Goal: Task Accomplishment & Management: Use online tool/utility

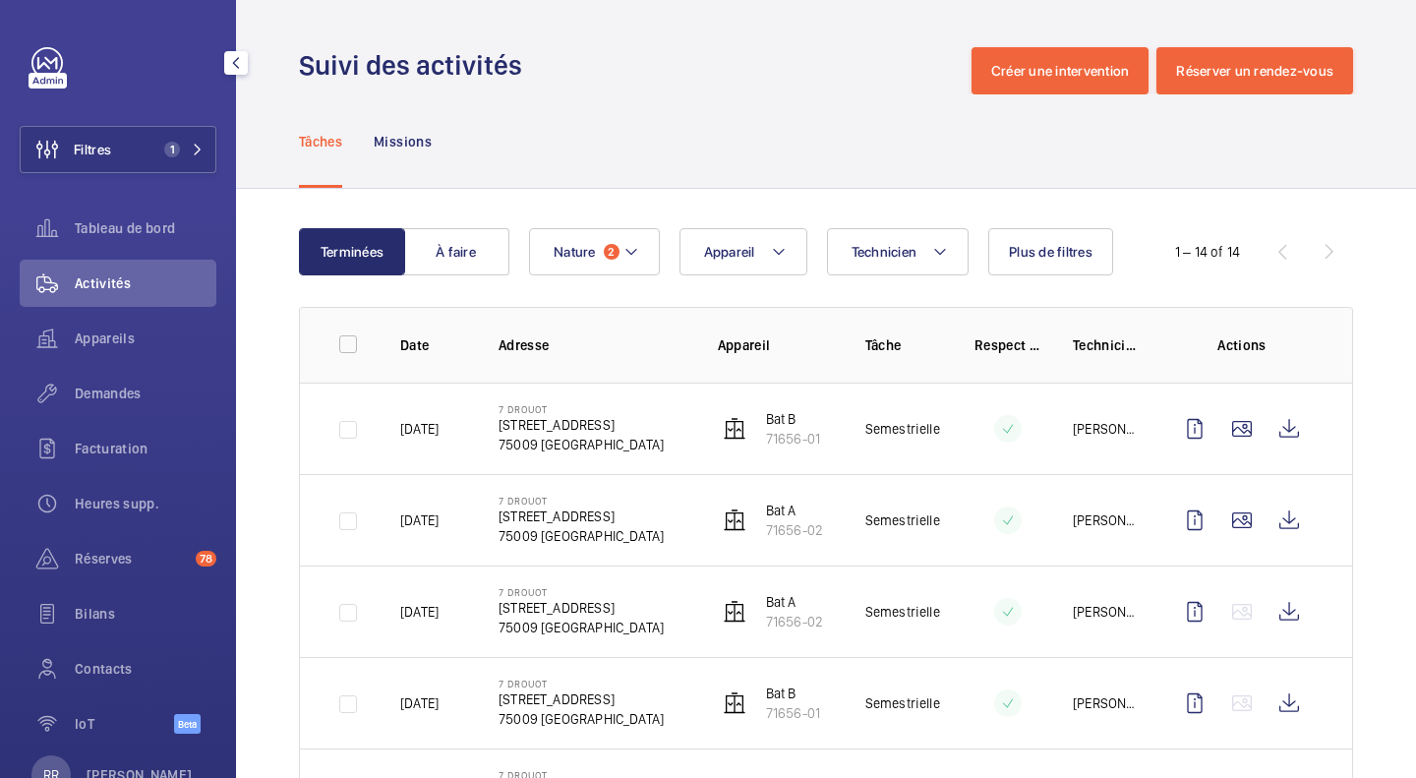
scroll to position [819, 0]
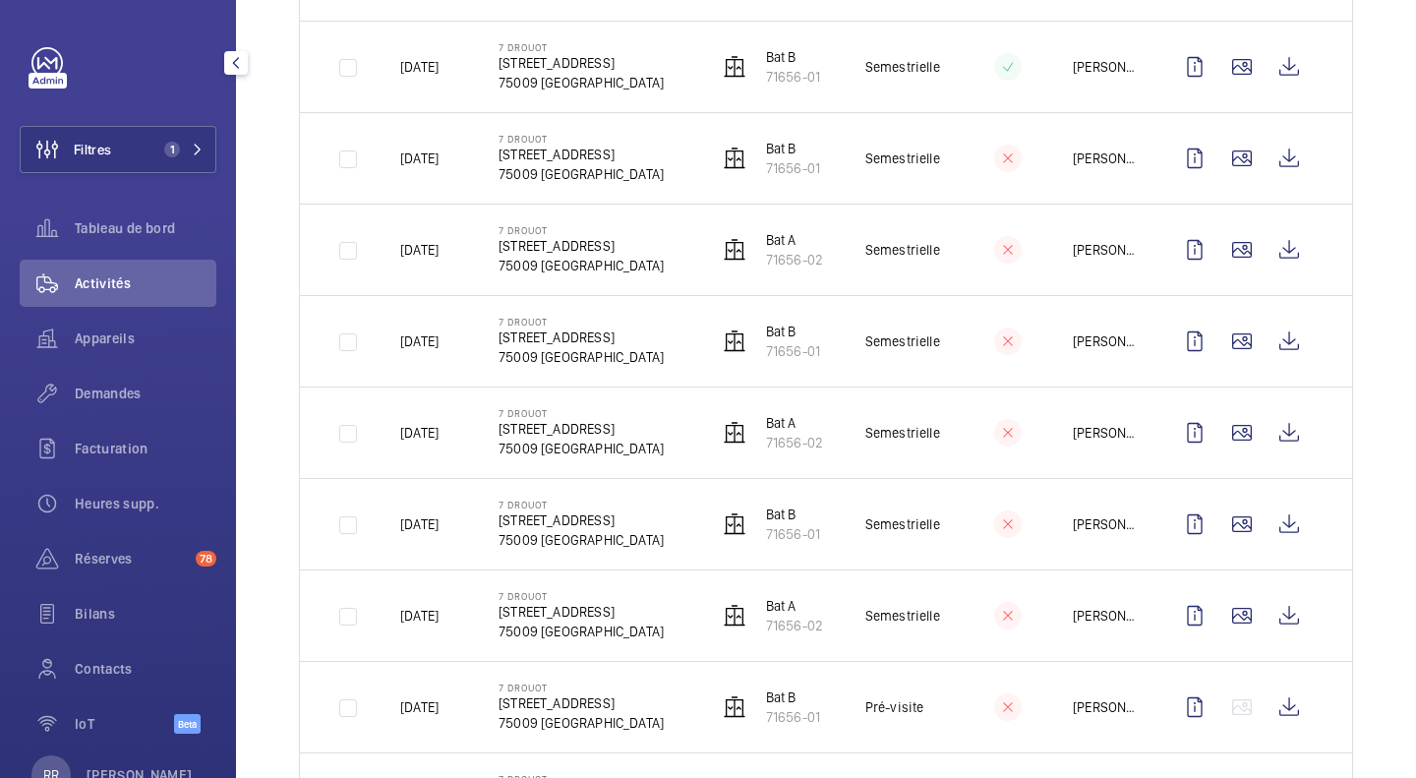
click at [190, 140] on button "Filtres 1" at bounding box center [118, 149] width 197 height 47
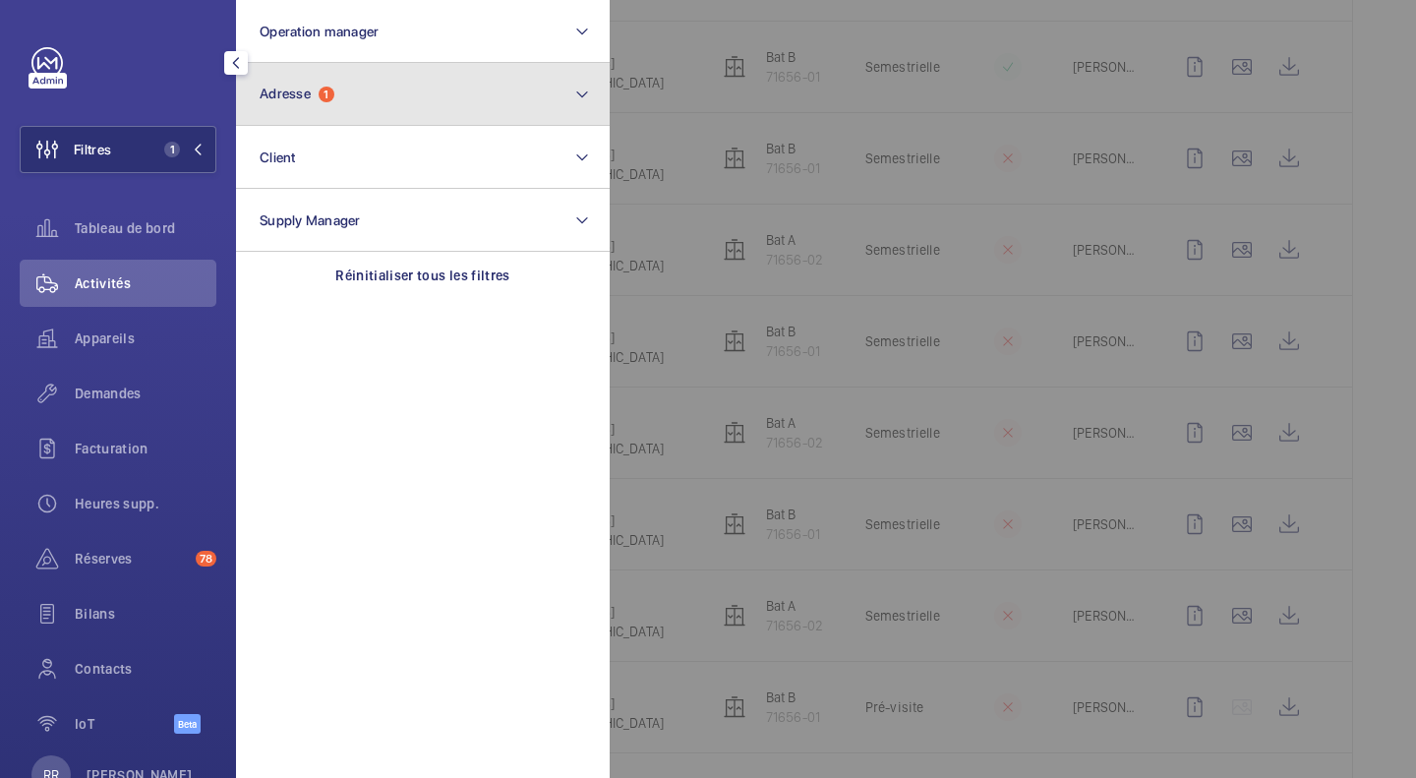
drag, startPoint x: 359, startPoint y: 84, endPoint x: 389, endPoint y: 78, distance: 31.1
click at [389, 78] on button "Adresse 1" at bounding box center [423, 94] width 374 height 63
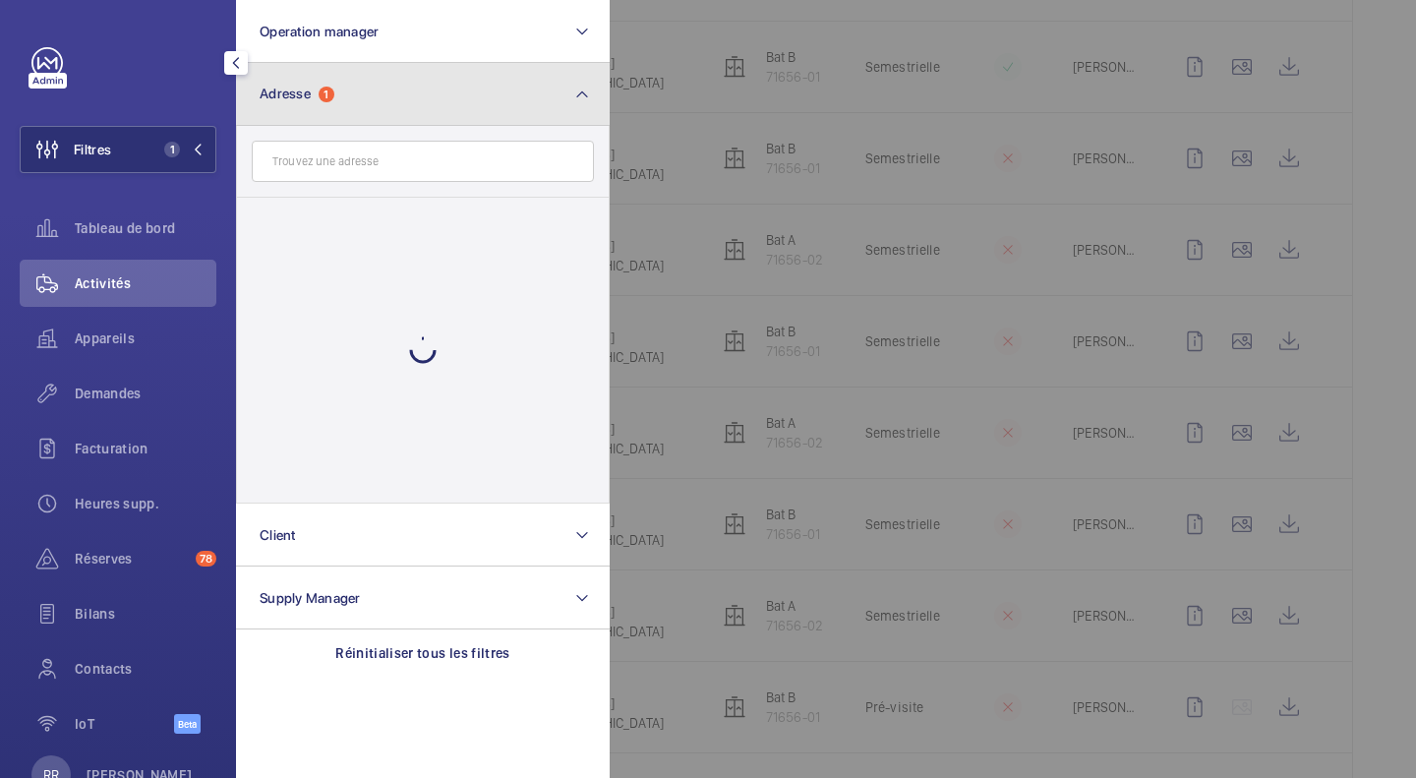
click at [389, 78] on button "Adresse 1" at bounding box center [423, 94] width 374 height 63
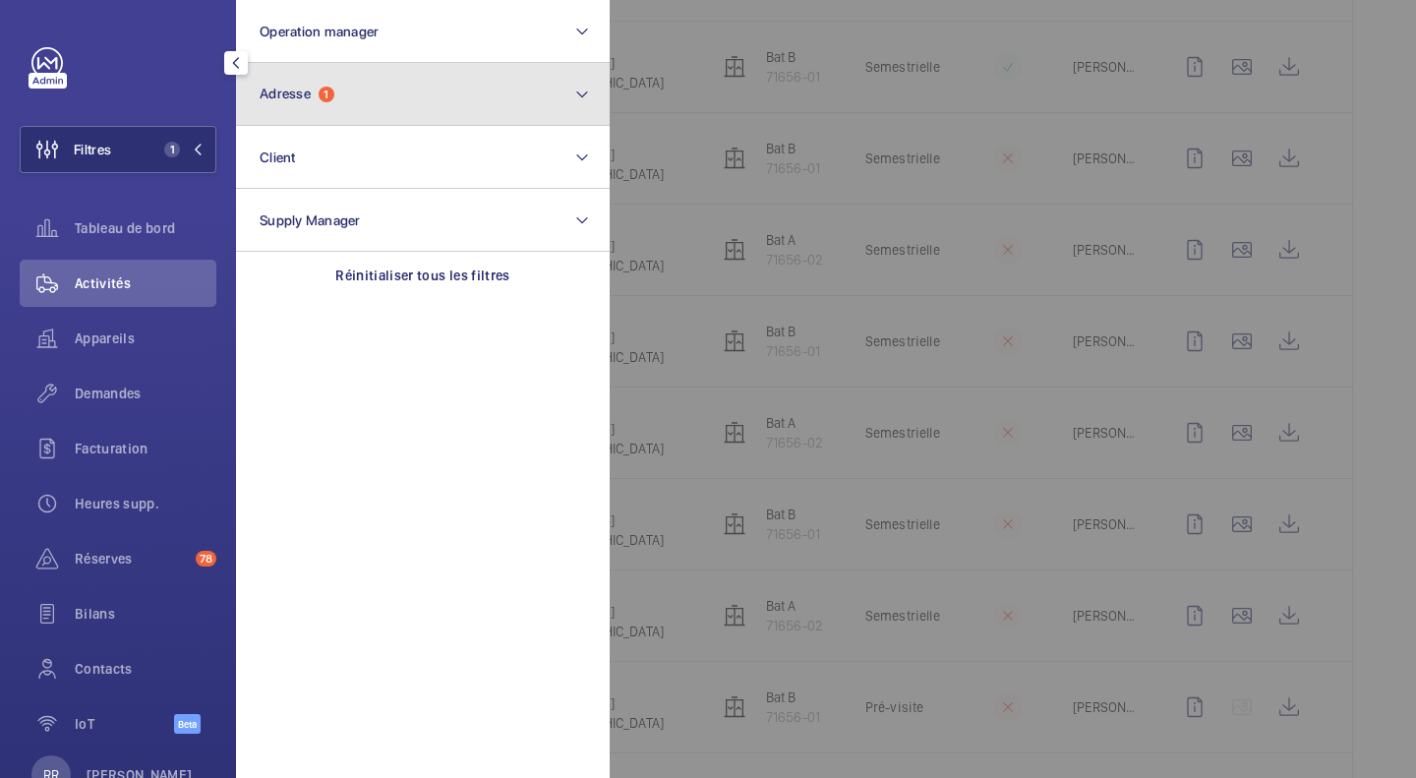
drag, startPoint x: 389, startPoint y: 78, endPoint x: 348, endPoint y: 100, distance: 47.1
click at [348, 100] on button "Adresse 1" at bounding box center [423, 94] width 374 height 63
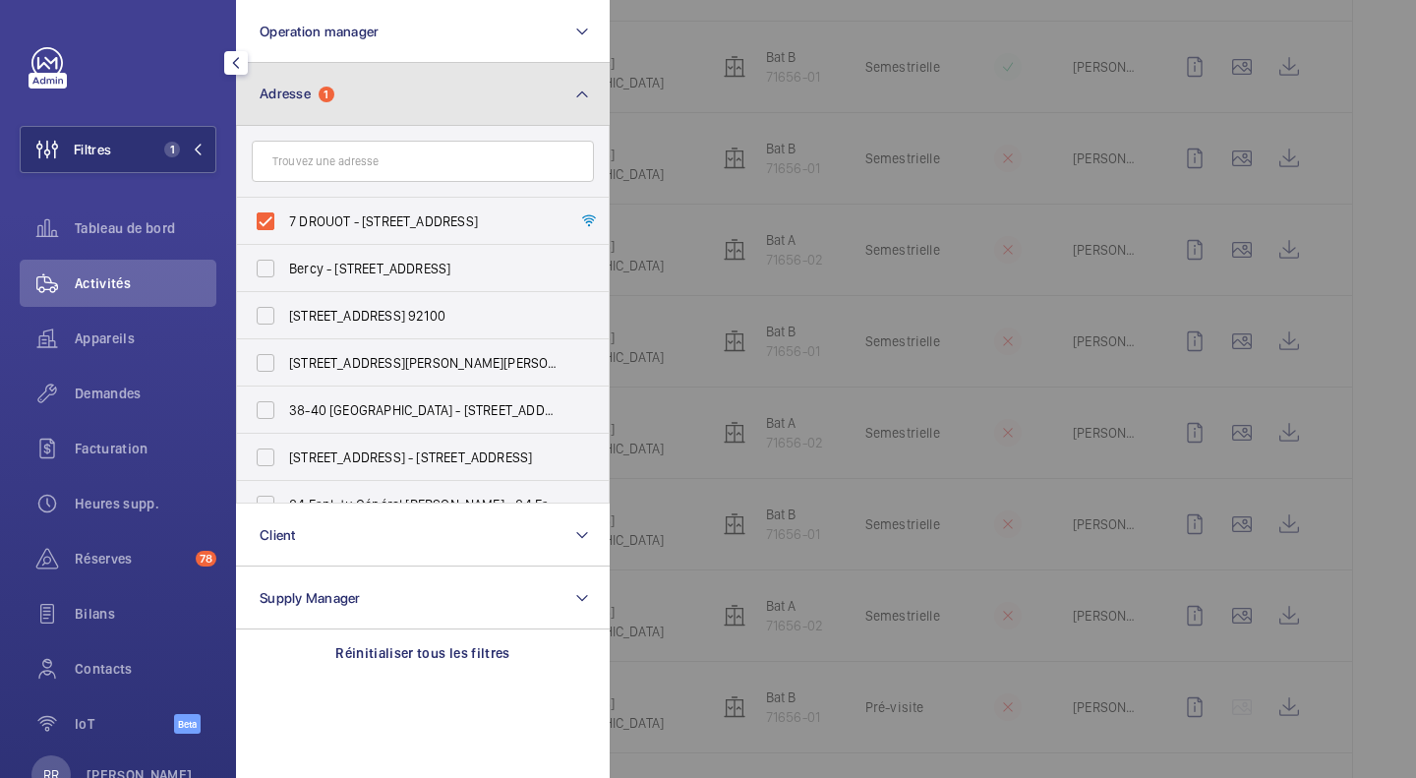
click at [348, 100] on button "Adresse 1" at bounding box center [423, 94] width 374 height 63
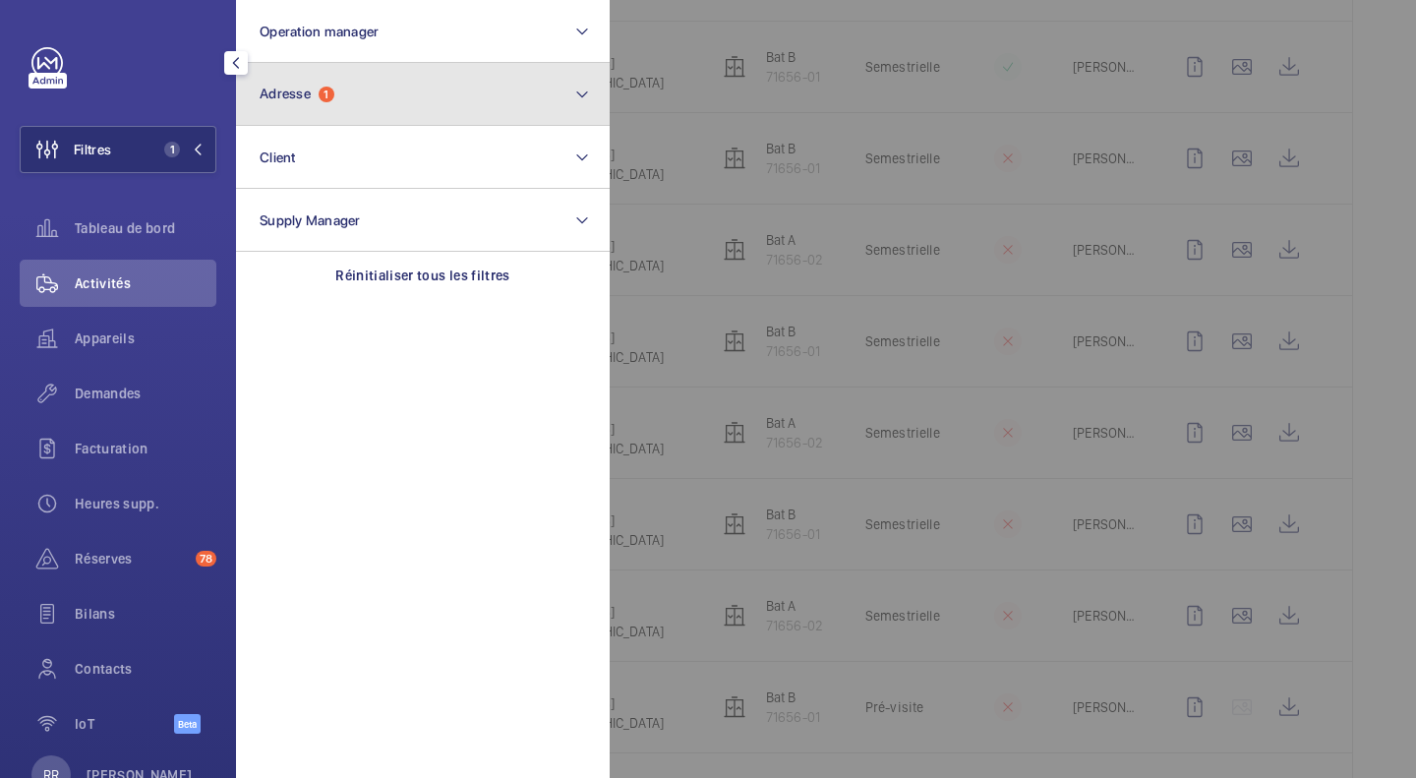
click at [348, 100] on button "Adresse 1" at bounding box center [423, 94] width 374 height 63
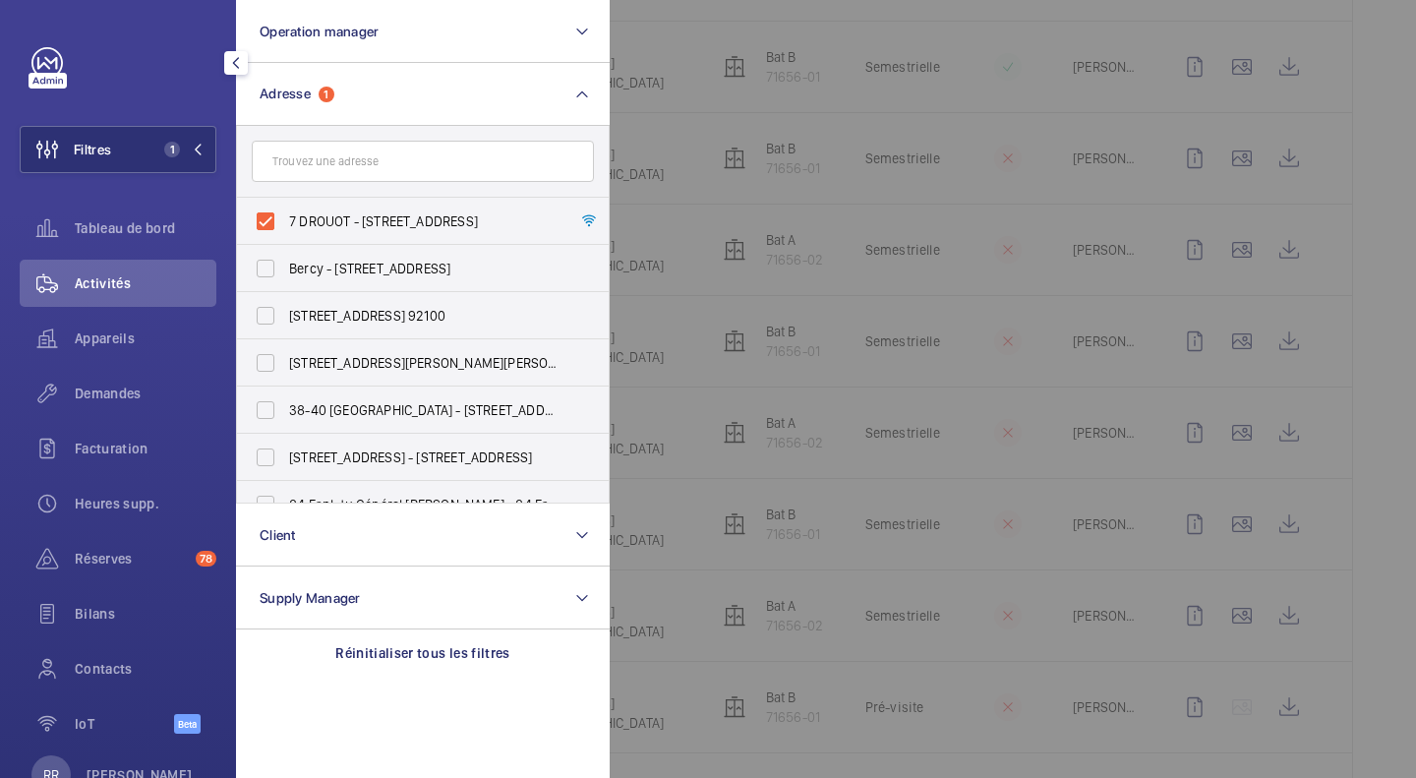
click at [265, 221] on label "7 DROUOT - 7 Rue Drouot, 75009 PARIS, PARIS 75009" at bounding box center [408, 221] width 342 height 47
click at [265, 221] on input "7 DROUOT - 7 Rue Drouot, 75009 PARIS, PARIS 75009" at bounding box center [265, 221] width 39 height 39
checkbox input "false"
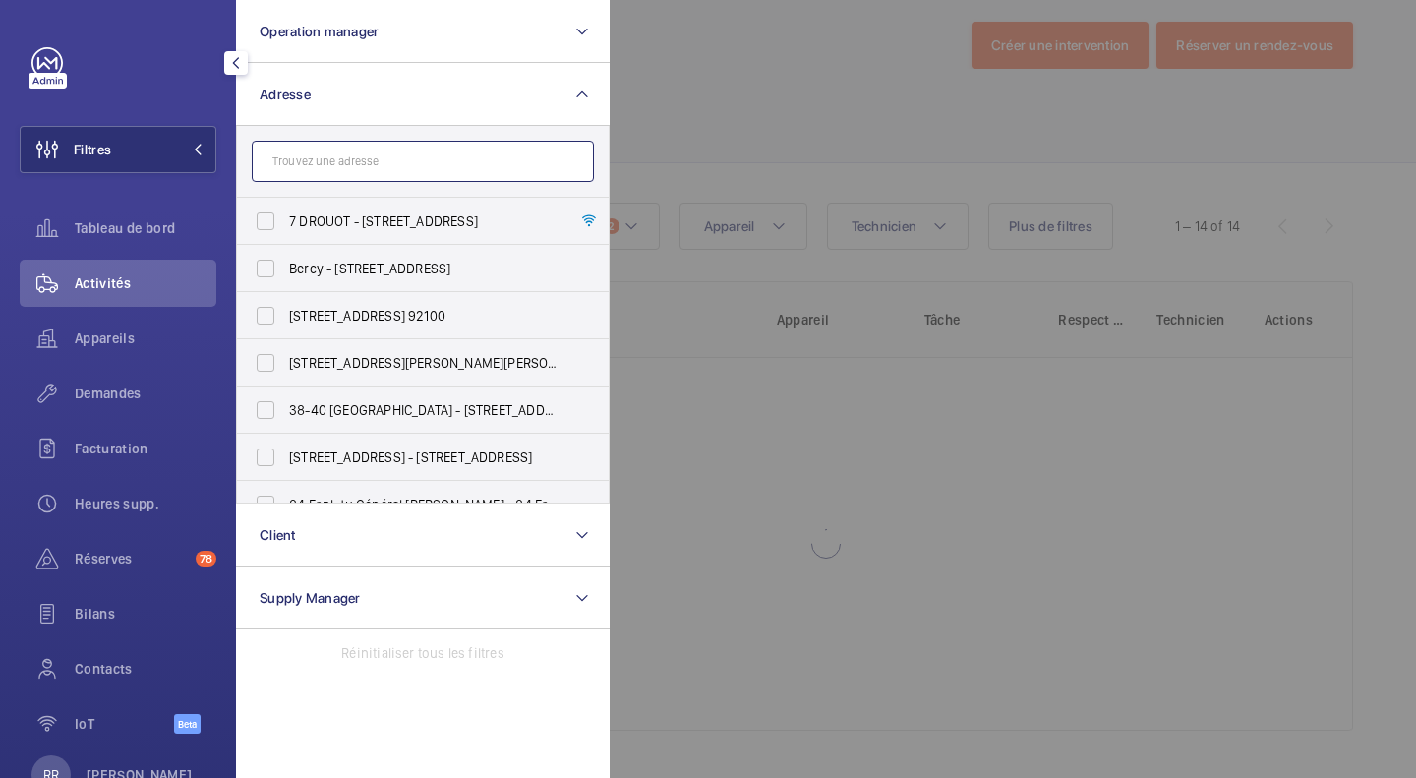
click at [347, 165] on input "text" at bounding box center [423, 161] width 342 height 41
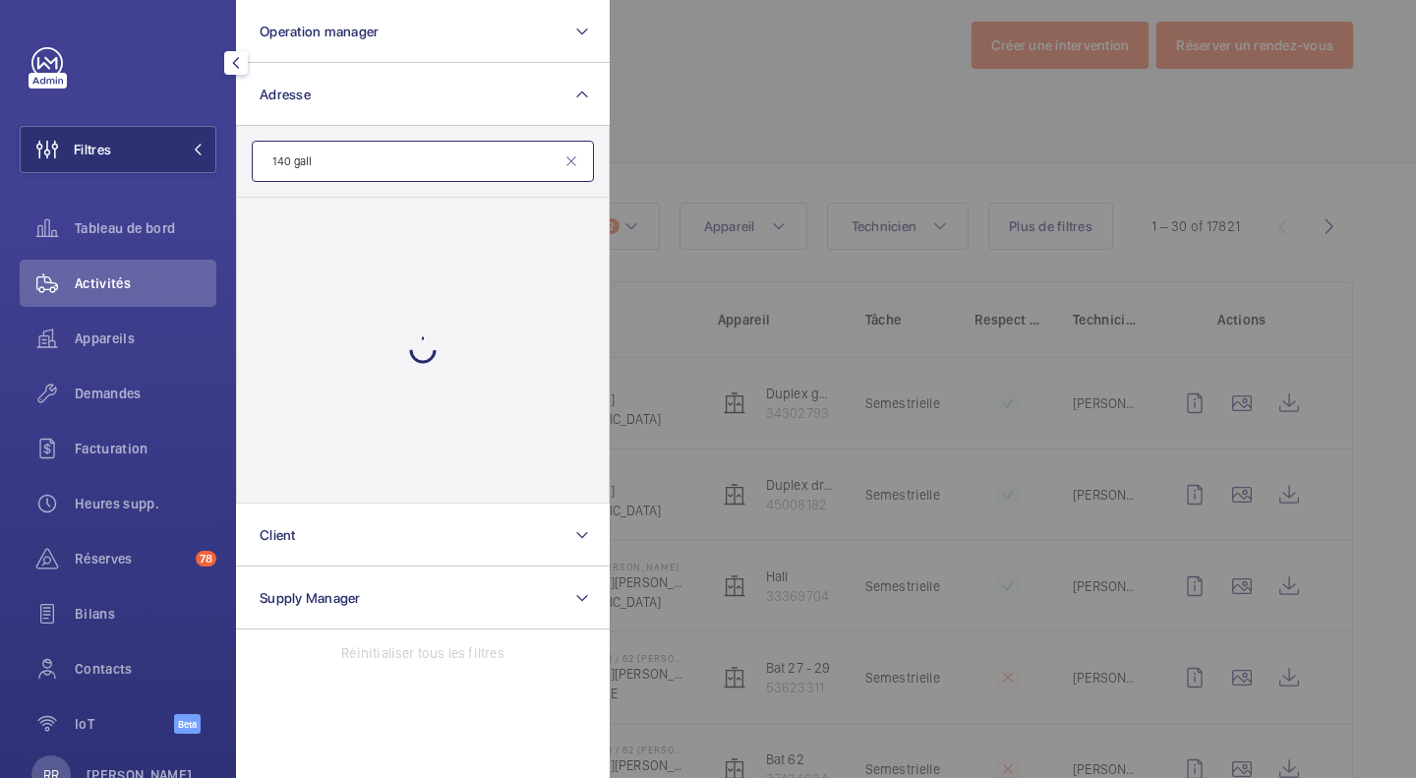
scroll to position [819, 0]
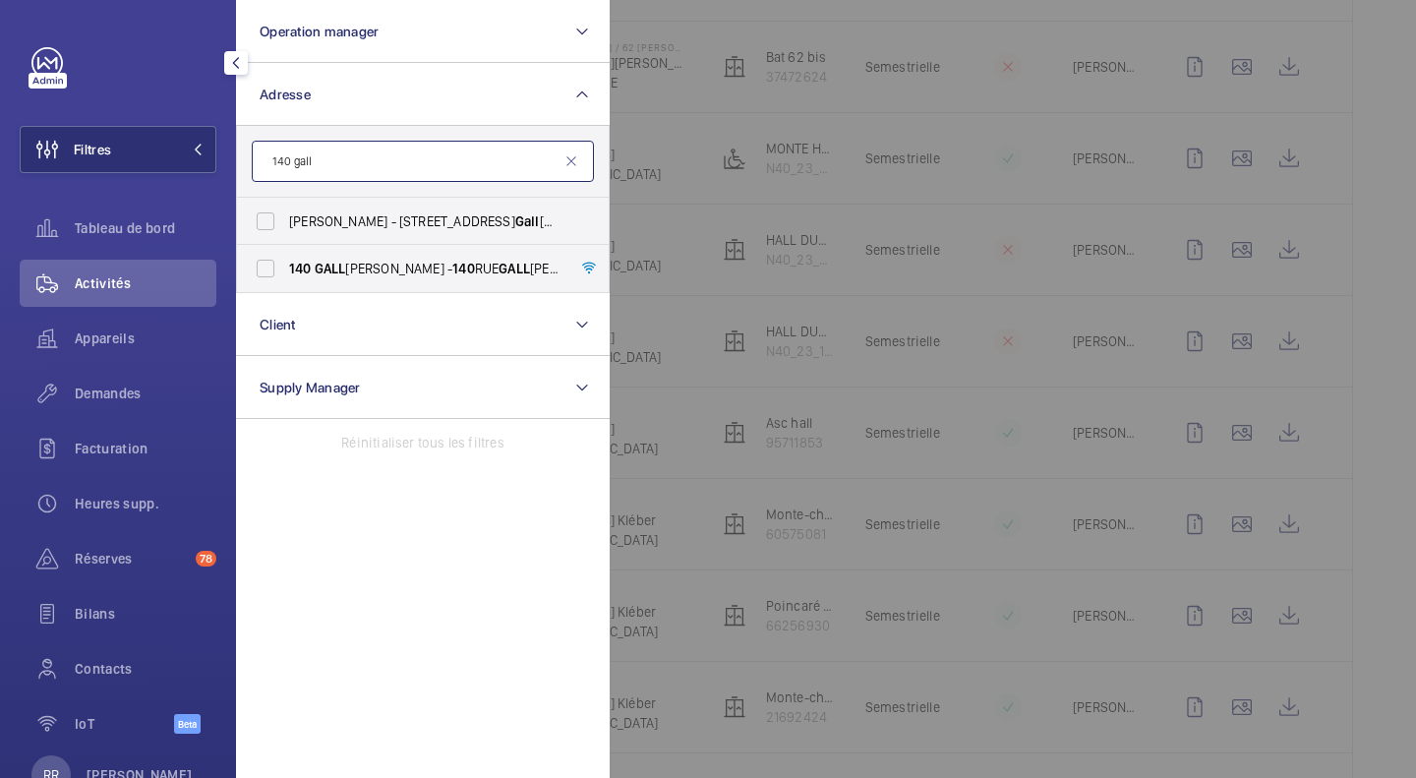
type input "140 gall"
click at [266, 265] on label "140 GALL IENI - 140 RUE GALL IENI, BOULOGNE-BILLANCOURT 92100" at bounding box center [408, 268] width 342 height 47
click at [266, 265] on input "140 GALL IENI - 140 RUE GALL IENI, BOULOGNE-BILLANCOURT 92100" at bounding box center [265, 268] width 39 height 39
checkbox input "true"
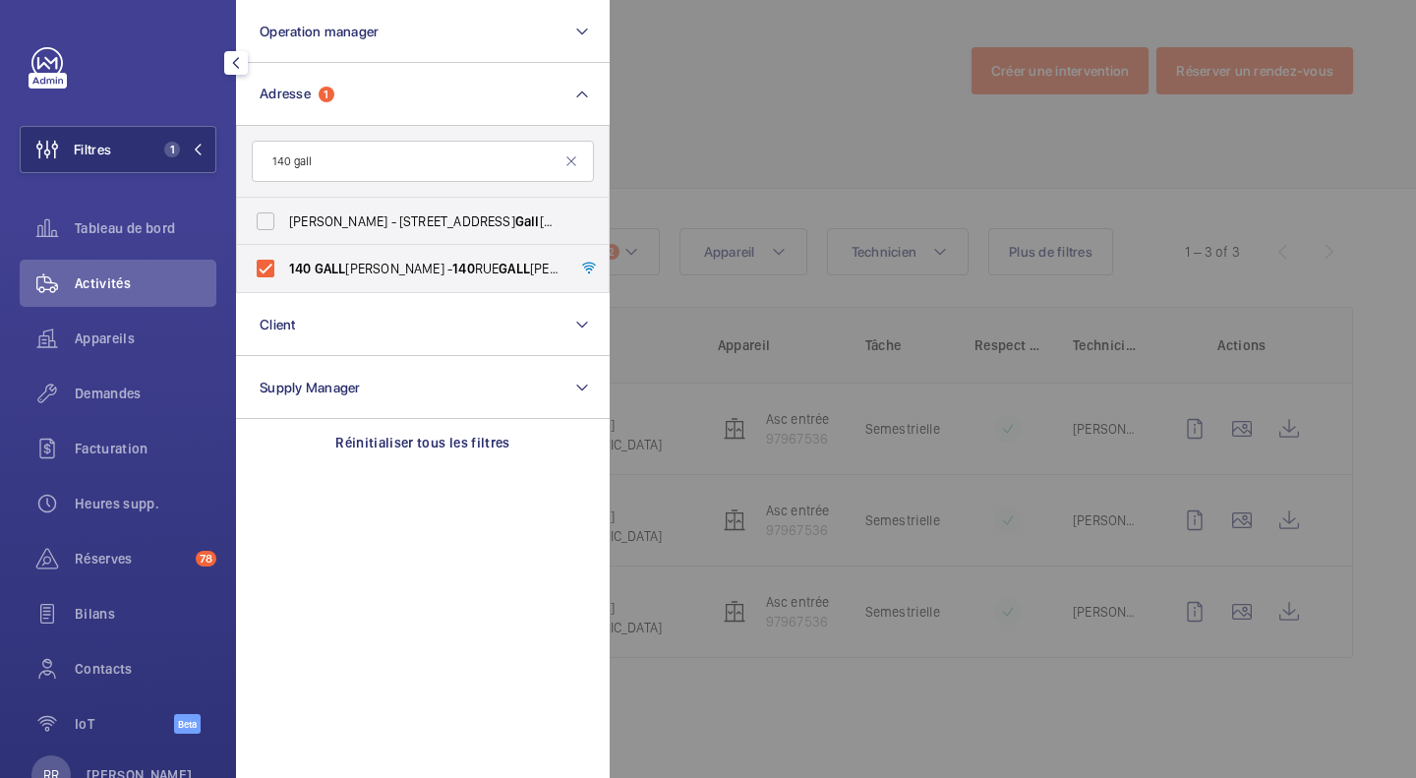
click at [998, 551] on div at bounding box center [1318, 389] width 1416 height 778
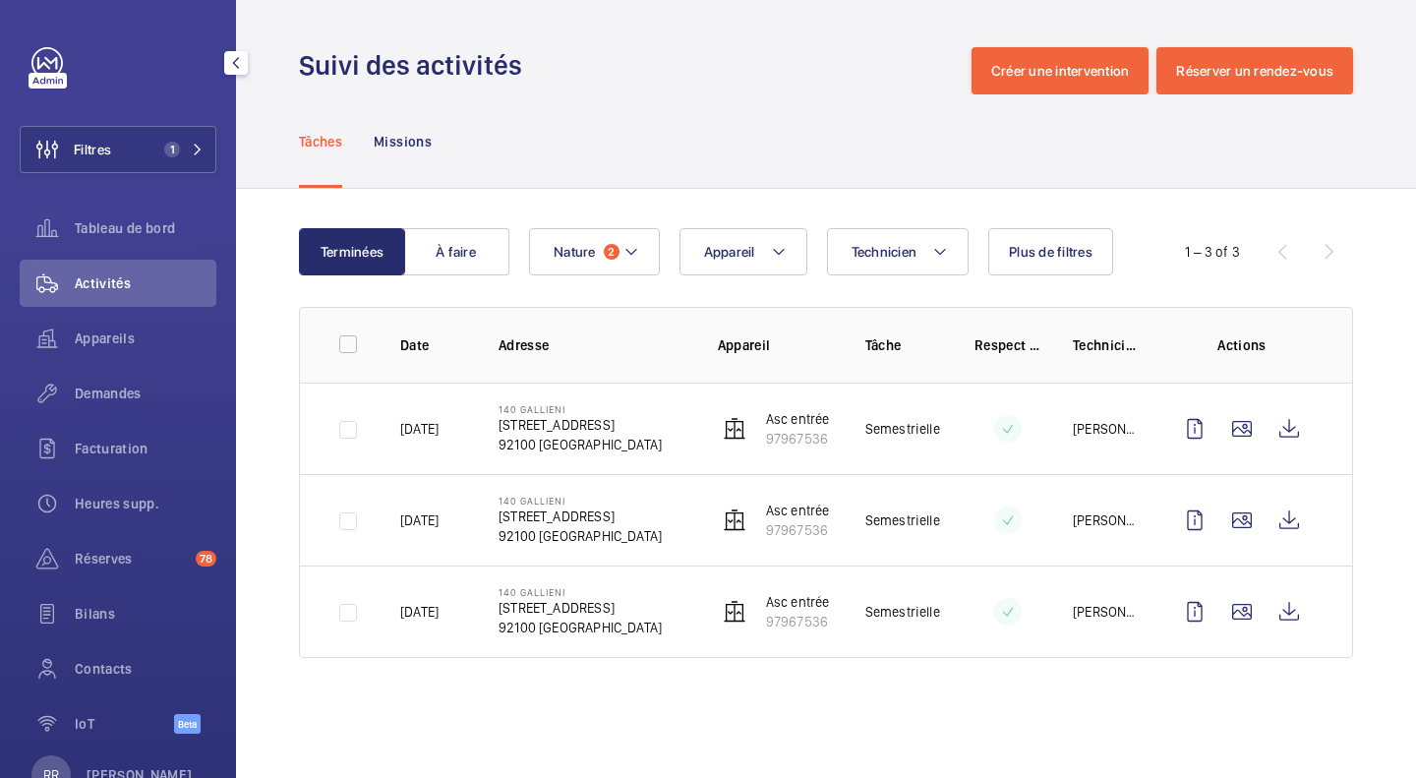
click at [122, 176] on div "Filtres 1 Tableau de bord Activités Appareils Demandes Facturation Heures supp.…" at bounding box center [118, 401] width 197 height 708
click at [110, 137] on span "Filtres" at bounding box center [66, 149] width 90 height 47
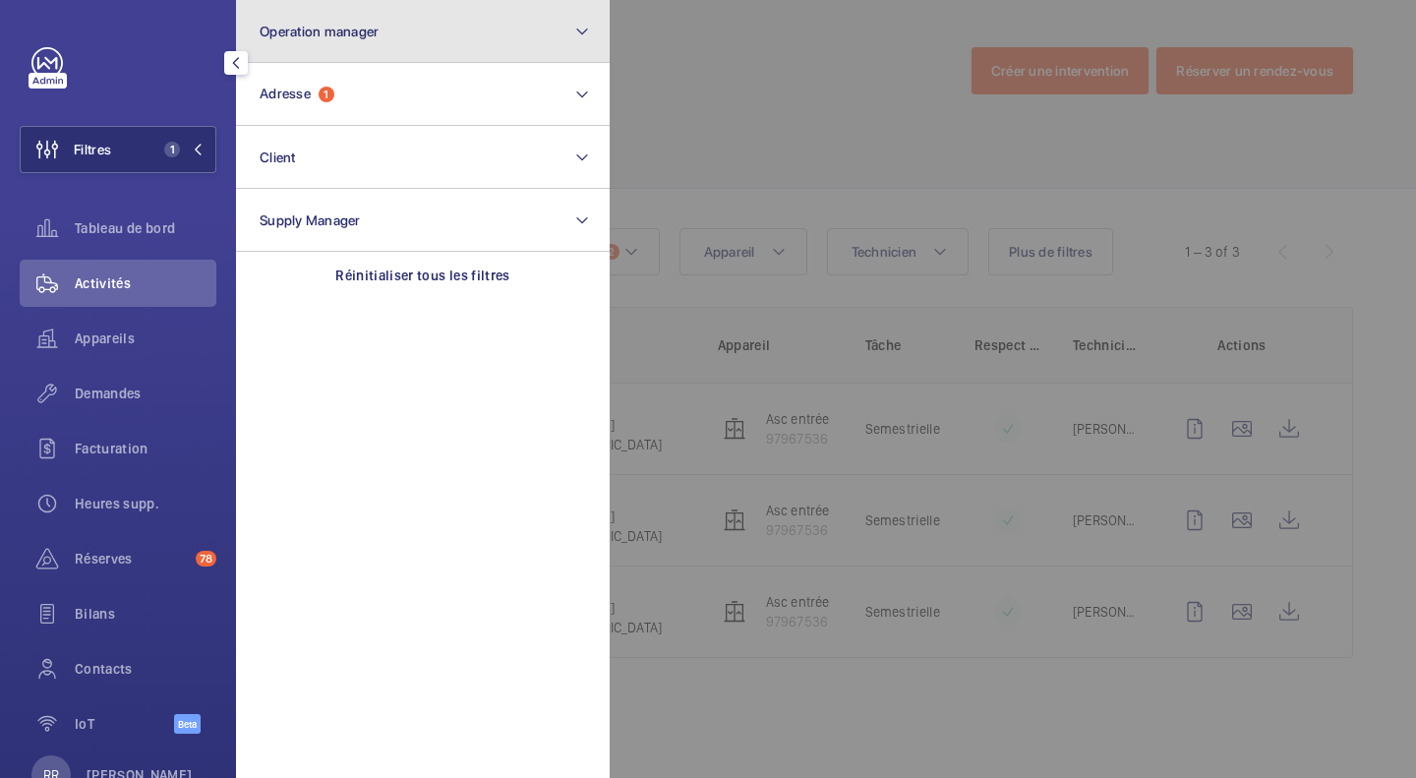
click at [268, 33] on span "Operation manager" at bounding box center [319, 32] width 119 height 16
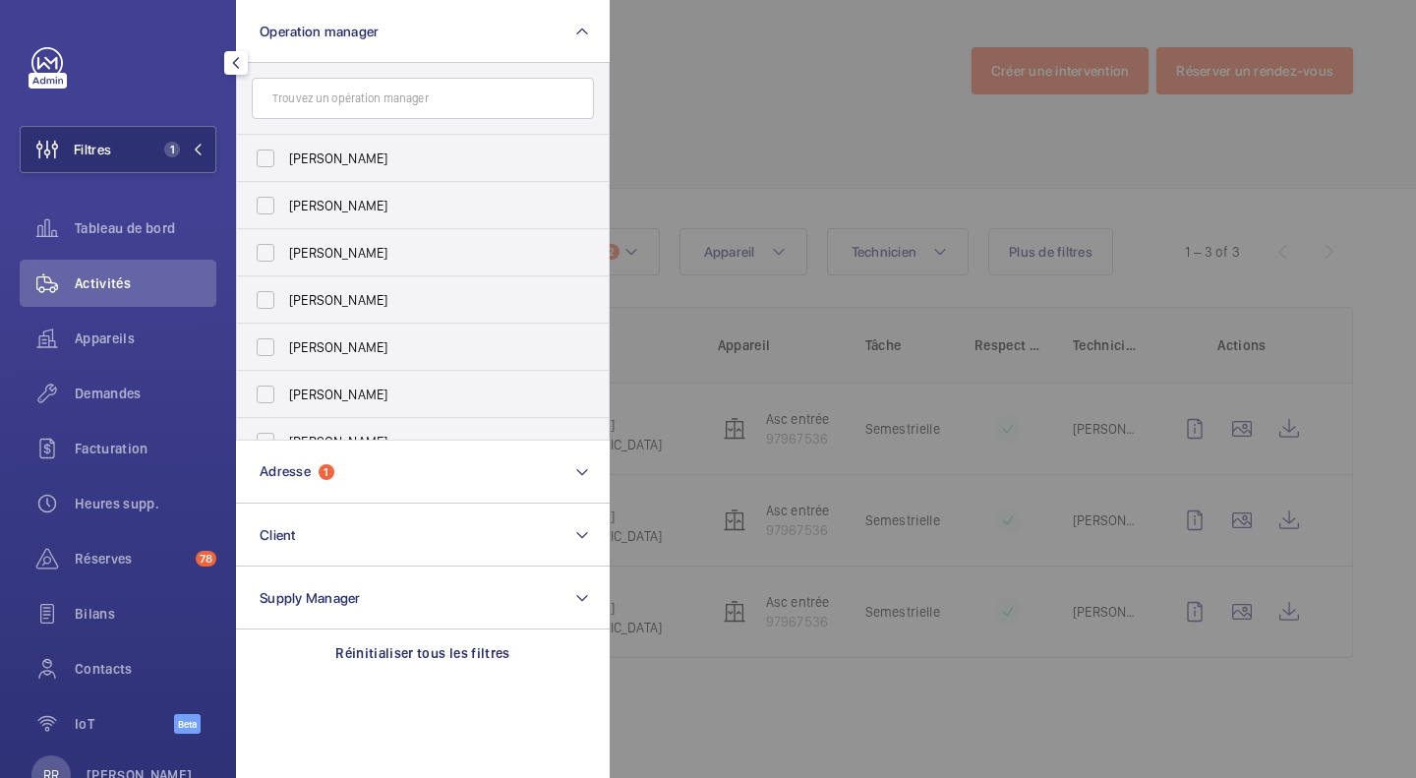
click at [264, 203] on label "Zohra Hamdani" at bounding box center [408, 205] width 342 height 47
click at [264, 203] on input "Zohra Hamdani" at bounding box center [265, 205] width 39 height 39
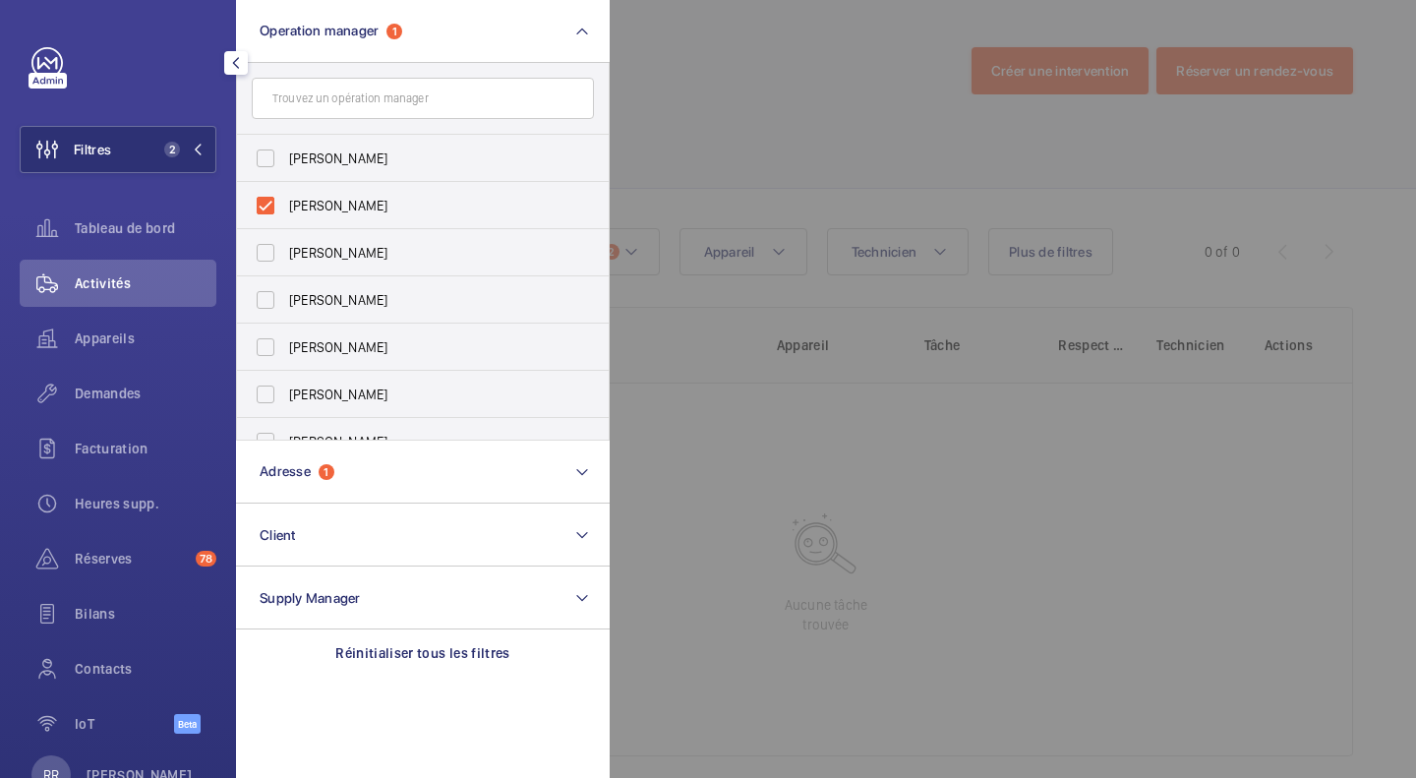
click at [264, 208] on label "Zohra Hamdani" at bounding box center [408, 205] width 342 height 47
click at [264, 208] on input "Zohra Hamdani" at bounding box center [265, 205] width 39 height 39
checkbox input "false"
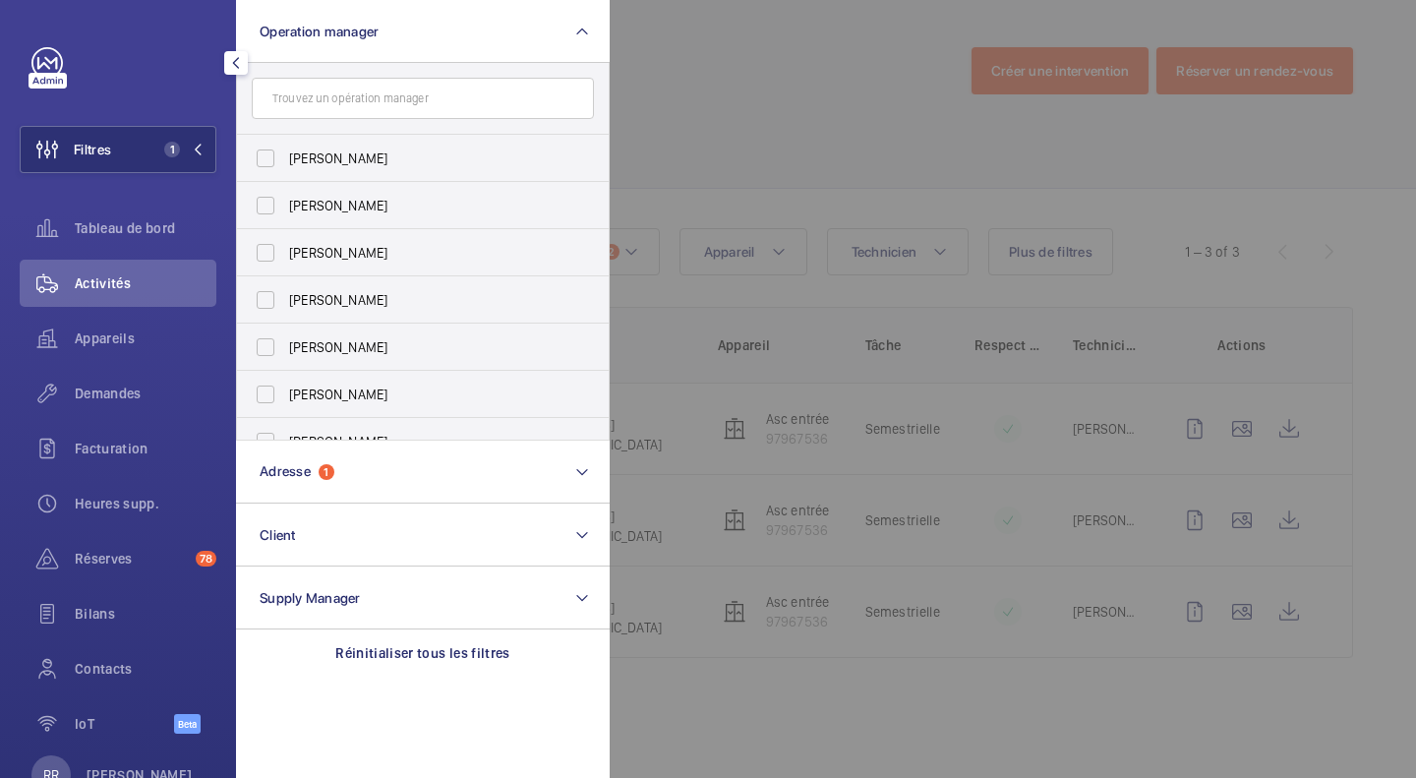
click at [265, 255] on label "Anthony Mouchez" at bounding box center [408, 252] width 342 height 47
click at [265, 255] on input "Anthony Mouchez" at bounding box center [265, 252] width 39 height 39
checkbox input "true"
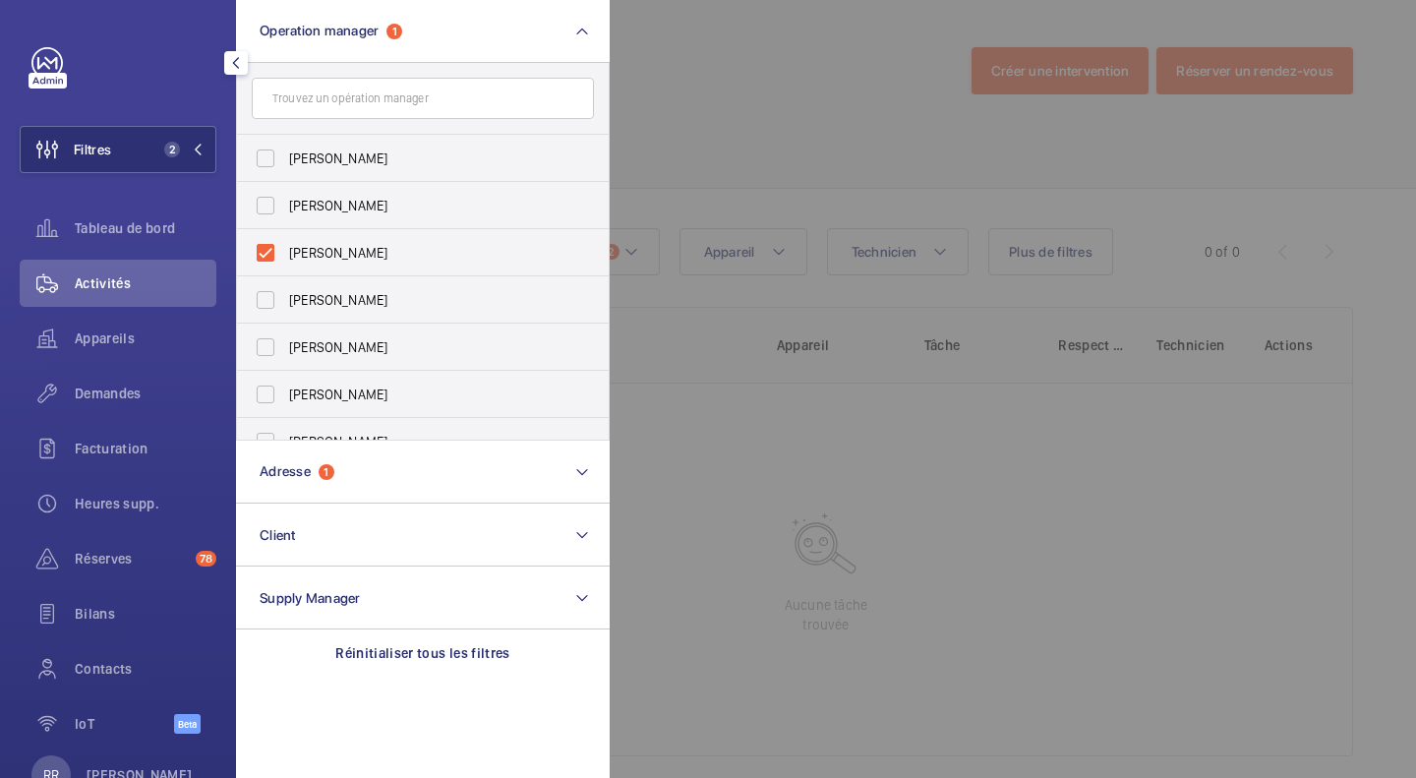
click at [274, 303] on label "Karim Kaced" at bounding box center [408, 299] width 342 height 47
click at [274, 303] on input "Karim Kaced" at bounding box center [265, 299] width 39 height 39
checkbox input "true"
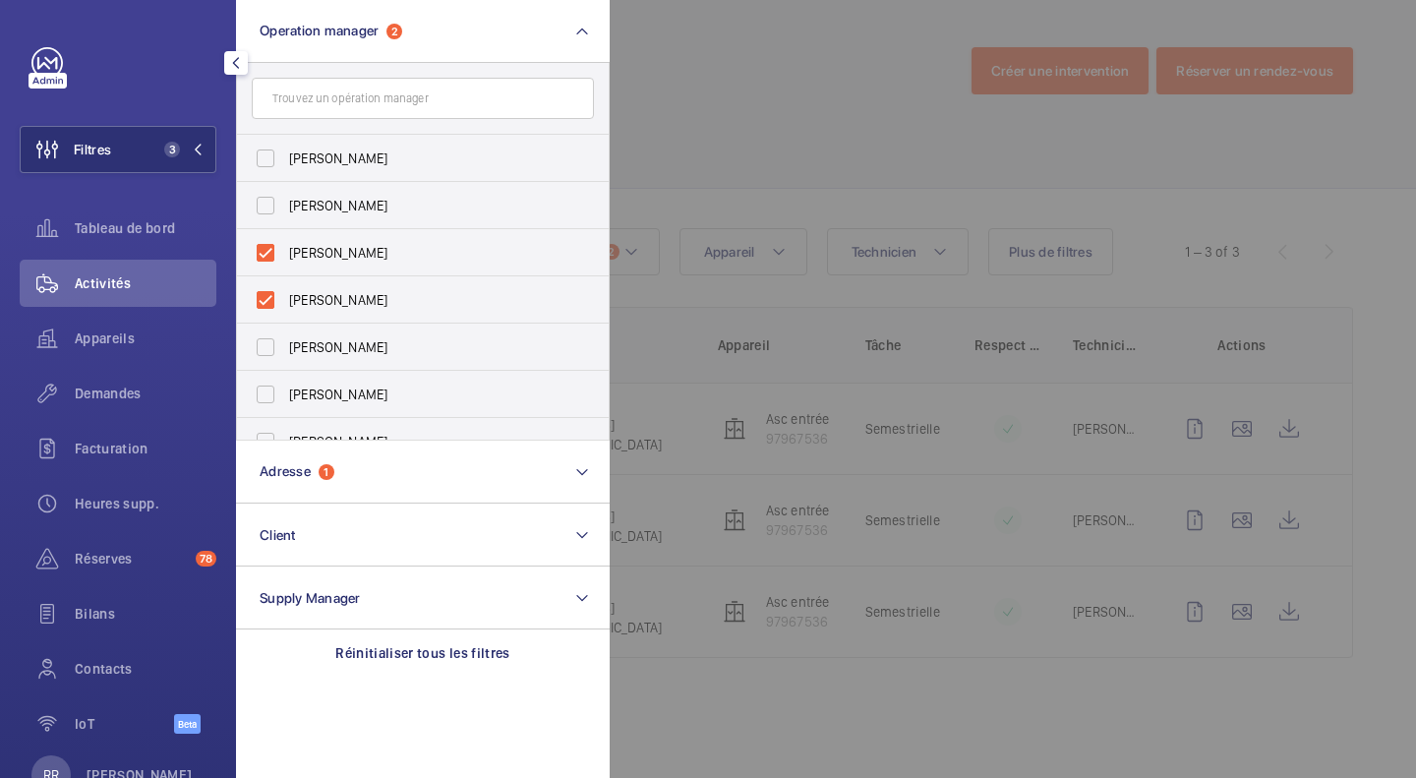
click at [269, 253] on label "Anthony Mouchez" at bounding box center [408, 252] width 342 height 47
click at [269, 253] on input "Anthony Mouchez" at bounding box center [265, 252] width 39 height 39
checkbox input "false"
click at [345, 109] on input "text" at bounding box center [423, 98] width 342 height 41
click at [265, 300] on label "Karim Kaced" at bounding box center [408, 299] width 342 height 47
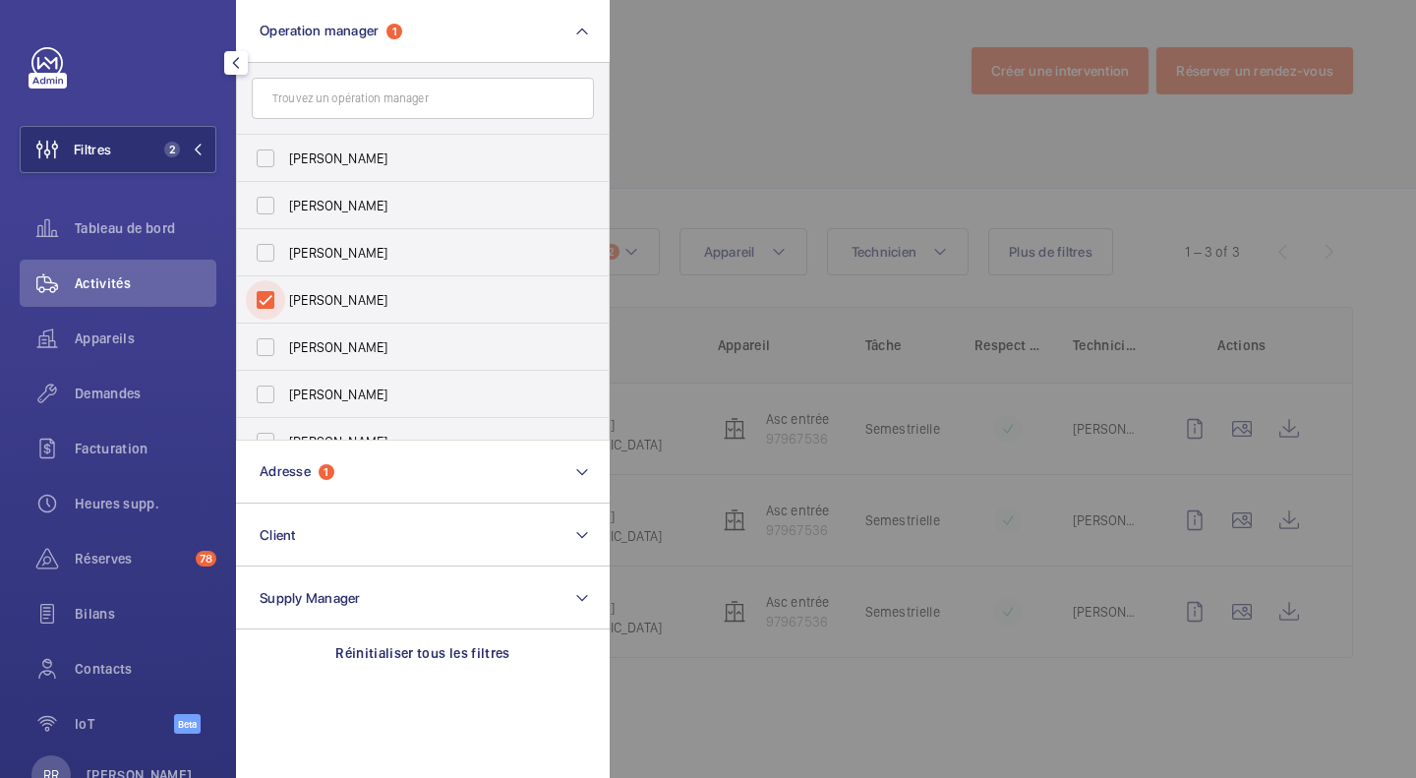
click at [265, 300] on input "Karim Kaced" at bounding box center [265, 299] width 39 height 39
checkbox input "false"
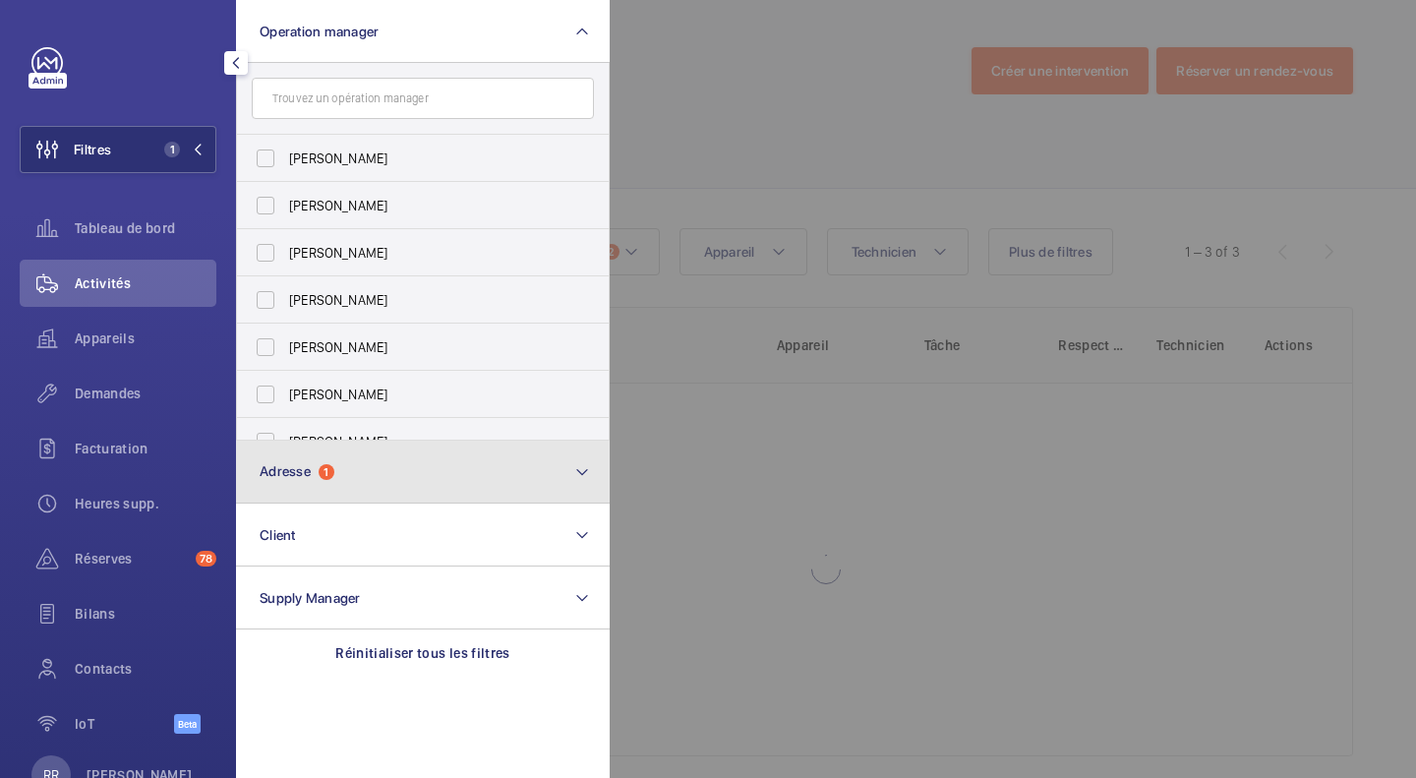
click at [292, 479] on span "Adresse 1" at bounding box center [297, 471] width 75 height 17
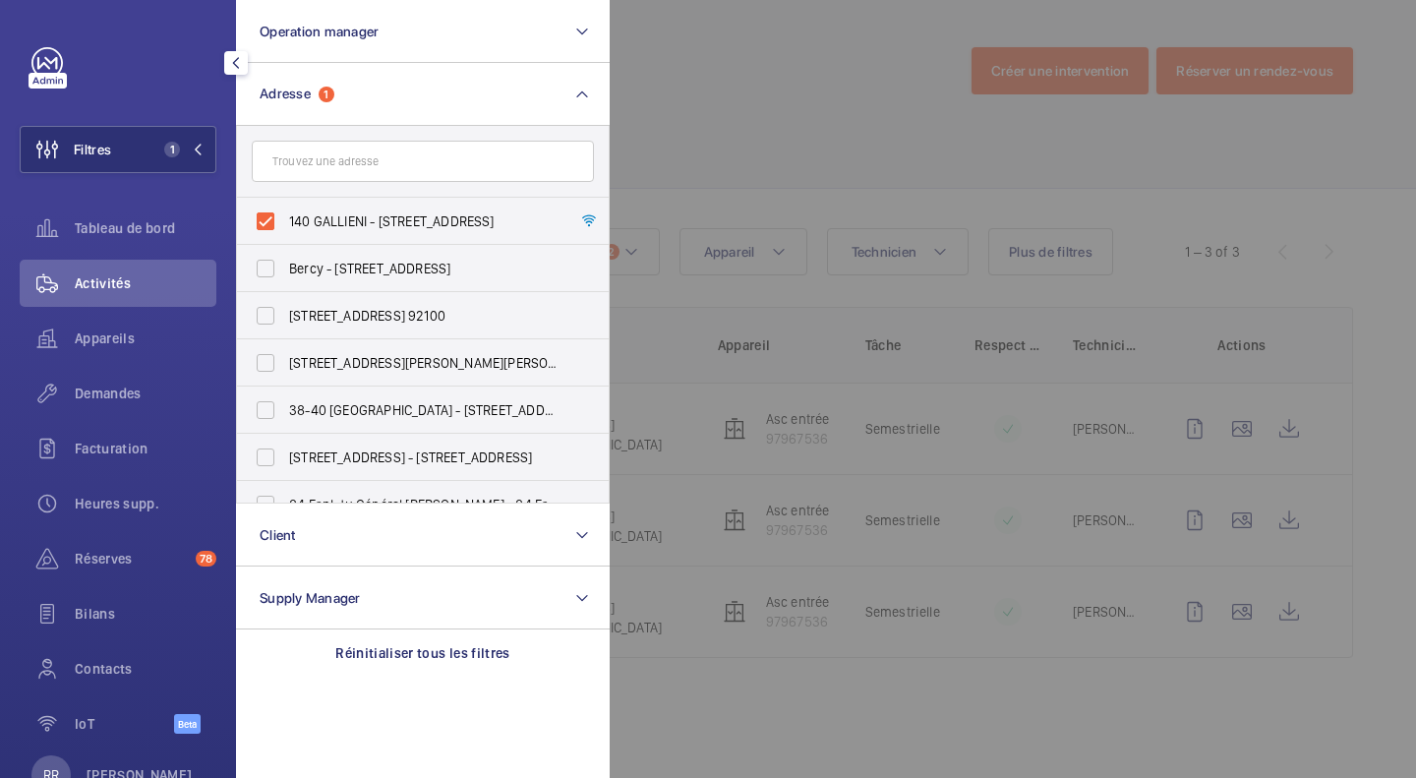
click at [270, 221] on label "140 GALLIENI - 140 RUE GALLIENI, BOULOGNE-BILLANCOURT 92100" at bounding box center [408, 221] width 342 height 47
click at [270, 221] on input "140 GALLIENI - 140 RUE GALLIENI, BOULOGNE-BILLANCOURT 92100" at bounding box center [265, 221] width 39 height 39
checkbox input "false"
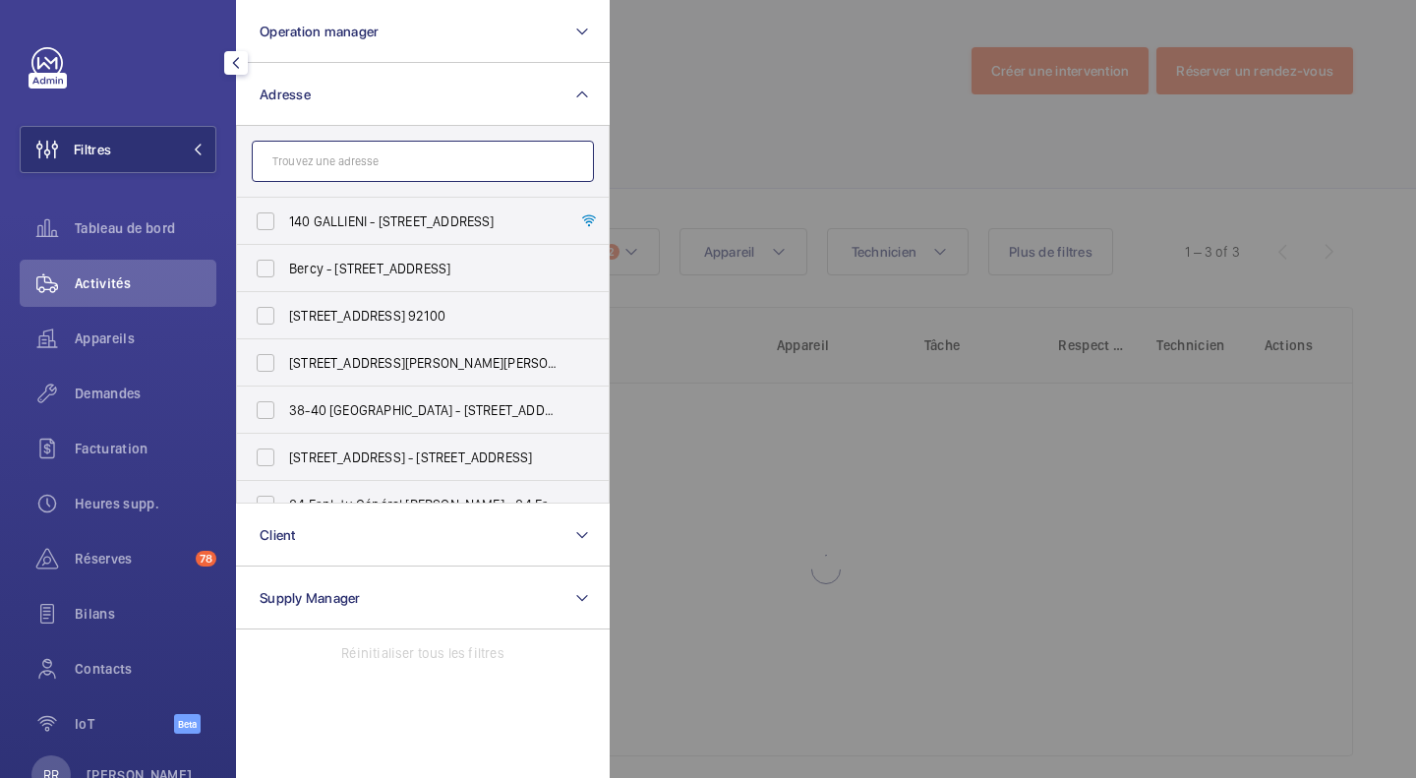
click at [321, 173] on input "text" at bounding box center [423, 161] width 342 height 41
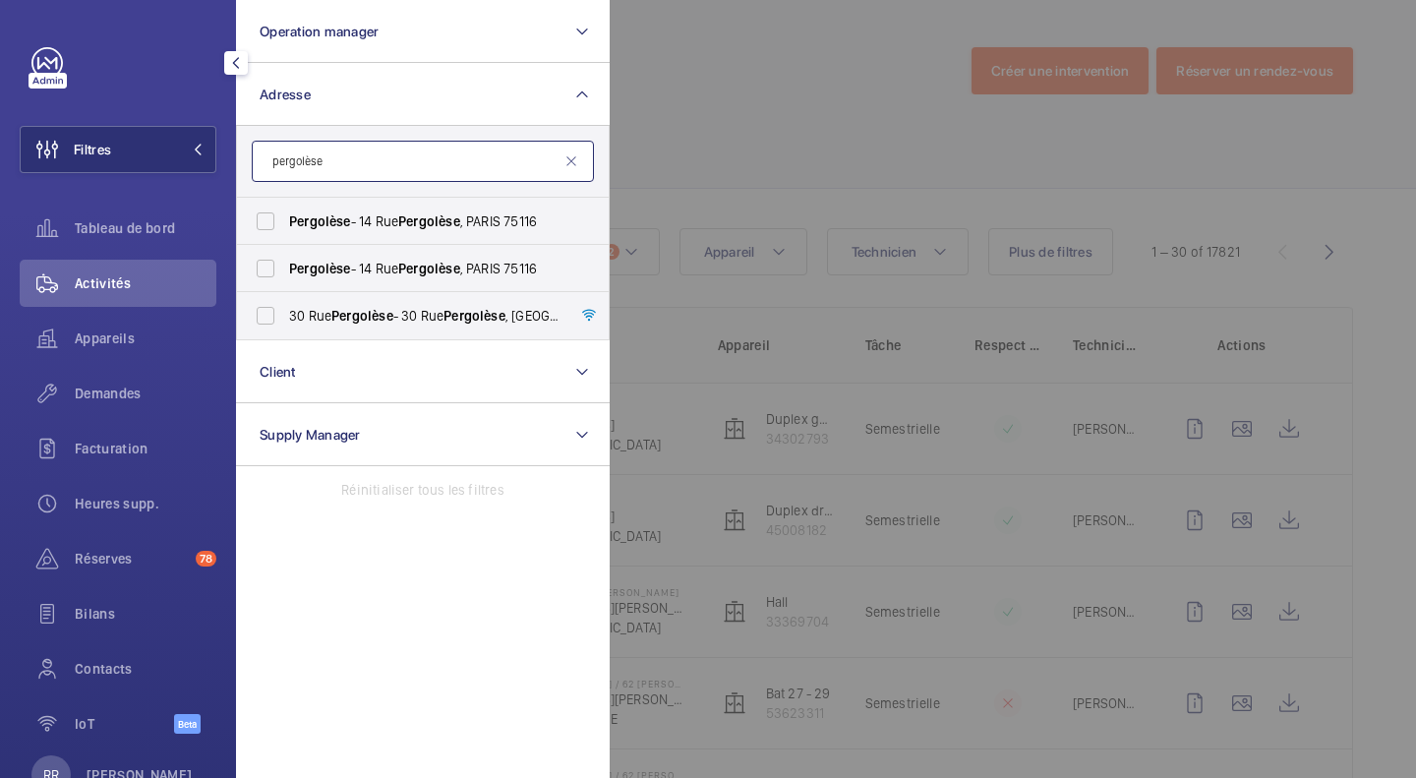
type input "pergolèse"
click at [277, 326] on label "30 Rue Pergolèse - 30 Rue Pergolèse , 75116 PARIS, PARIS 75116" at bounding box center [408, 315] width 342 height 47
click at [277, 326] on input "30 Rue Pergolèse - 30 Rue Pergolèse , 75116 PARIS, PARIS 75116" at bounding box center [265, 315] width 39 height 39
checkbox input "true"
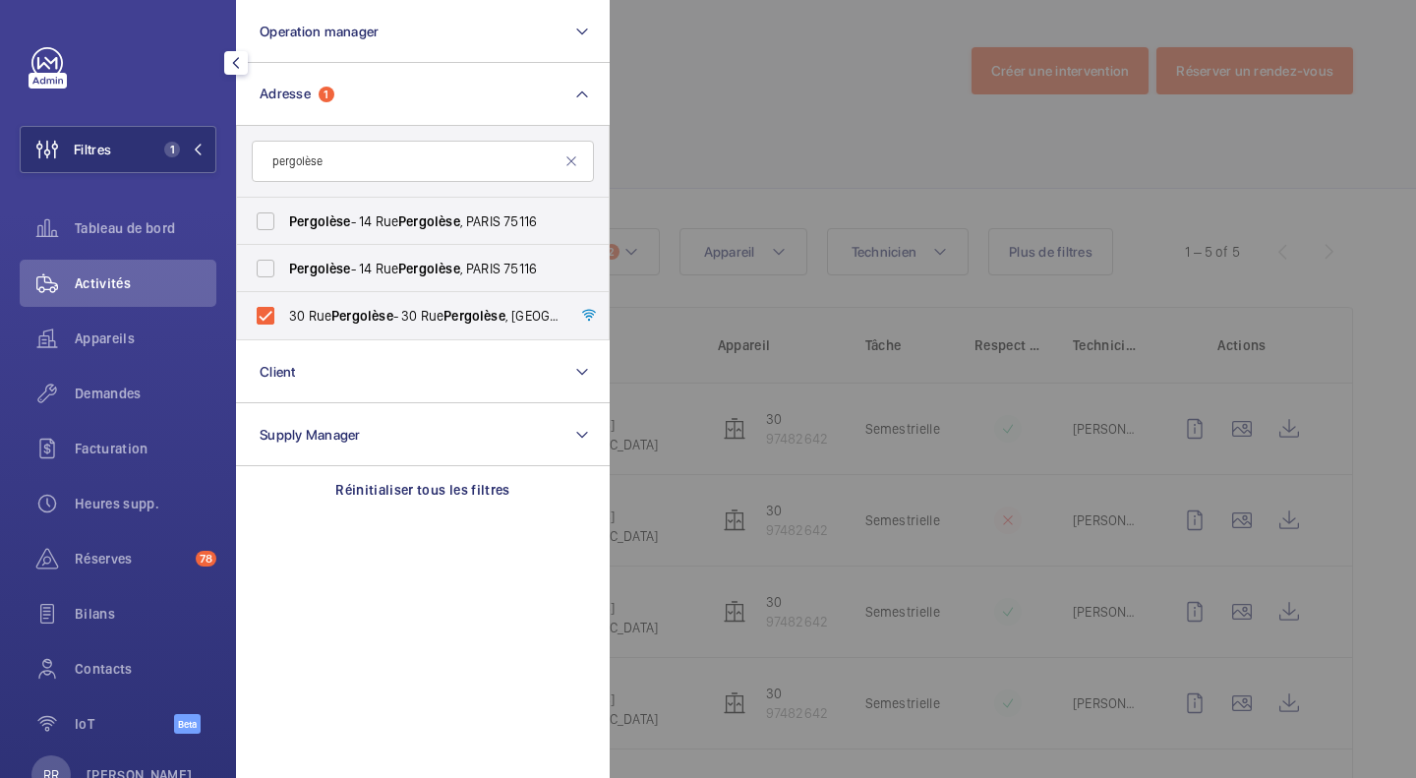
click at [736, 109] on div at bounding box center [1318, 389] width 1416 height 778
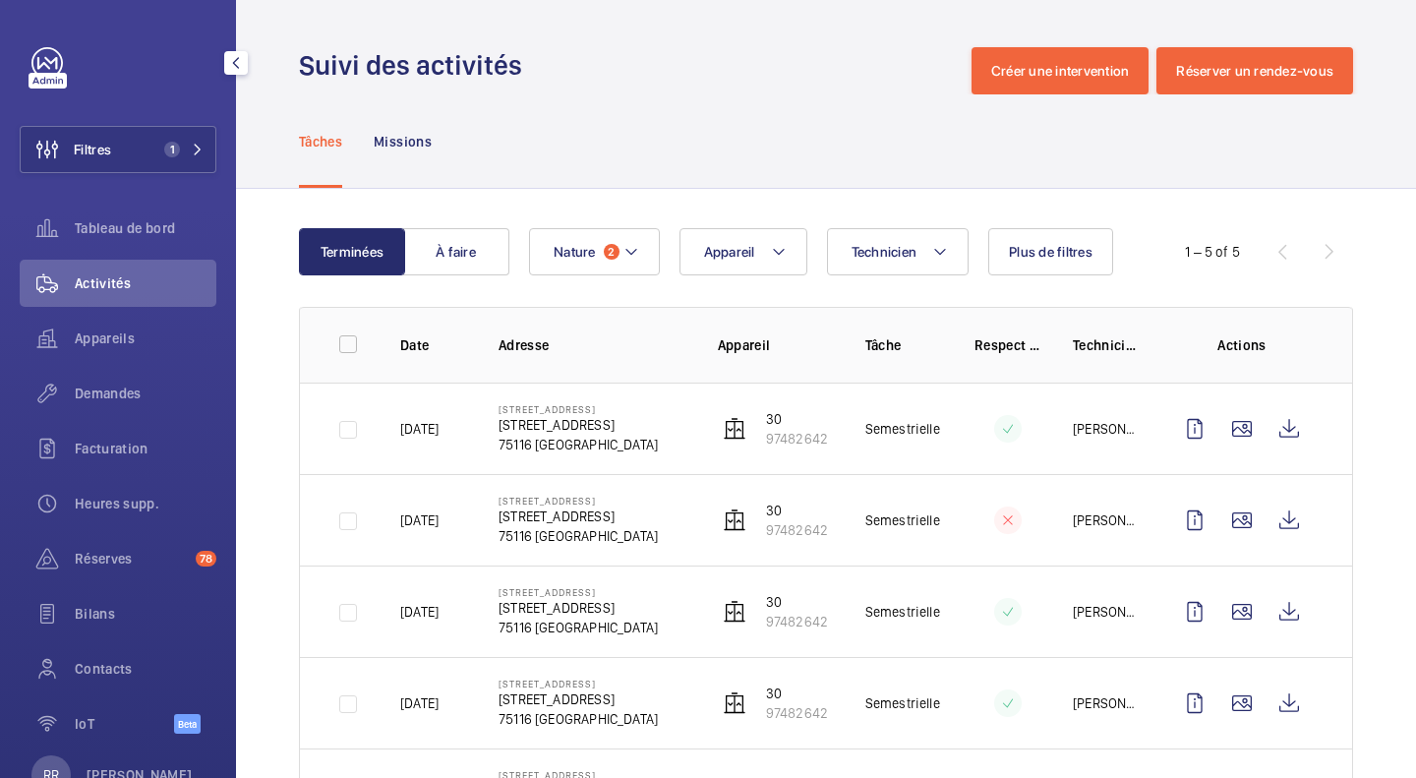
click at [195, 149] on mat-icon at bounding box center [198, 150] width 12 height 12
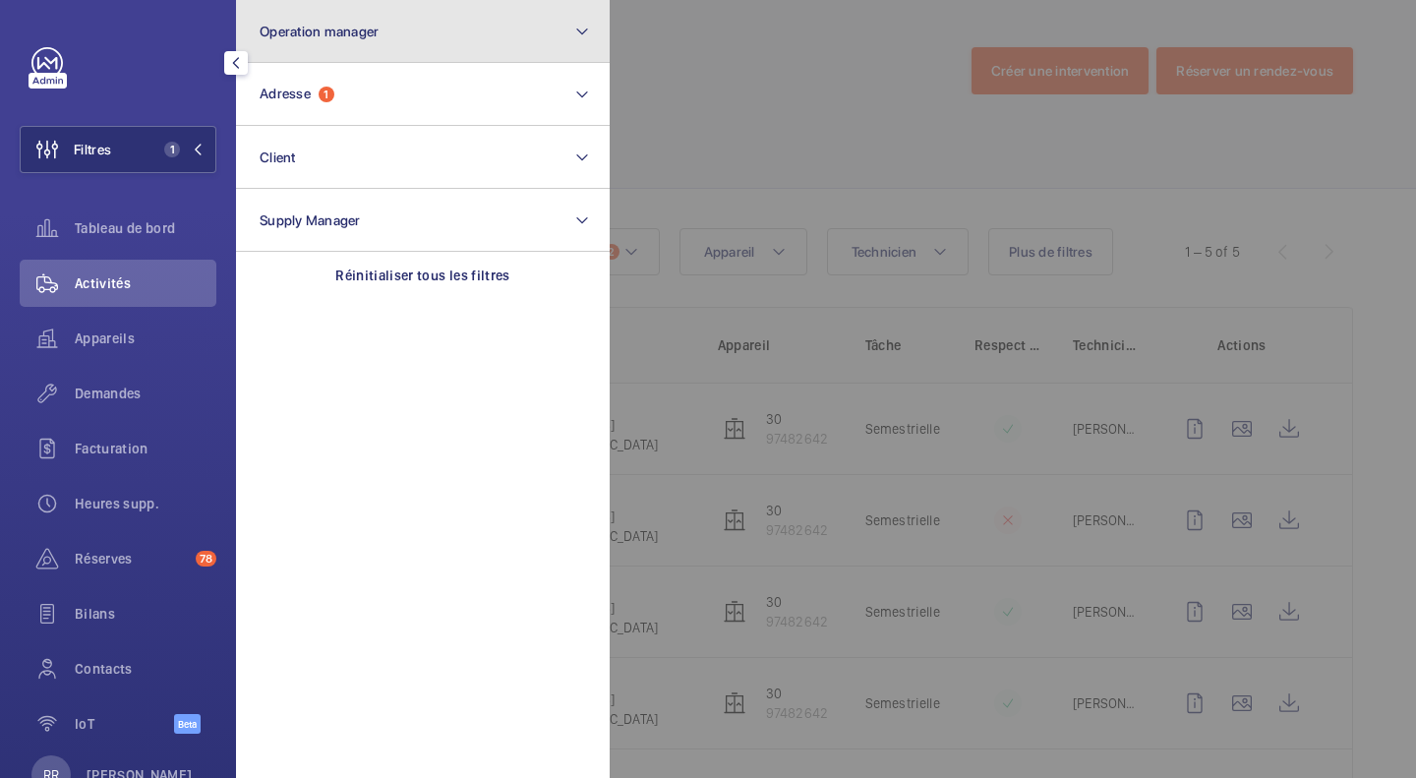
click at [358, 28] on span "Operation manager" at bounding box center [319, 32] width 119 height 16
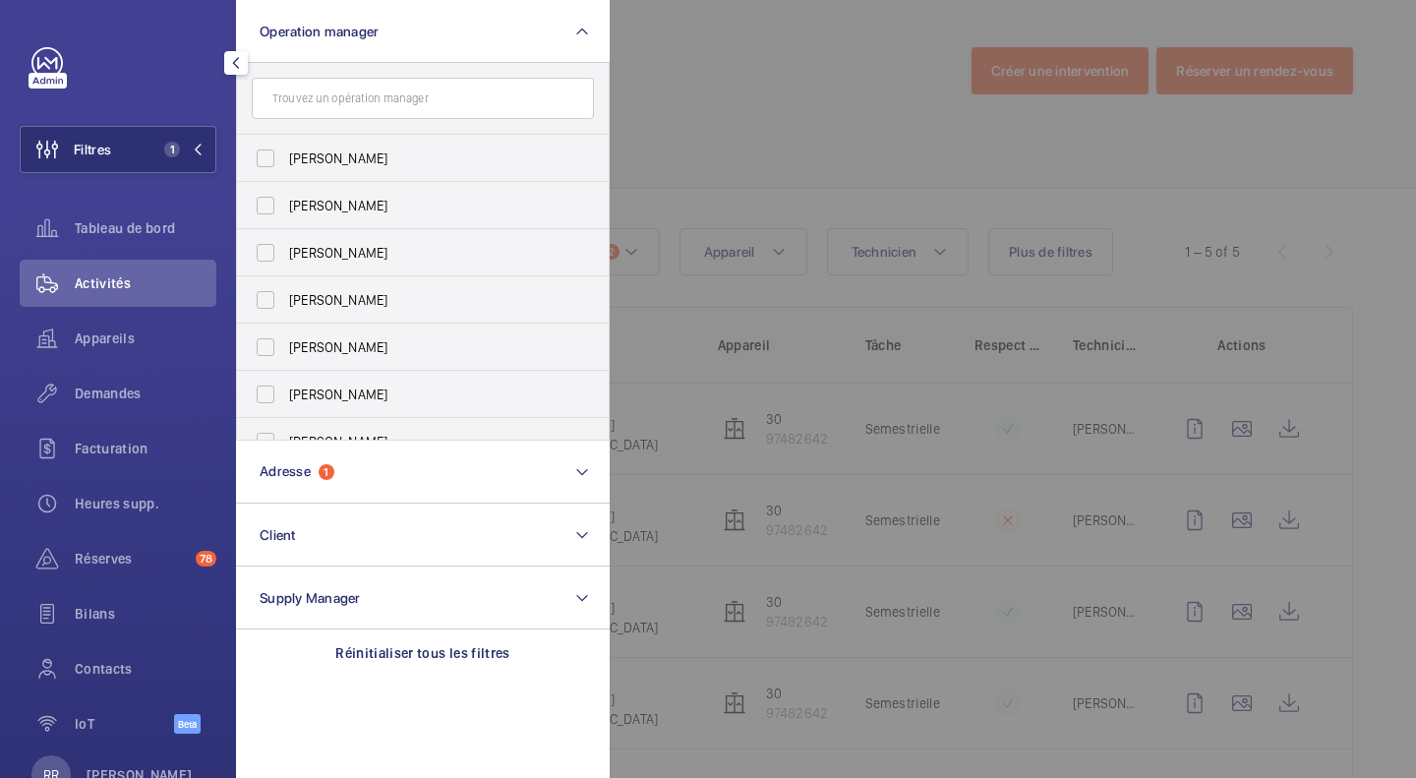
click at [261, 294] on label "Karim Kaced" at bounding box center [408, 299] width 342 height 47
click at [261, 294] on input "Karim Kaced" at bounding box center [265, 299] width 39 height 39
checkbox input "true"
click at [705, 109] on div at bounding box center [1318, 389] width 1416 height 778
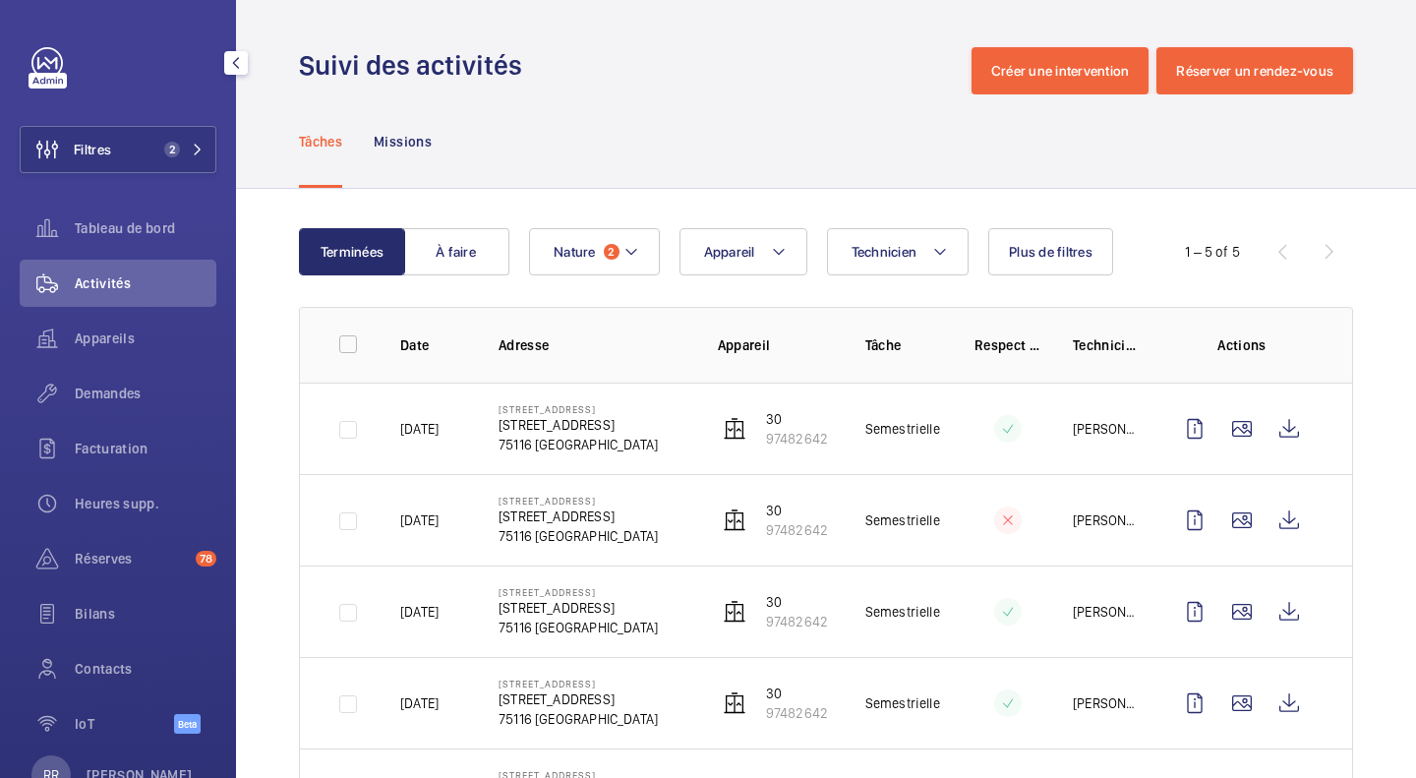
click at [111, 156] on span "Filtres" at bounding box center [92, 150] width 37 height 20
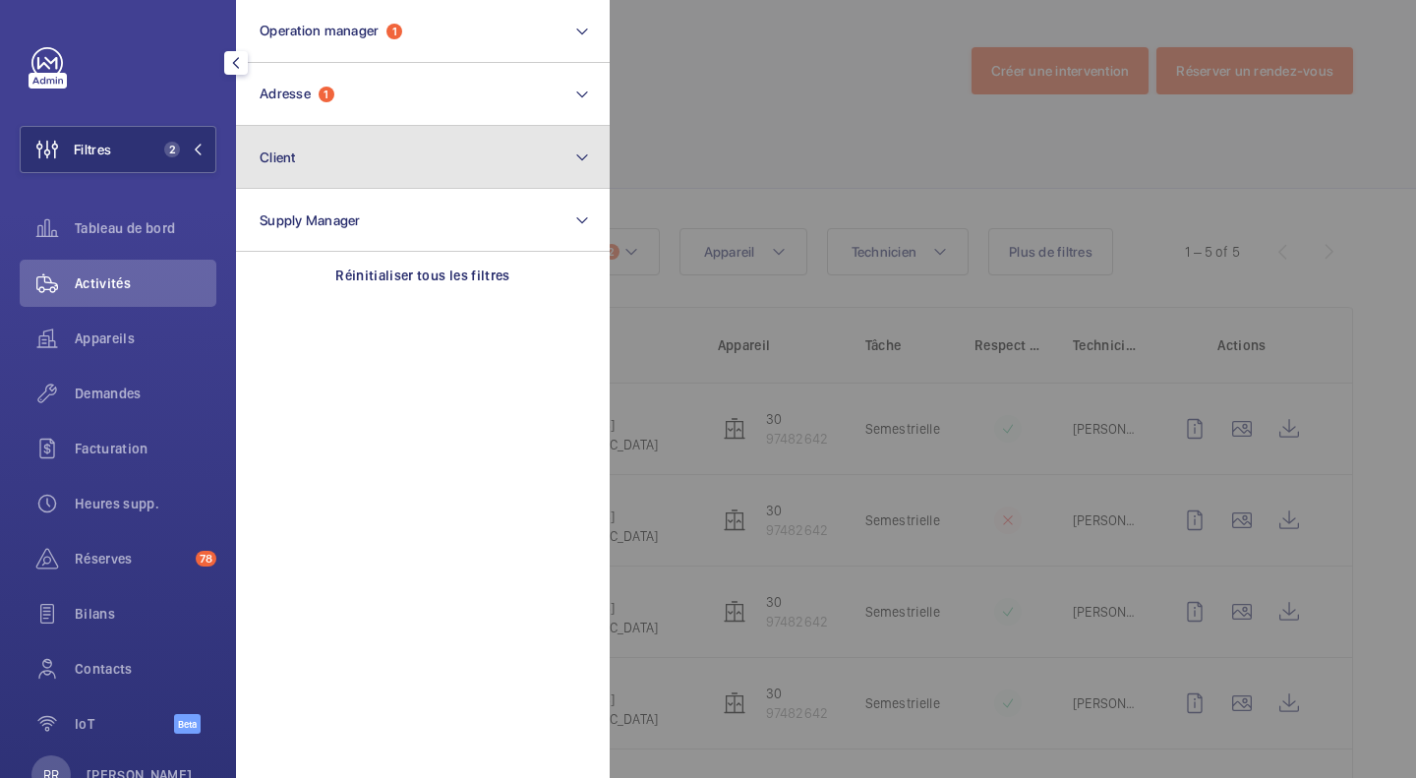
click at [342, 157] on button "Client" at bounding box center [423, 157] width 374 height 63
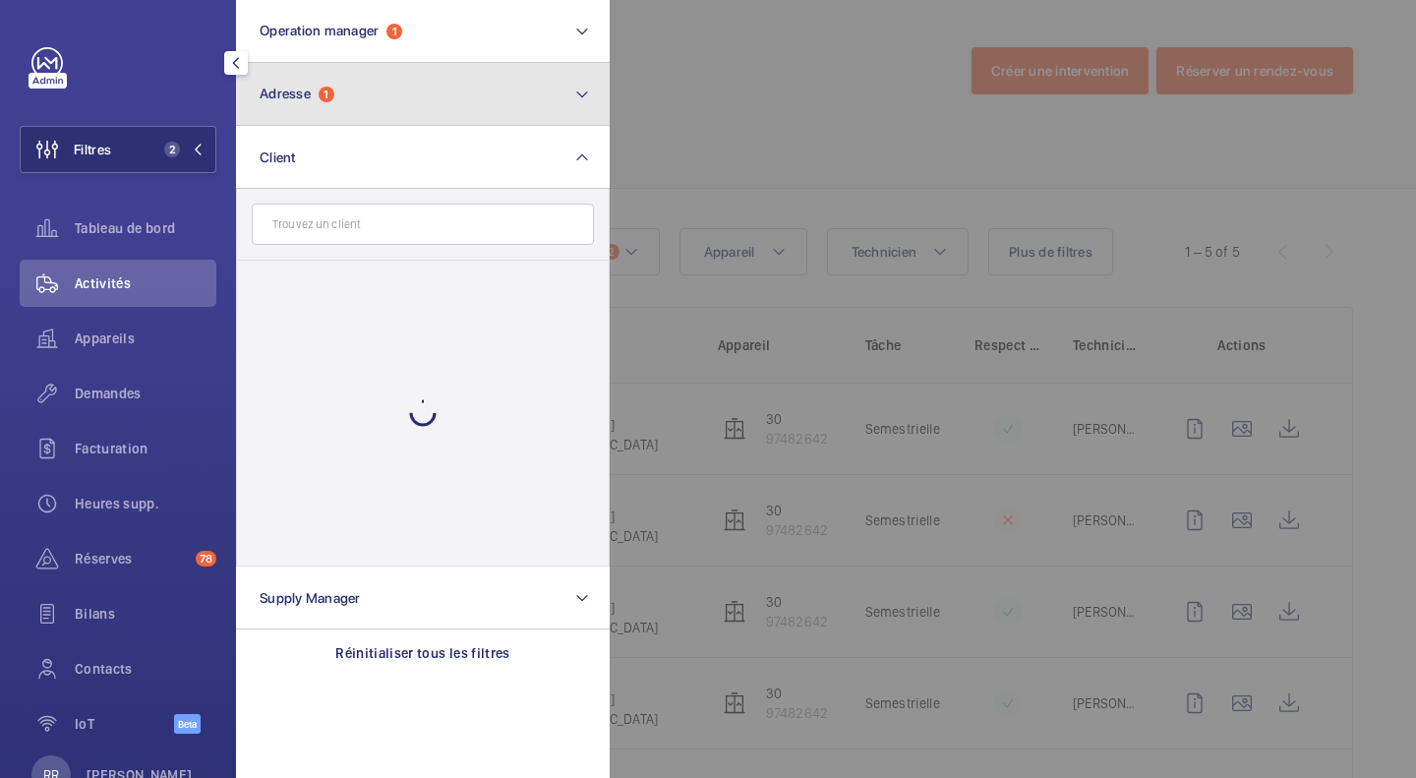
click at [396, 98] on button "Adresse 1" at bounding box center [423, 94] width 374 height 63
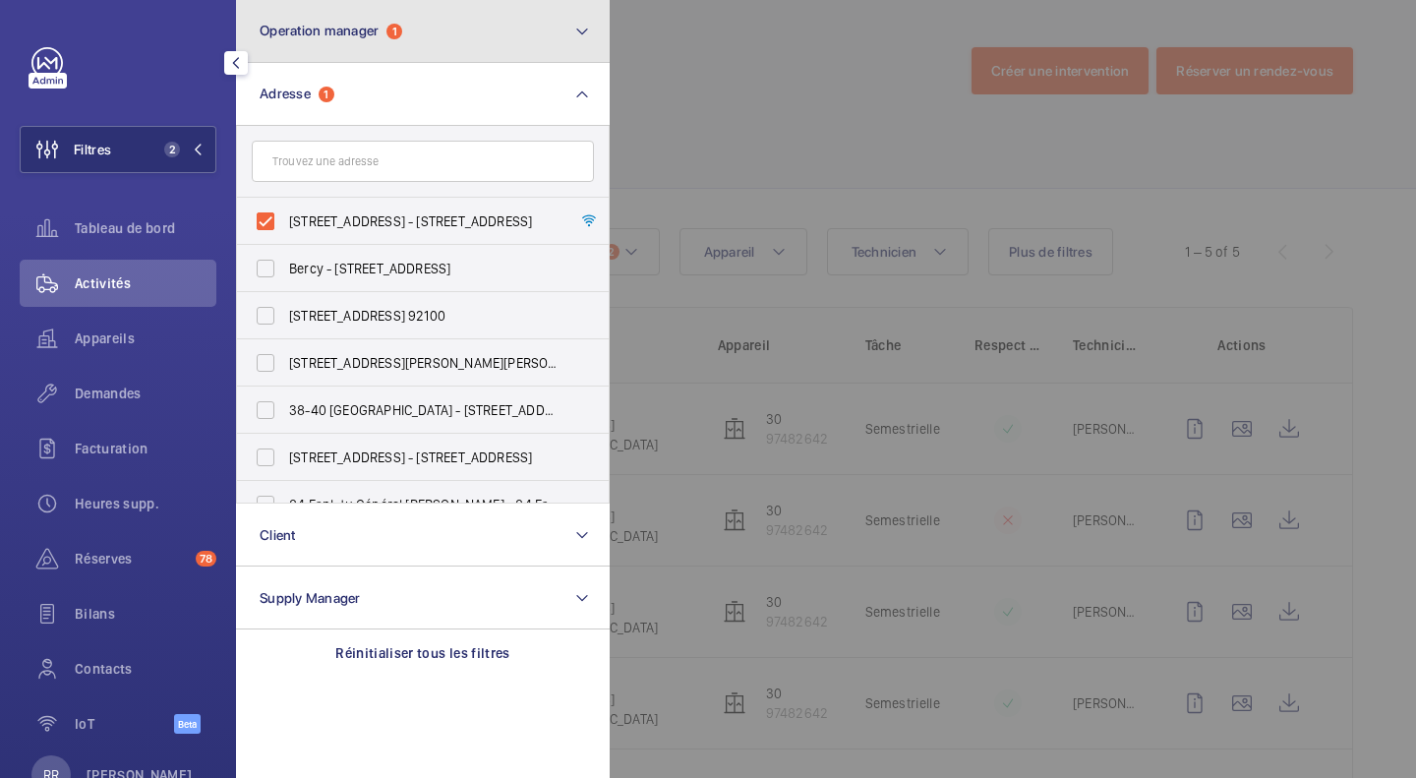
click at [529, 20] on button "Operation manager 1" at bounding box center [423, 31] width 374 height 63
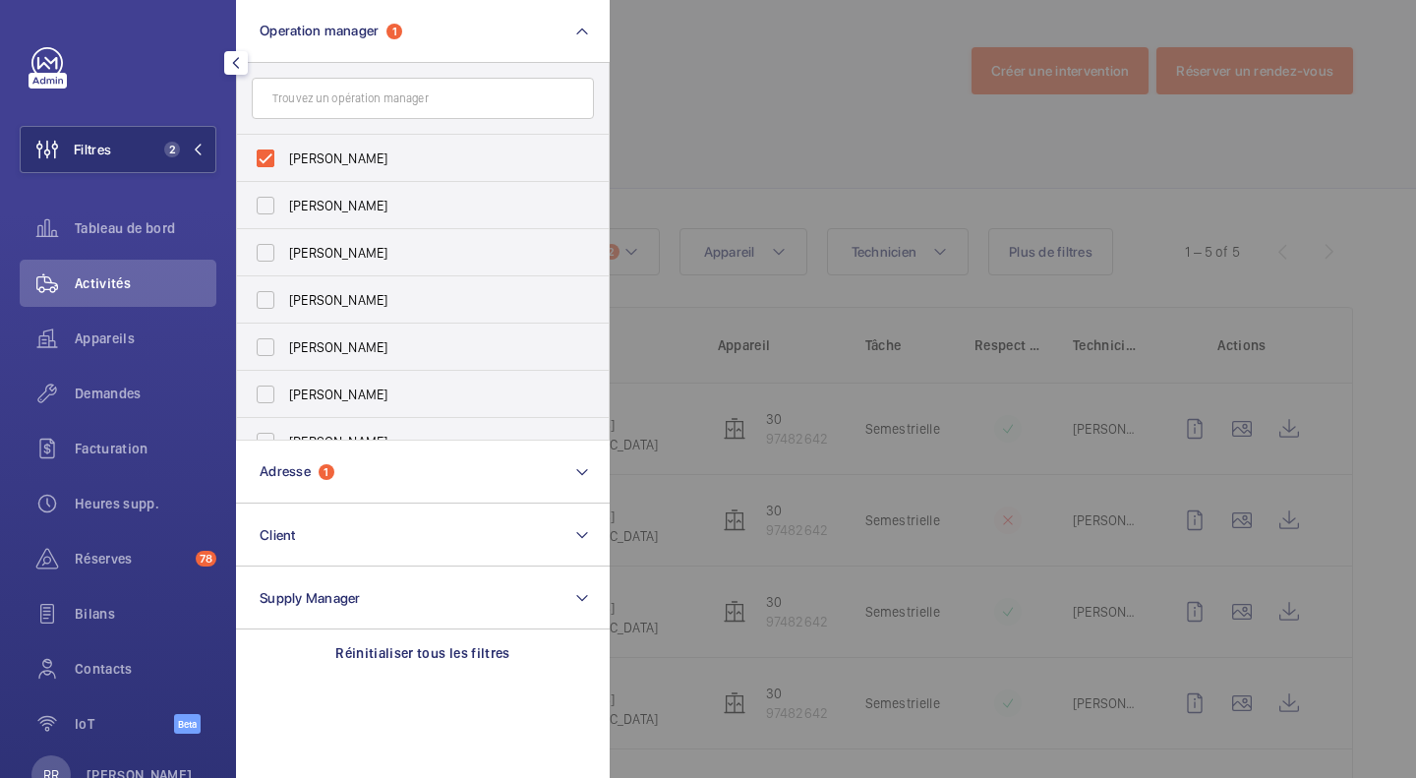
click at [263, 153] on label "Karim Kaced" at bounding box center [408, 158] width 342 height 47
click at [263, 153] on input "Karim Kaced" at bounding box center [265, 158] width 39 height 39
checkbox input "false"
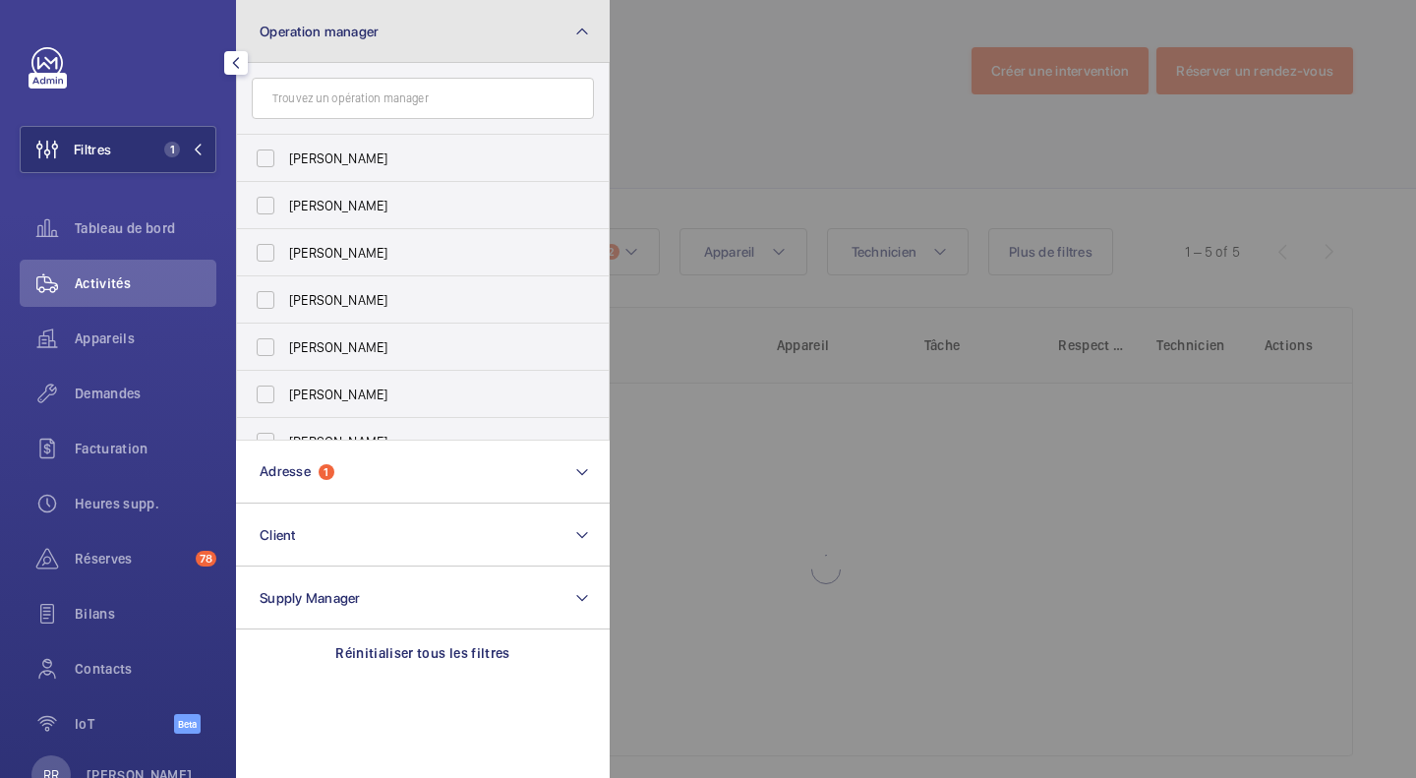
click at [574, 30] on mat-icon at bounding box center [582, 32] width 16 height 24
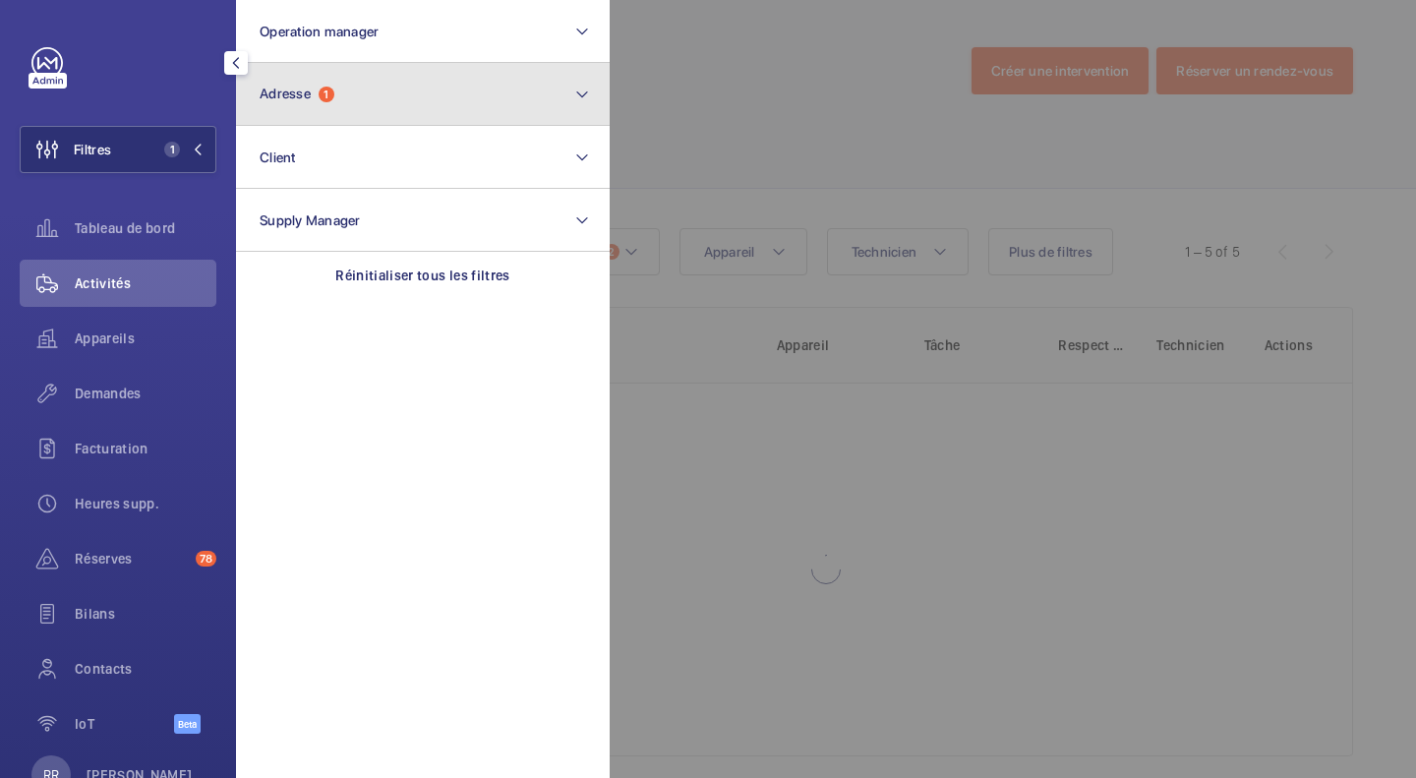
click at [544, 111] on button "Adresse 1" at bounding box center [423, 94] width 374 height 63
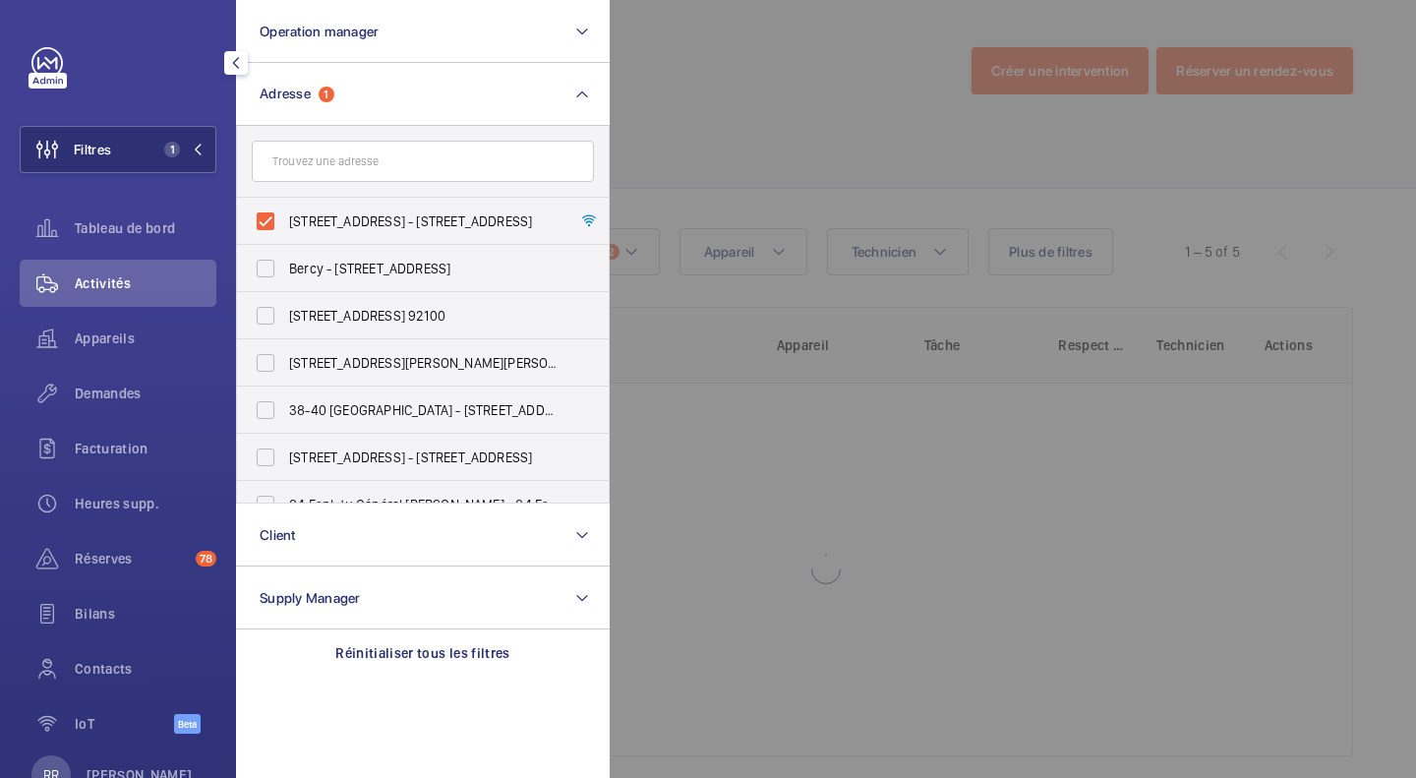
click at [264, 223] on label "30 Rue Pergolèse - 30 Rue Pergolèse, 75116 PARIS, PARIS 75116" at bounding box center [408, 221] width 342 height 47
click at [264, 223] on input "30 Rue Pergolèse - 30 Rue Pergolèse, 75116 PARIS, PARIS 75116" at bounding box center [265, 221] width 39 height 39
checkbox input "false"
click at [355, 162] on input "text" at bounding box center [423, 161] width 342 height 41
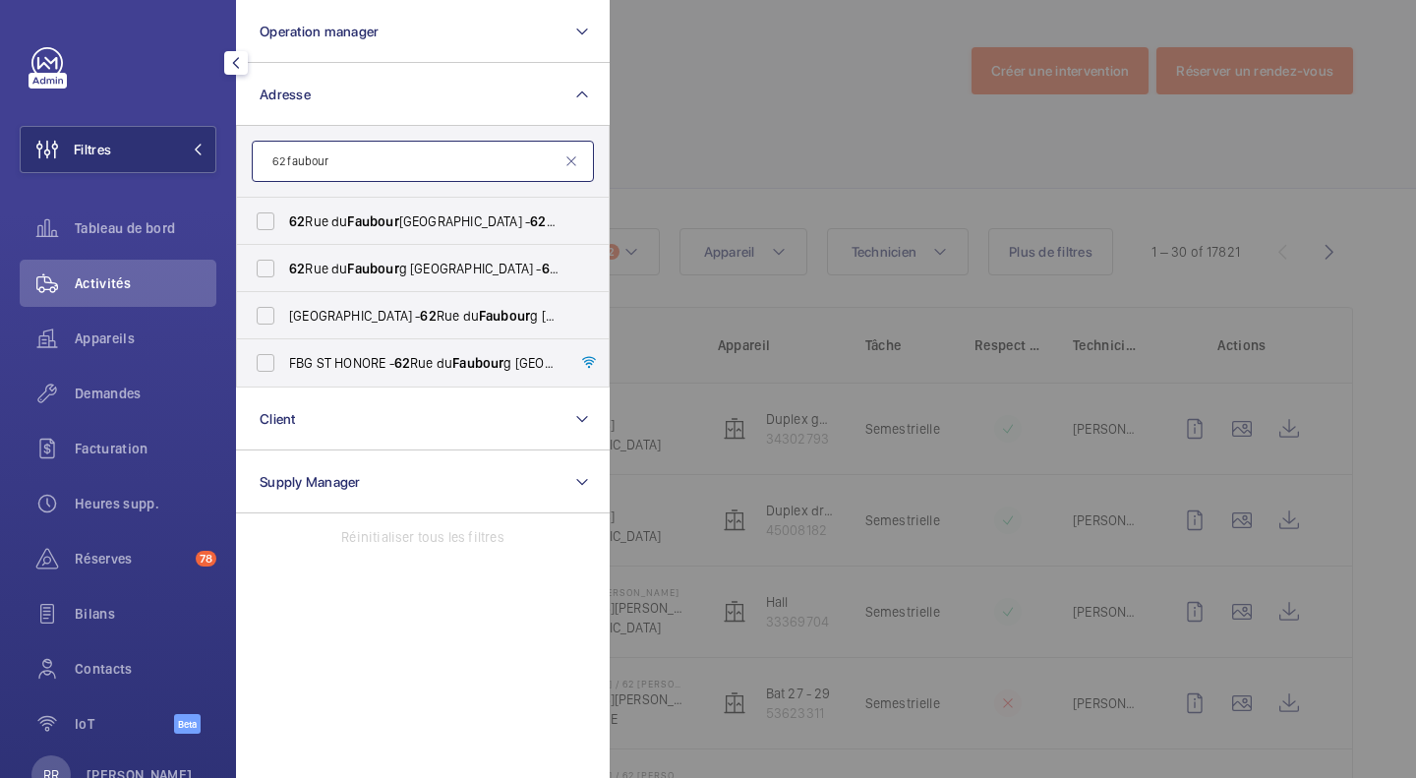
type input "62 faubour"
click at [267, 213] on label "62 Rue du Faubour g Saint-Honoré, PARIS 75008 - 62 Rue du Faubour g Saint-Honor…" at bounding box center [408, 221] width 342 height 47
click at [267, 213] on input "62 Rue du Faubour g Saint-Honoré, PARIS 75008 - 62 Rue du Faubour g Saint-Honor…" at bounding box center [265, 221] width 39 height 39
checkbox input "true"
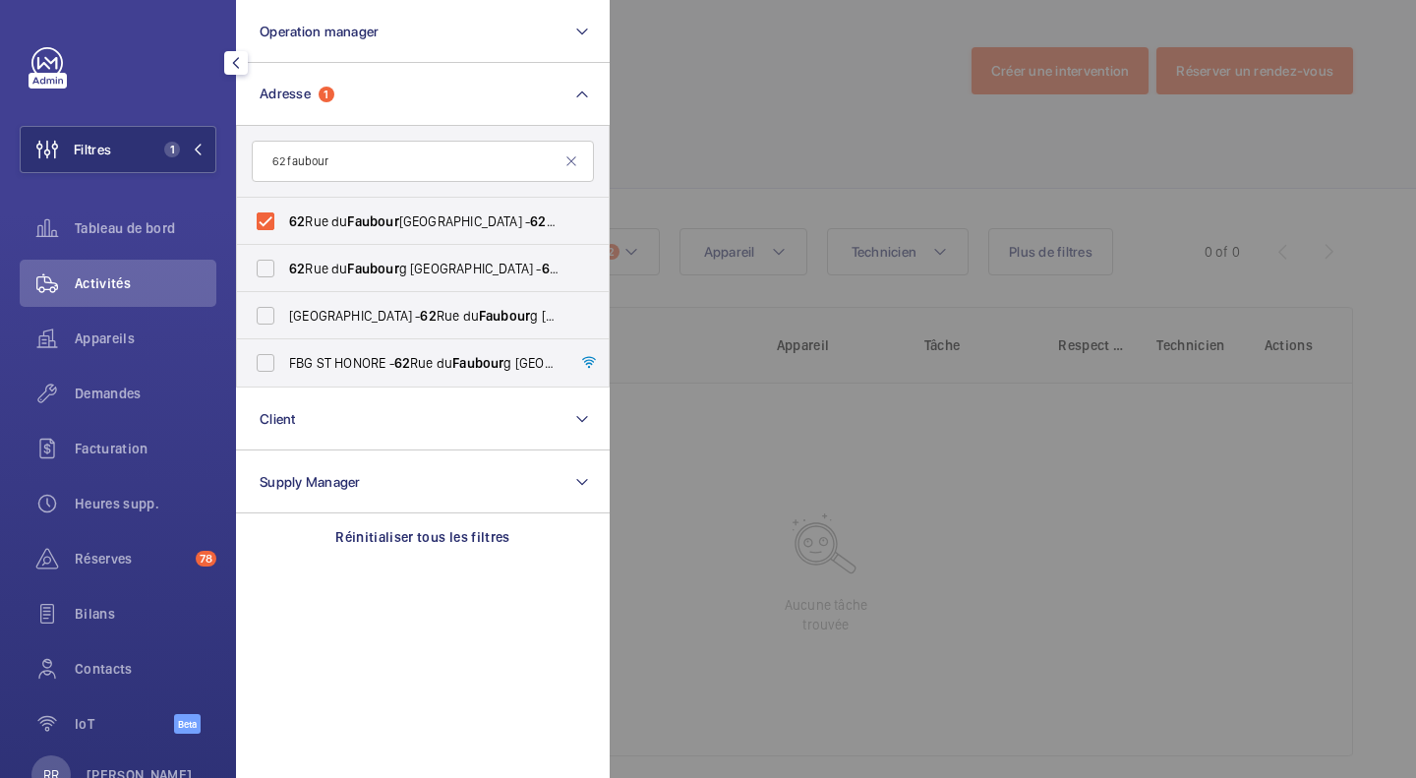
click at [260, 271] on label "62 Rue du Faubour g Saint-Honoré - 62 Rue du Faubour g Saint-Honoré, 75008 PARI…" at bounding box center [408, 268] width 342 height 47
click at [260, 271] on input "62 Rue du Faubour g Saint-Honoré - 62 Rue du Faubour g Saint-Honoré, 75008 PARI…" at bounding box center [265, 268] width 39 height 39
checkbox input "true"
click at [267, 314] on label "CASABLANCA - 62 Rue du Faubour g Saint-Honoré, PARIS 75008" at bounding box center [408, 315] width 342 height 47
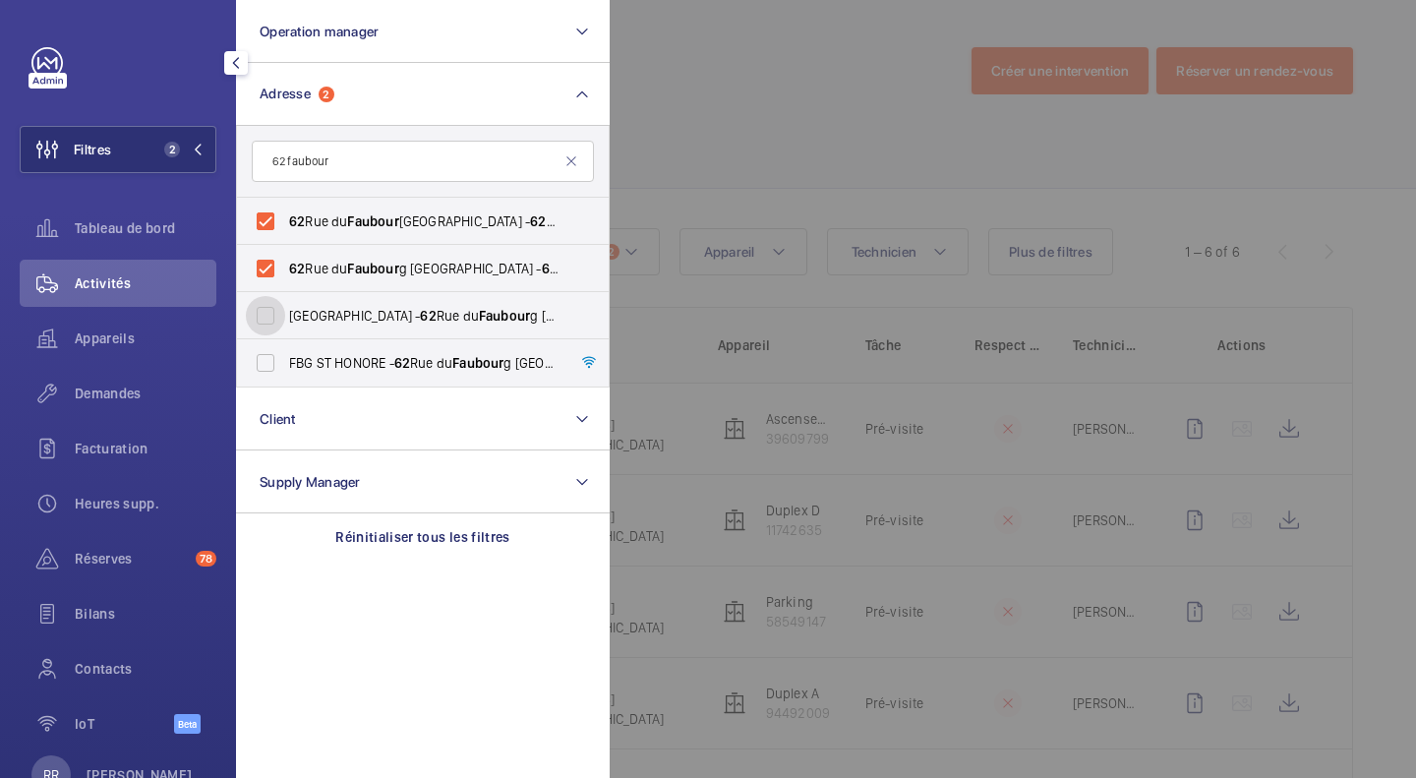
click at [267, 314] on input "CASABLANCA - 62 Rue du Faubour g Saint-Honoré, PARIS 75008" at bounding box center [265, 315] width 39 height 39
checkbox input "true"
click at [265, 352] on label "FBG ST HONORE - 62 Rue du Faubour g Saint-Honoré, PARIS 75008" at bounding box center [408, 362] width 342 height 47
click at [265, 352] on input "FBG ST HONORE - 62 Rue du Faubour g Saint-Honoré, PARIS 75008" at bounding box center [265, 362] width 39 height 39
checkbox input "true"
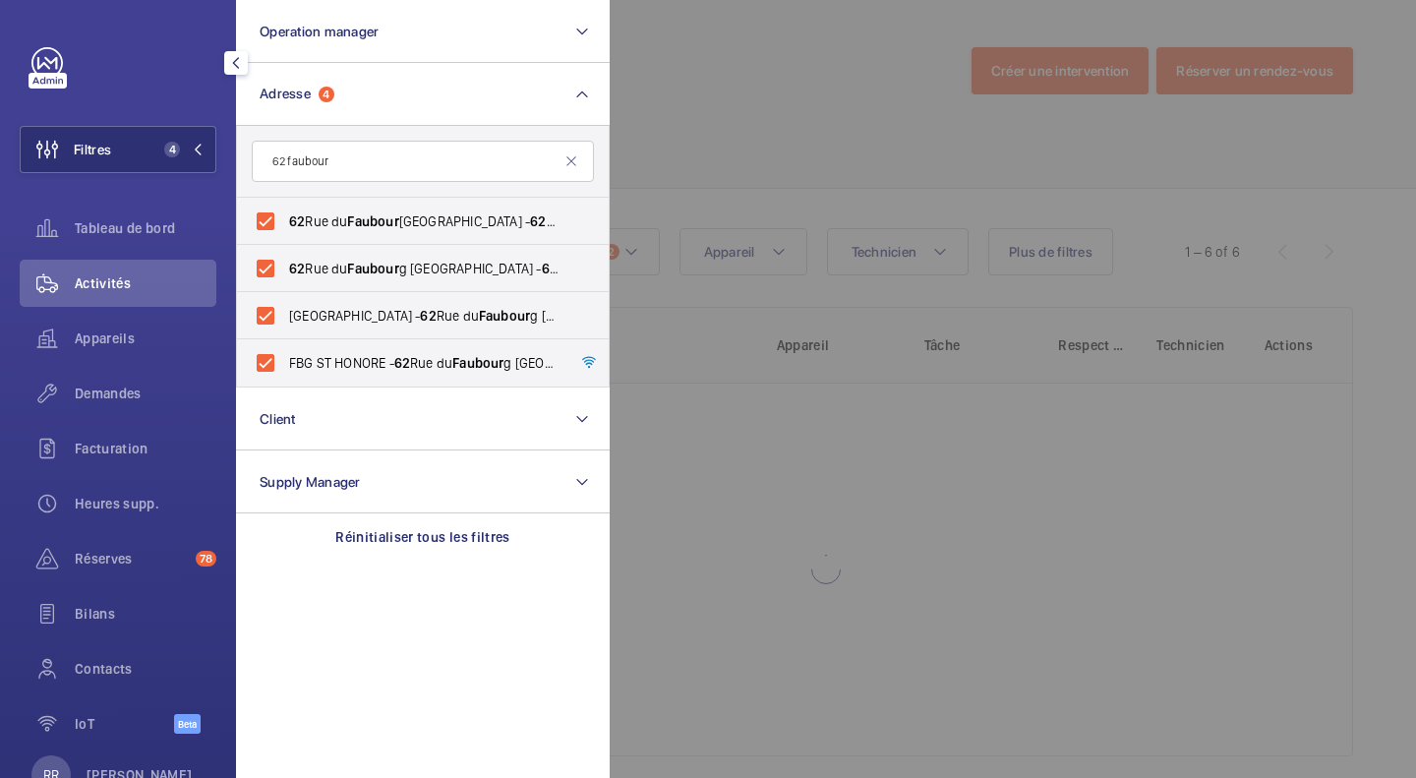
click at [744, 49] on div at bounding box center [1318, 389] width 1416 height 778
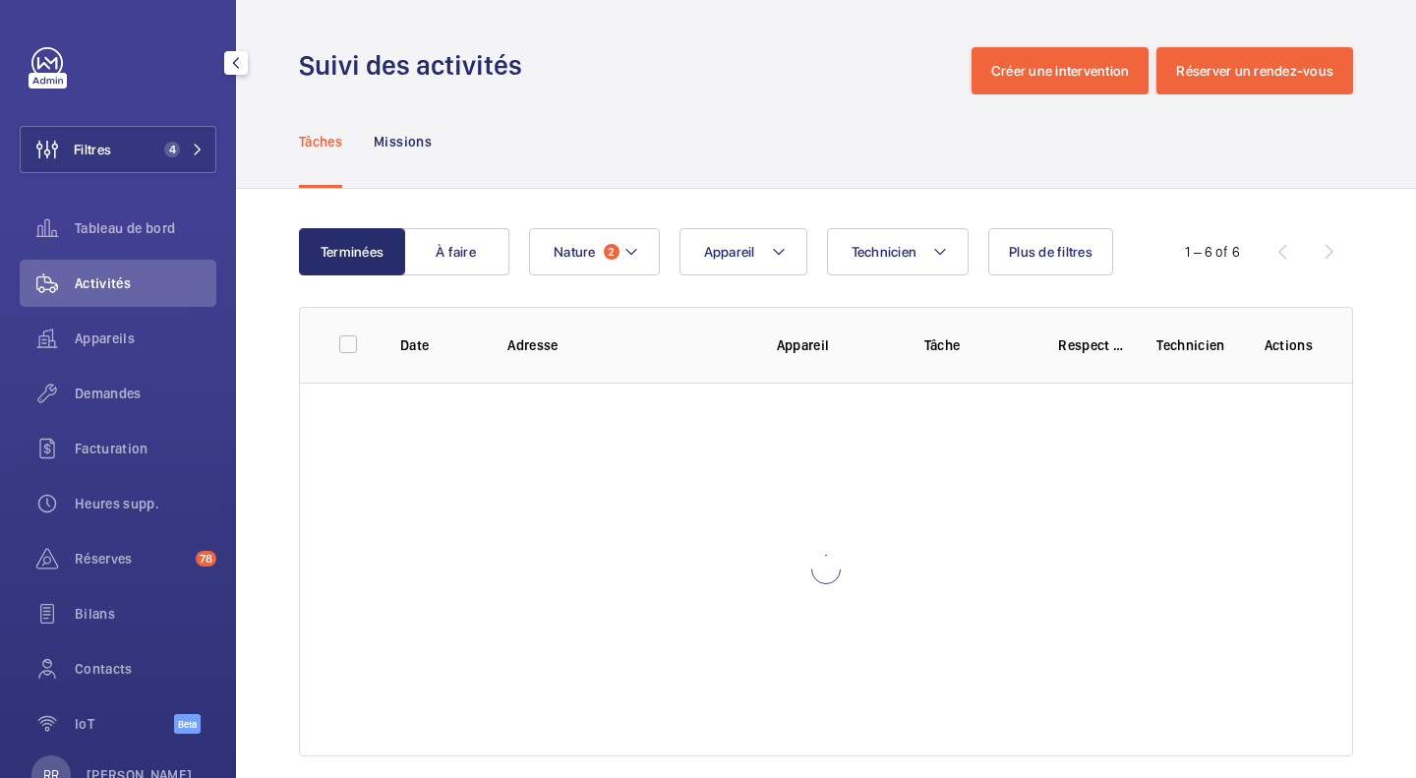
click at [568, 467] on div at bounding box center [826, 570] width 1052 height 374
click at [125, 289] on span "Activités" at bounding box center [146, 283] width 142 height 20
click at [192, 147] on mat-icon at bounding box center [198, 150] width 12 height 12
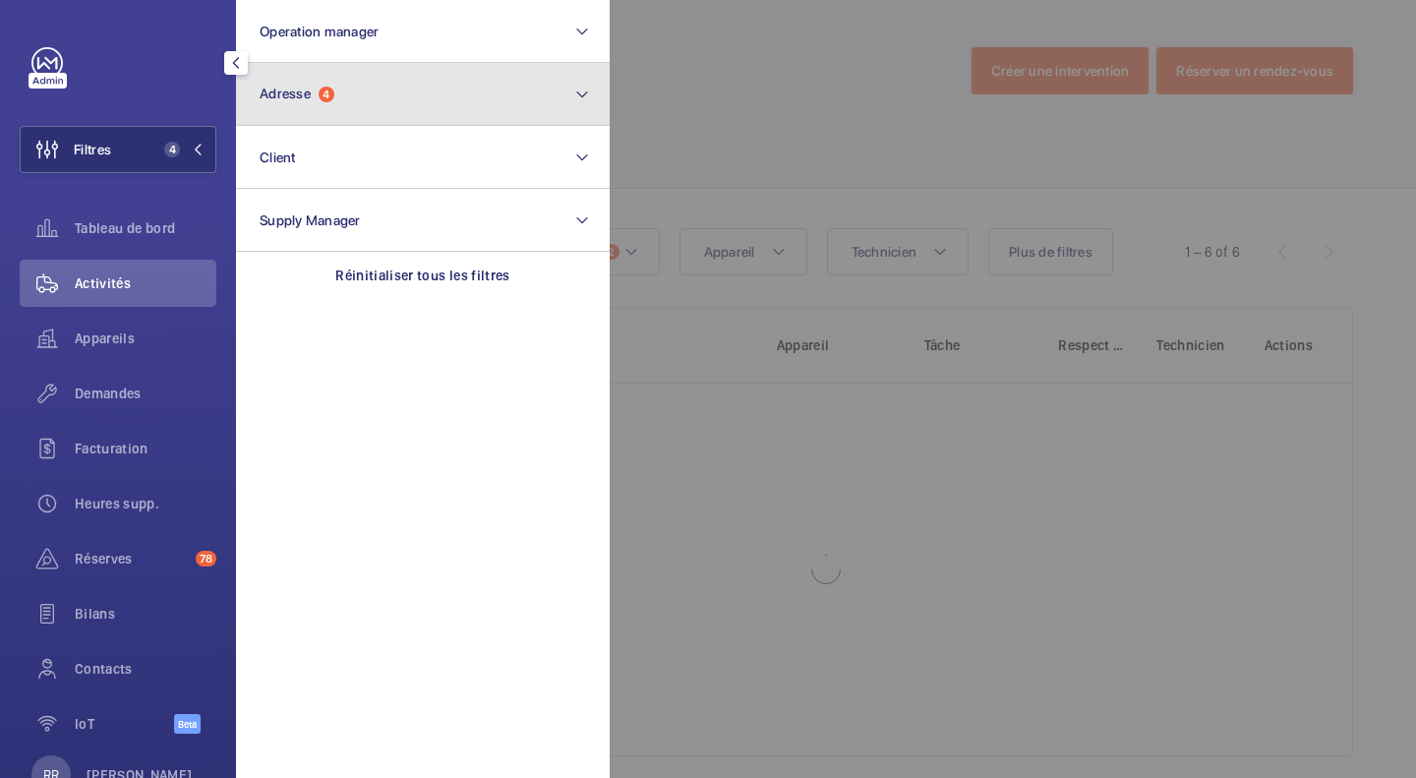
click at [283, 92] on span "Adresse" at bounding box center [285, 94] width 51 height 16
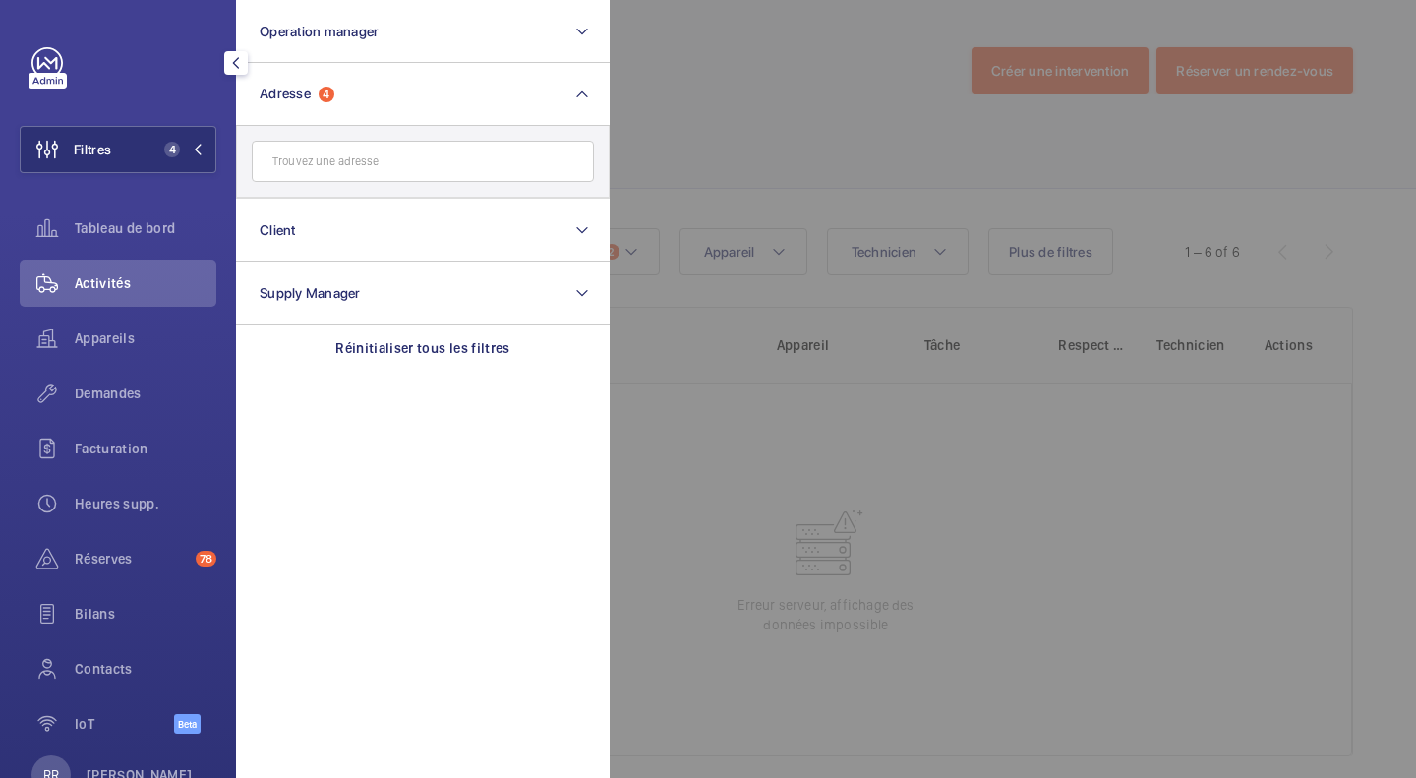
click at [736, 103] on div at bounding box center [1318, 389] width 1416 height 778
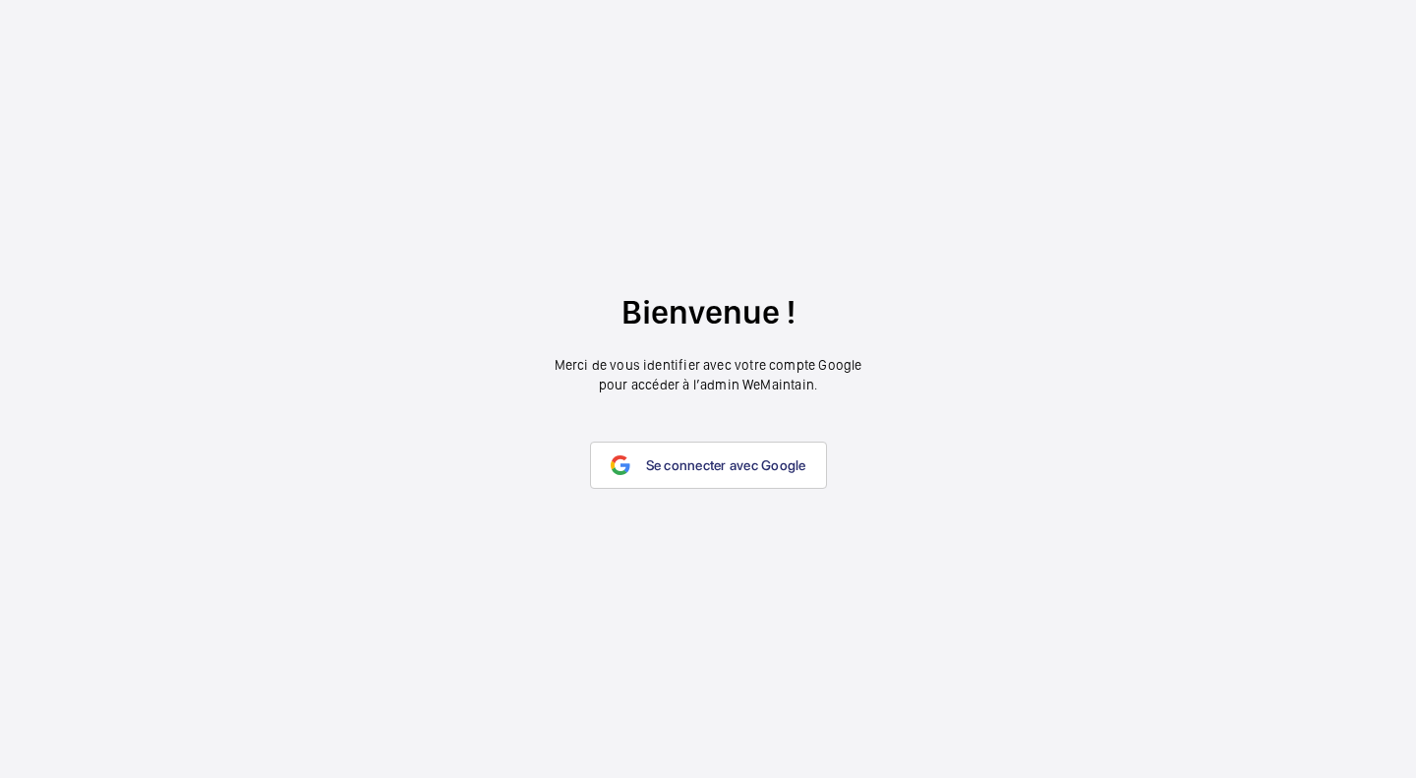
click at [741, 472] on span "Se connecter avec Google" at bounding box center [726, 465] width 160 height 16
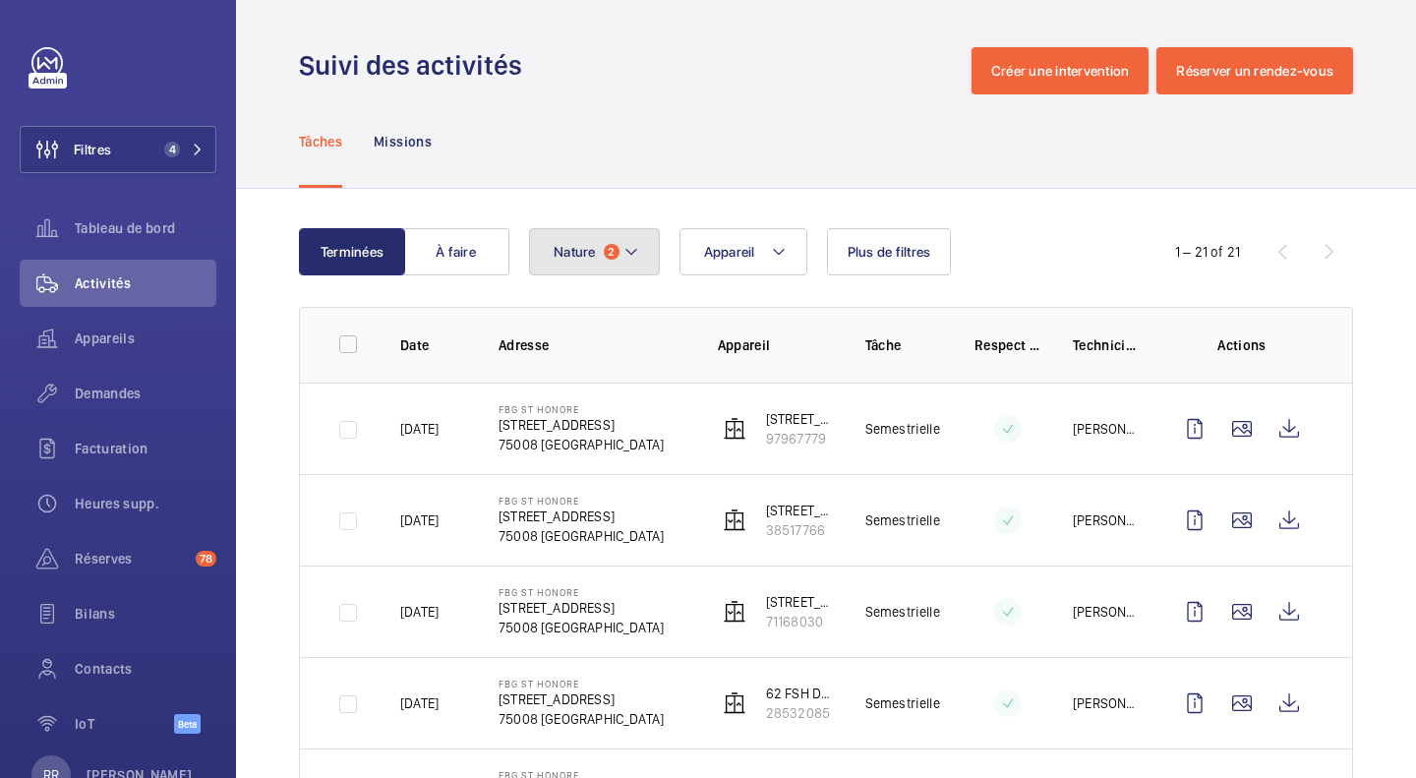
click at [570, 235] on button "Nature 2" at bounding box center [594, 251] width 131 height 47
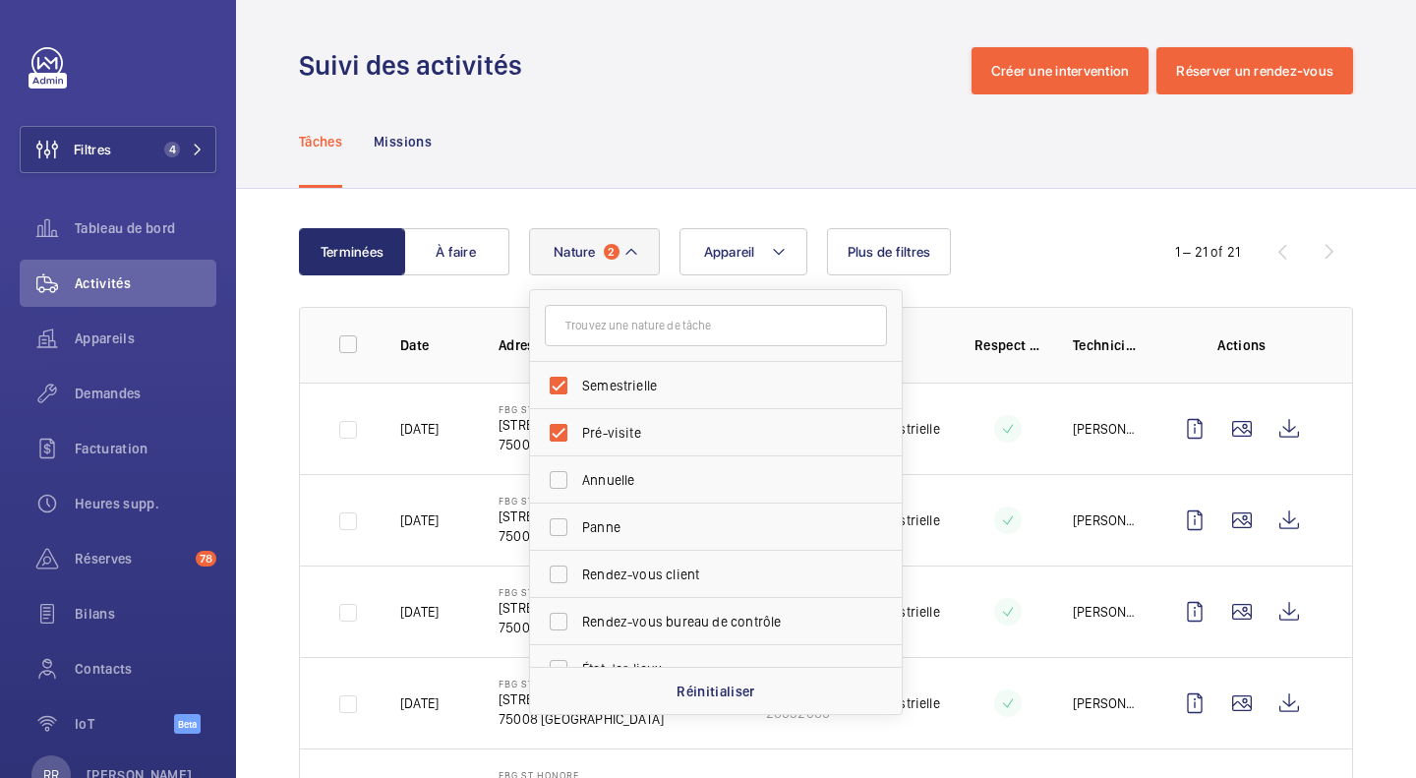
click at [556, 389] on label "Semestrielle" at bounding box center [701, 385] width 342 height 47
click at [556, 389] on input "Semestrielle" at bounding box center [558, 385] width 39 height 39
checkbox input "false"
click at [556, 437] on label "Pré-visite" at bounding box center [701, 432] width 342 height 47
click at [556, 437] on input "Pré-visite" at bounding box center [558, 432] width 39 height 39
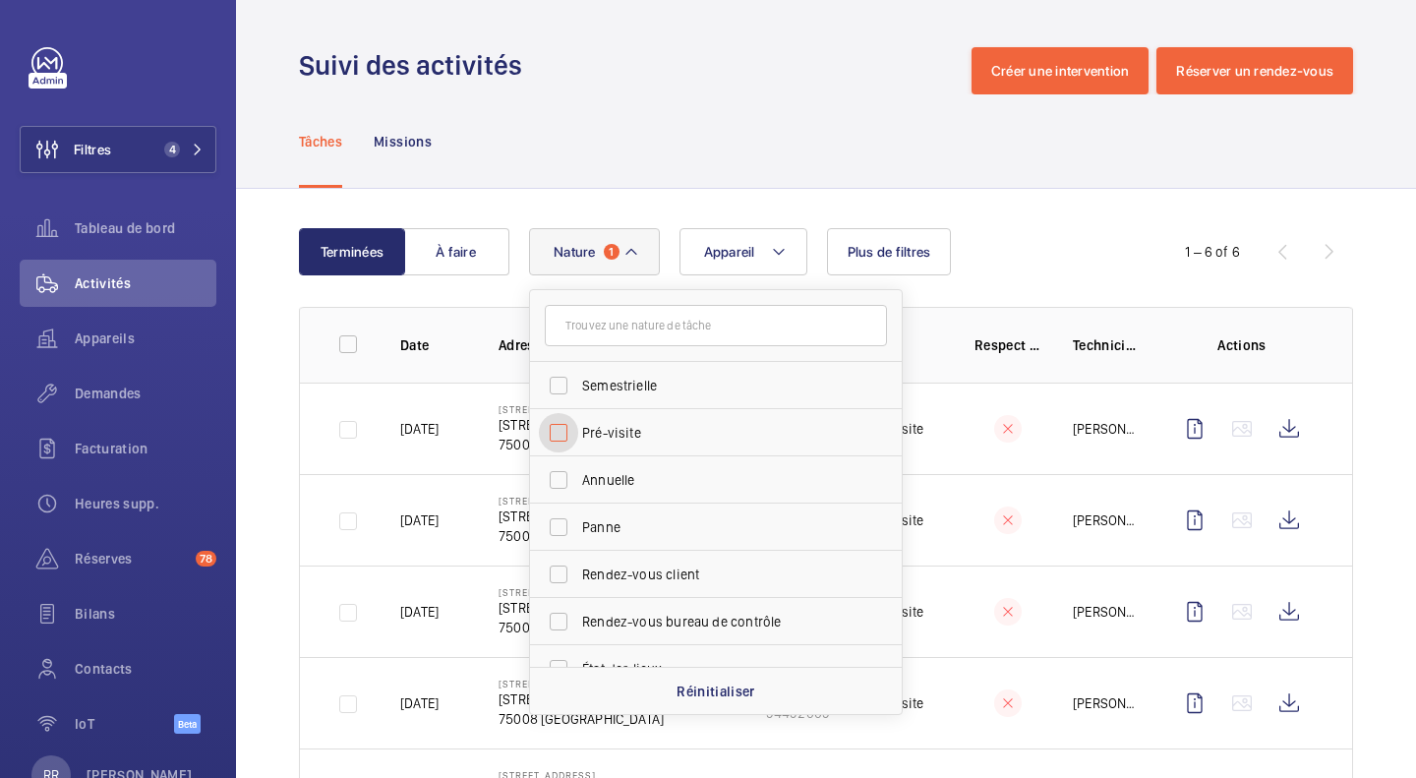
checkbox input "false"
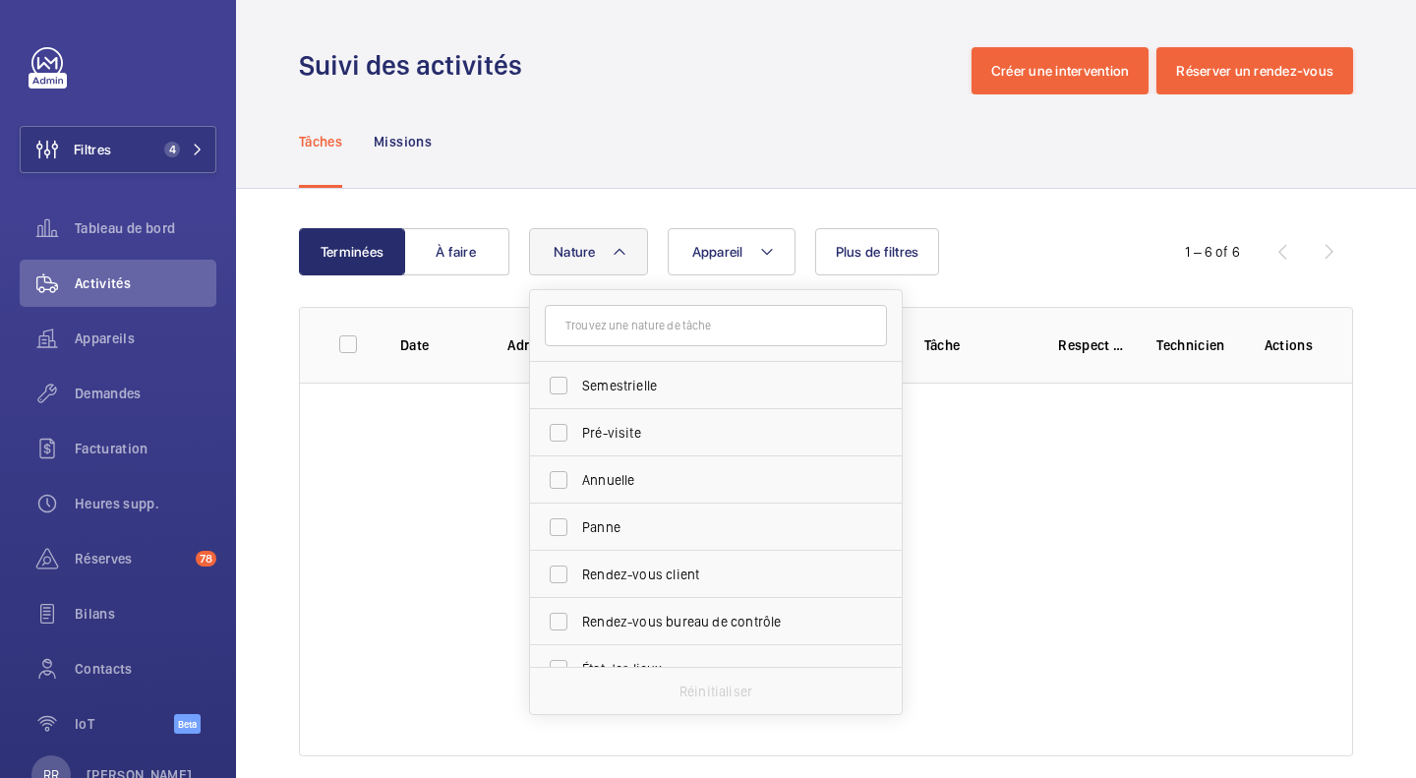
click at [1028, 237] on div "Appareil Nature Semestrielle Pré-visite Annuelle Panne Rendez-vous client Rende…" at bounding box center [823, 251] width 588 height 47
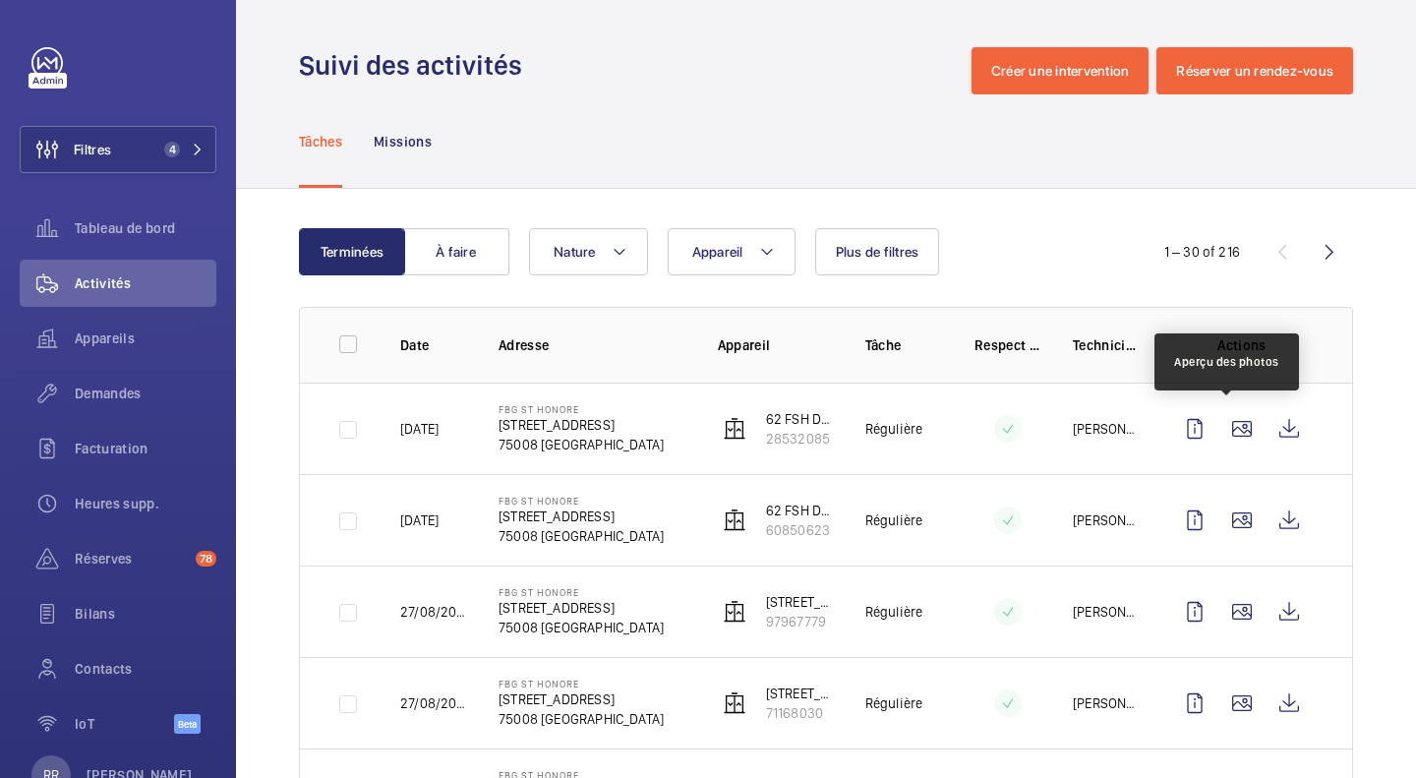
click at [1233, 416] on wm-front-icon-button at bounding box center [1242, 428] width 47 height 47
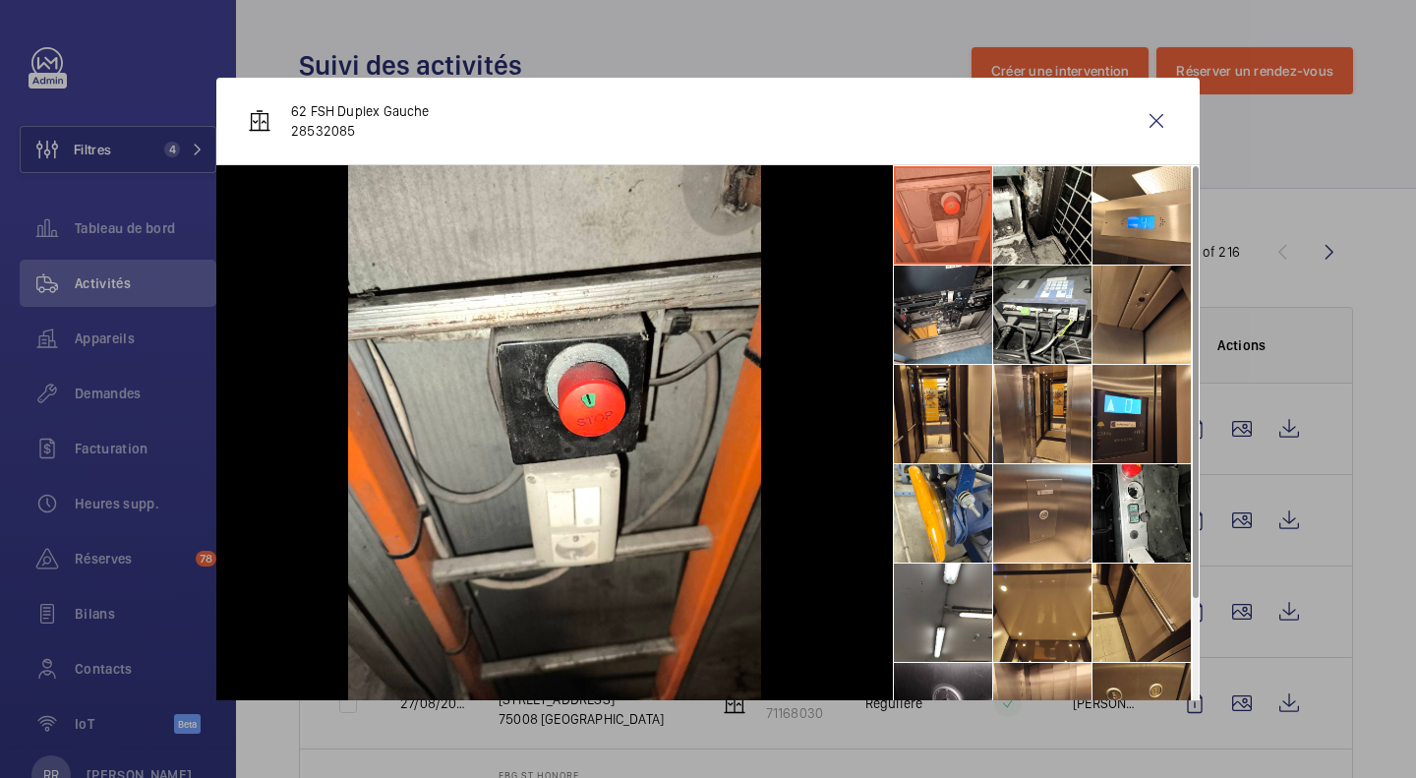
scroll to position [146, 0]
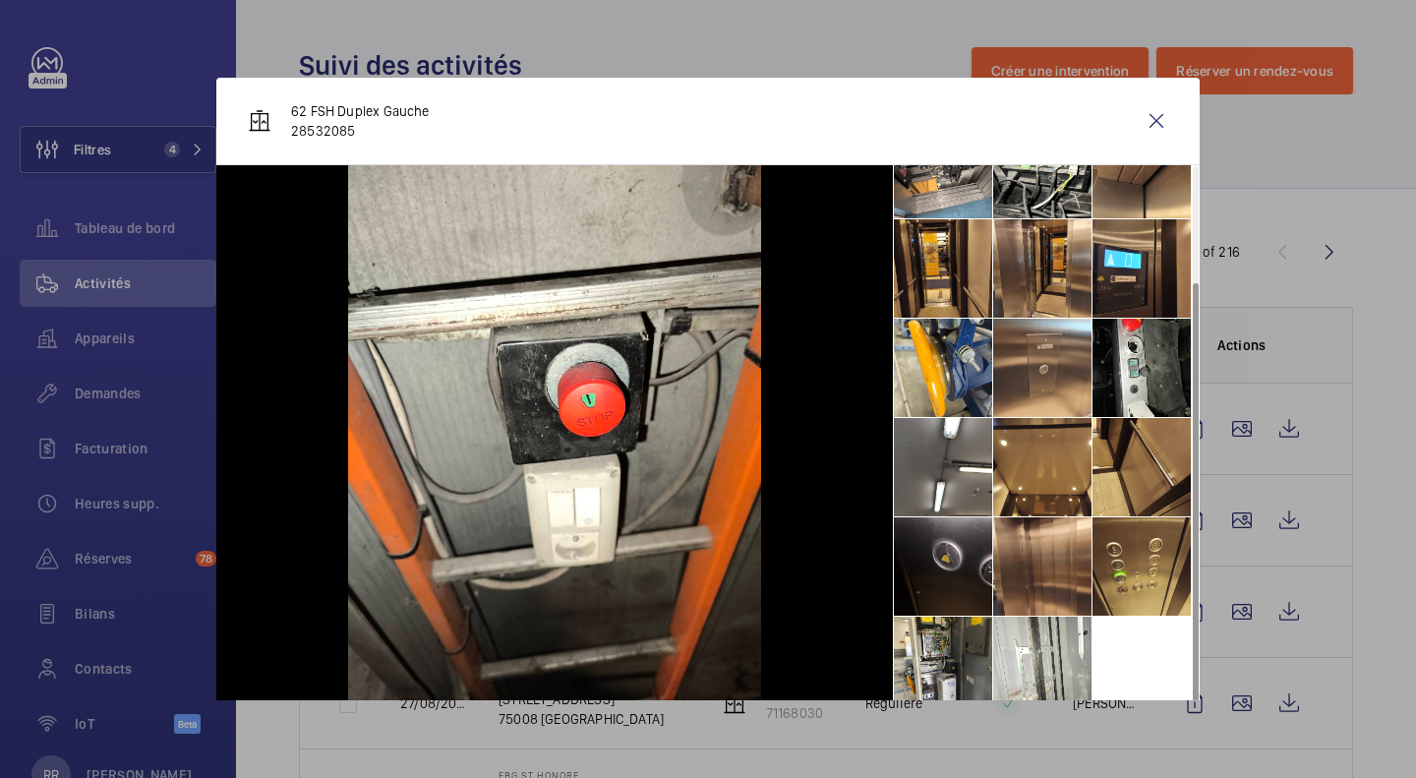
drag, startPoint x: 1367, startPoint y: 518, endPoint x: 1233, endPoint y: 523, distance: 133.9
click at [1233, 523] on div at bounding box center [708, 389] width 1416 height 778
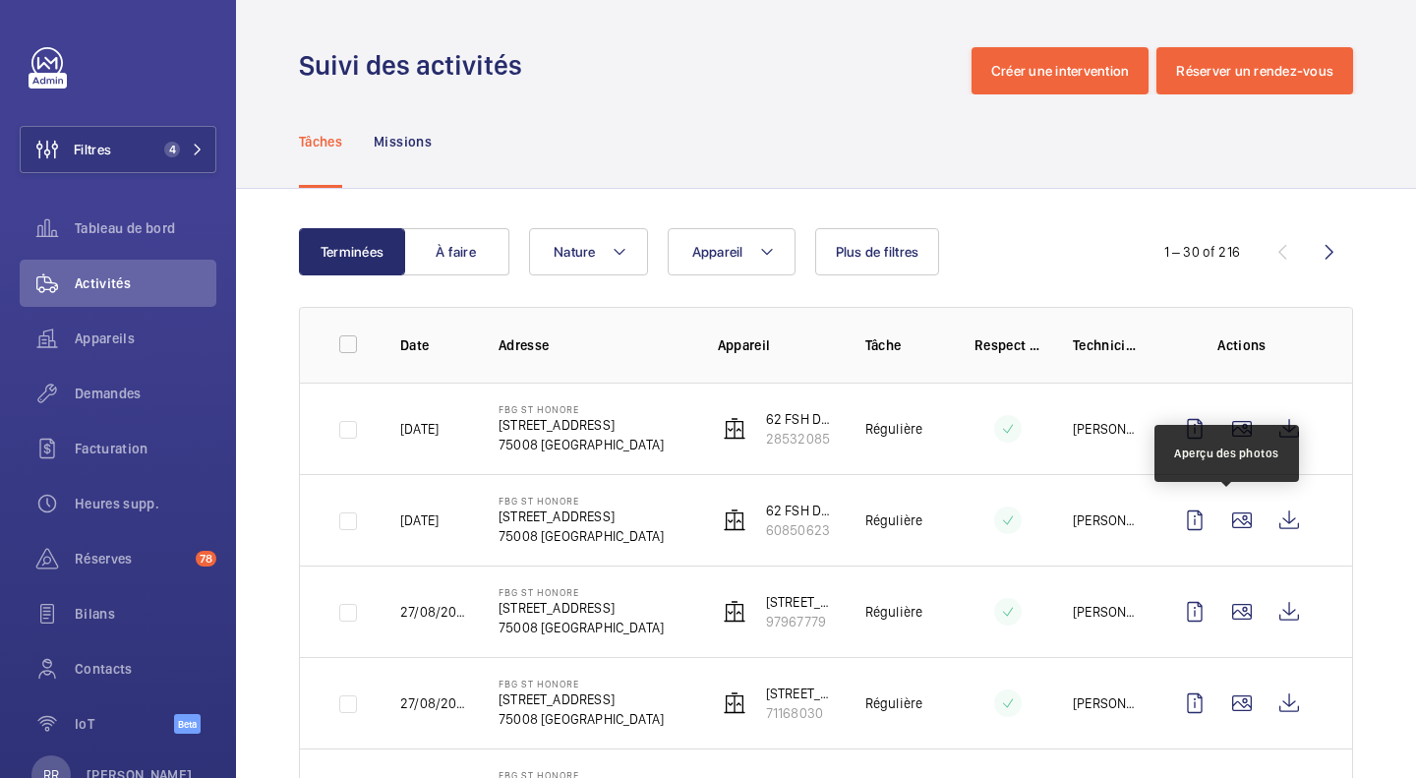
click at [1233, 523] on wm-front-icon-button at bounding box center [1242, 520] width 47 height 47
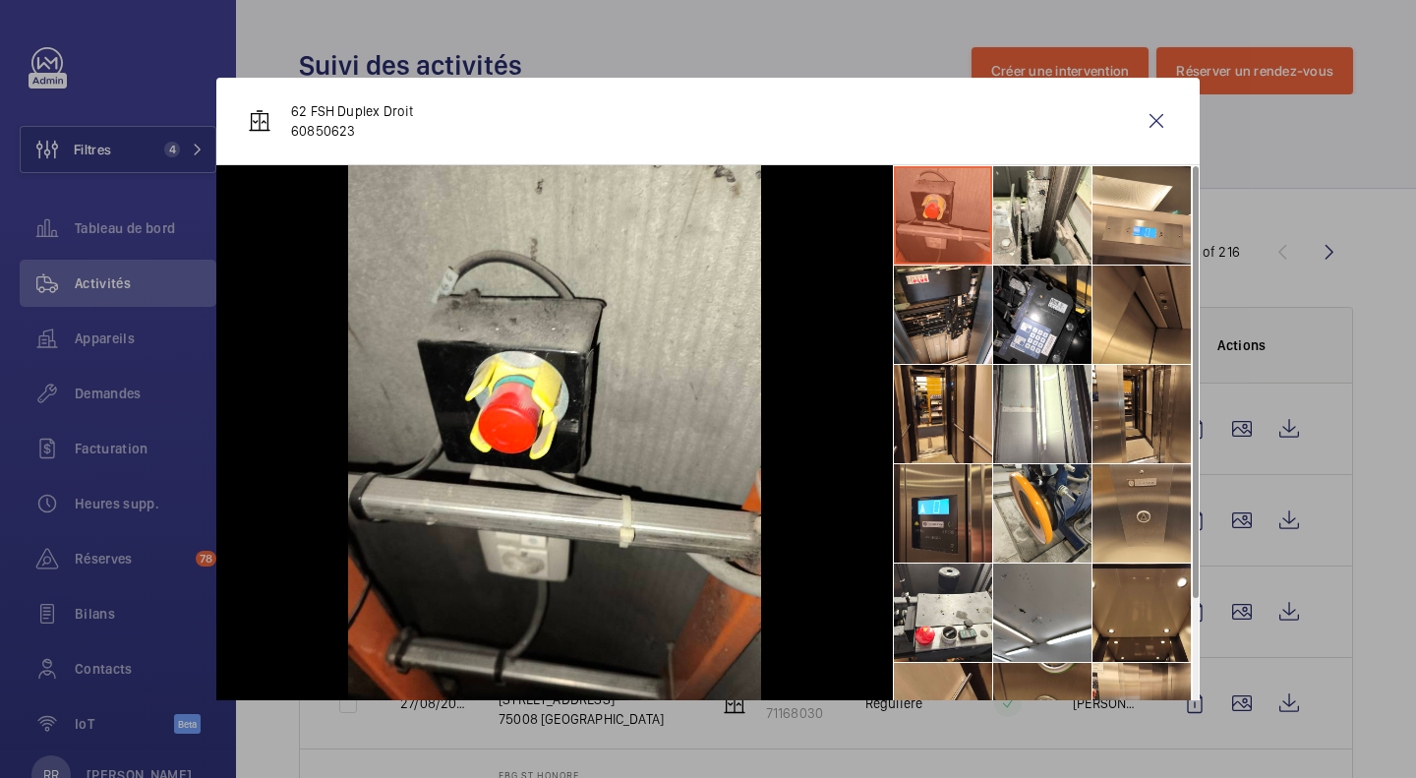
click at [1233, 523] on div at bounding box center [708, 389] width 1416 height 778
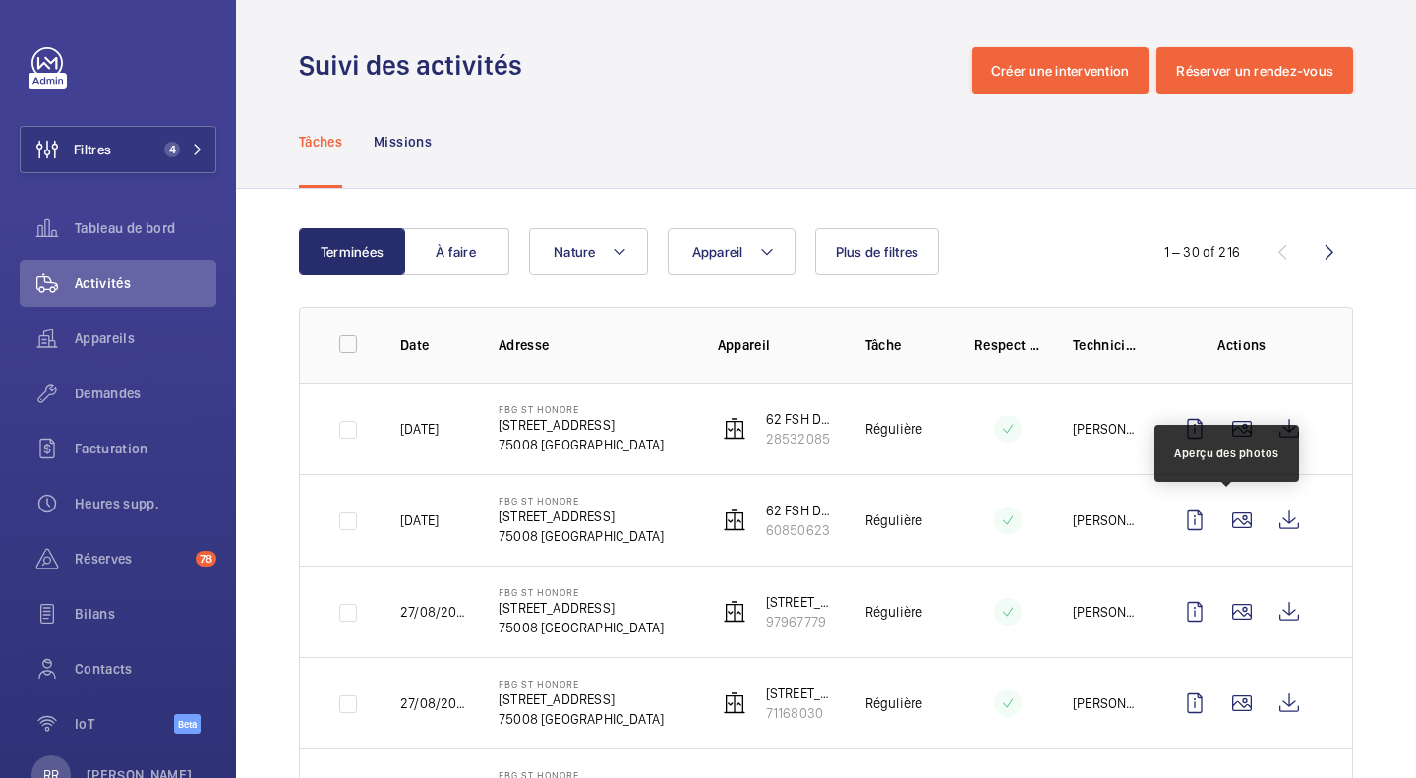
click at [1233, 523] on wm-front-icon-button at bounding box center [1242, 520] width 47 height 47
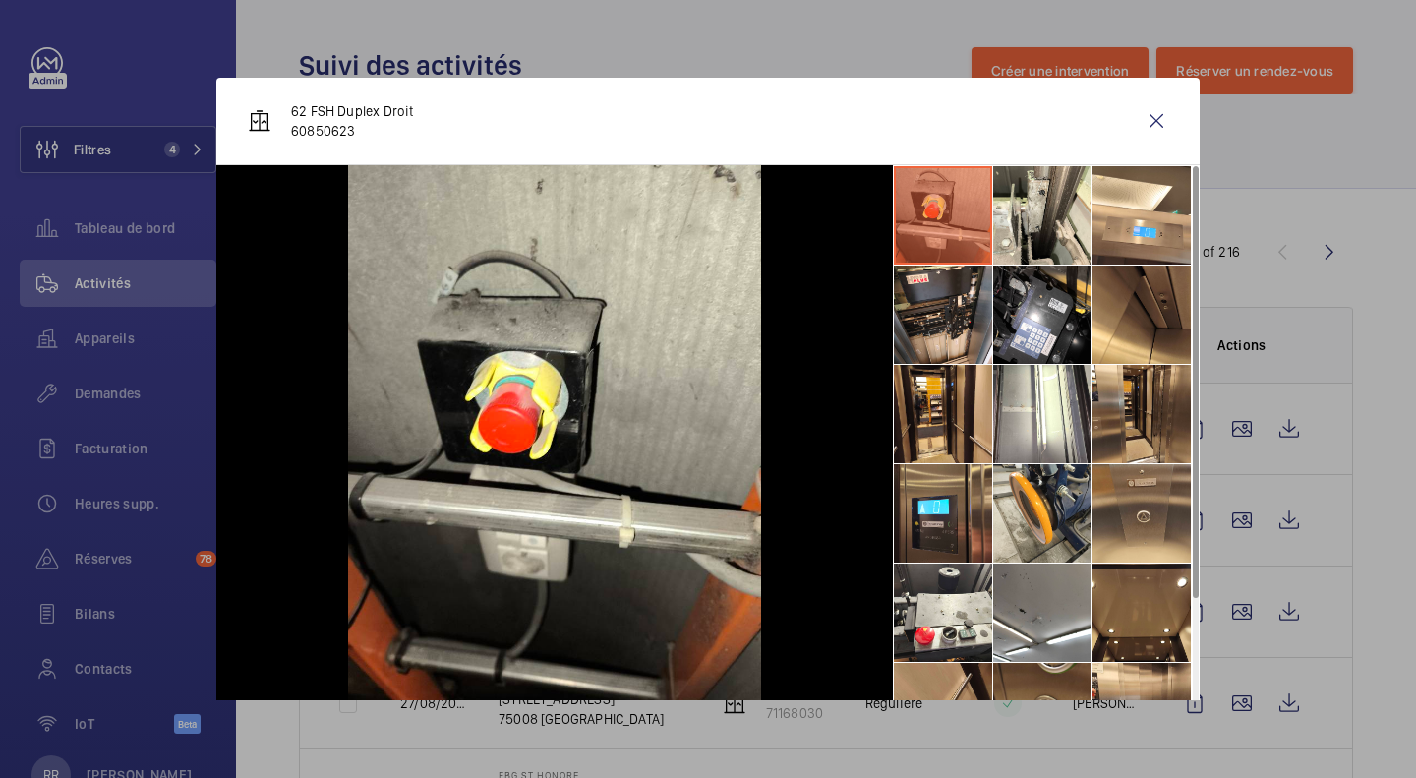
click at [1232, 611] on div at bounding box center [708, 389] width 1416 height 778
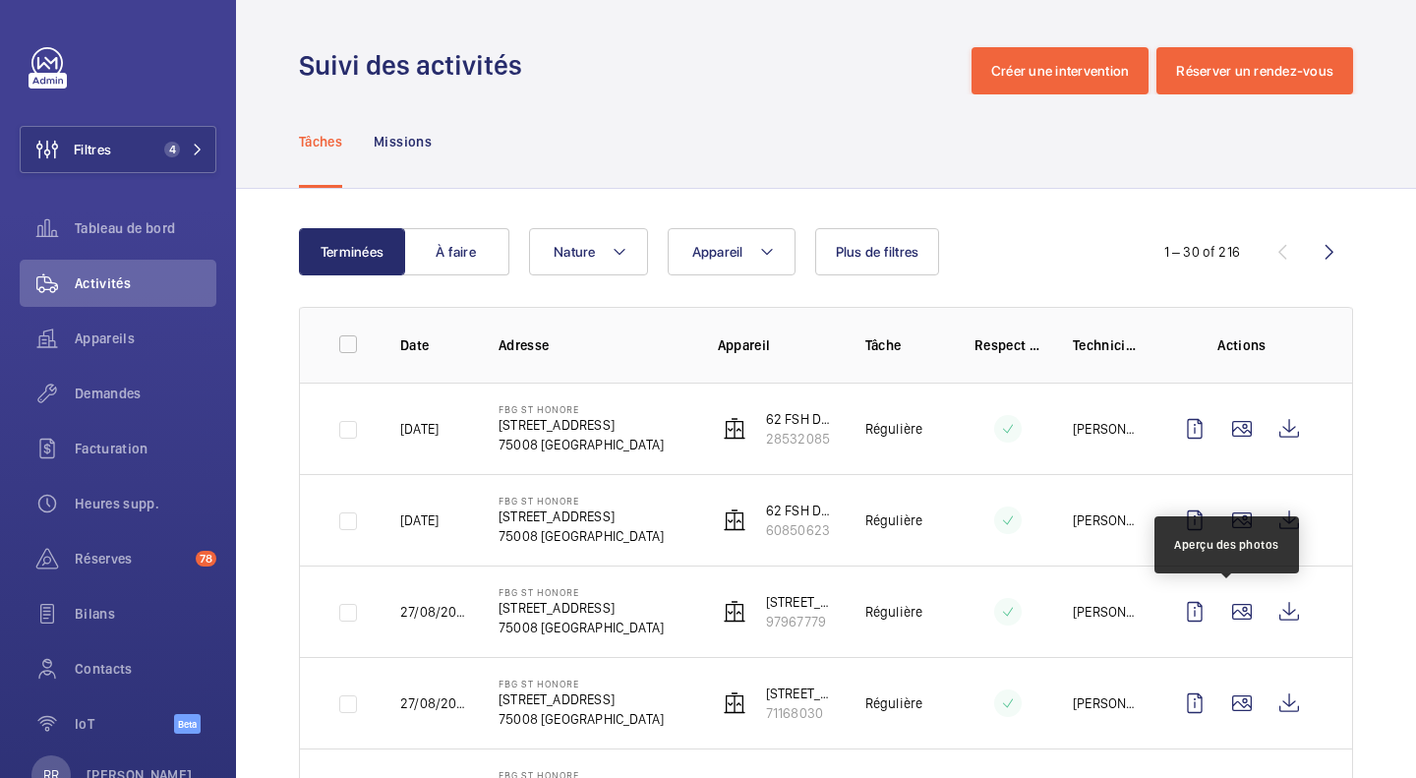
click at [1232, 611] on wm-front-icon-button at bounding box center [1242, 611] width 47 height 47
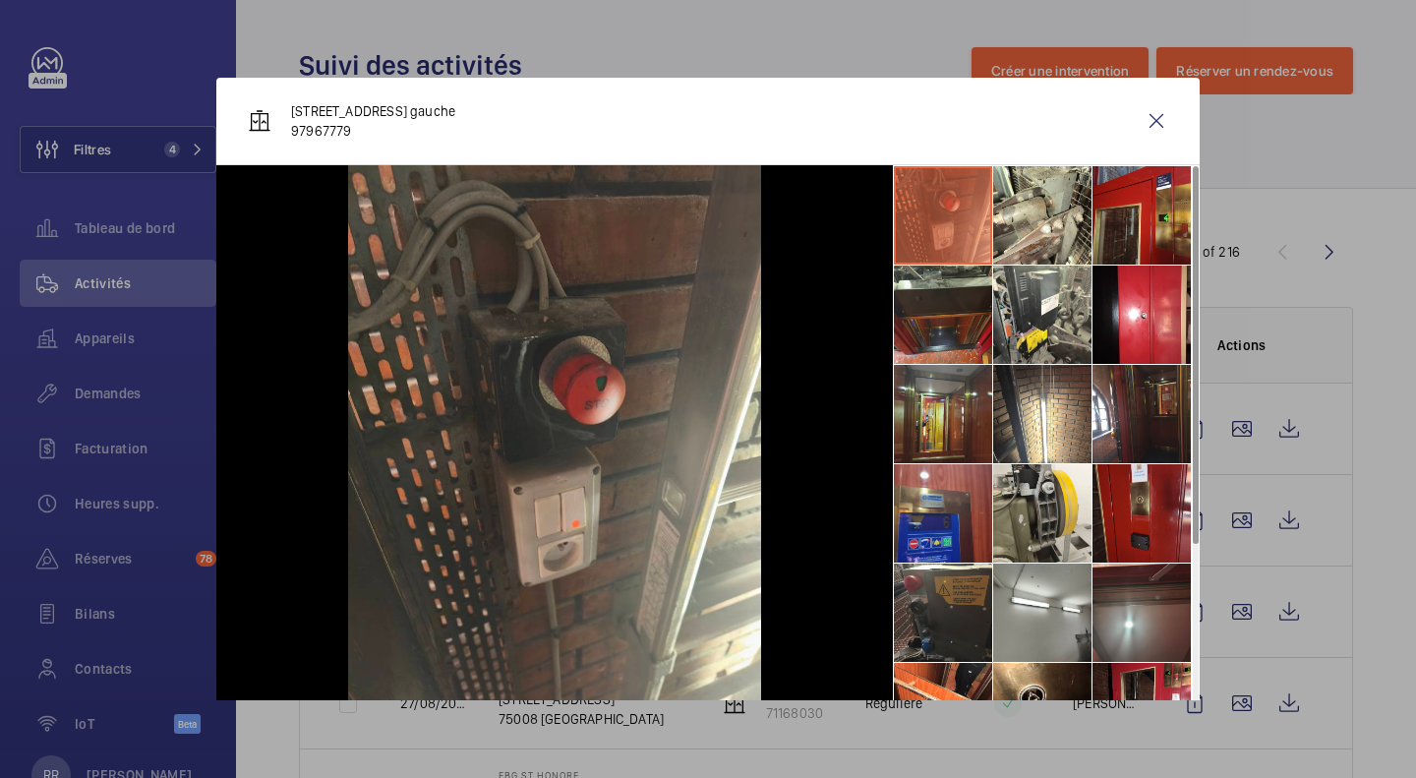
scroll to position [245, 0]
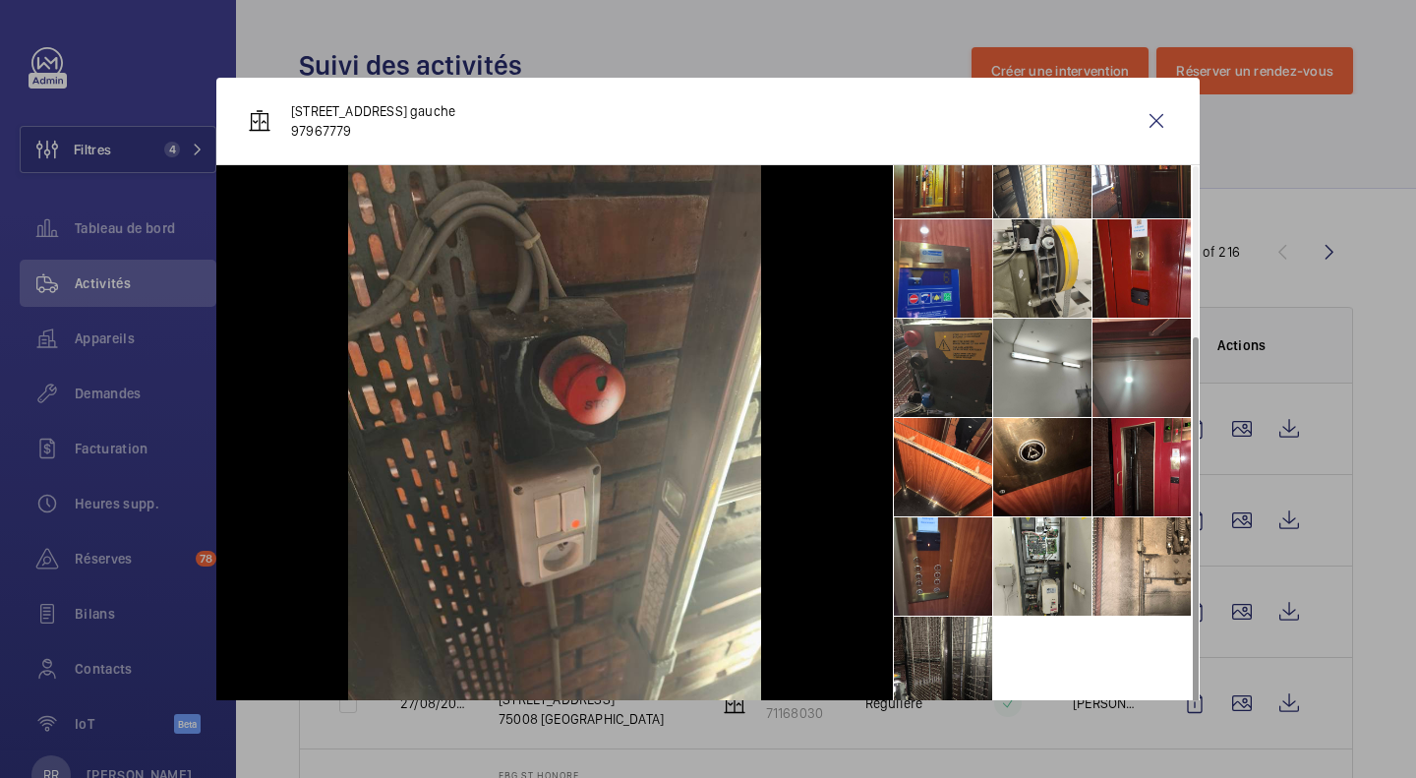
click at [1368, 574] on div at bounding box center [708, 389] width 1416 height 778
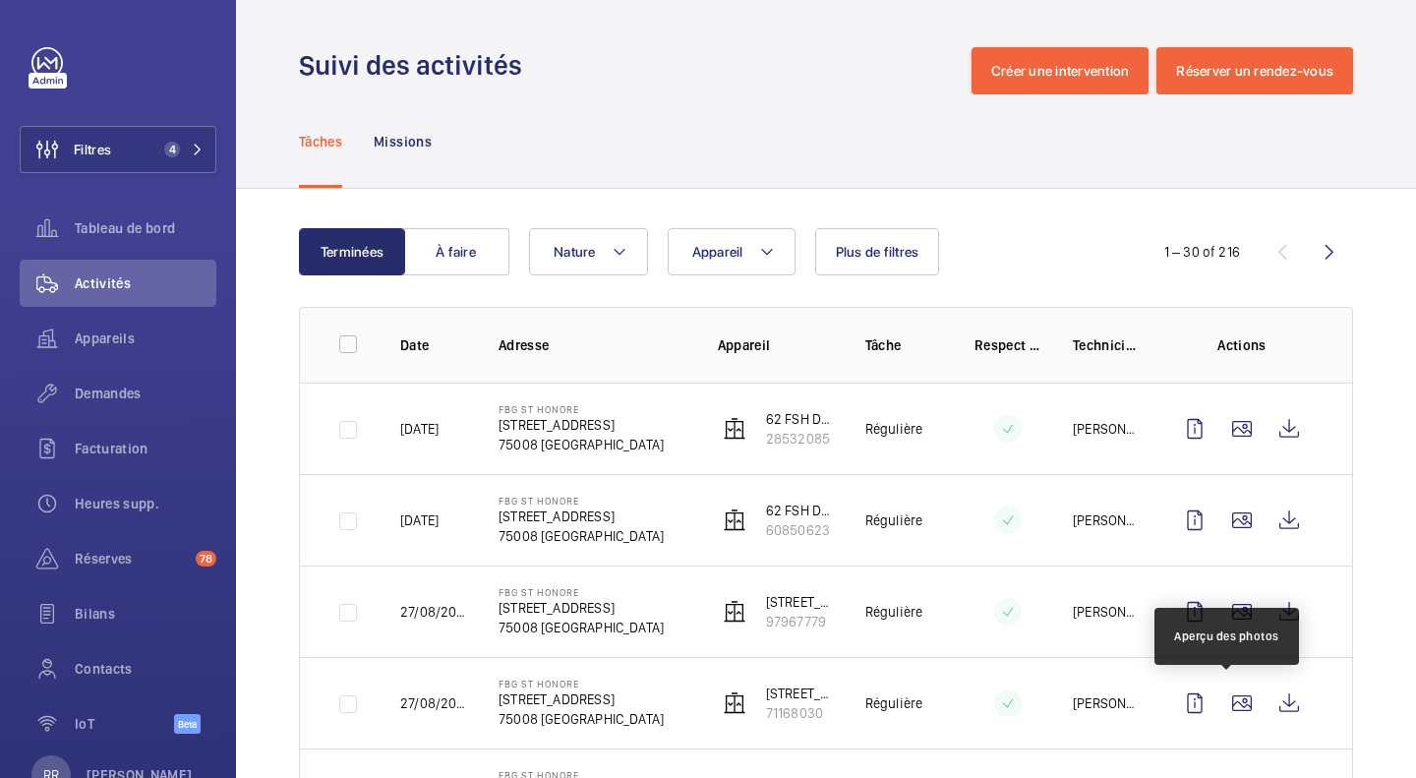
click at [1225, 703] on wm-front-icon-button at bounding box center [1242, 703] width 47 height 47
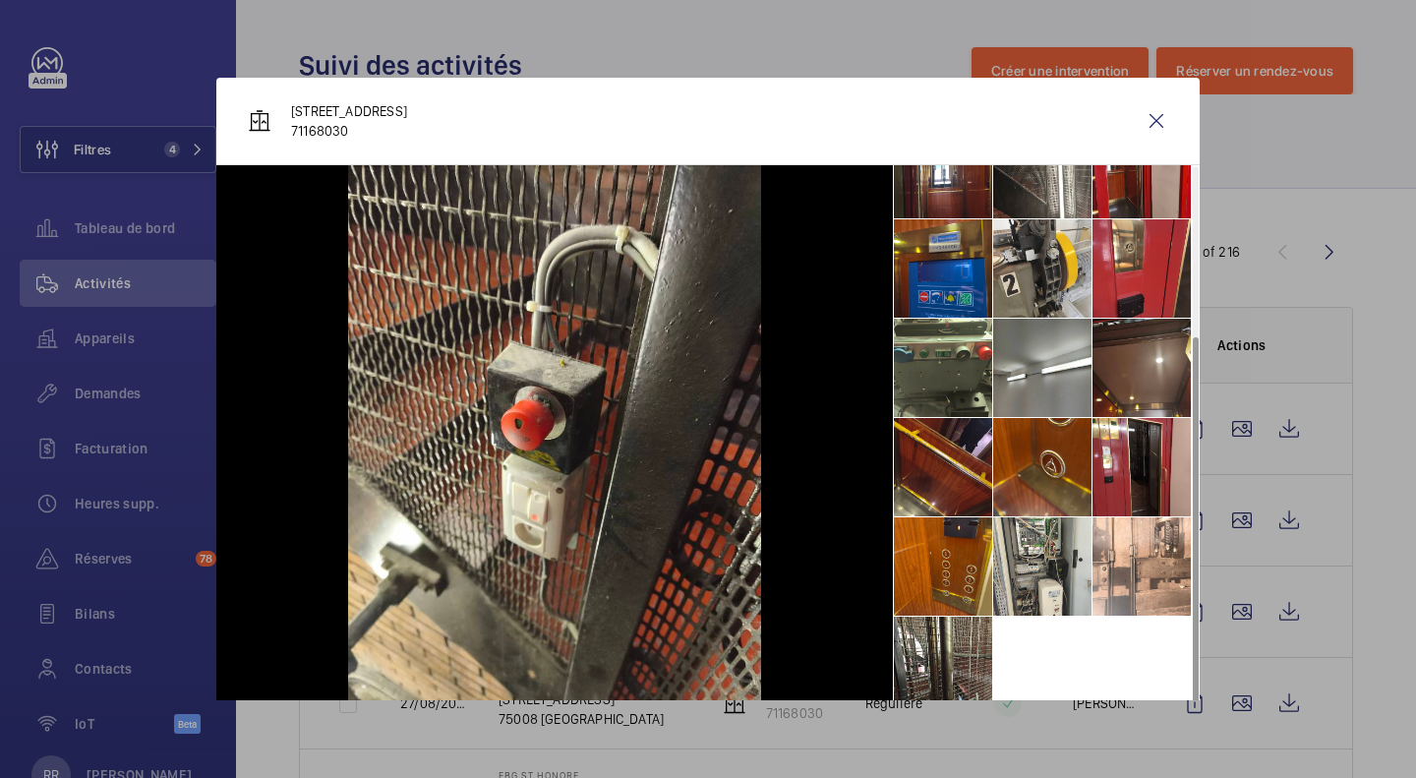
scroll to position [16, 0]
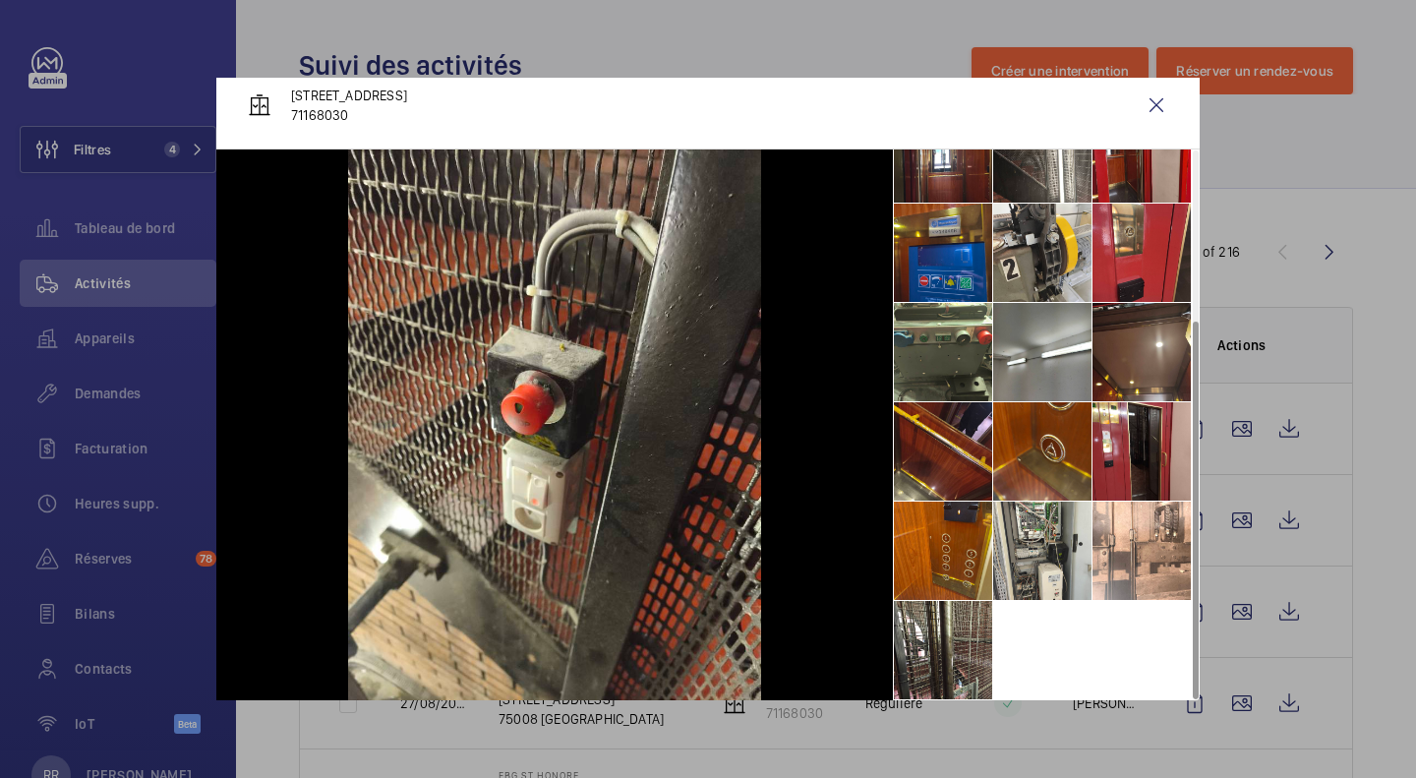
click at [1116, 546] on li at bounding box center [1142, 551] width 98 height 98
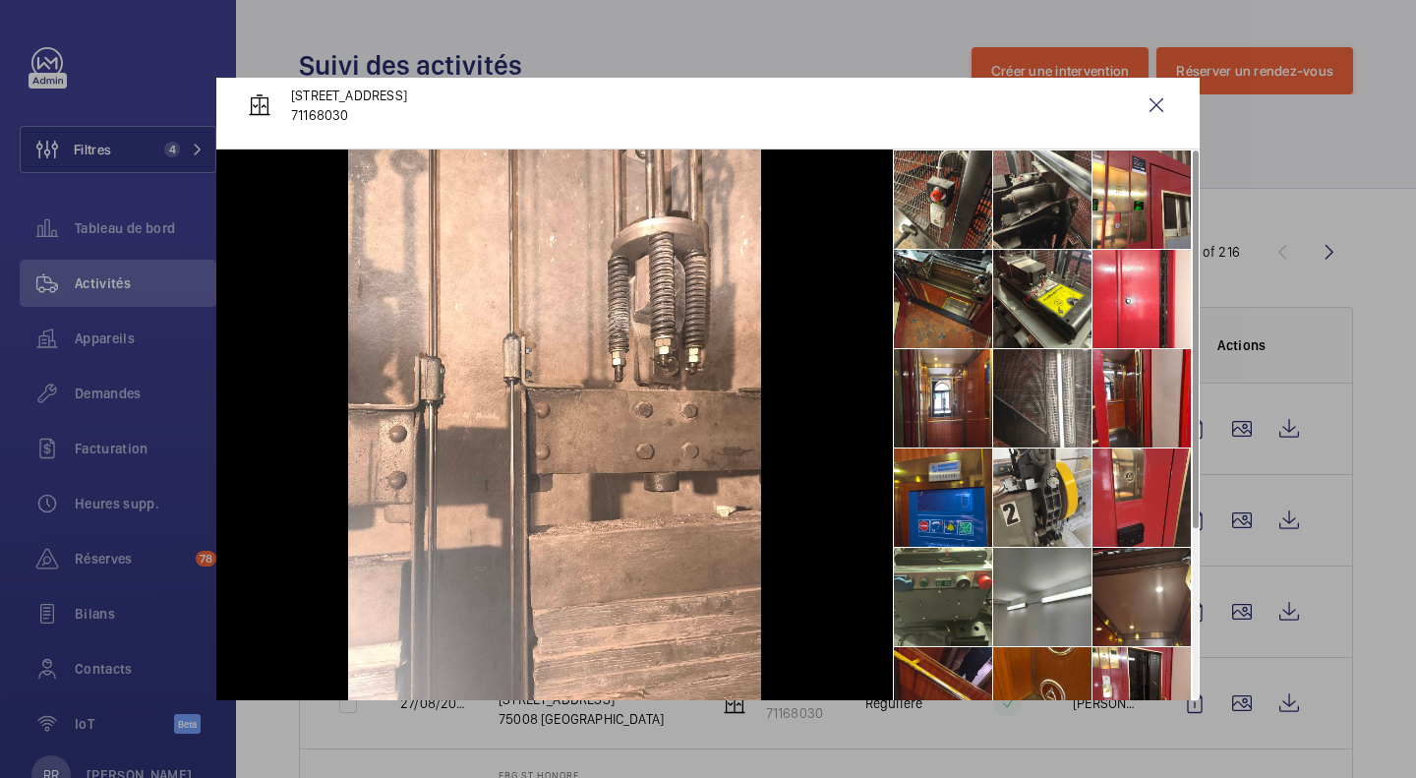
scroll to position [0, 0]
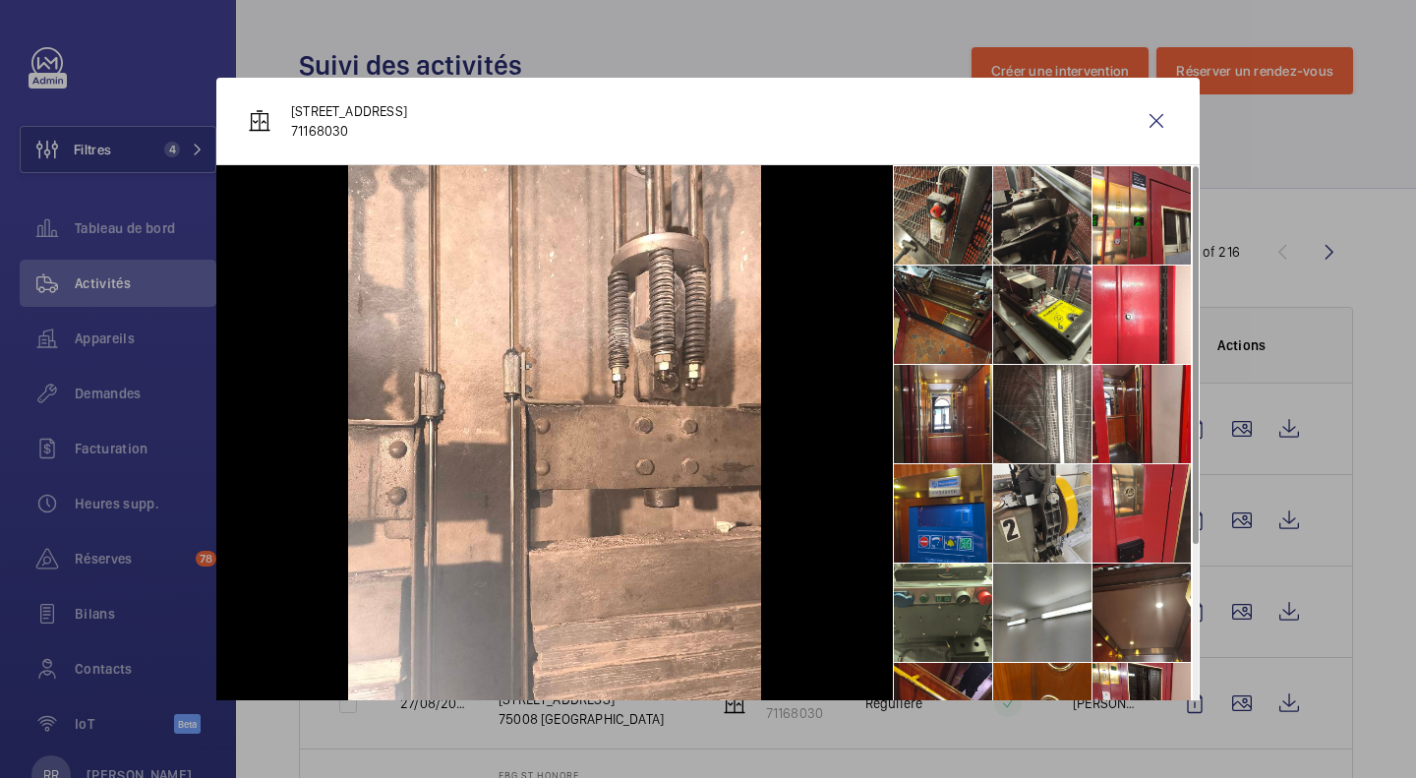
click at [1381, 512] on div at bounding box center [708, 389] width 1416 height 778
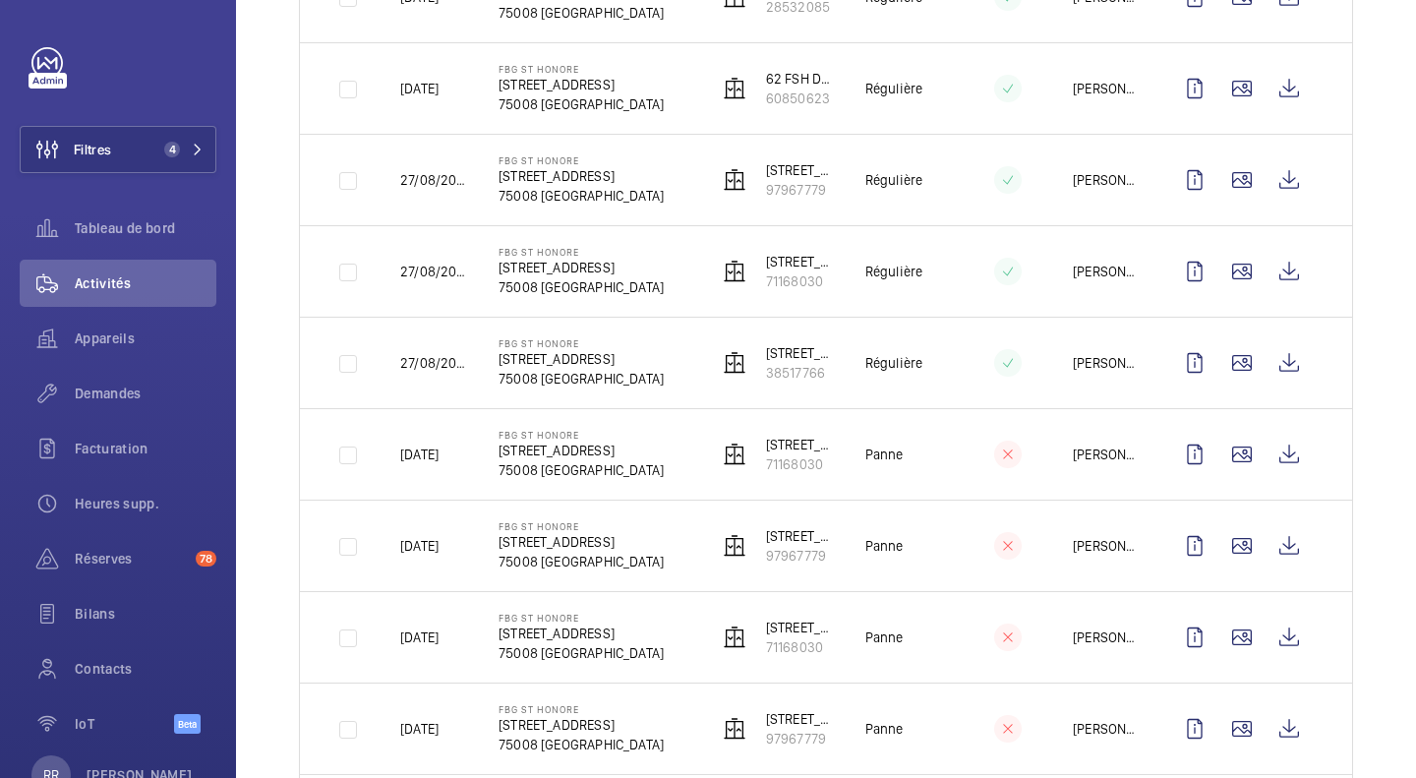
scroll to position [435, 0]
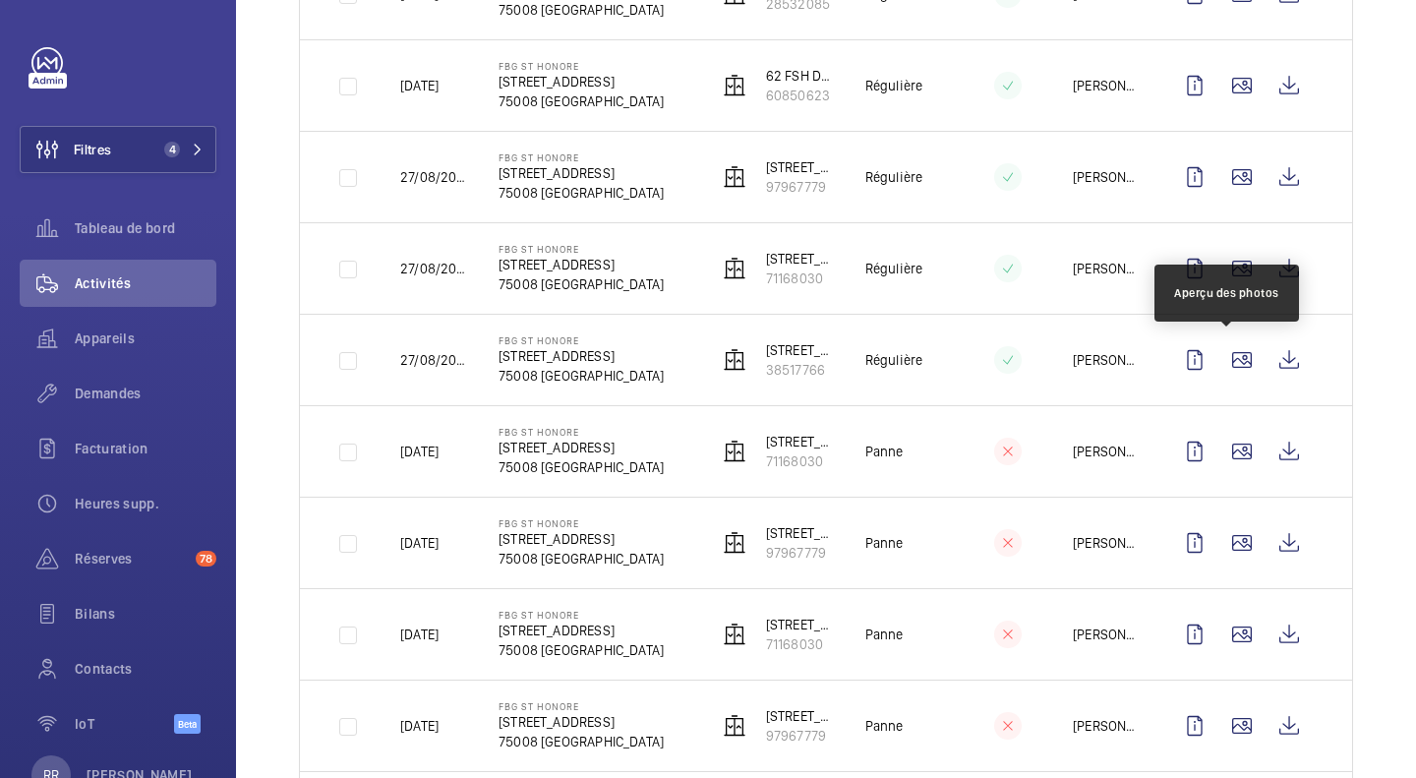
click at [1233, 361] on wm-front-icon-button at bounding box center [1242, 359] width 47 height 47
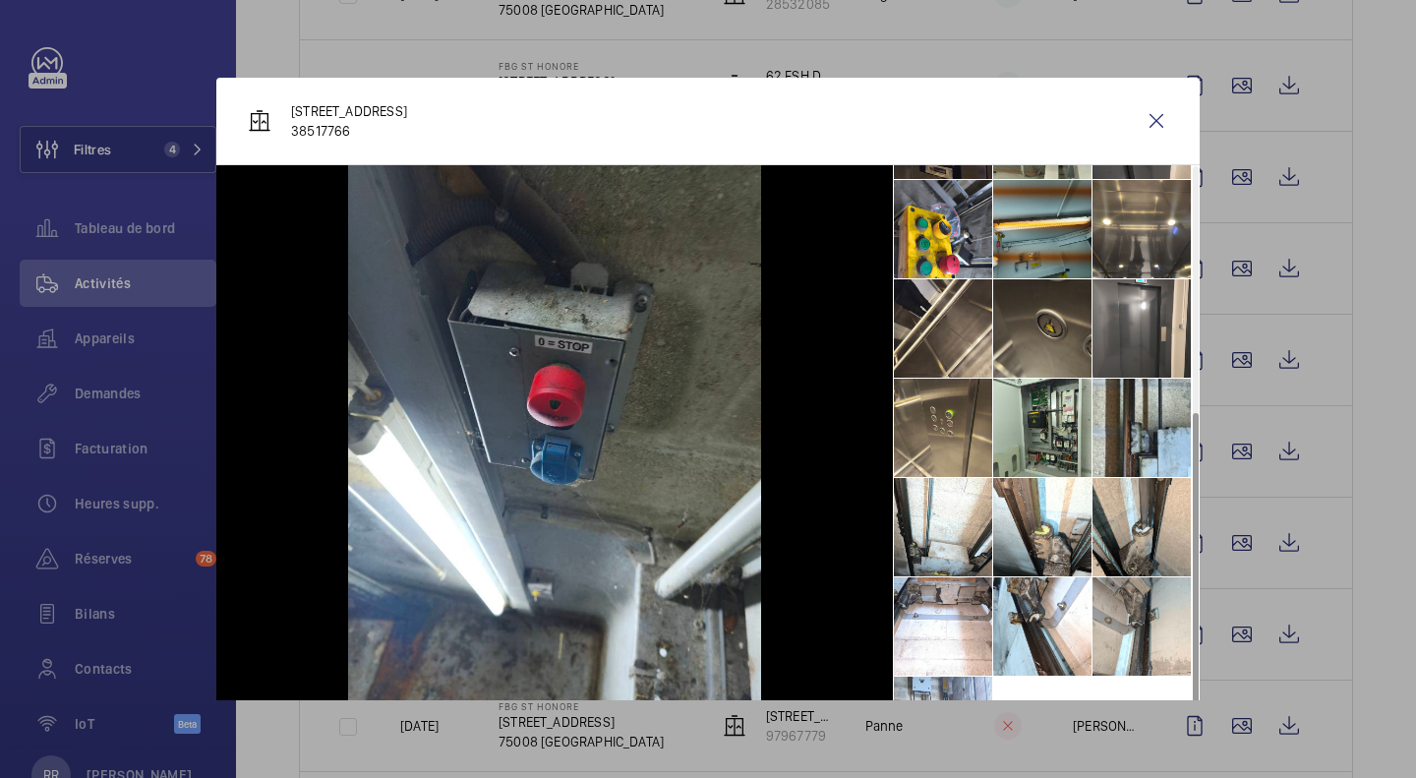
scroll to position [444, 0]
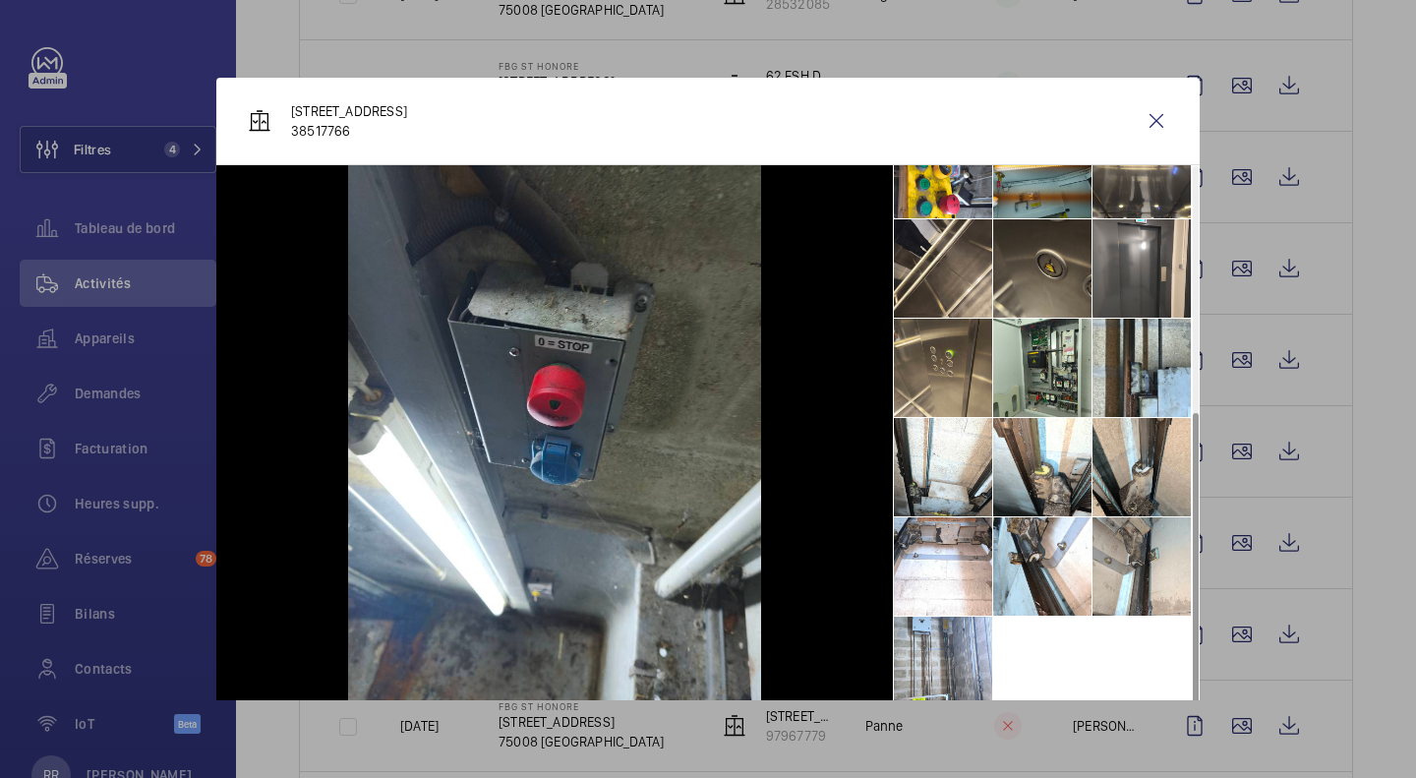
click at [1221, 538] on div at bounding box center [708, 389] width 1416 height 778
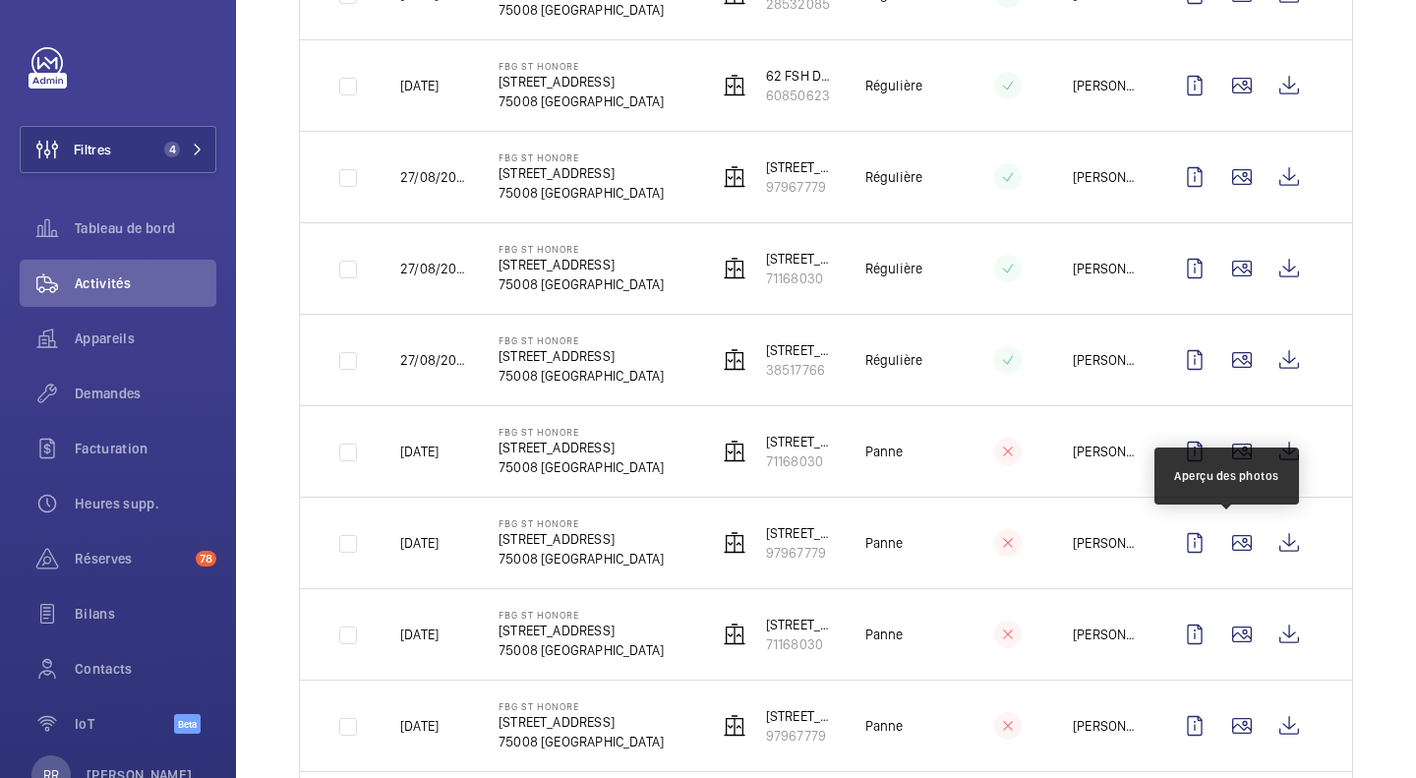
click at [1221, 538] on wm-front-icon-button at bounding box center [1242, 542] width 47 height 47
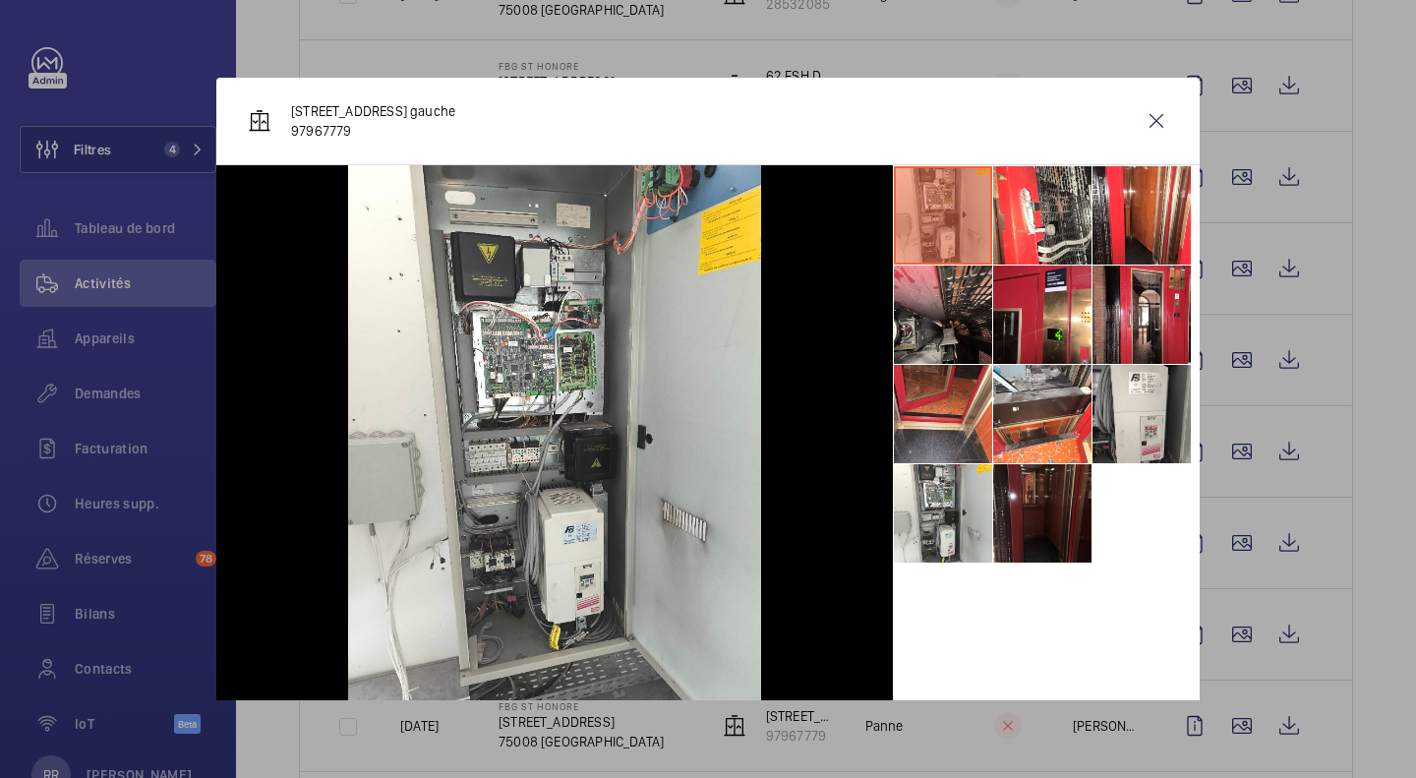
click at [1221, 538] on div at bounding box center [708, 389] width 1416 height 778
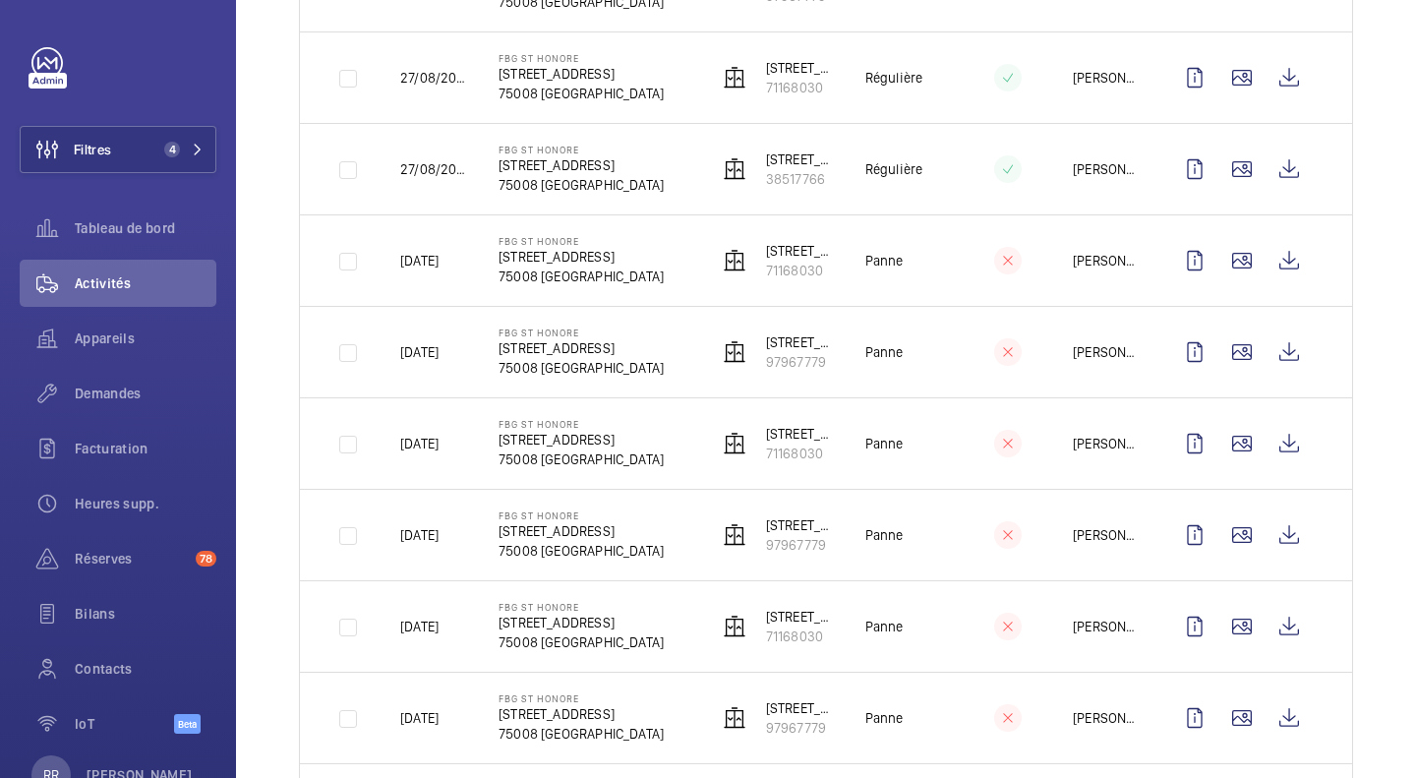
scroll to position [627, 0]
click at [1219, 433] on wm-front-icon-button at bounding box center [1242, 442] width 47 height 47
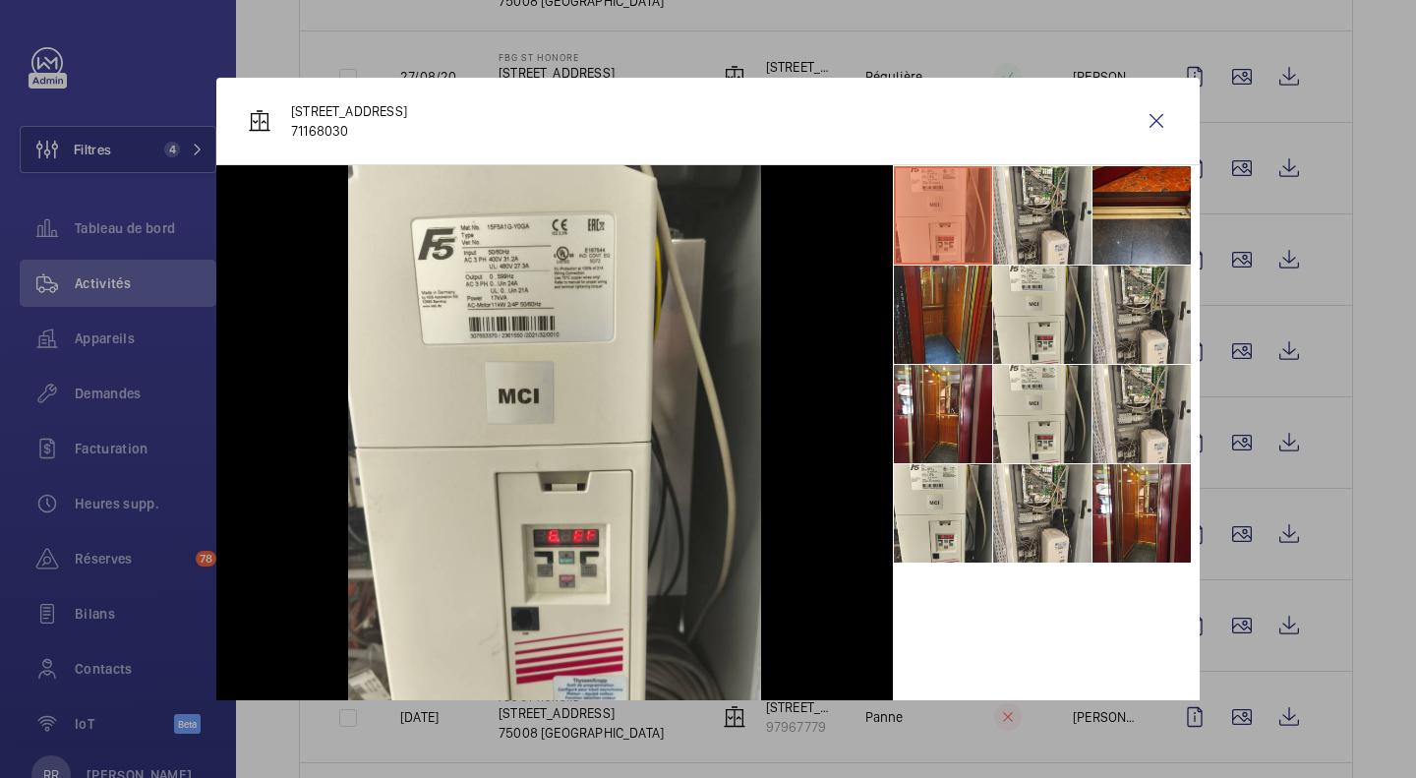
click at [1239, 542] on div at bounding box center [708, 389] width 1416 height 778
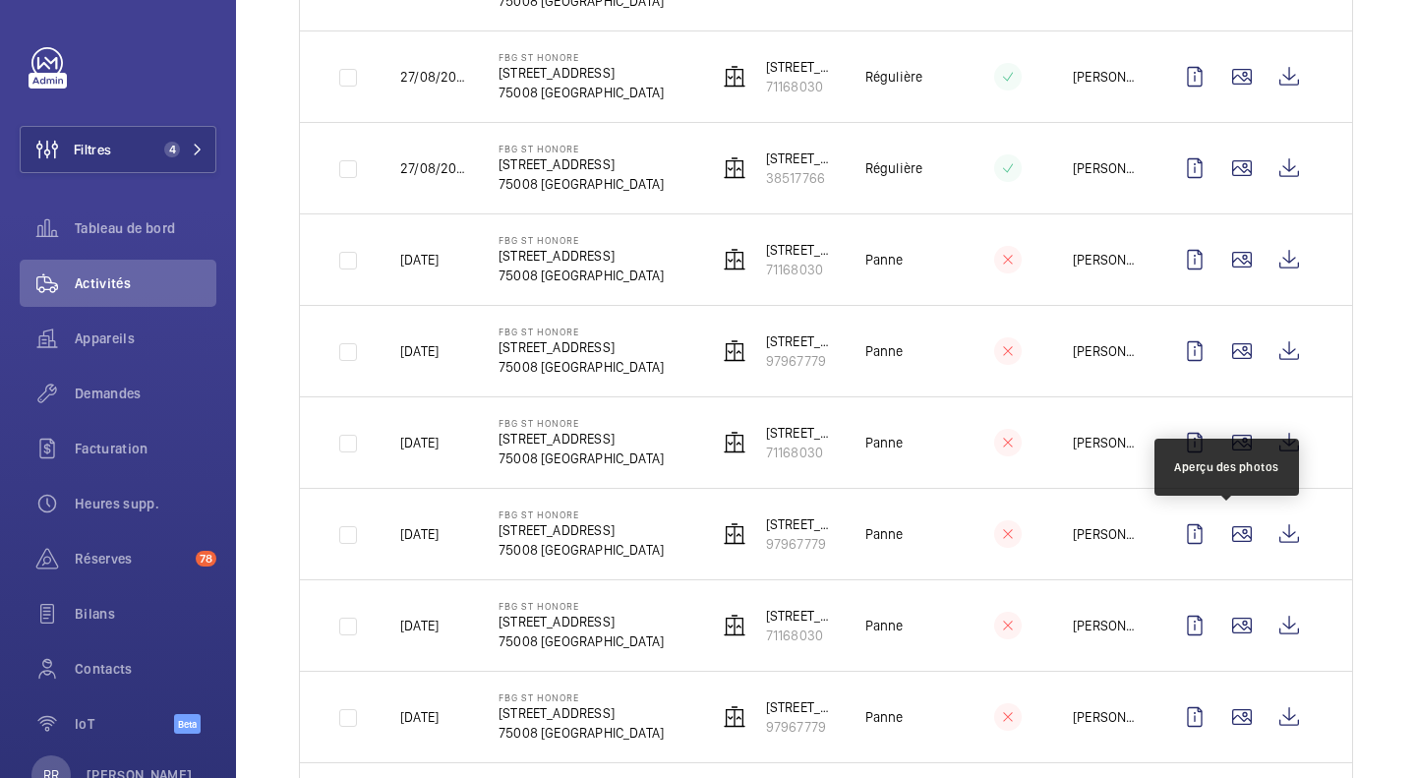
click at [1239, 542] on wm-front-icon-button at bounding box center [1242, 533] width 47 height 47
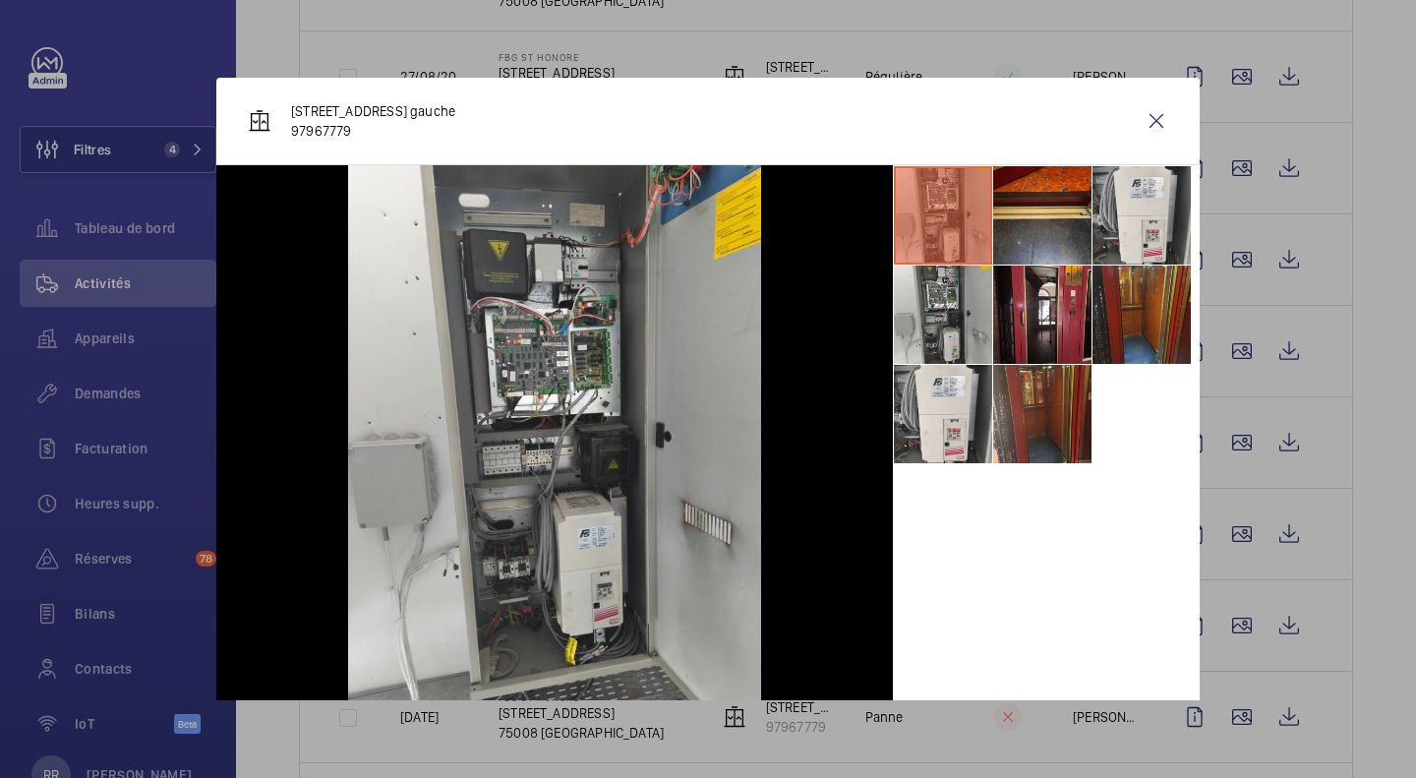
click at [1227, 616] on div at bounding box center [708, 389] width 1416 height 778
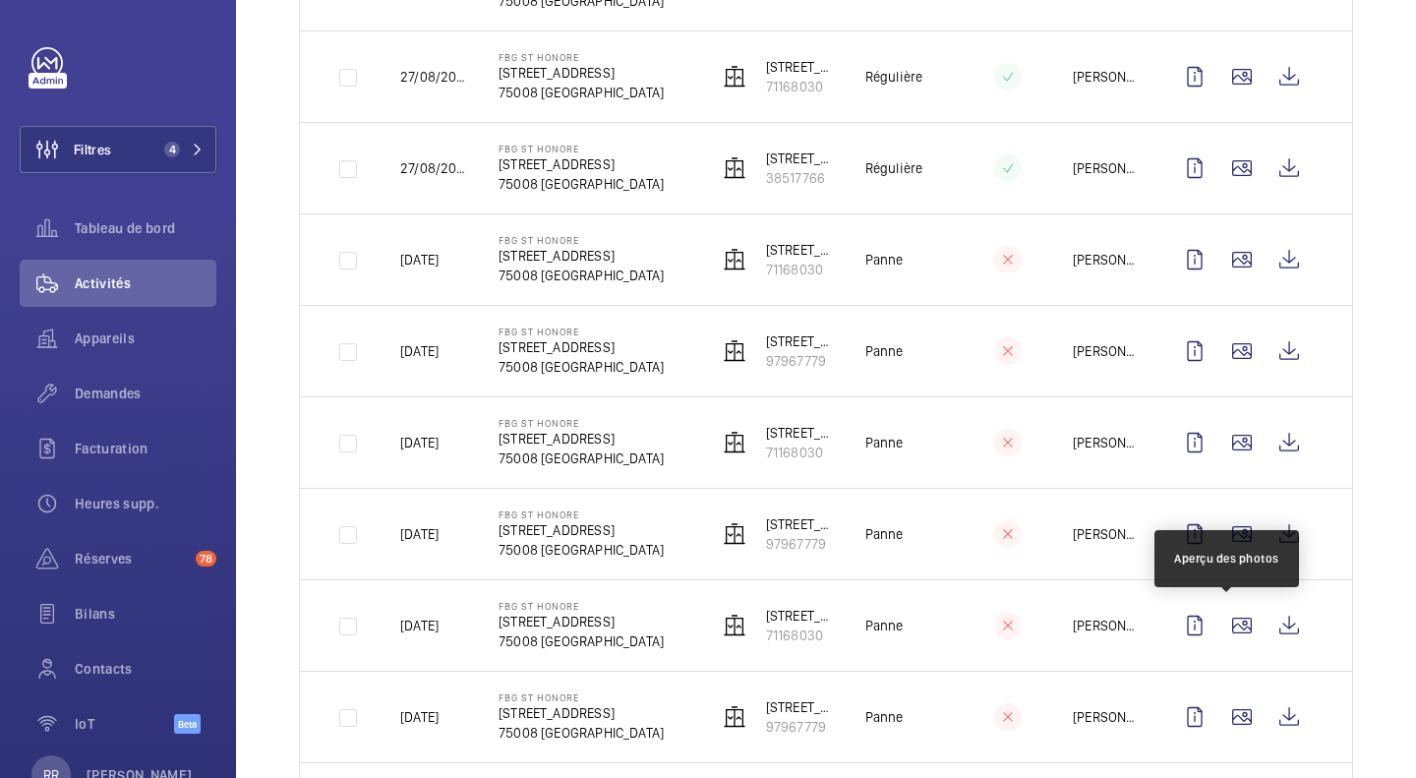
click at [1227, 616] on wm-front-icon-button at bounding box center [1242, 625] width 47 height 47
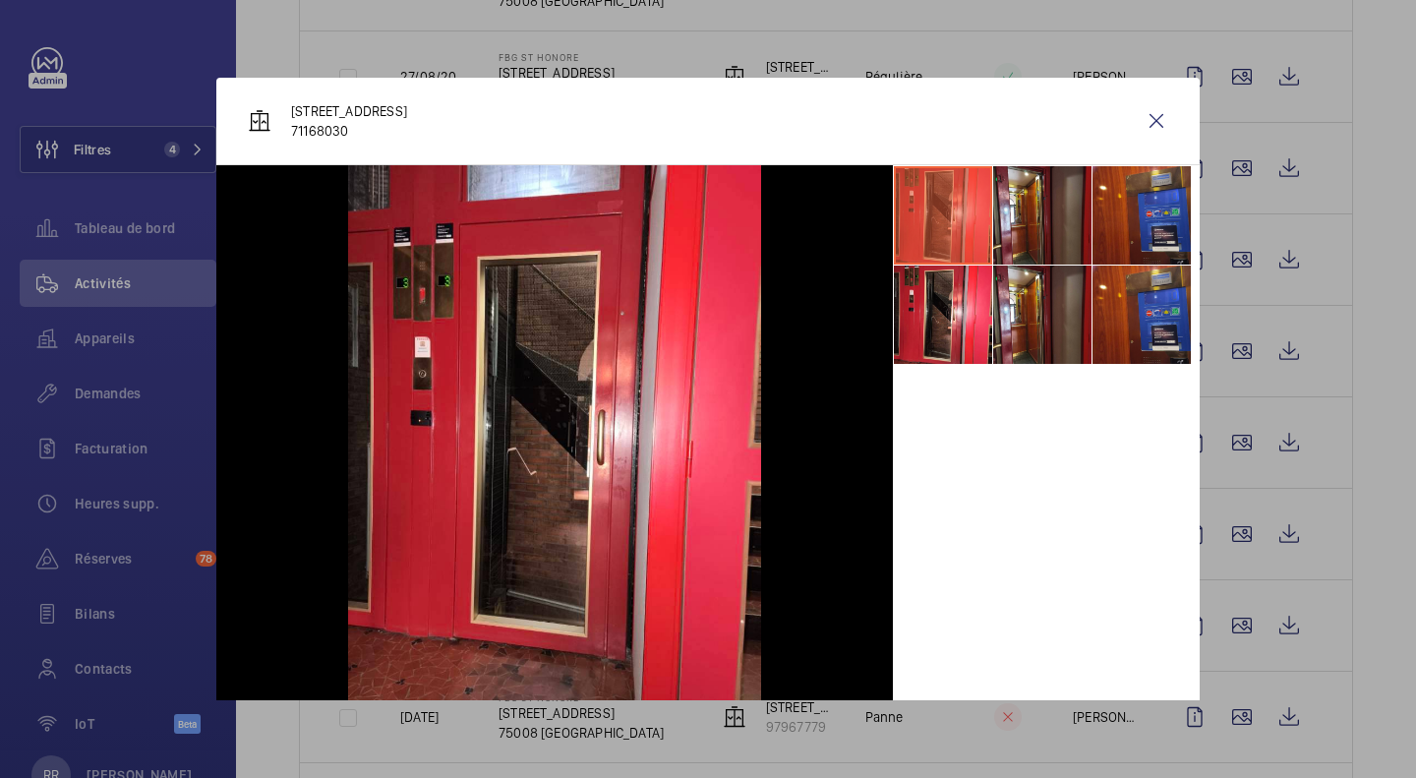
click at [1227, 710] on div at bounding box center [708, 389] width 1416 height 778
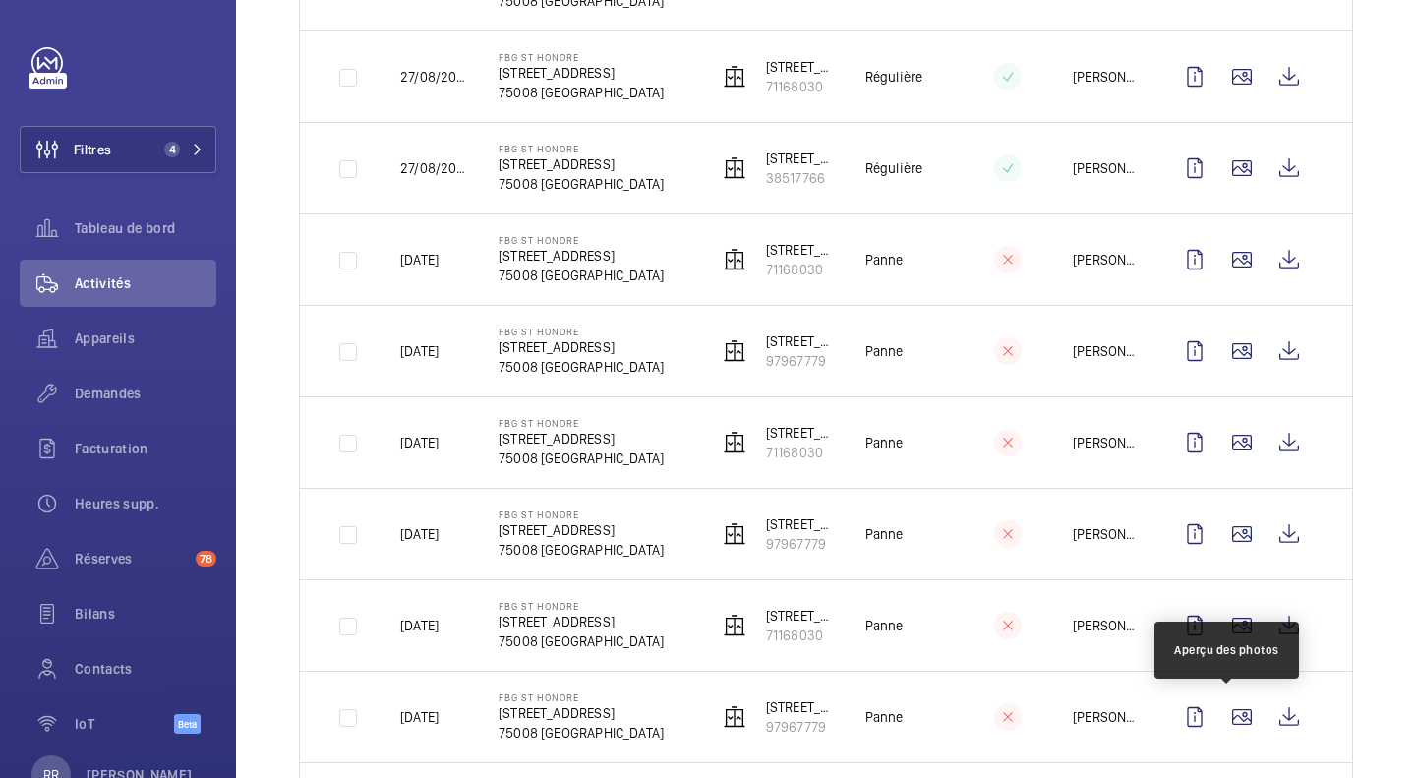
click at [1227, 710] on wm-front-icon-button at bounding box center [1242, 716] width 47 height 47
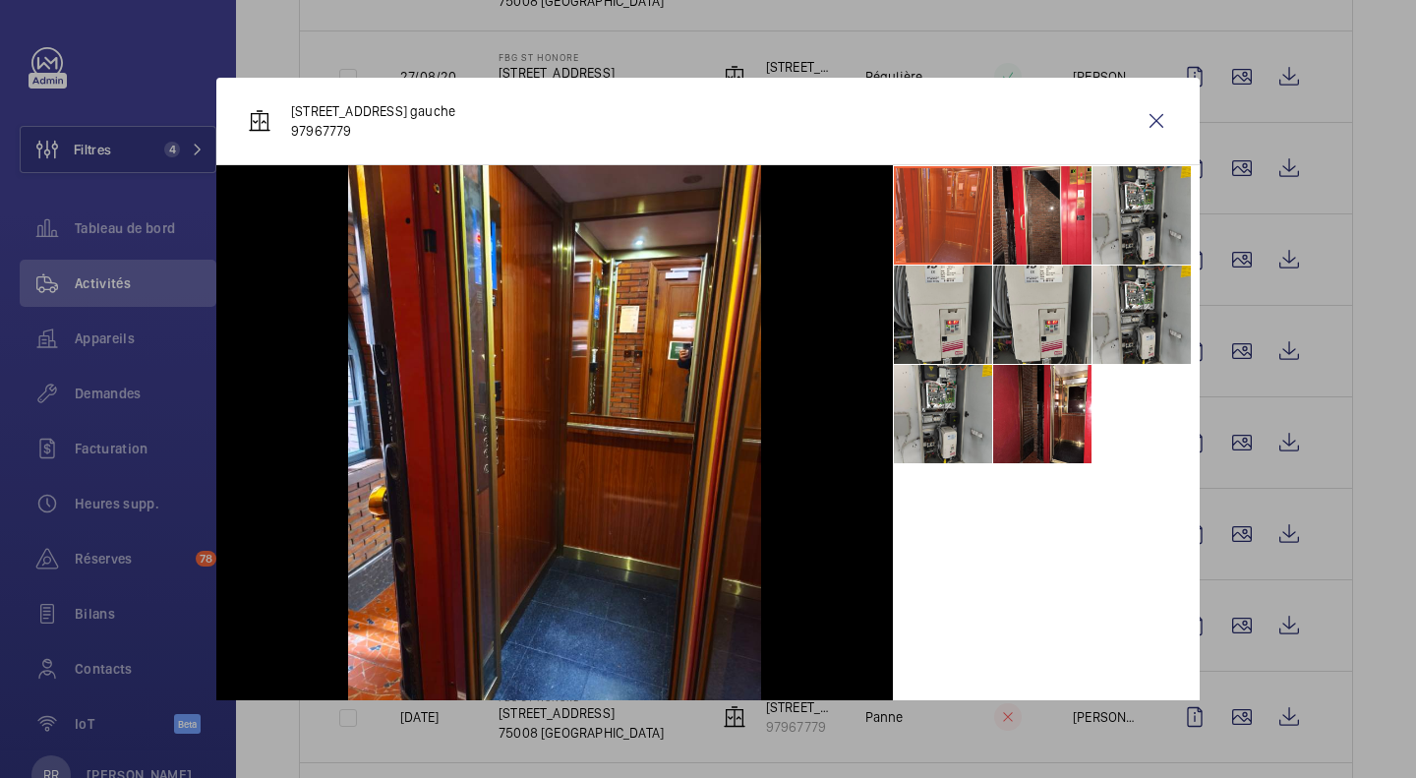
click at [1373, 644] on div at bounding box center [708, 389] width 1416 height 778
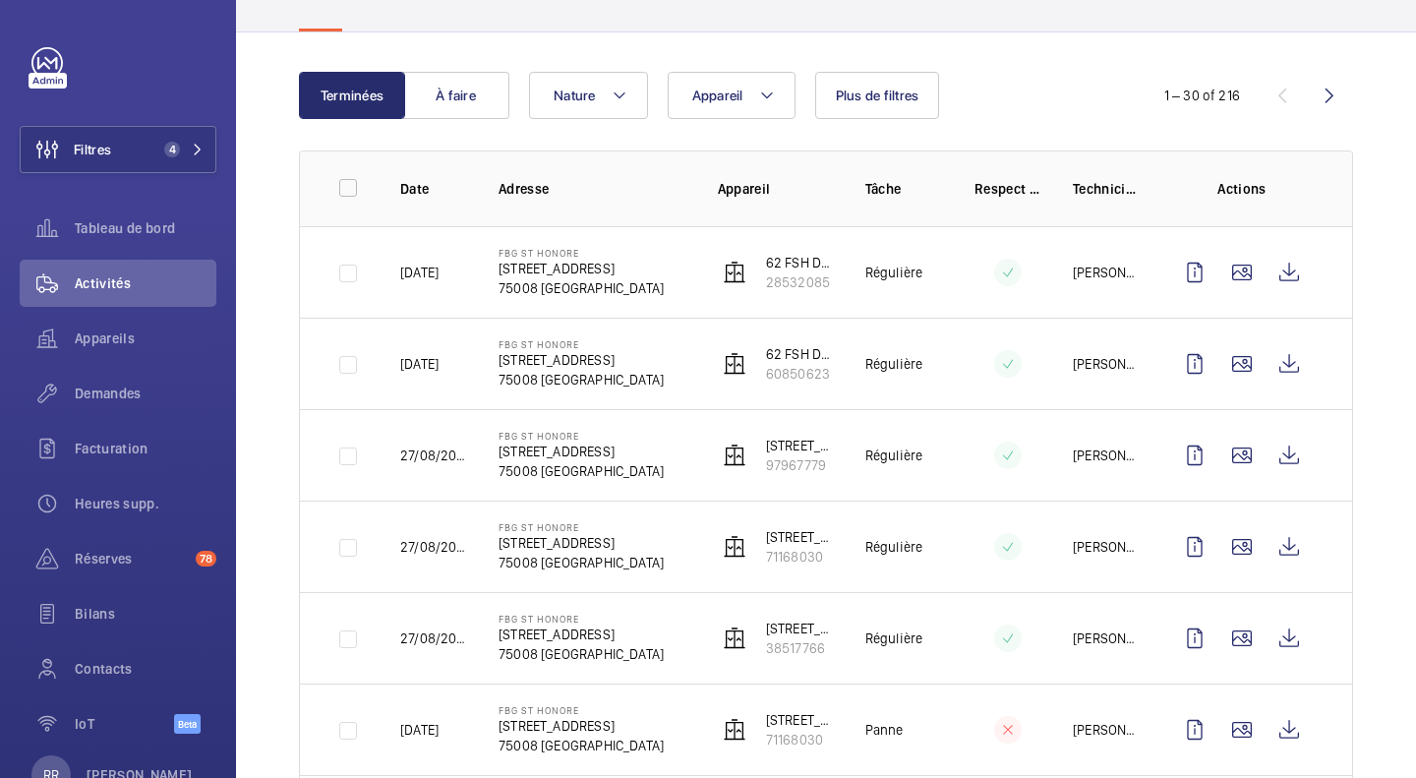
scroll to position [155, 0]
click at [630, 92] on button "Nature" at bounding box center [588, 96] width 119 height 47
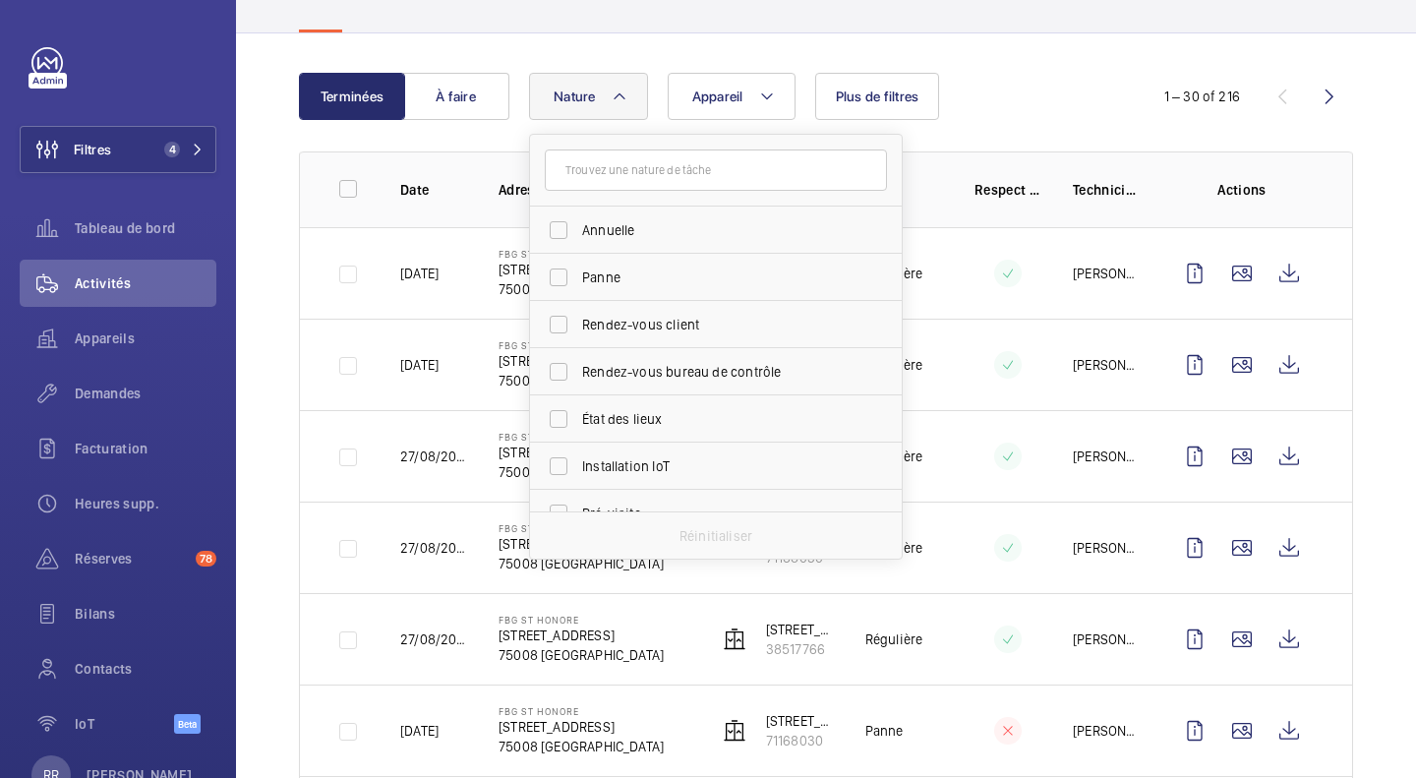
click at [564, 221] on label "Annuelle" at bounding box center [701, 230] width 342 height 47
click at [564, 221] on input "Annuelle" at bounding box center [558, 229] width 39 height 39
checkbox input "true"
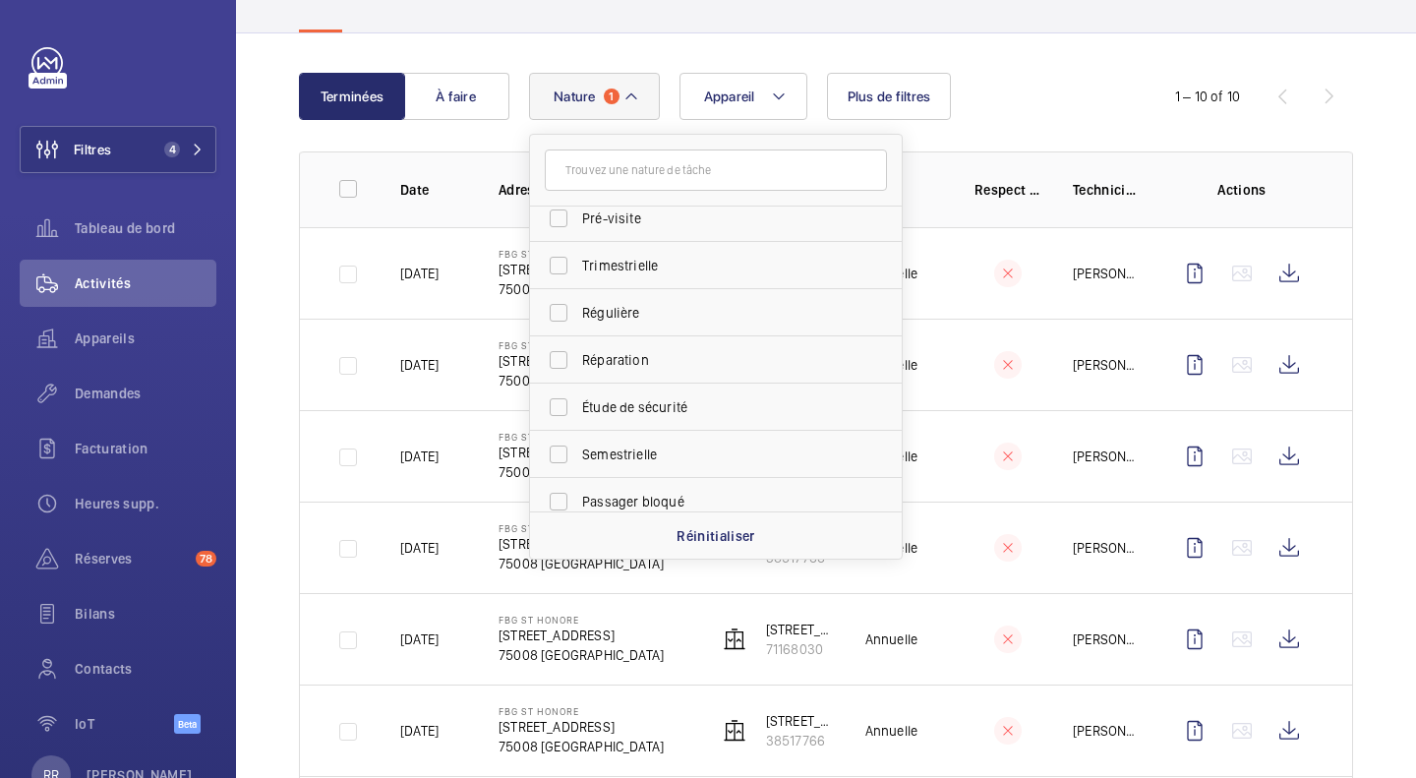
scroll to position [309, 0]
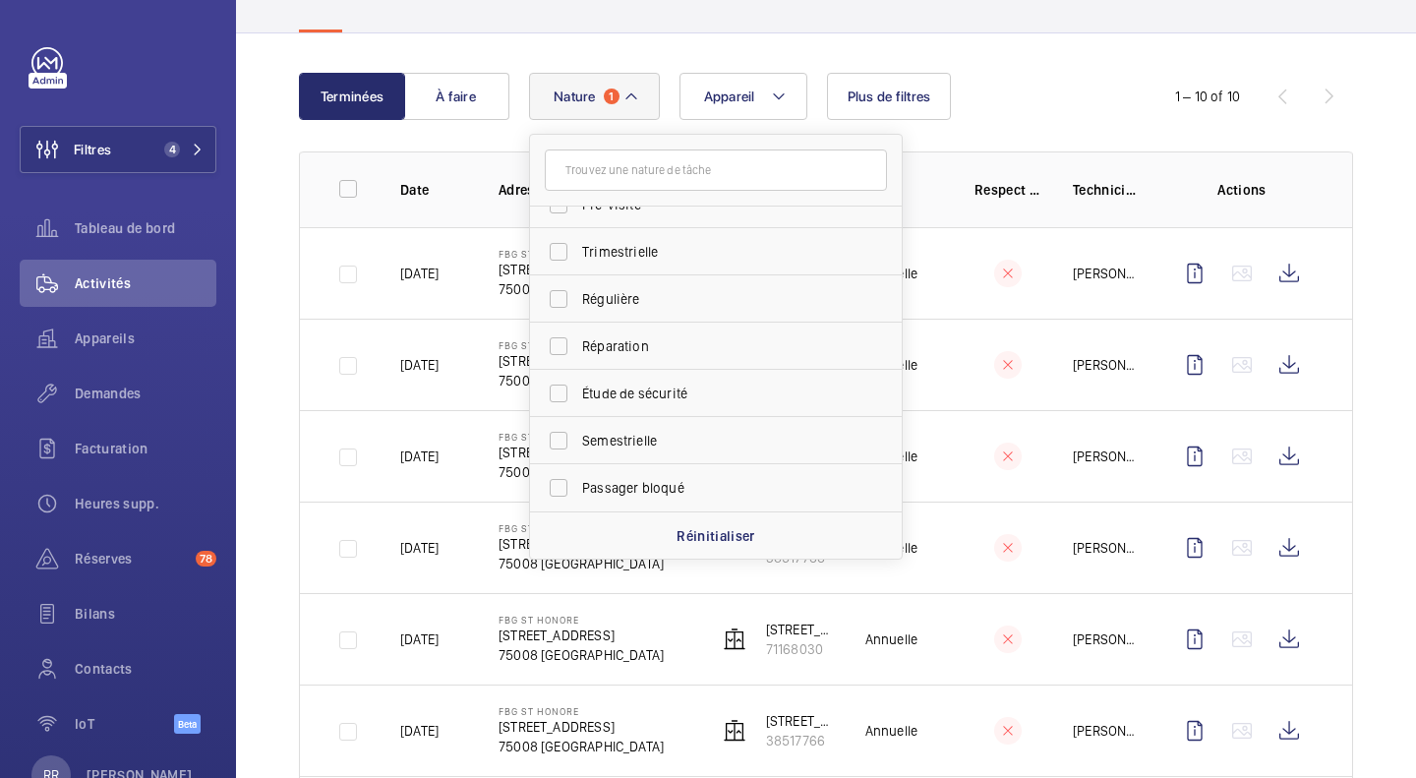
click at [557, 446] on label "Semestrielle" at bounding box center [701, 440] width 342 height 47
click at [557, 446] on input "Semestrielle" at bounding box center [558, 440] width 39 height 39
checkbox input "true"
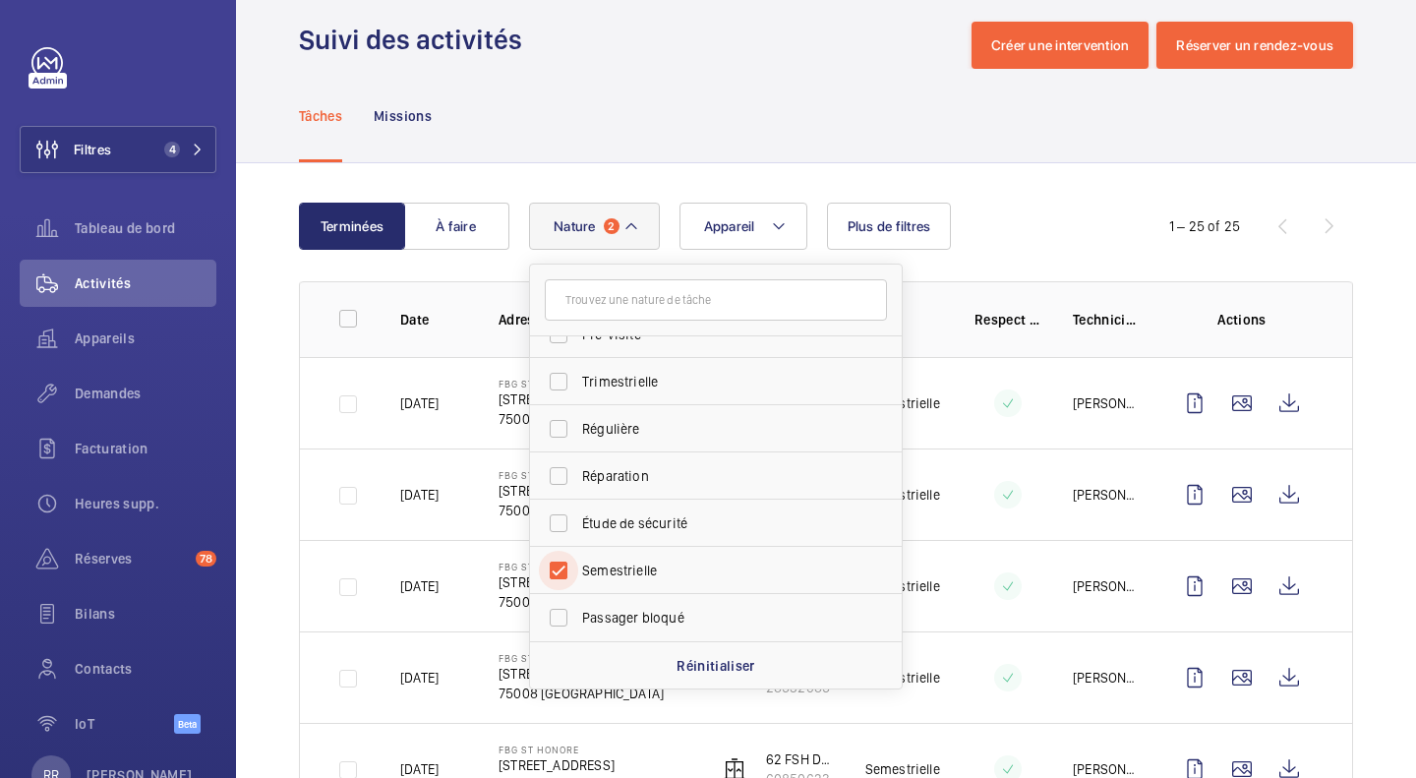
scroll to position [155, 0]
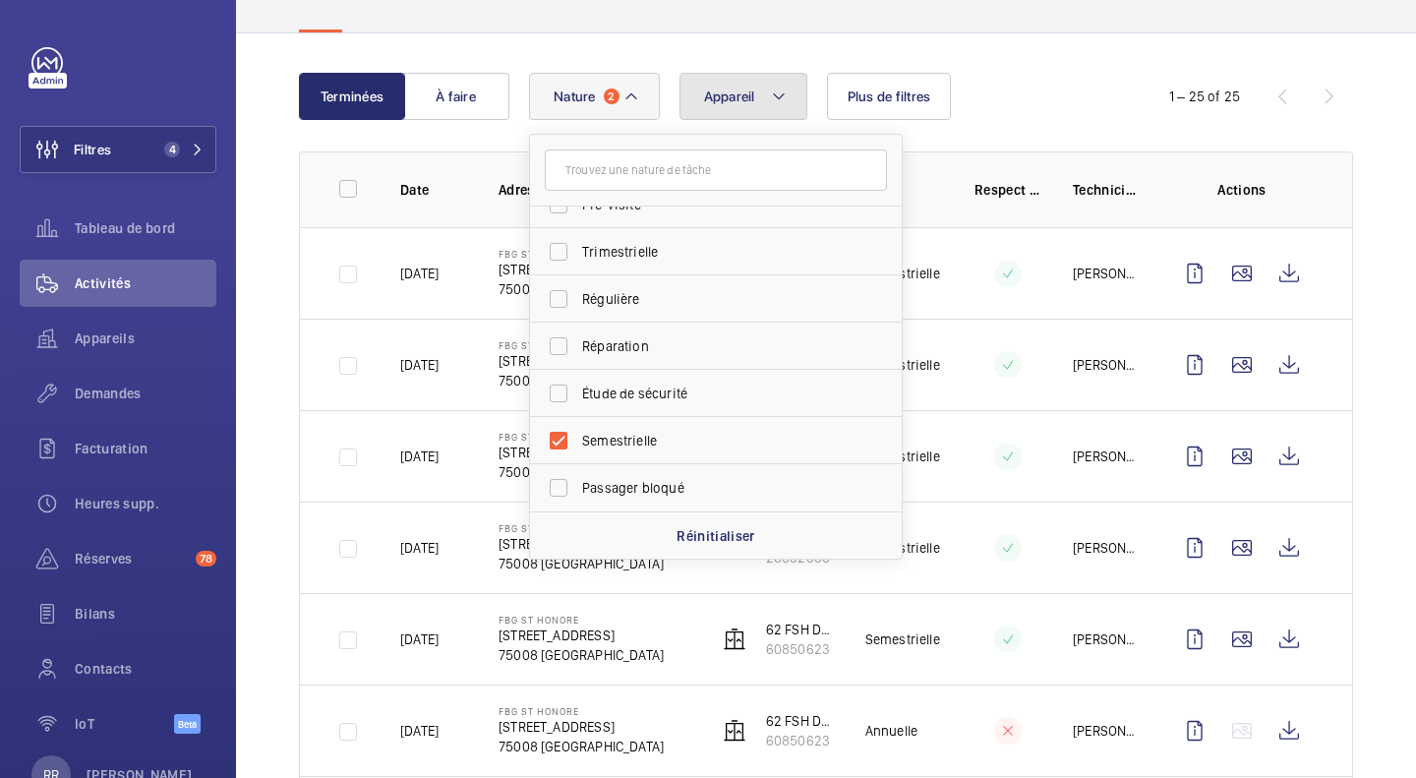
click at [761, 89] on button "Appareil" at bounding box center [744, 96] width 128 height 47
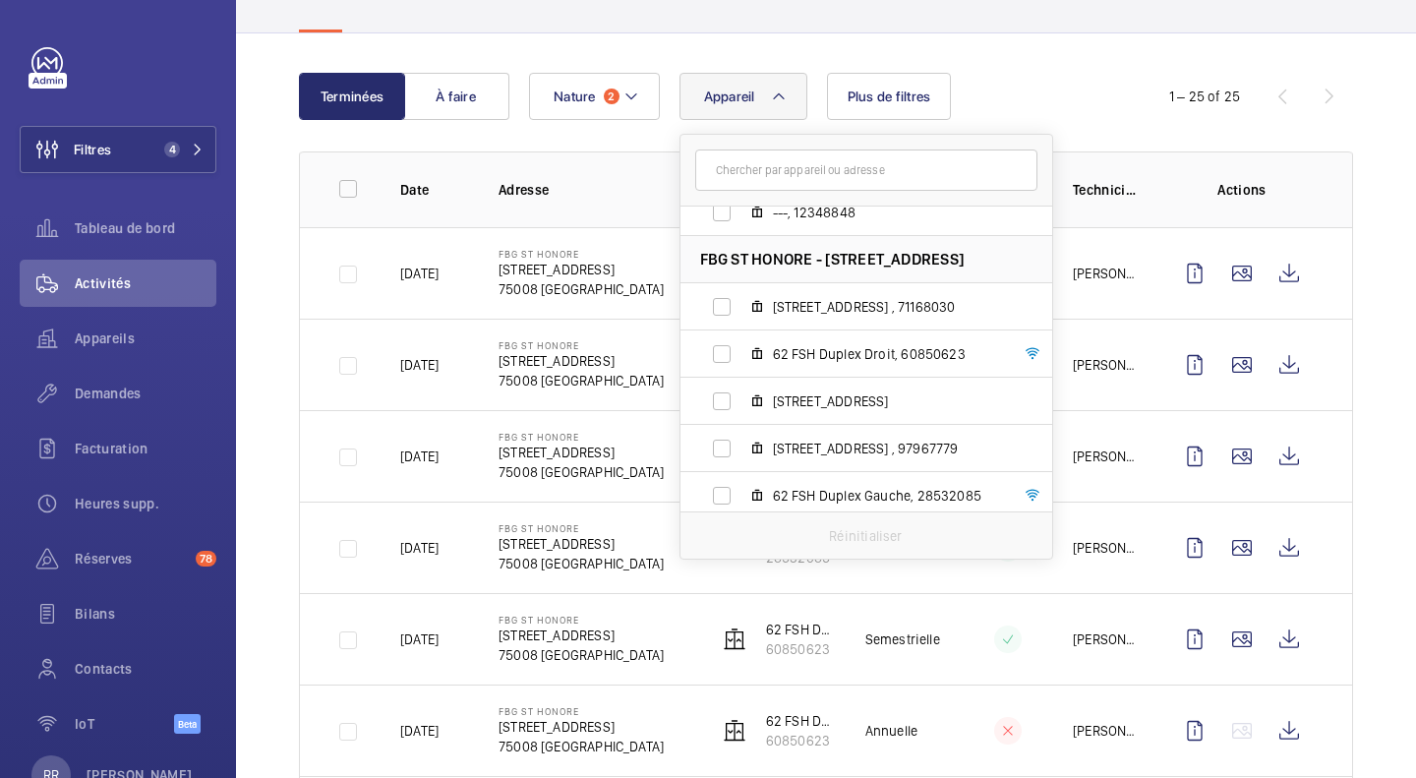
scroll to position [633, 0]
click at [721, 308] on label "[STREET_ADDRESS] , 71168030" at bounding box center [851, 304] width 340 height 47
click at [721, 308] on input "[STREET_ADDRESS] , 71168030" at bounding box center [721, 304] width 39 height 39
checkbox input "true"
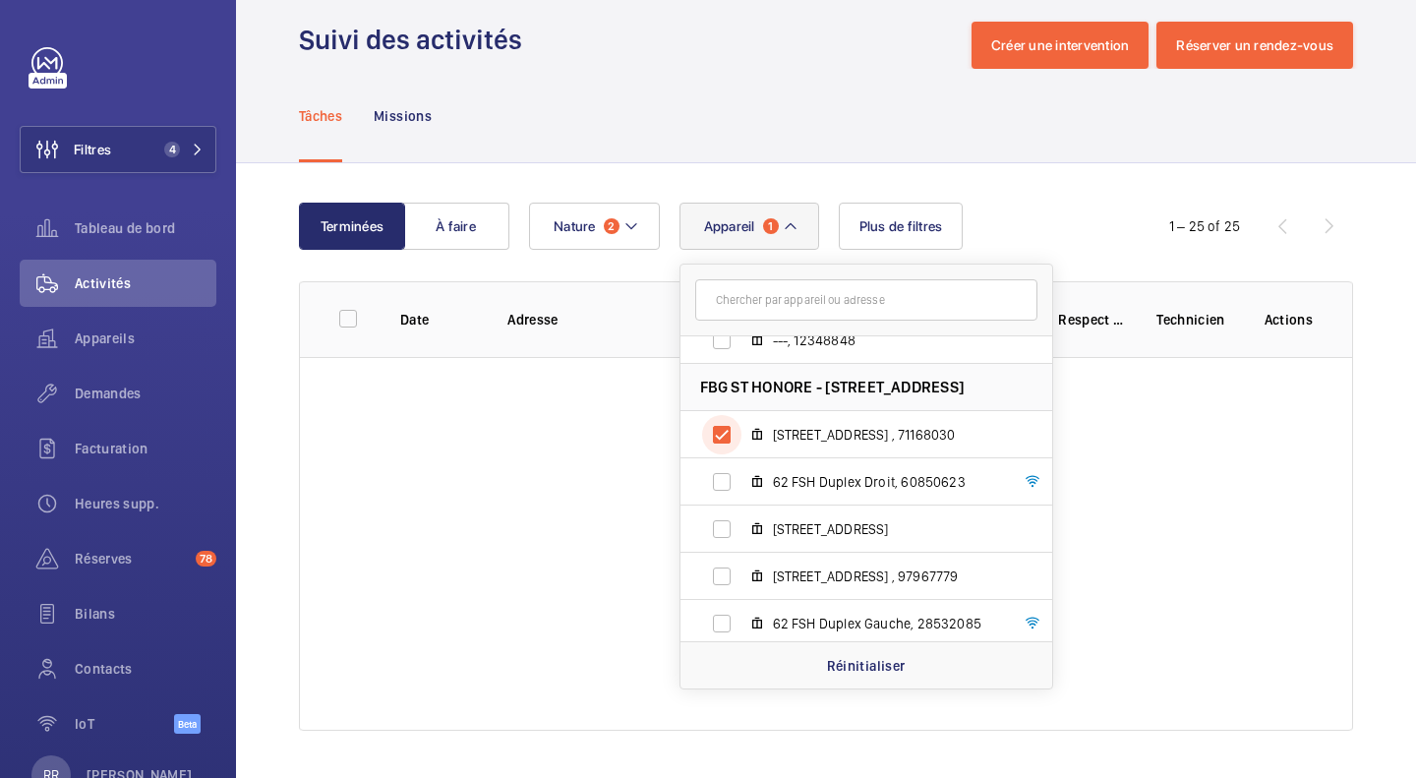
scroll to position [110, 0]
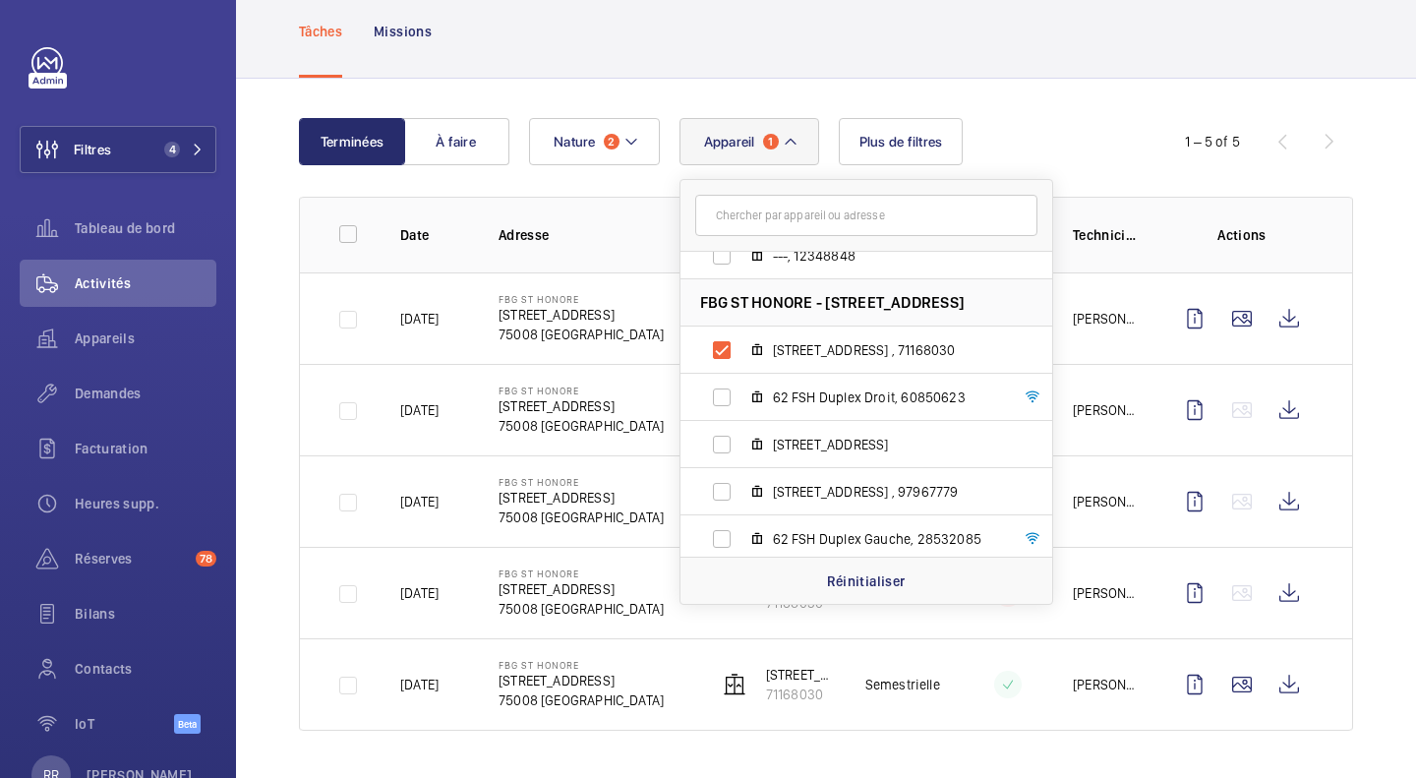
click at [723, 456] on label "[STREET_ADDRESS]" at bounding box center [851, 444] width 340 height 47
click at [723, 456] on input "[STREET_ADDRESS]" at bounding box center [721, 444] width 39 height 39
checkbox input "true"
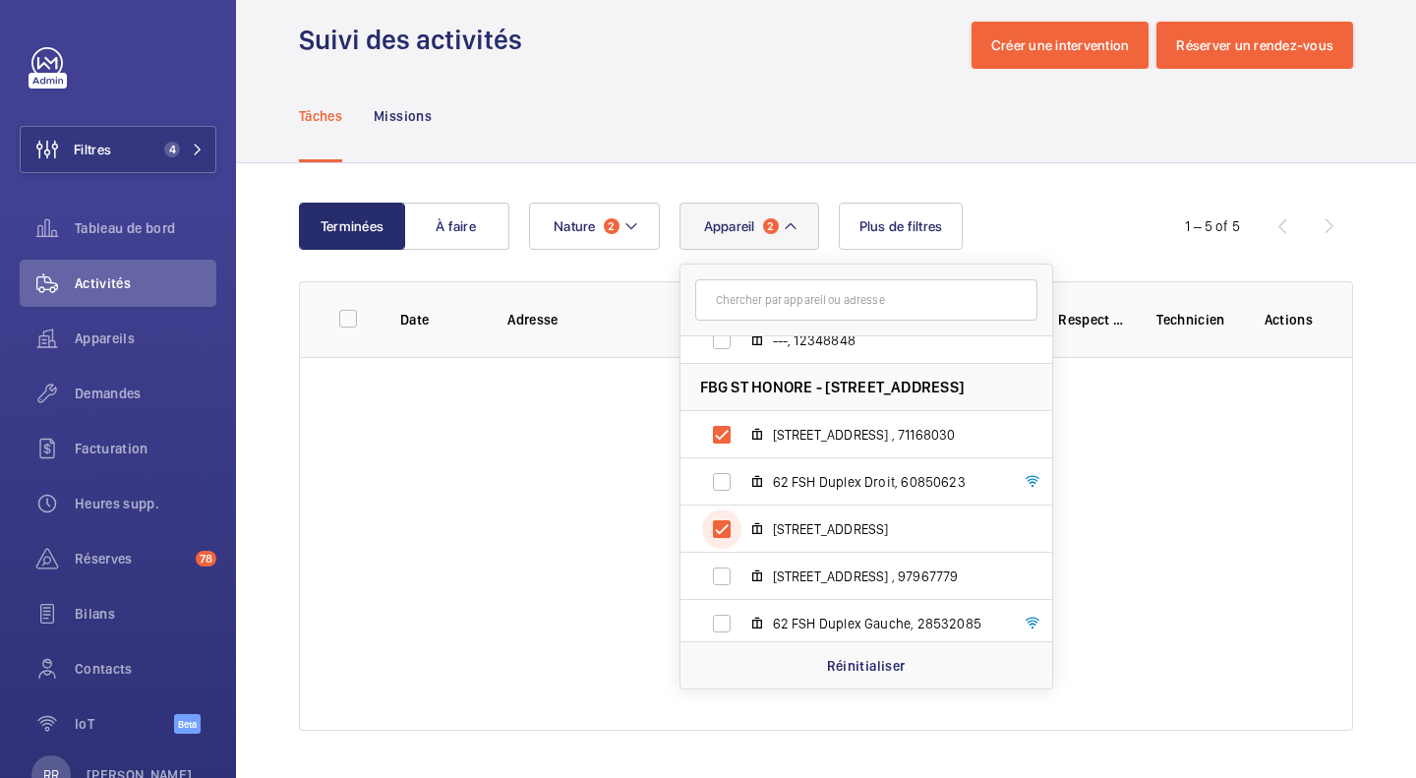
scroll to position [110, 0]
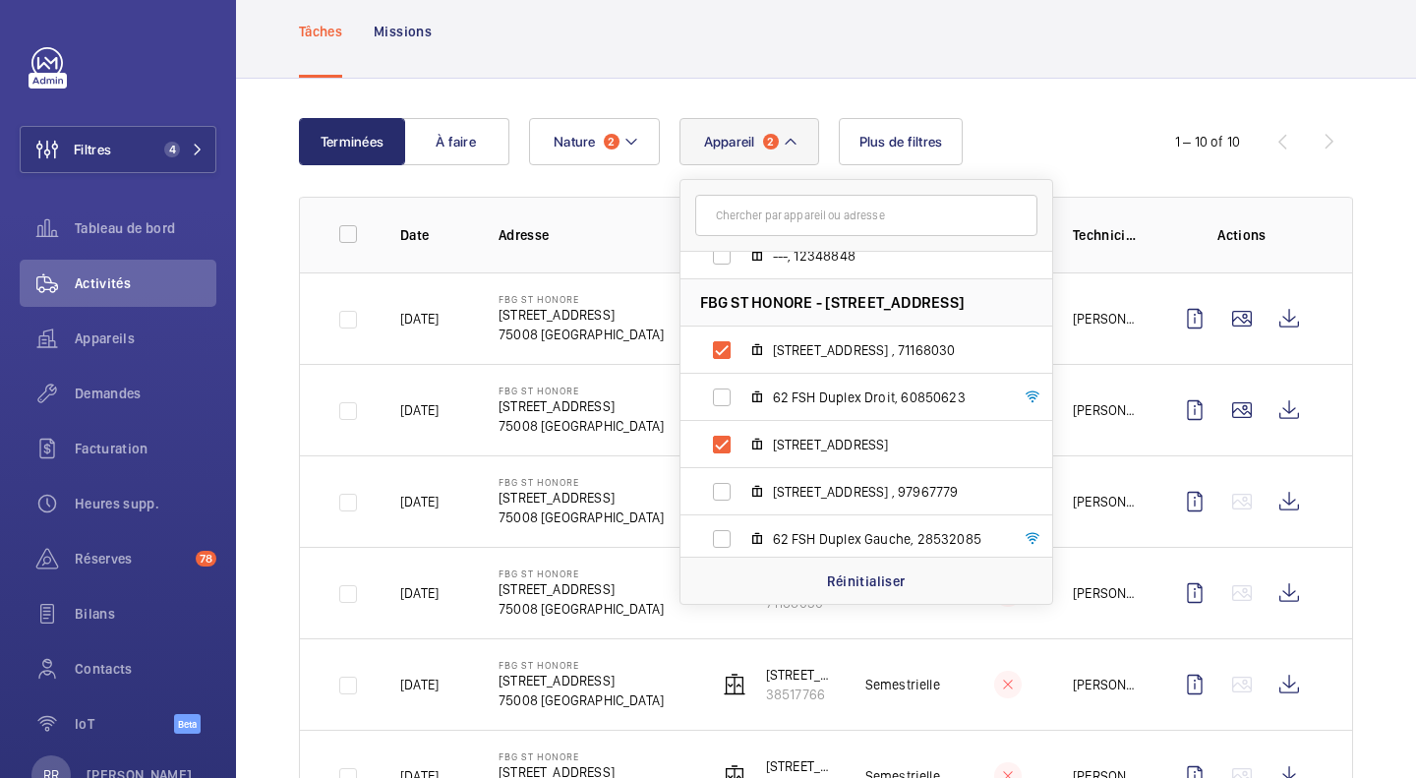
click at [725, 496] on label "[STREET_ADDRESS] , 97967779" at bounding box center [851, 491] width 340 height 47
click at [725, 496] on input "[STREET_ADDRESS] , 97967779" at bounding box center [721, 491] width 39 height 39
checkbox input "true"
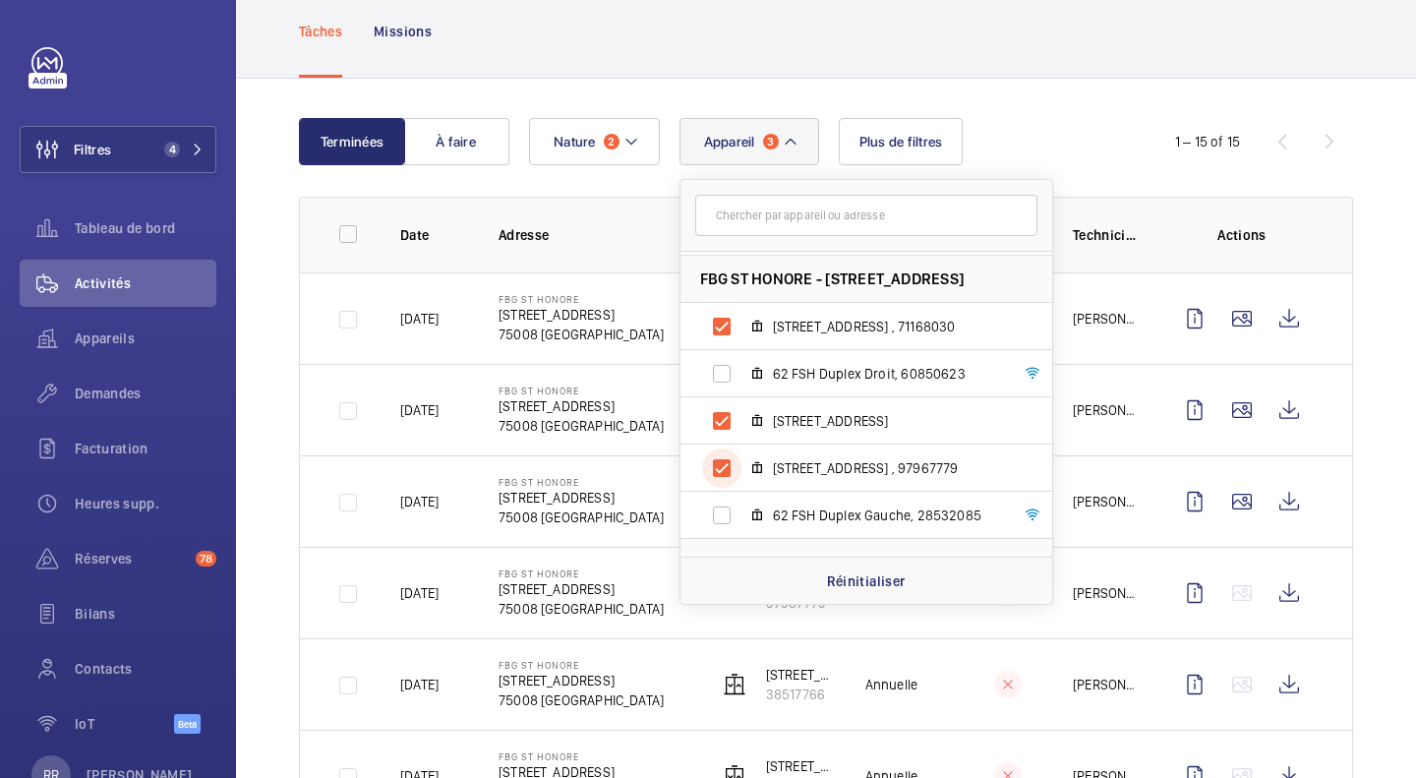
scroll to position [667, 0]
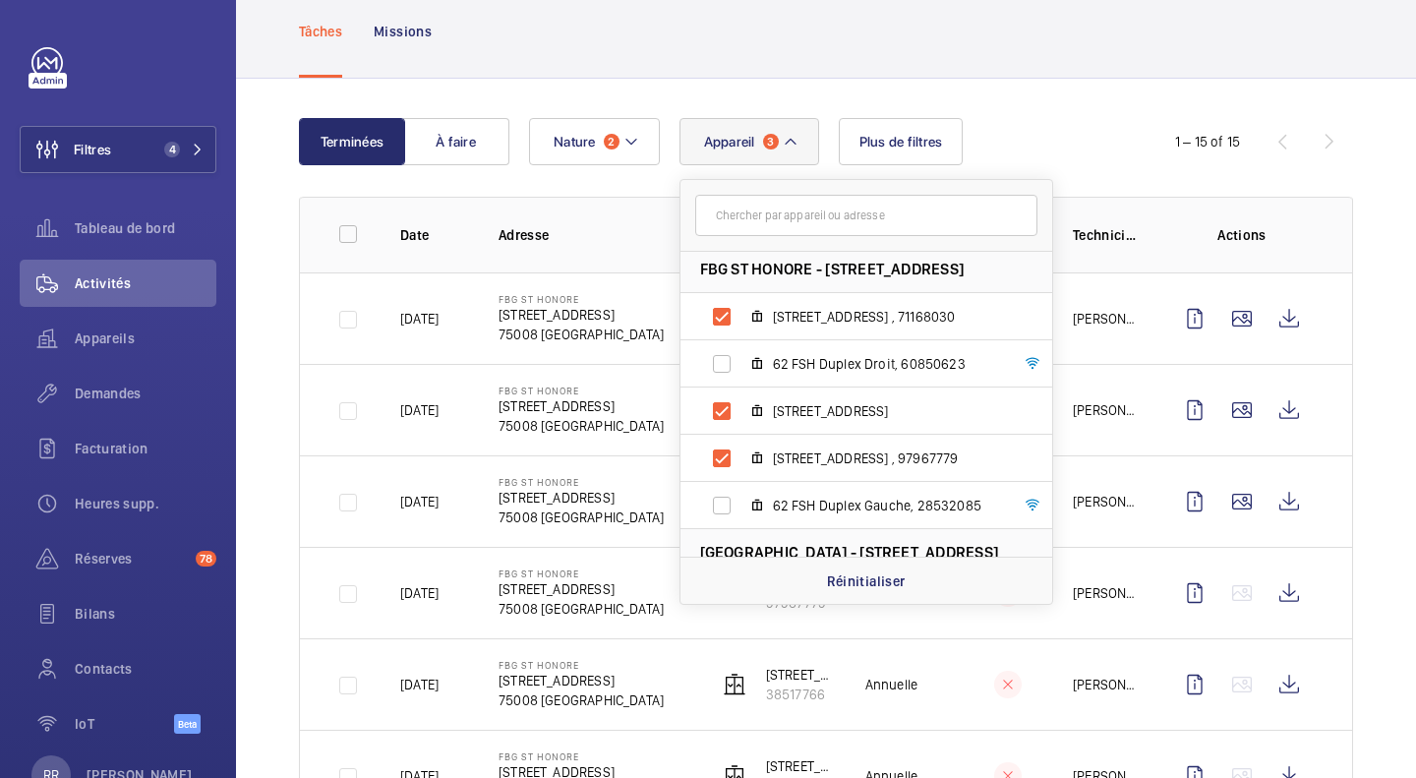
click at [722, 410] on label "[STREET_ADDRESS]" at bounding box center [851, 411] width 340 height 47
click at [722, 410] on input "[STREET_ADDRESS]" at bounding box center [721, 410] width 39 height 39
checkbox input "false"
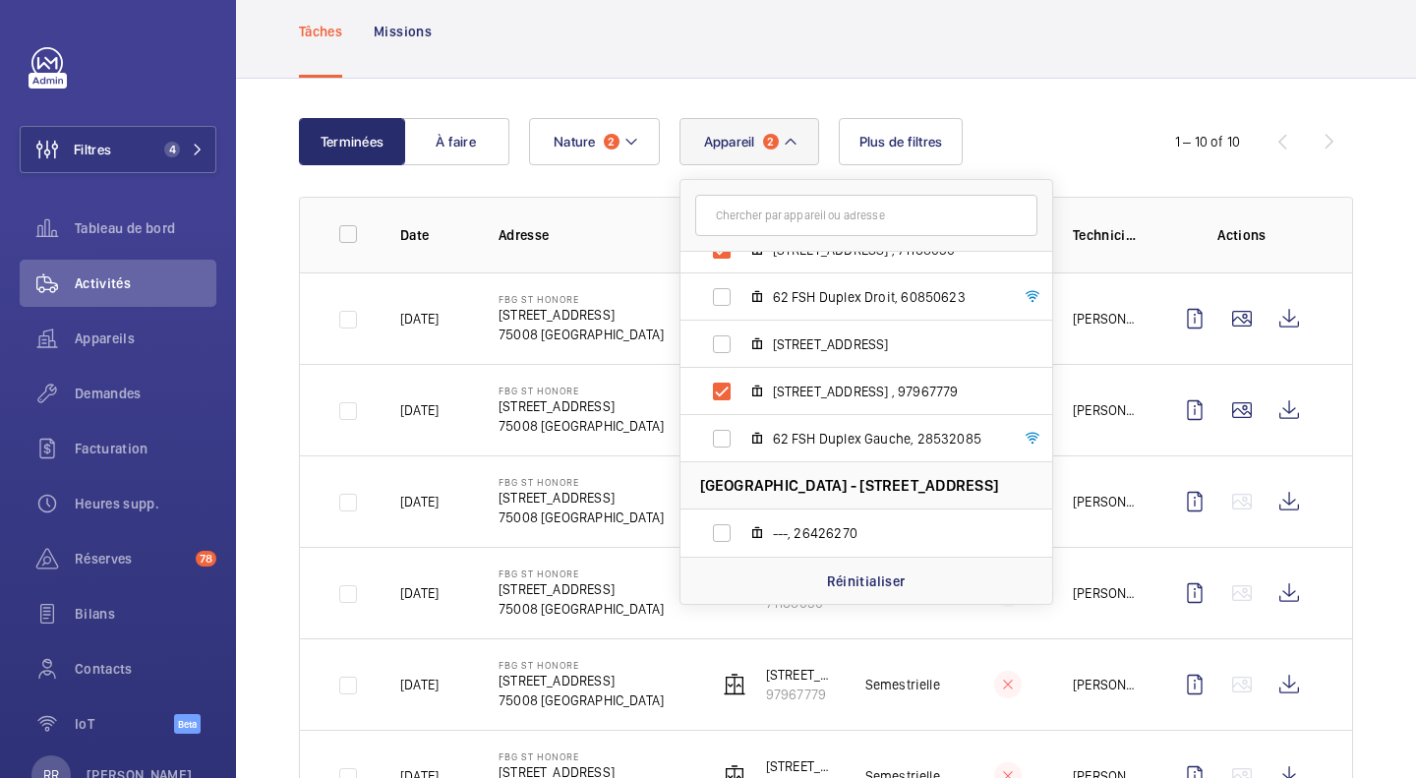
click at [1376, 474] on div "Terminées À faire Appareil [GEOGRAPHIC_DATA][STREET_ADDRESS][STREET_ADDRESS] A,…" at bounding box center [826, 657] width 1180 height 1157
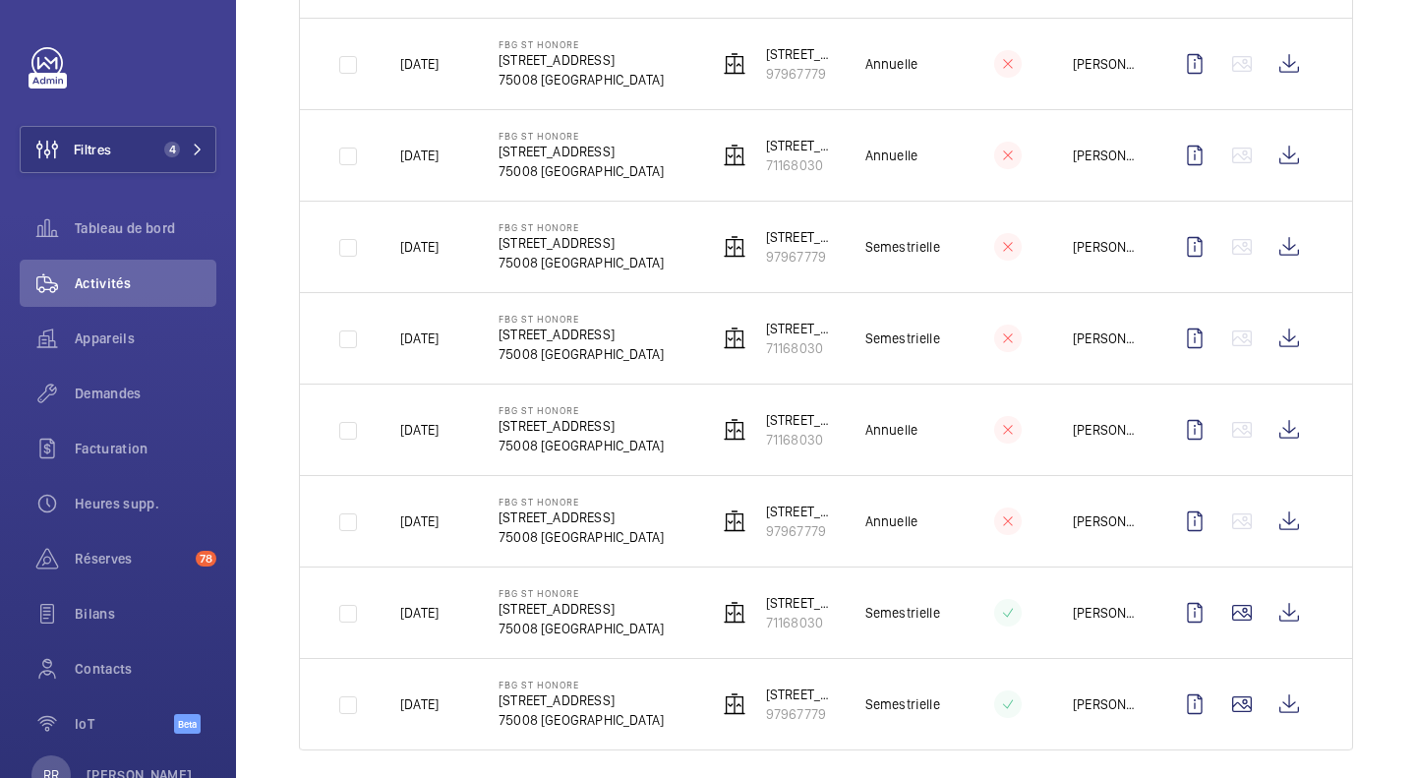
scroll to position [568, 0]
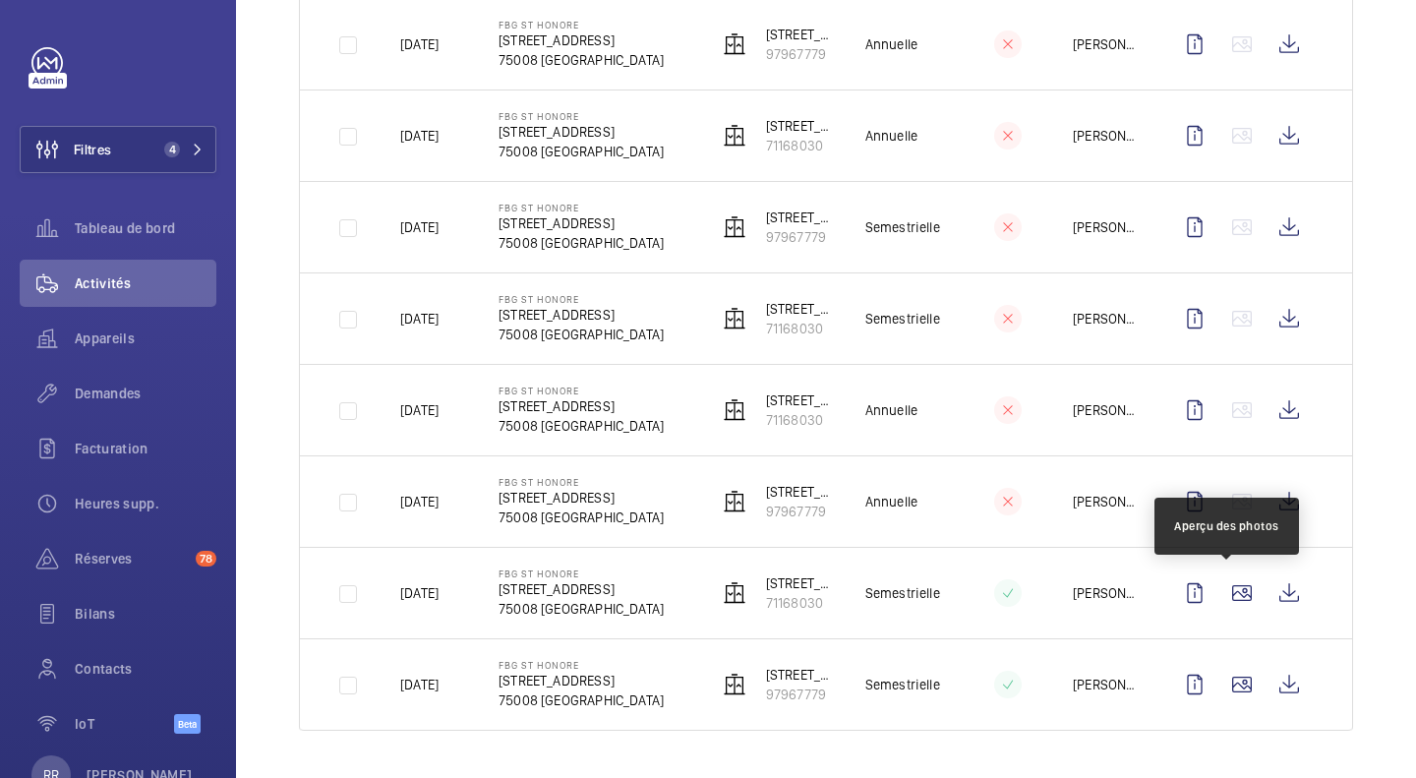
click at [1227, 580] on wm-front-icon-button at bounding box center [1242, 592] width 47 height 47
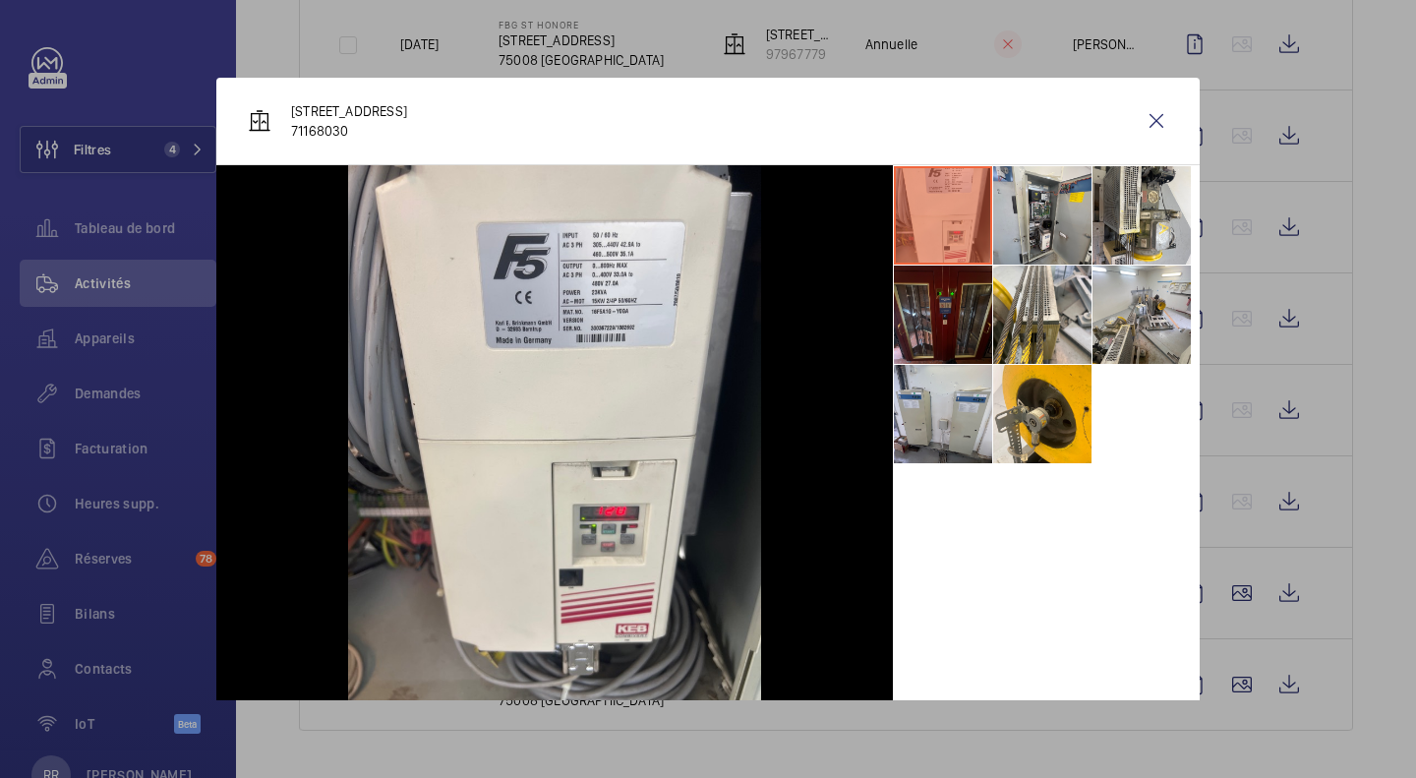
click at [1224, 685] on div at bounding box center [708, 389] width 1416 height 778
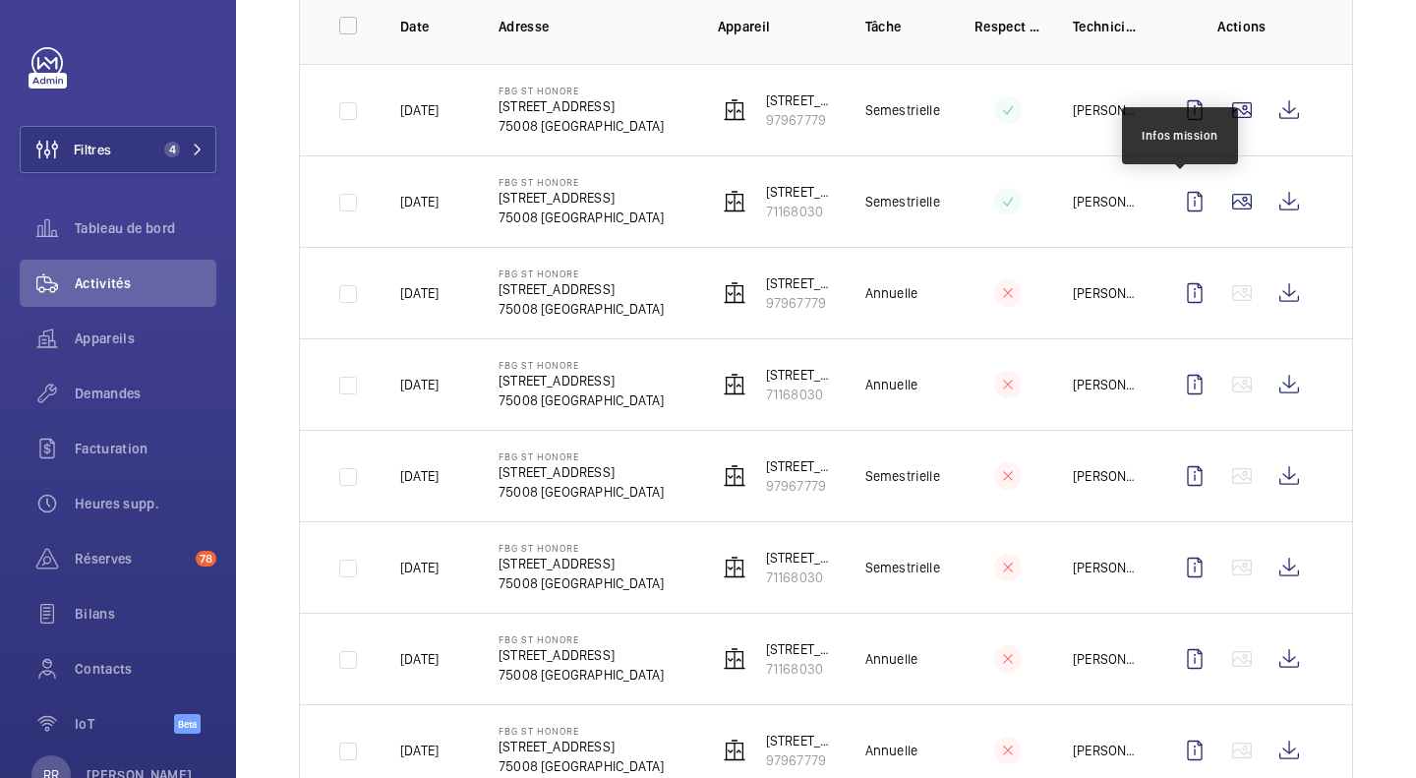
scroll to position [318, 0]
click at [1219, 204] on wm-front-icon-button at bounding box center [1242, 202] width 47 height 47
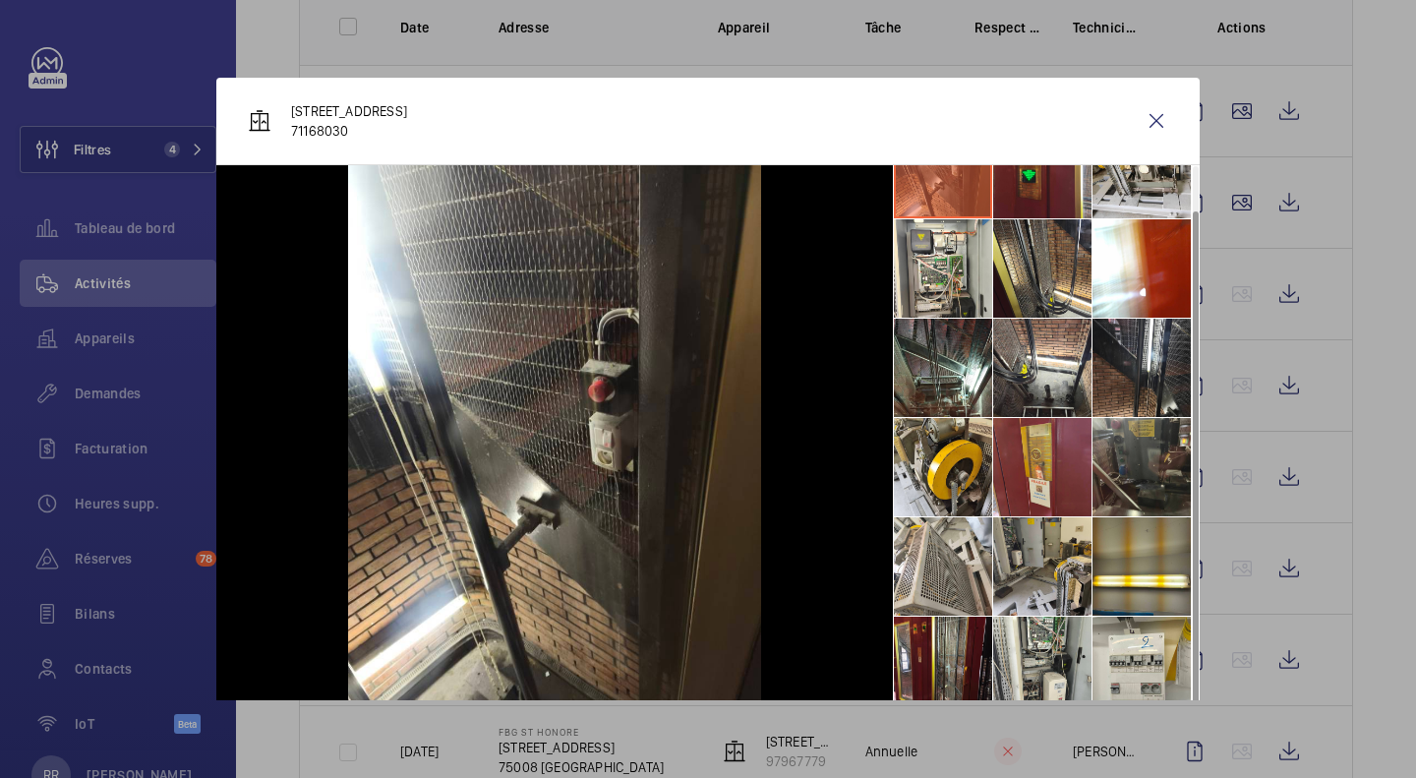
scroll to position [16, 0]
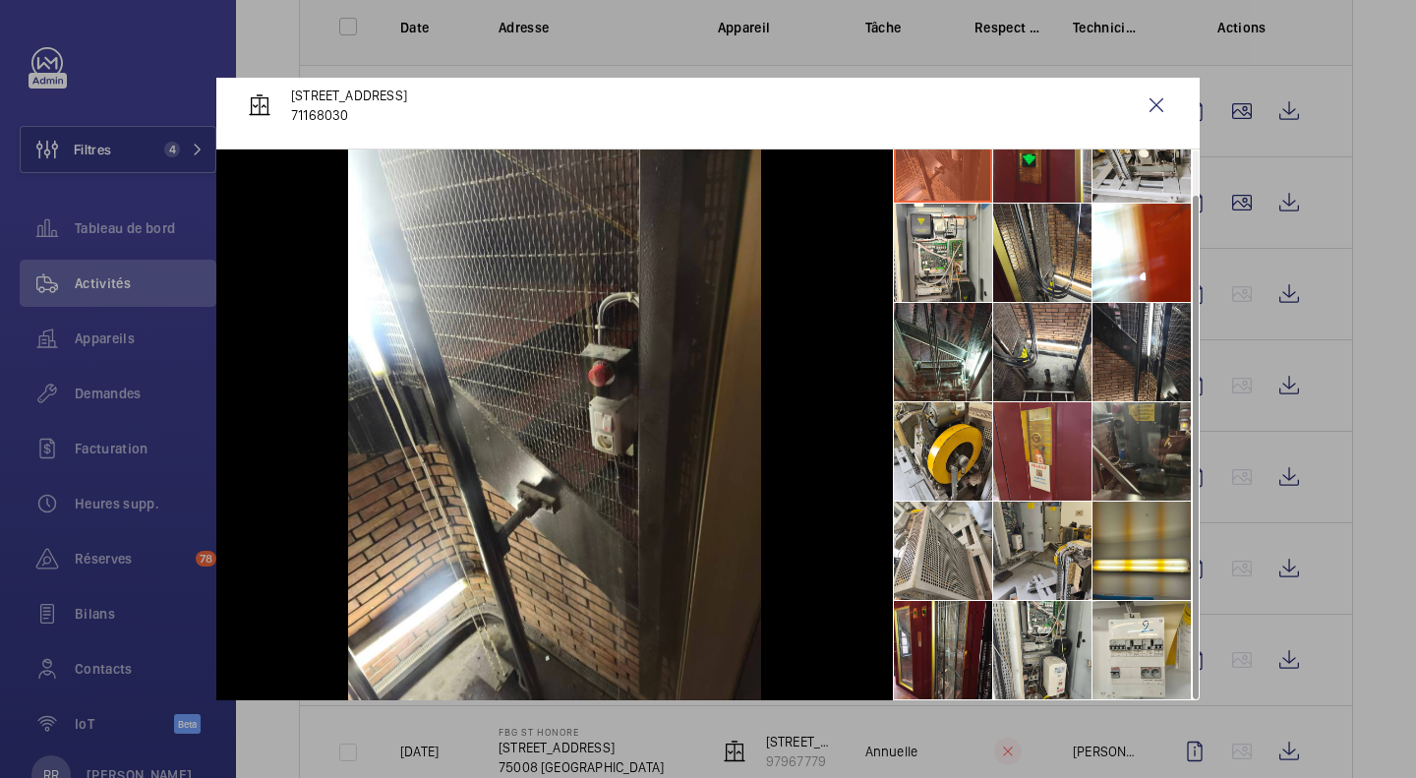
click at [1225, 116] on div at bounding box center [708, 389] width 1416 height 778
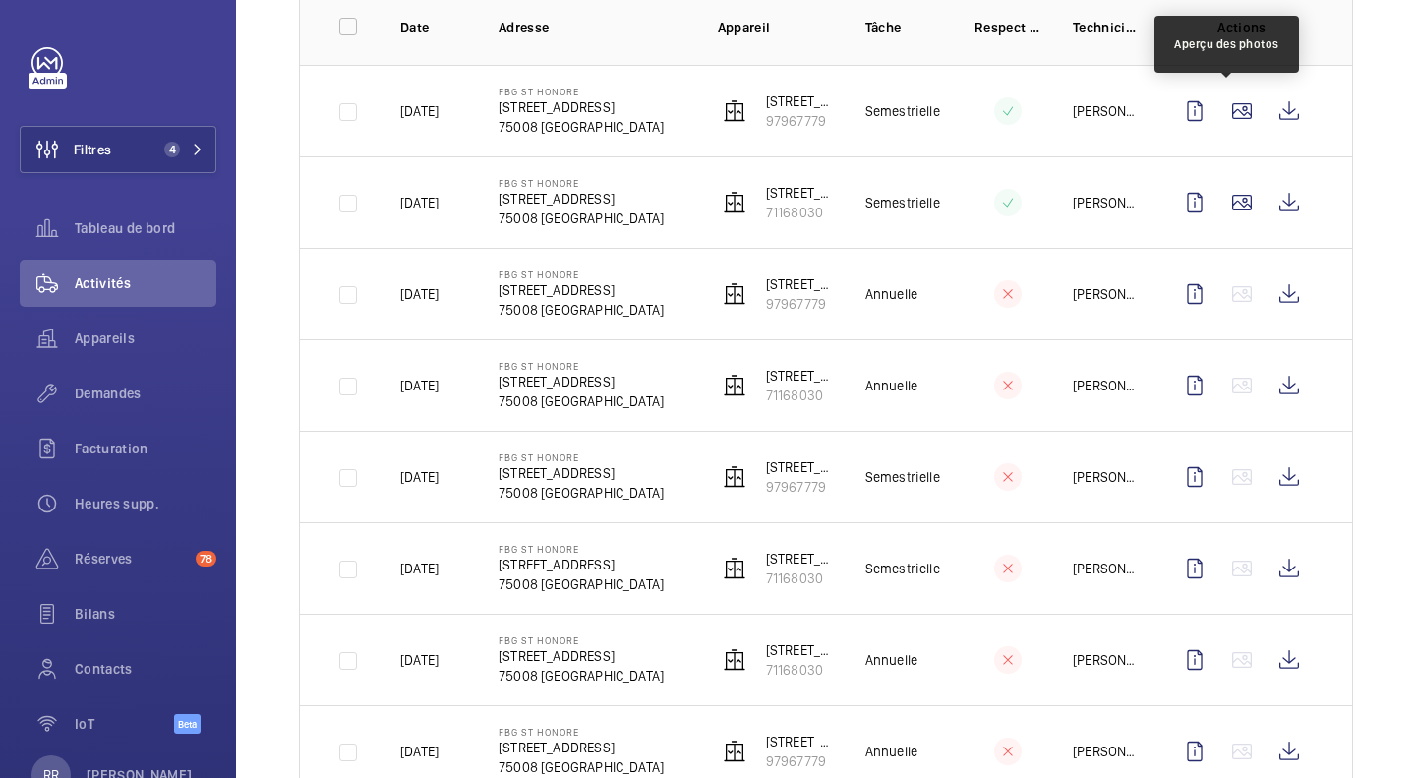
click at [1225, 116] on wm-front-icon-button at bounding box center [1242, 111] width 47 height 47
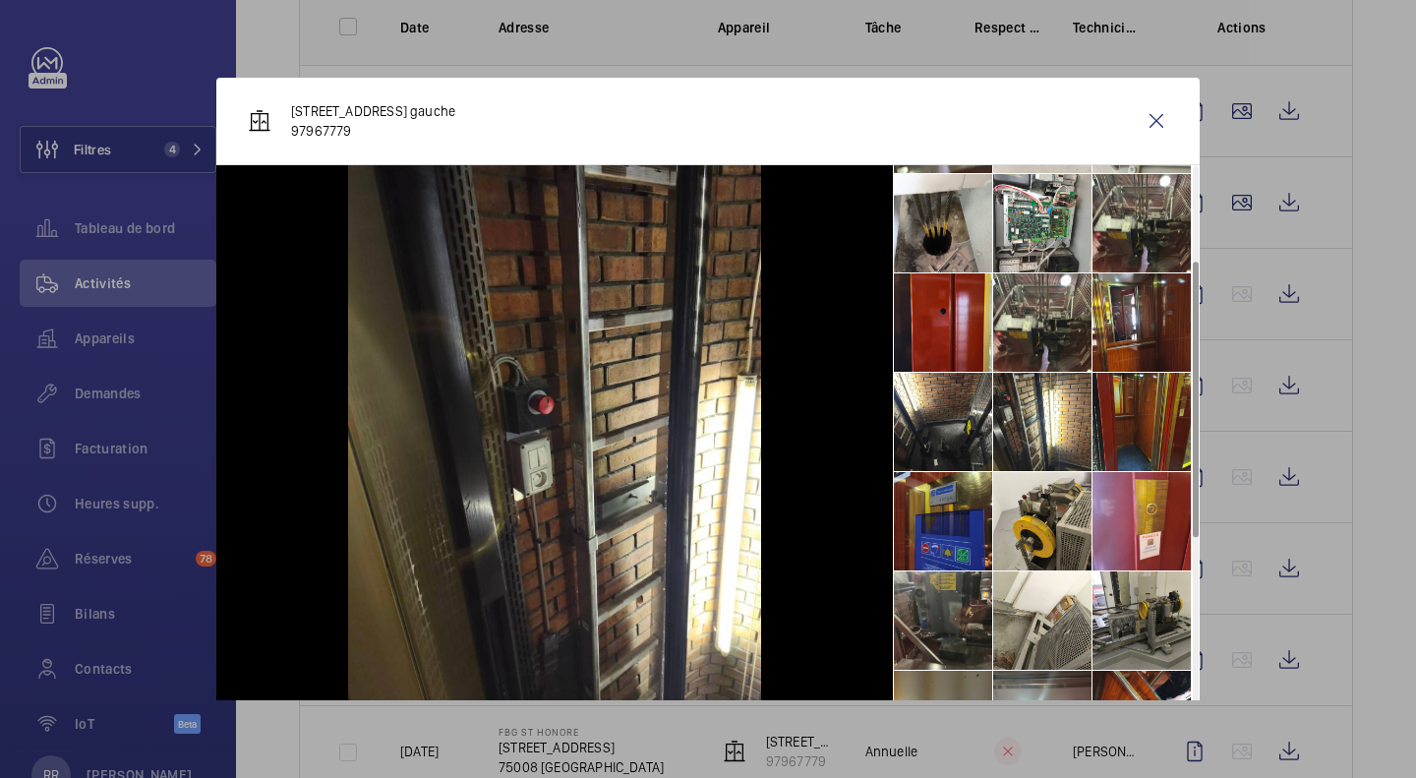
scroll to position [190, 0]
click at [1113, 638] on li at bounding box center [1142, 621] width 98 height 98
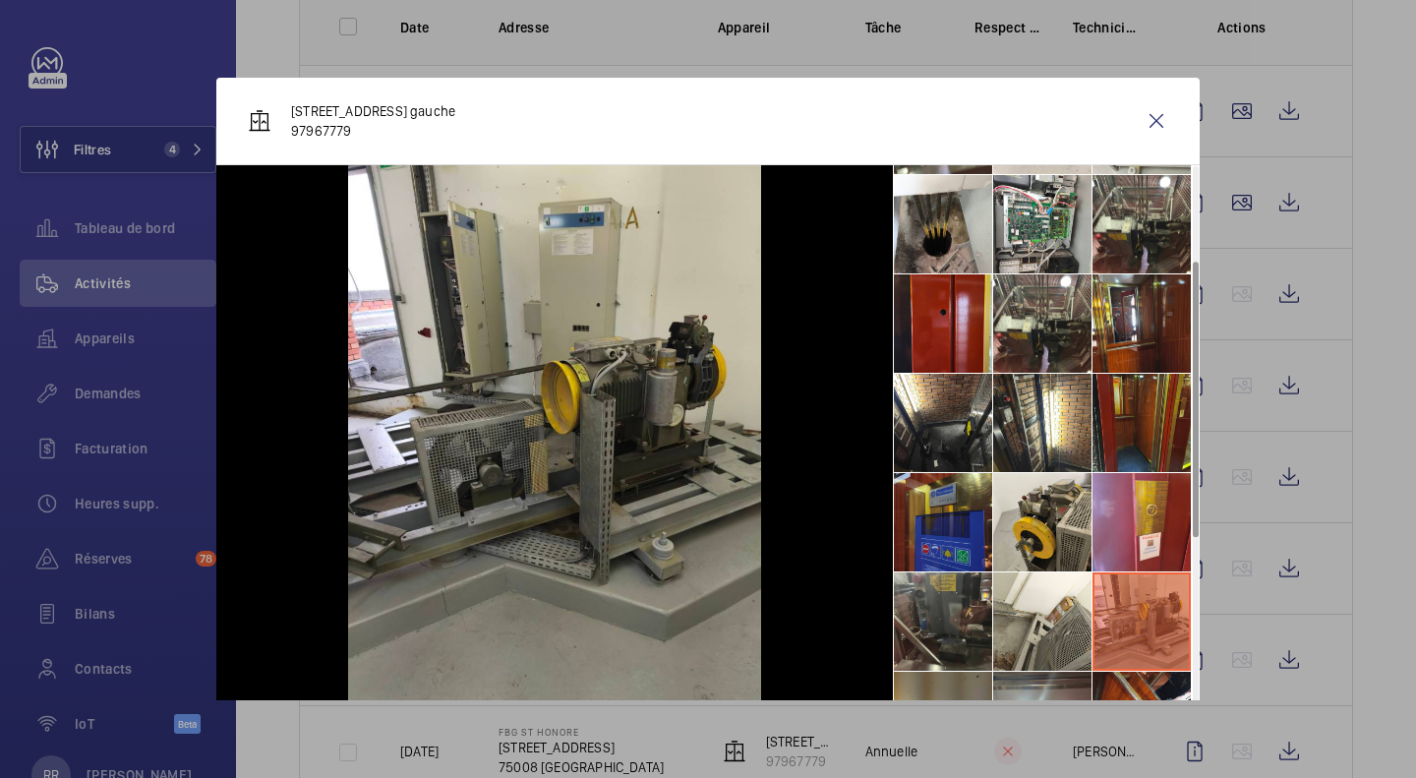
click at [1014, 639] on li at bounding box center [1042, 621] width 98 height 98
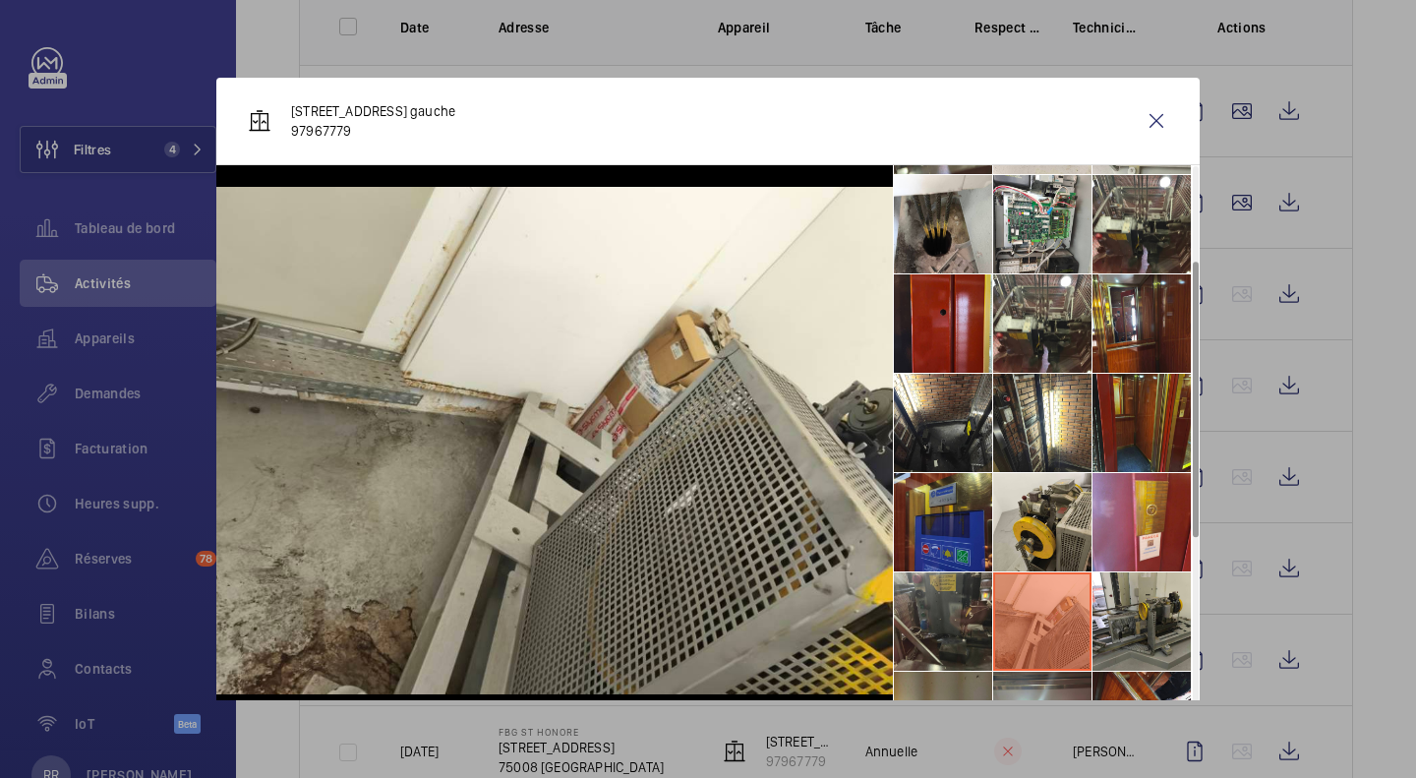
click at [932, 636] on li at bounding box center [943, 621] width 98 height 98
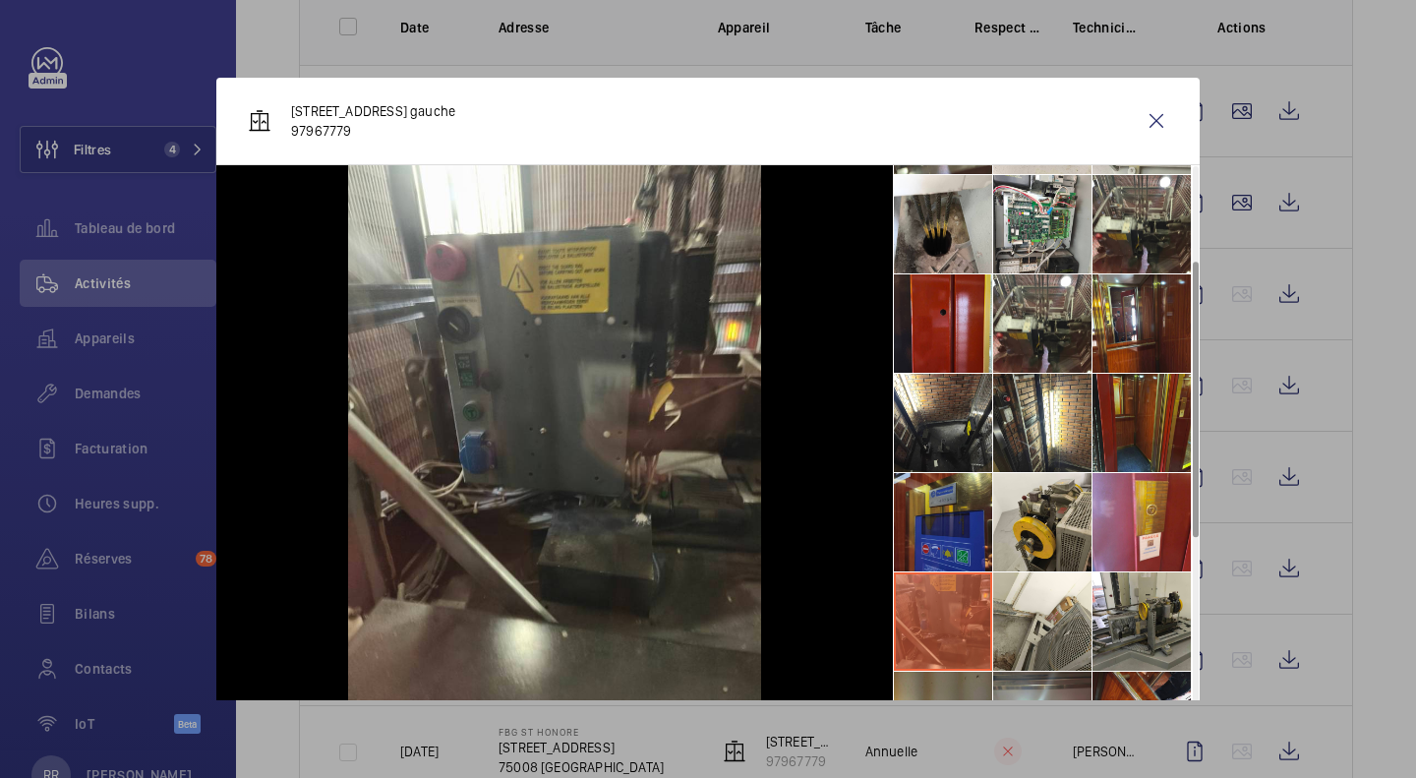
click at [1035, 317] on li at bounding box center [1042, 323] width 98 height 98
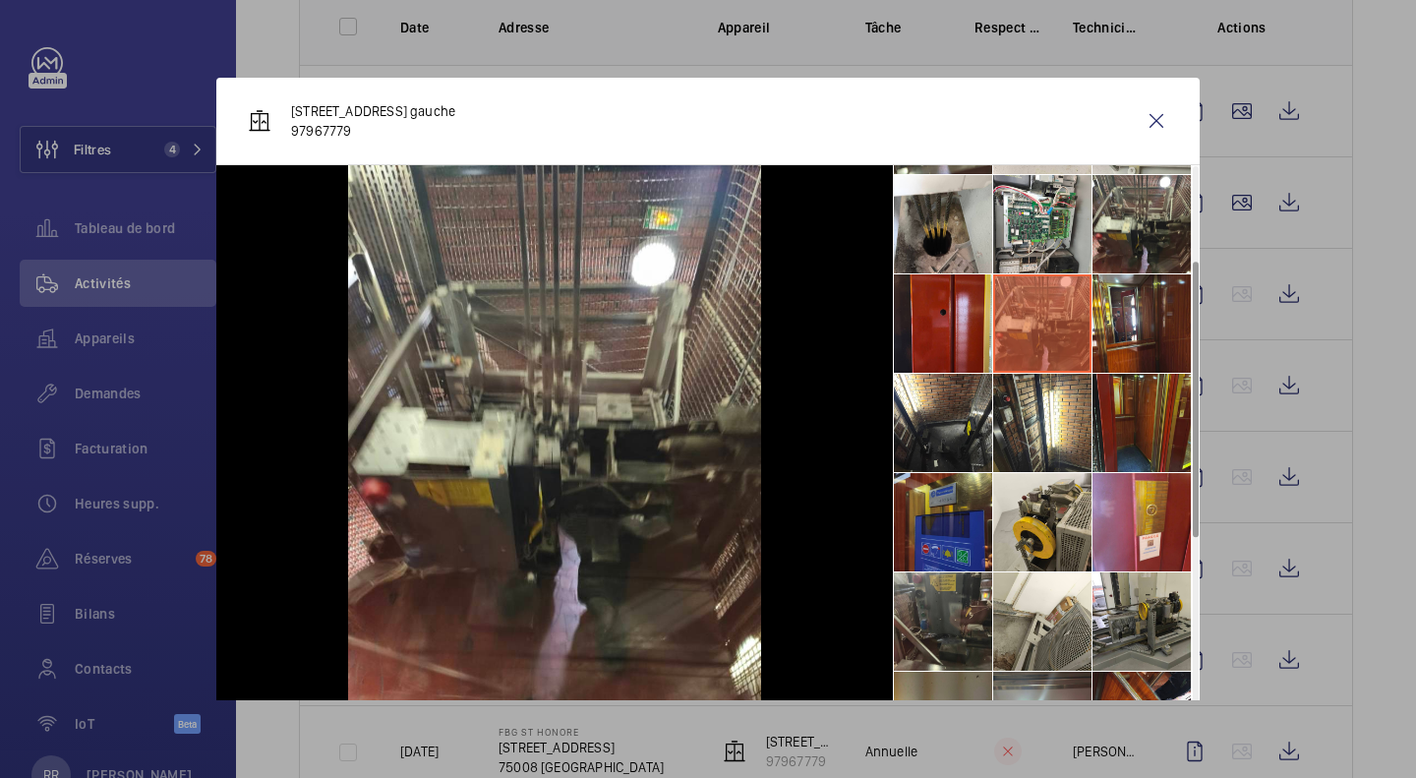
click at [1142, 116] on wm-front-icon-button at bounding box center [1156, 120] width 47 height 47
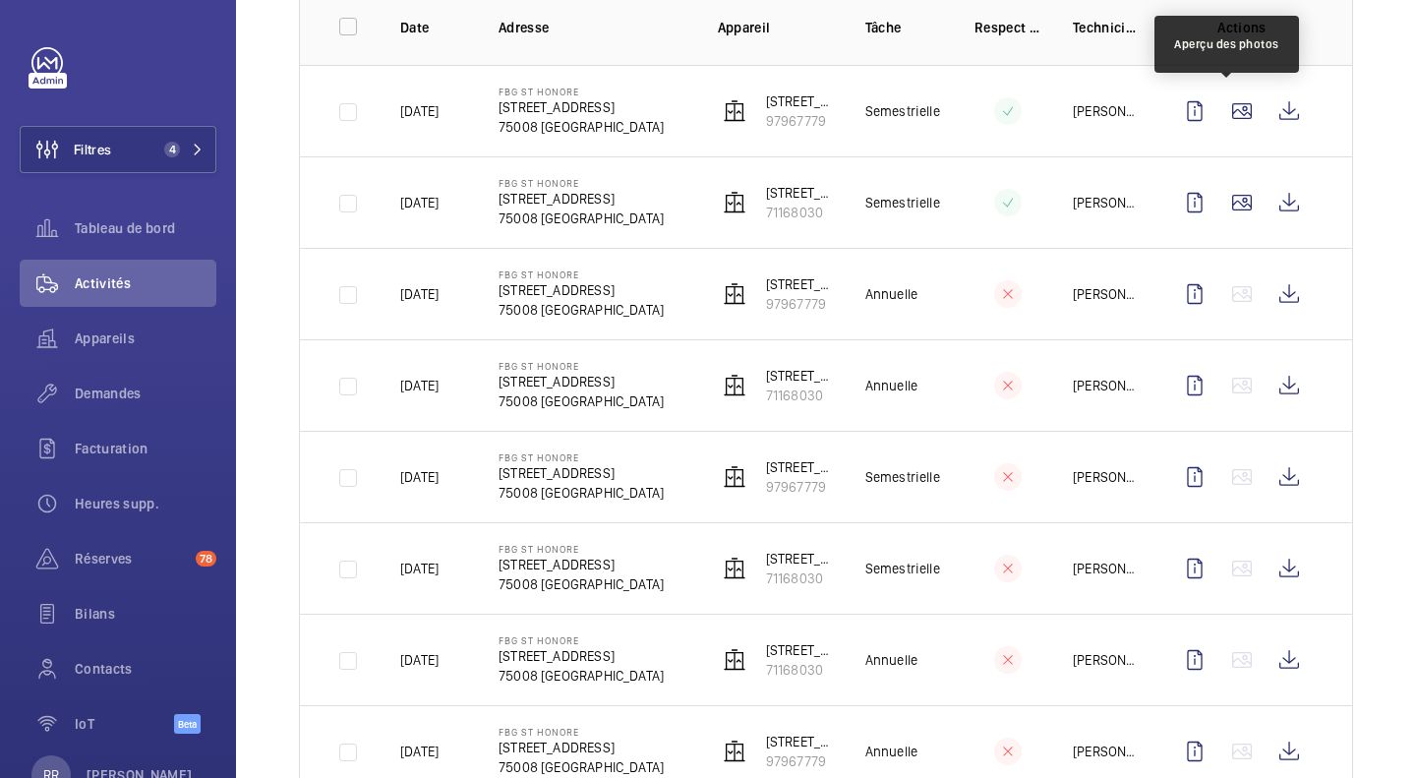
click at [1226, 103] on wm-front-icon-button at bounding box center [1242, 111] width 47 height 47
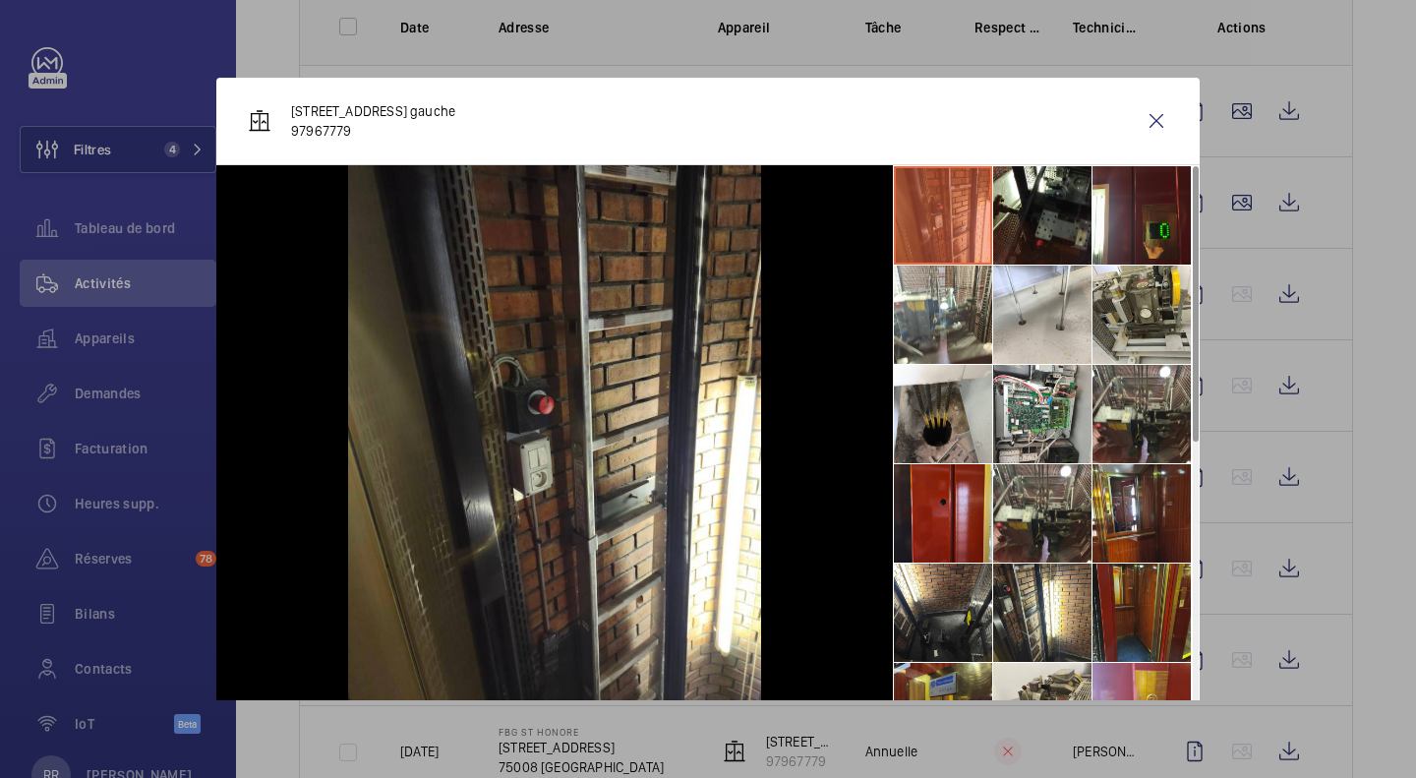
click at [1225, 202] on div at bounding box center [708, 389] width 1416 height 778
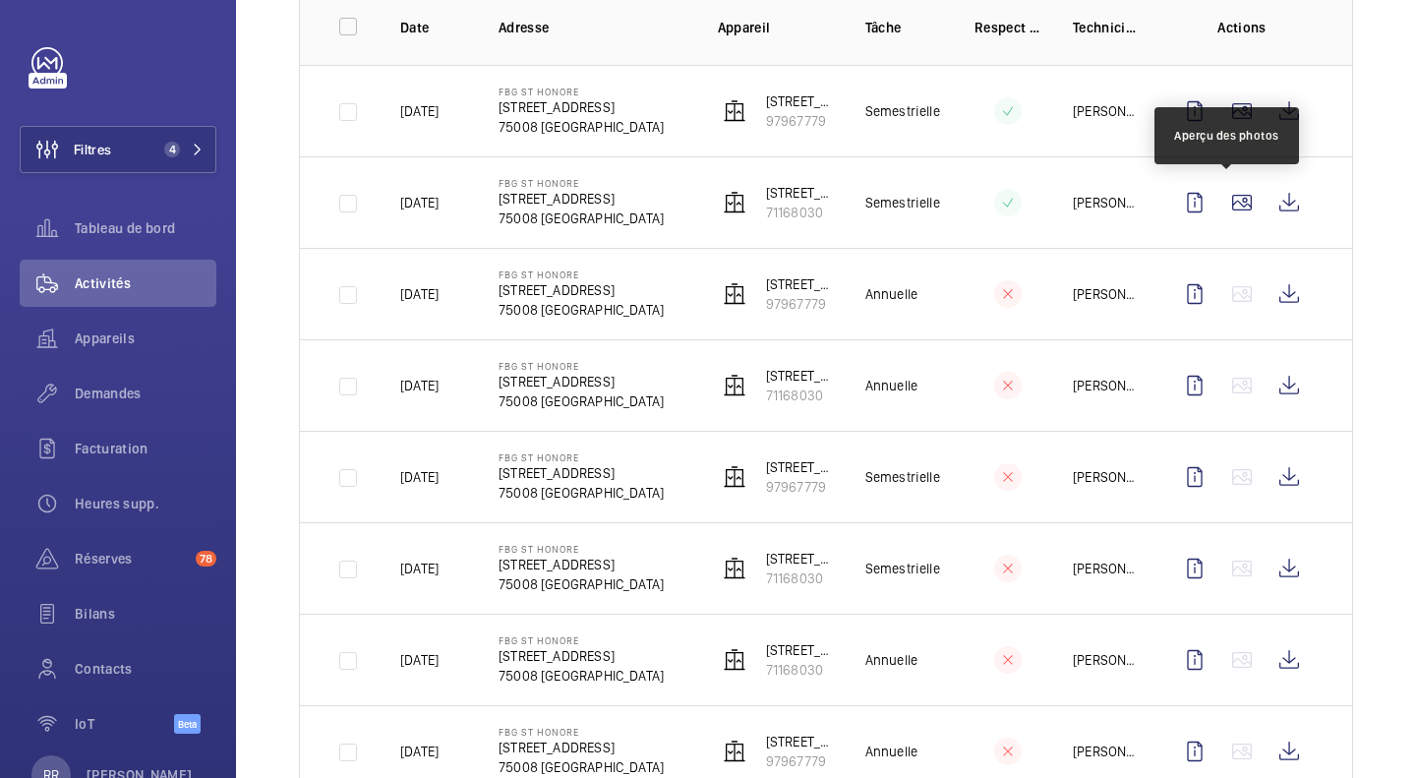
click at [1225, 202] on wm-front-icon-button at bounding box center [1242, 202] width 47 height 47
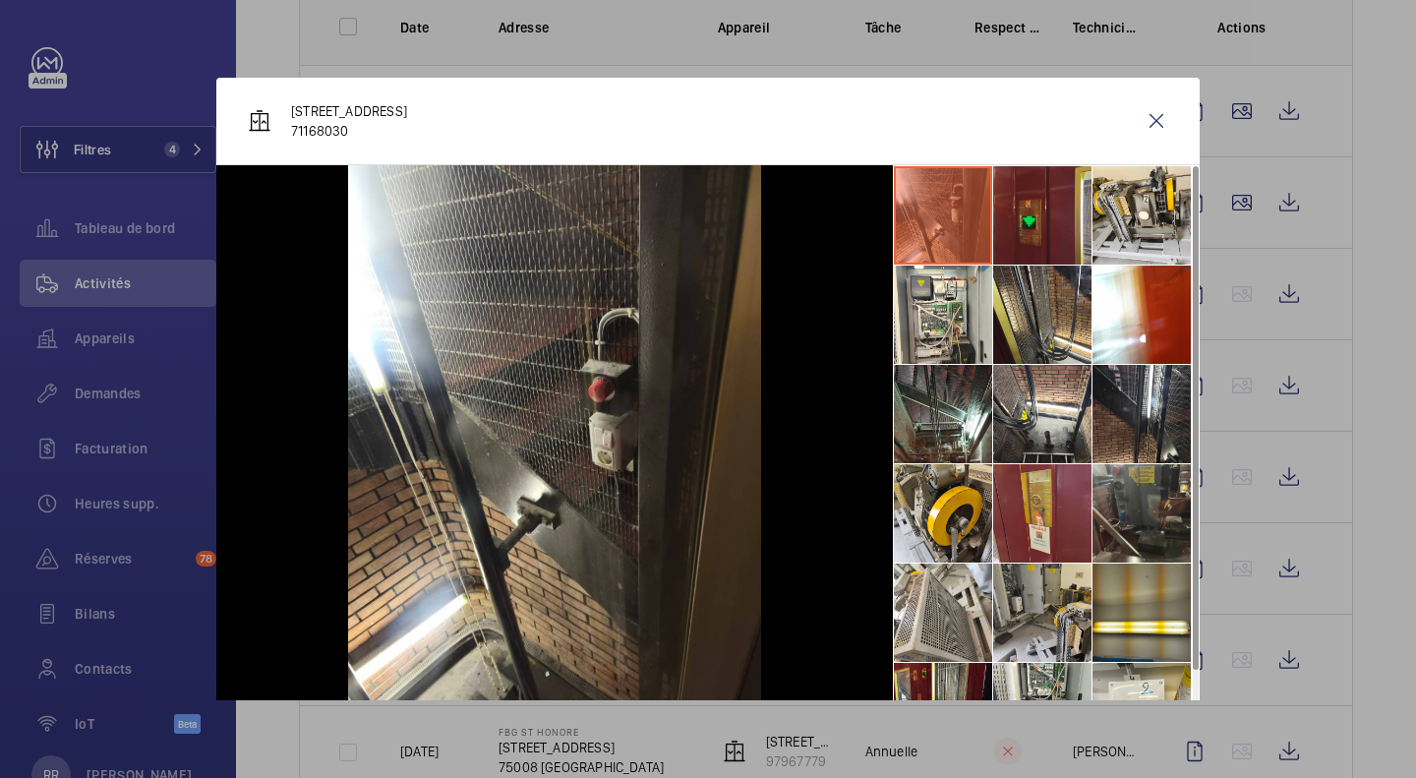
scroll to position [46, 0]
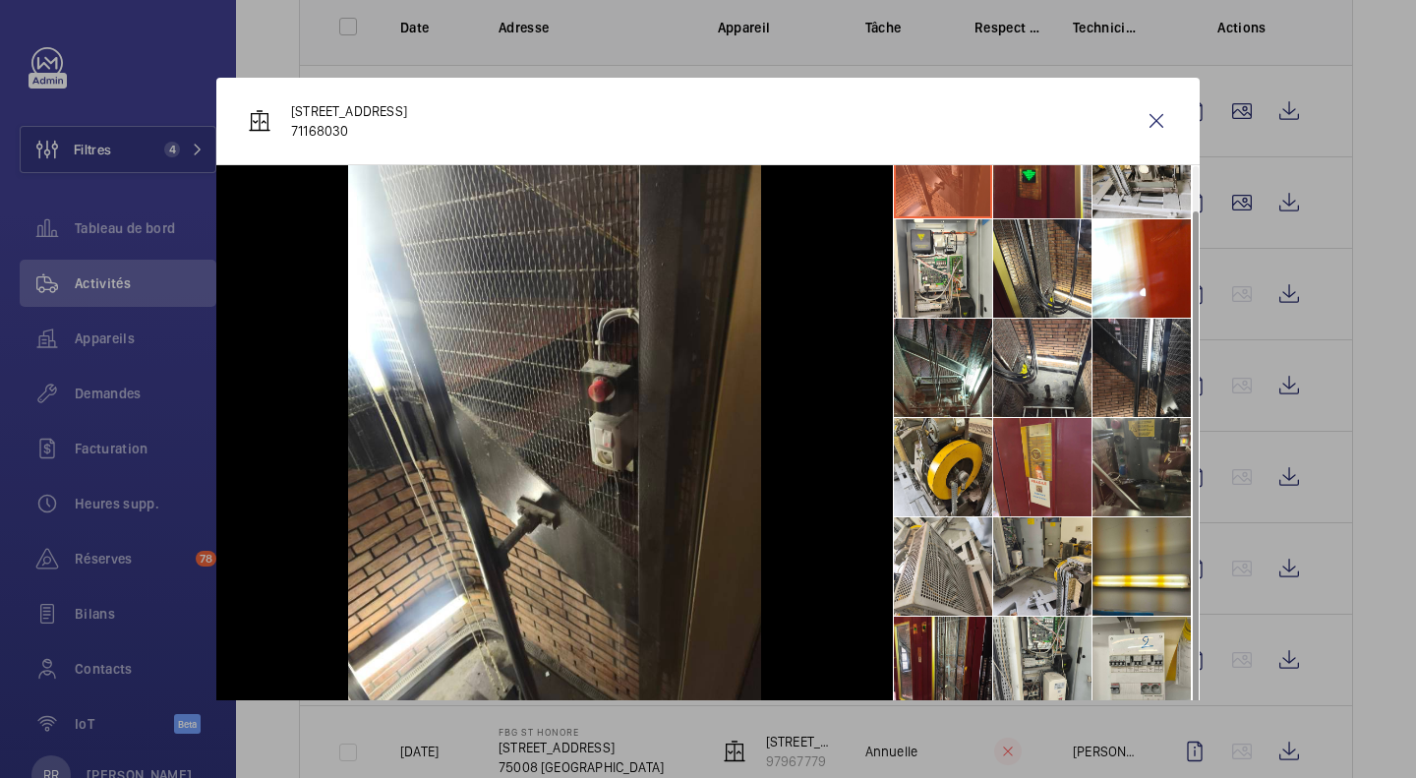
click at [1353, 549] on div at bounding box center [708, 389] width 1416 height 778
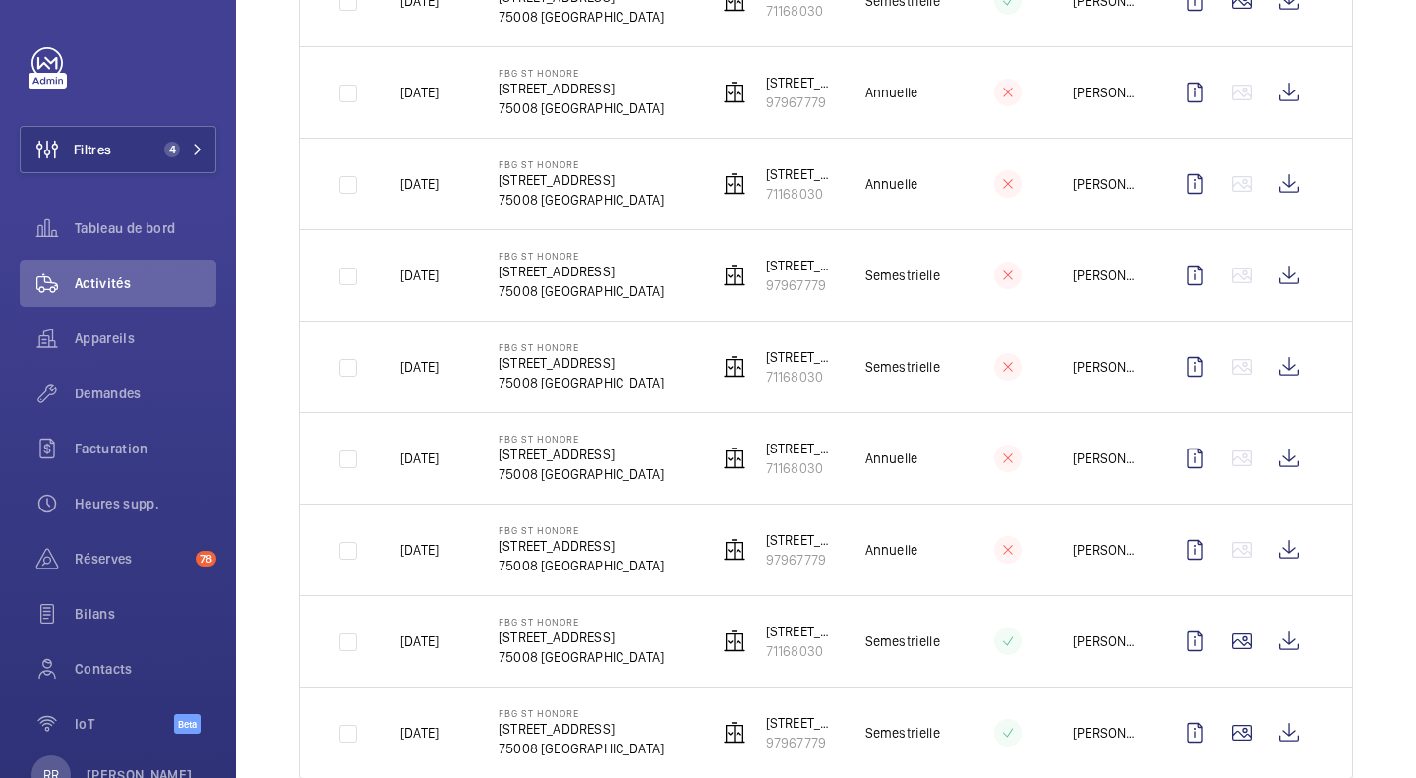
scroll to position [520, 0]
click at [1219, 548] on wm-front-icon-button at bounding box center [1242, 548] width 47 height 47
click at [1273, 553] on wm-front-icon-button at bounding box center [1289, 548] width 47 height 47
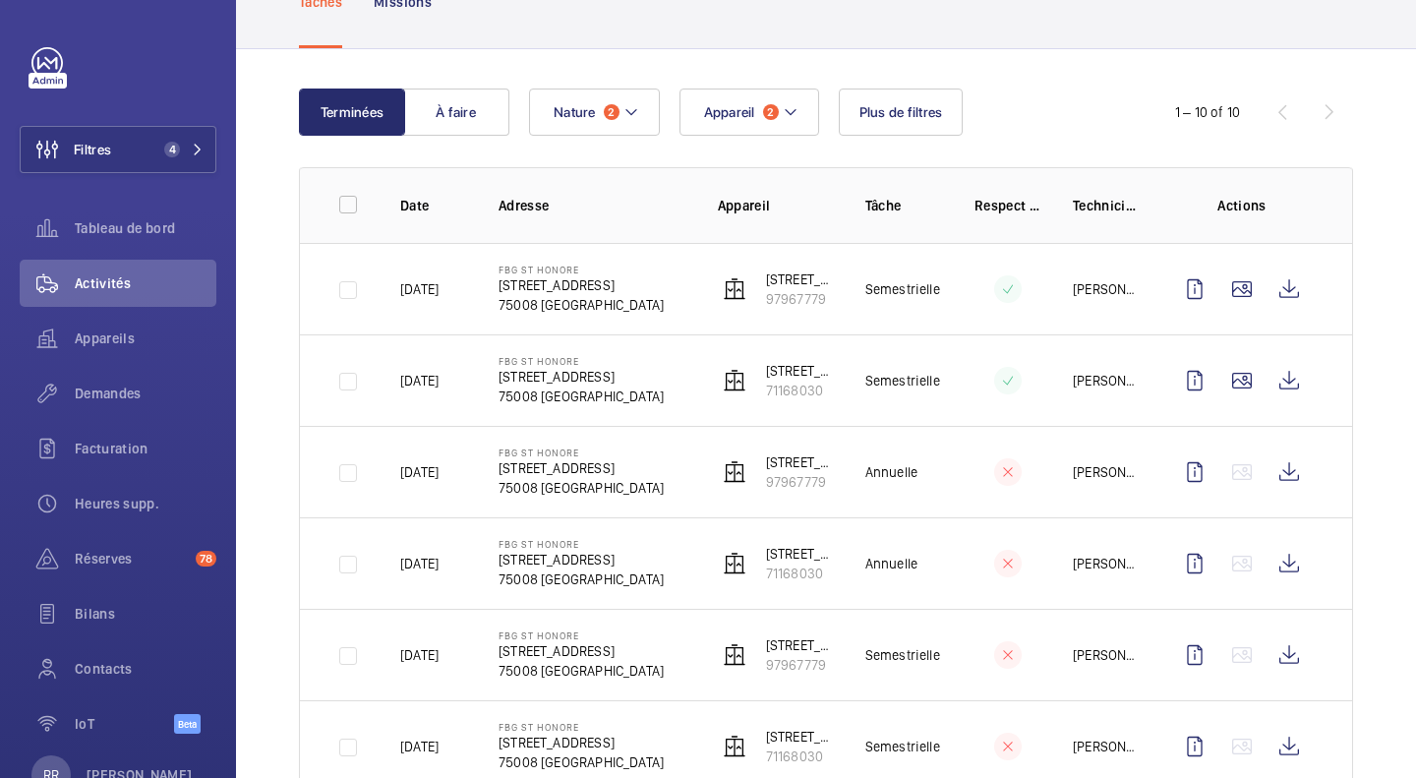
scroll to position [143, 0]
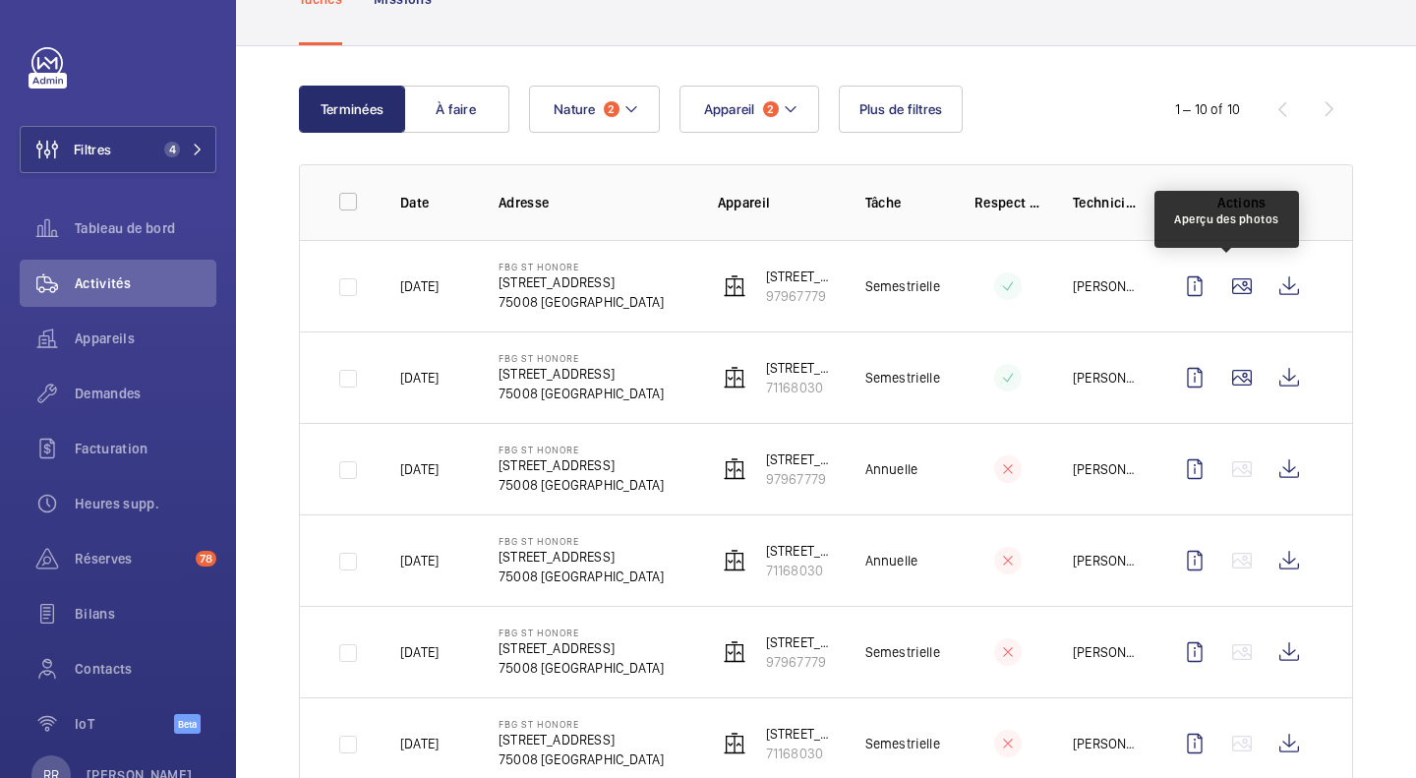
click at [1227, 277] on wm-front-icon-button at bounding box center [1242, 286] width 47 height 47
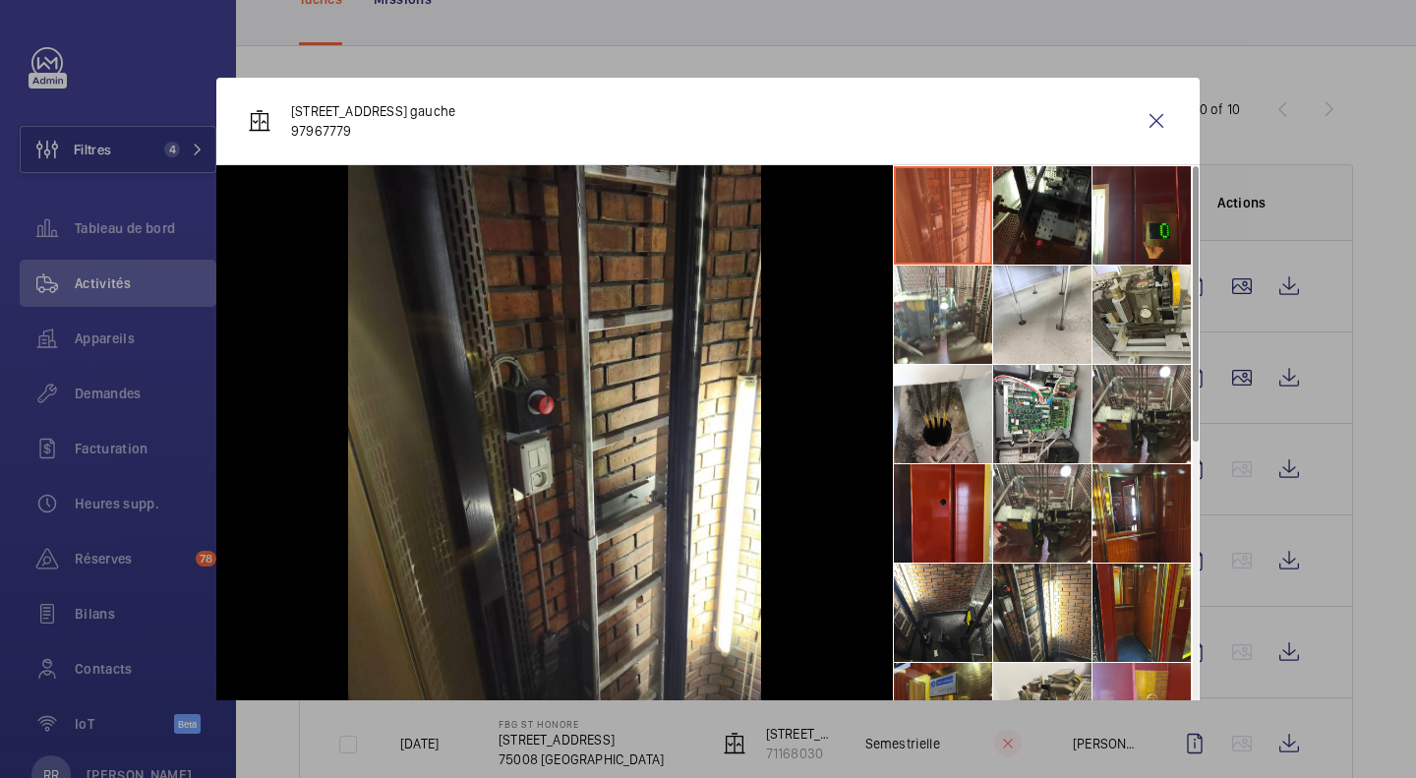
click at [1225, 379] on div at bounding box center [708, 389] width 1416 height 778
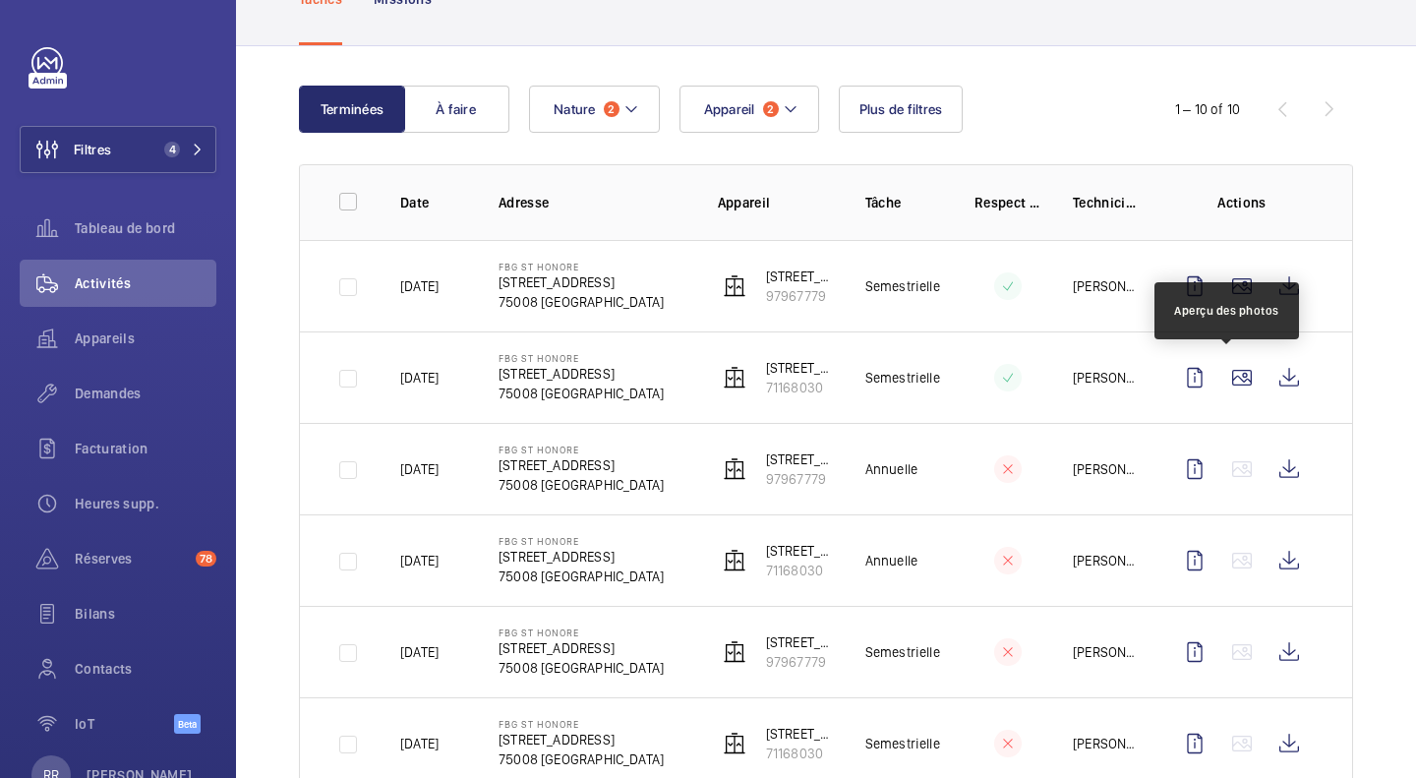
click at [1225, 379] on wm-front-icon-button at bounding box center [1242, 377] width 47 height 47
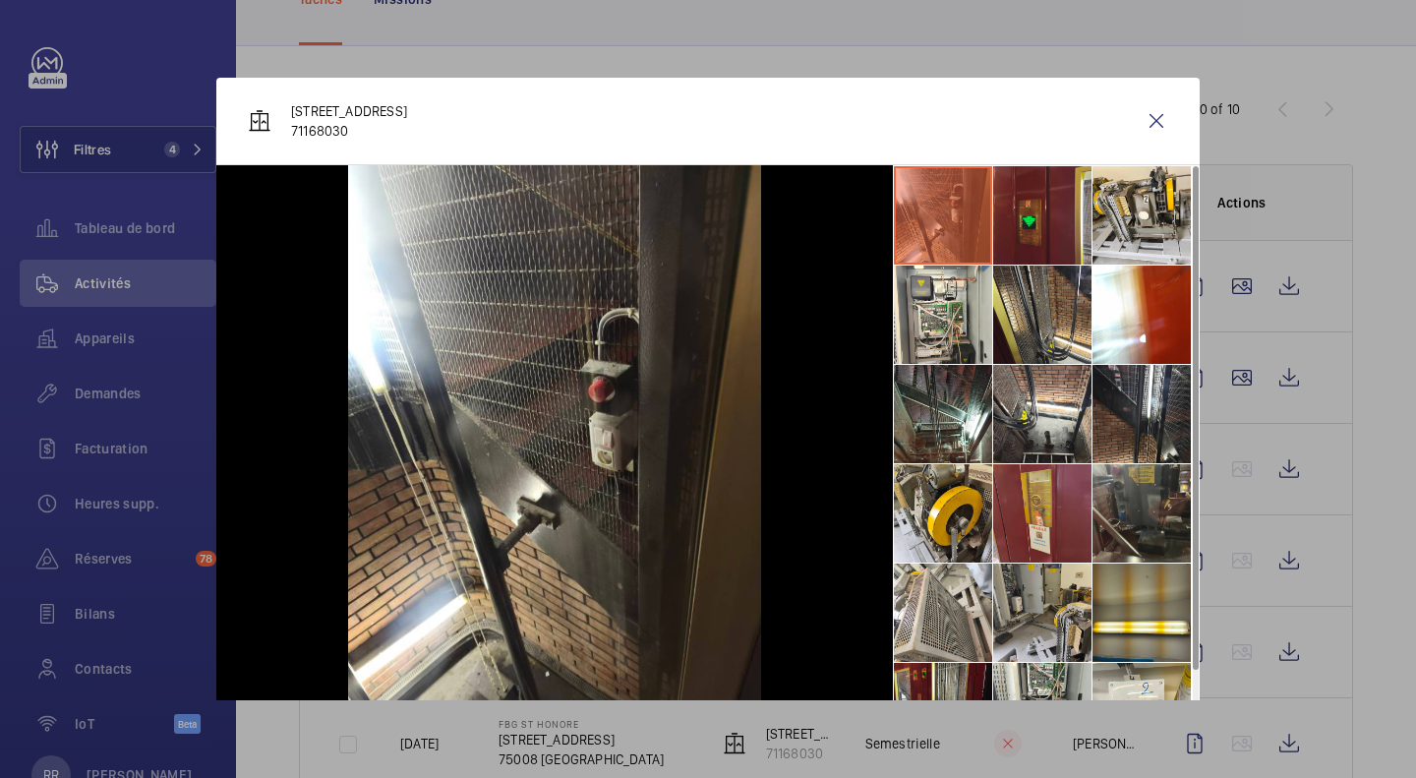
scroll to position [46, 0]
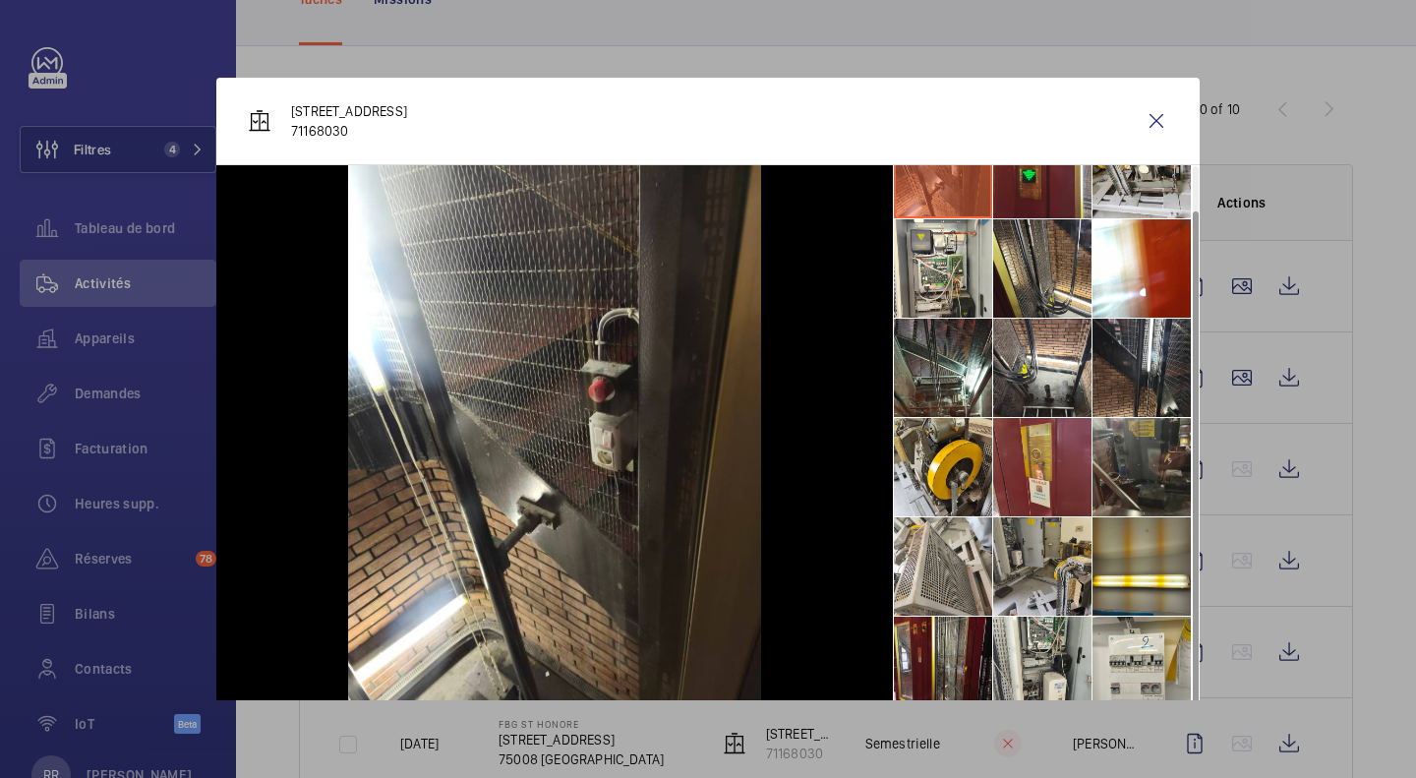
click at [1028, 576] on li at bounding box center [1042, 566] width 98 height 98
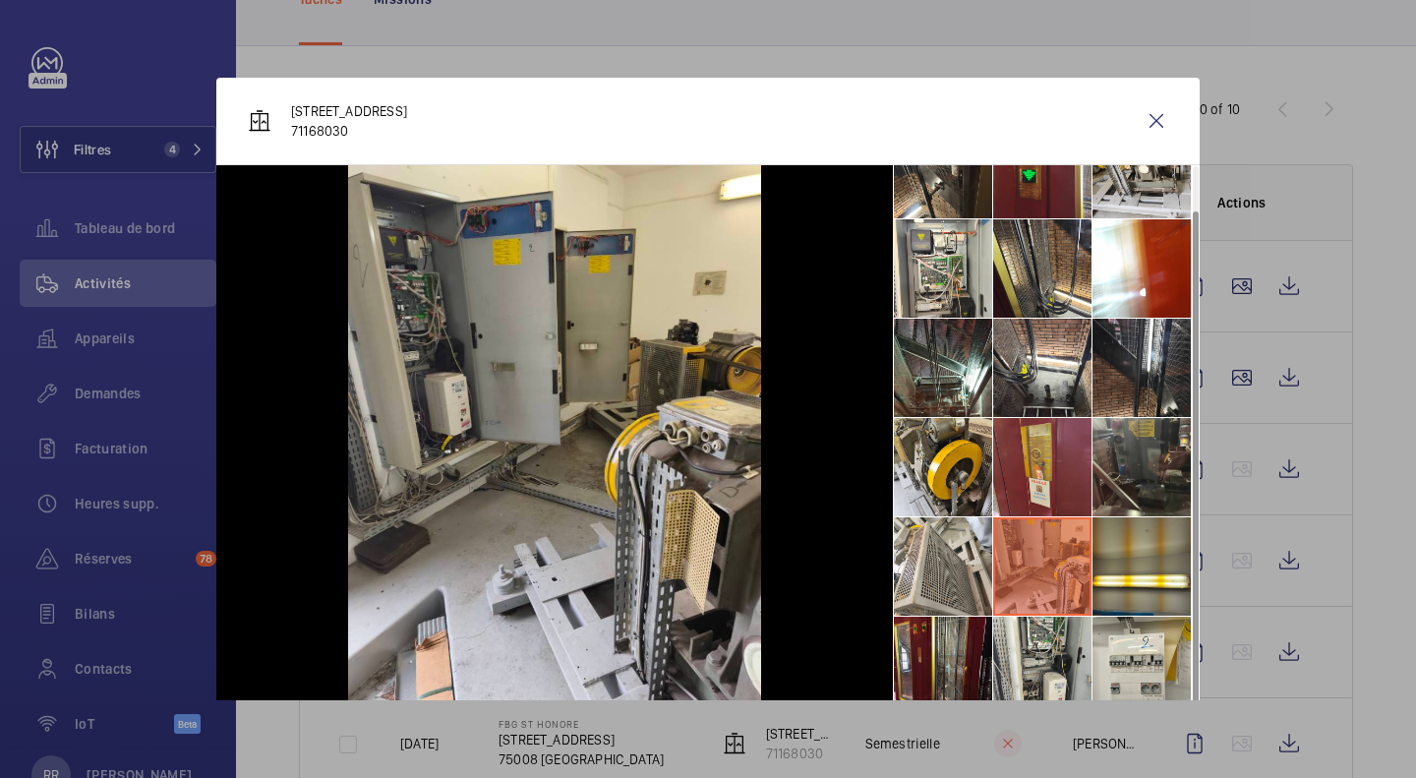
click at [1112, 455] on li at bounding box center [1142, 467] width 98 height 98
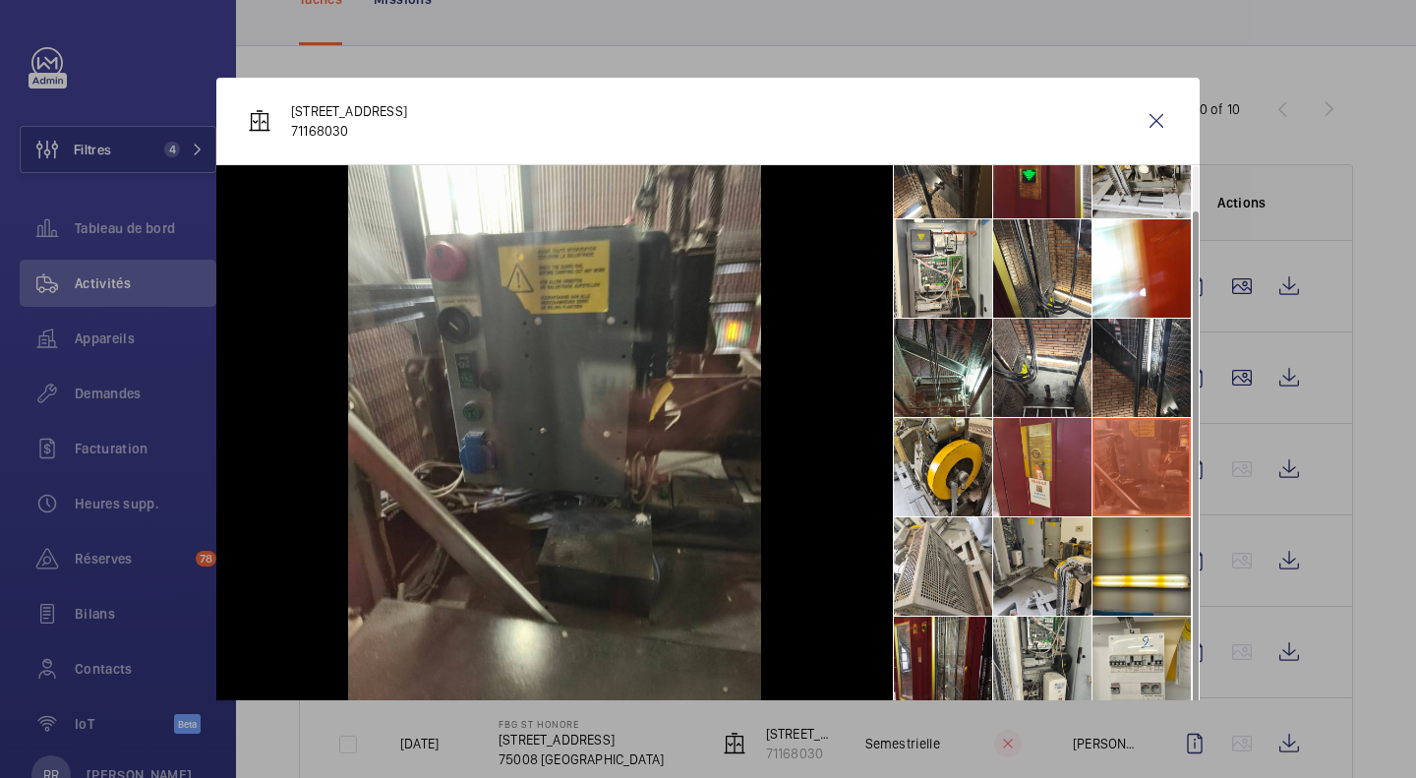
click at [1114, 374] on li at bounding box center [1142, 368] width 98 height 98
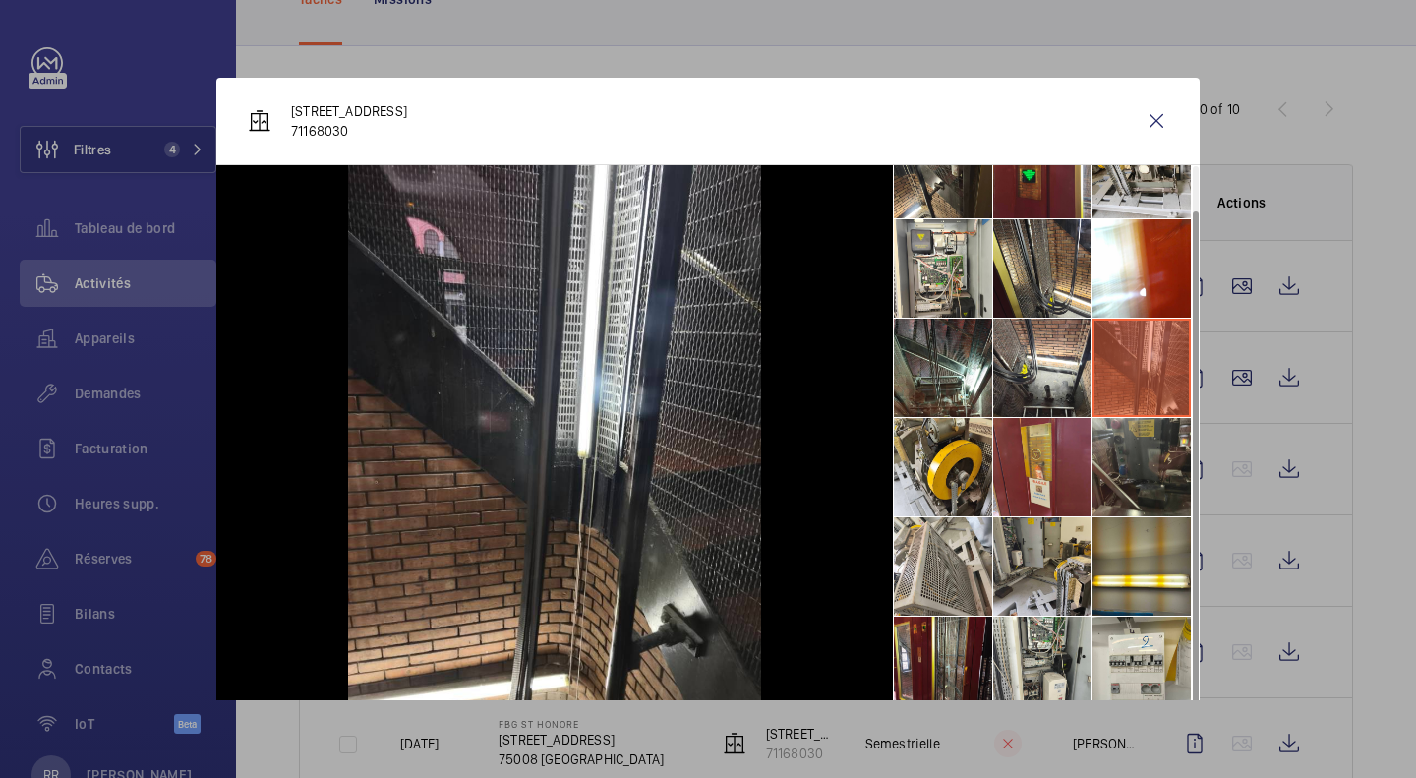
click at [906, 686] on li at bounding box center [943, 666] width 98 height 98
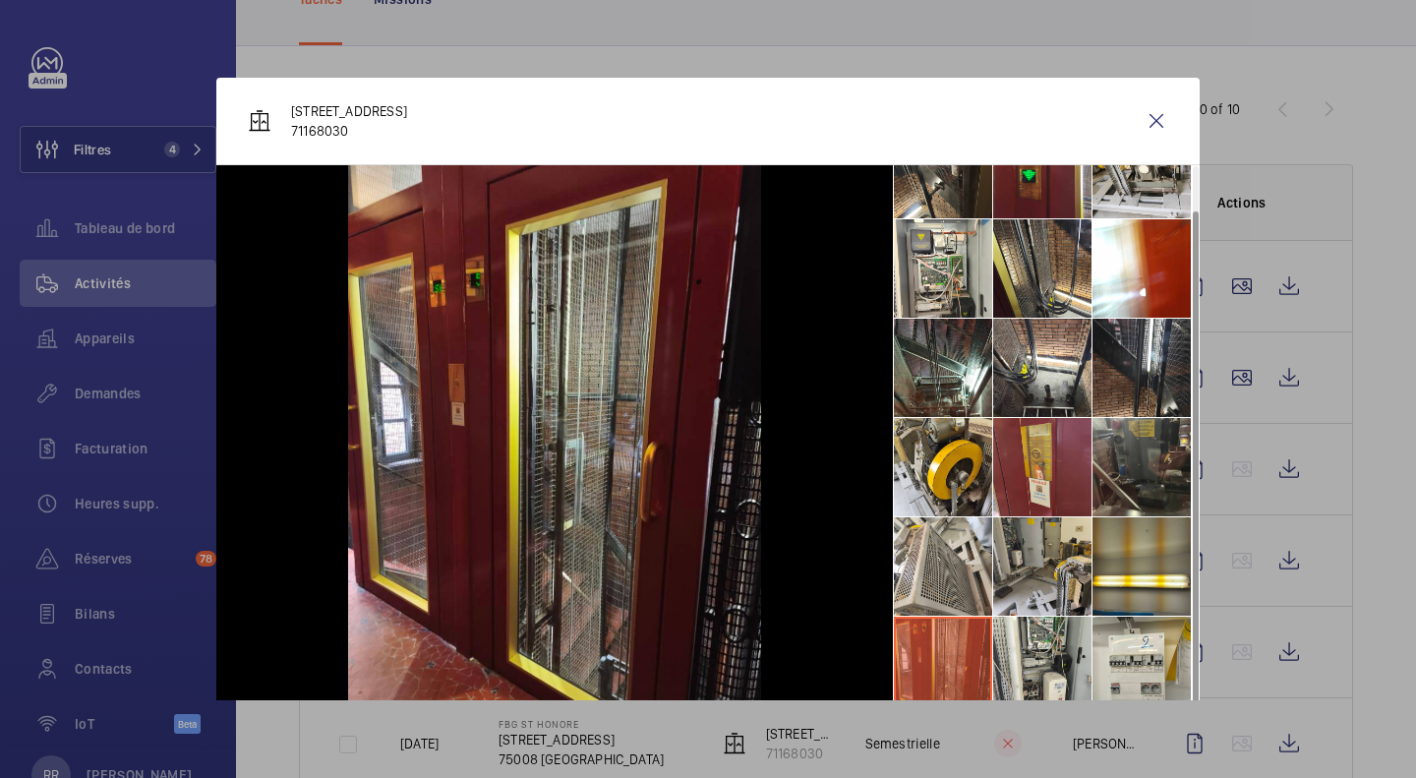
click at [894, 365] on li at bounding box center [943, 368] width 98 height 98
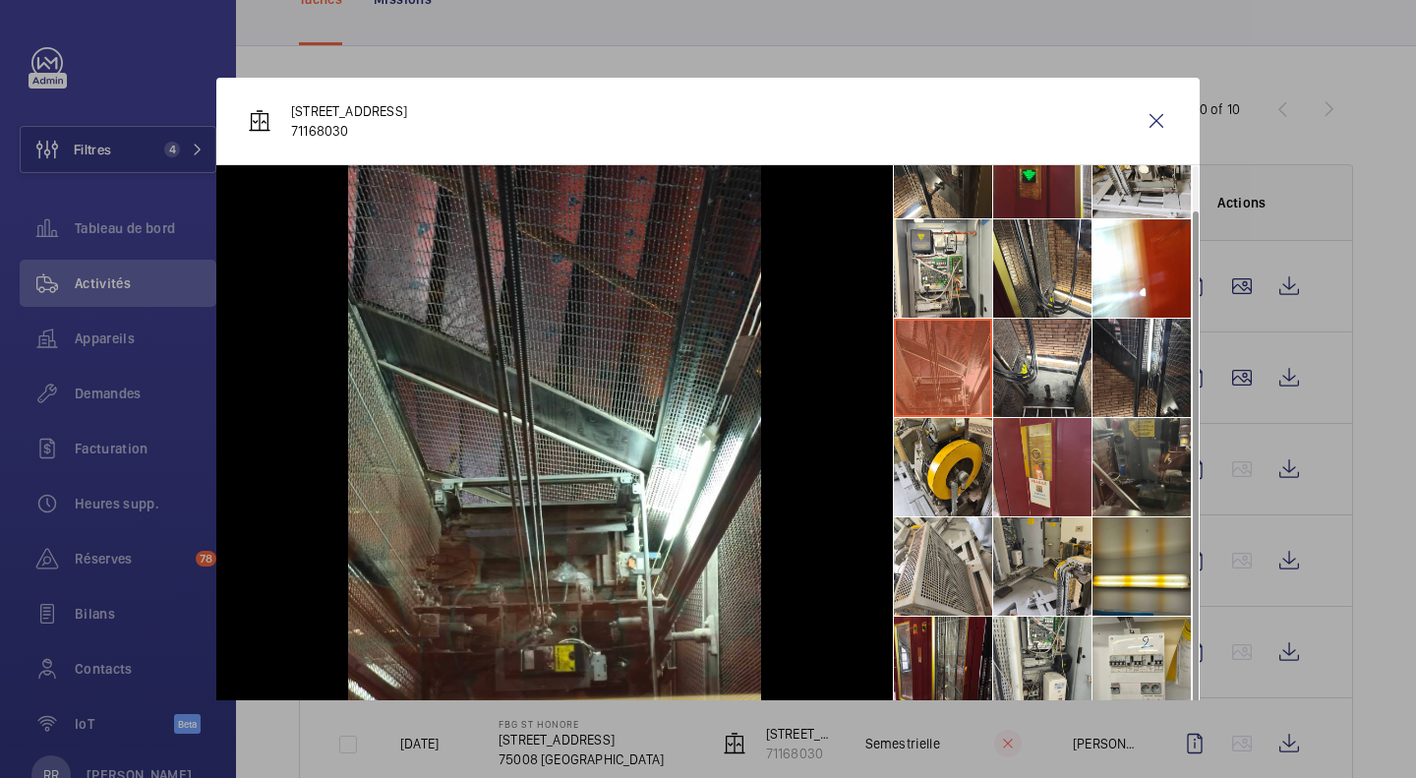
click at [929, 279] on li at bounding box center [943, 268] width 98 height 98
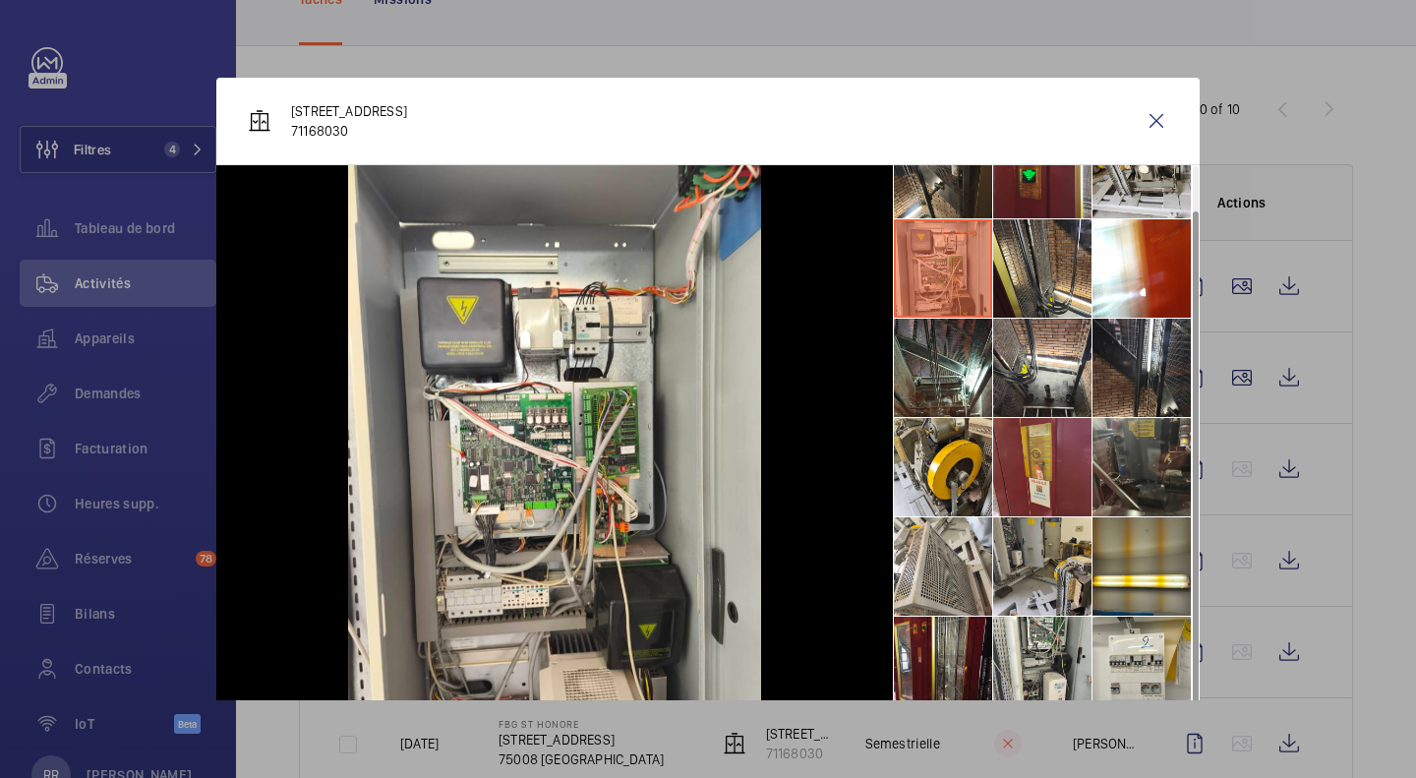
click at [918, 177] on li at bounding box center [943, 169] width 98 height 98
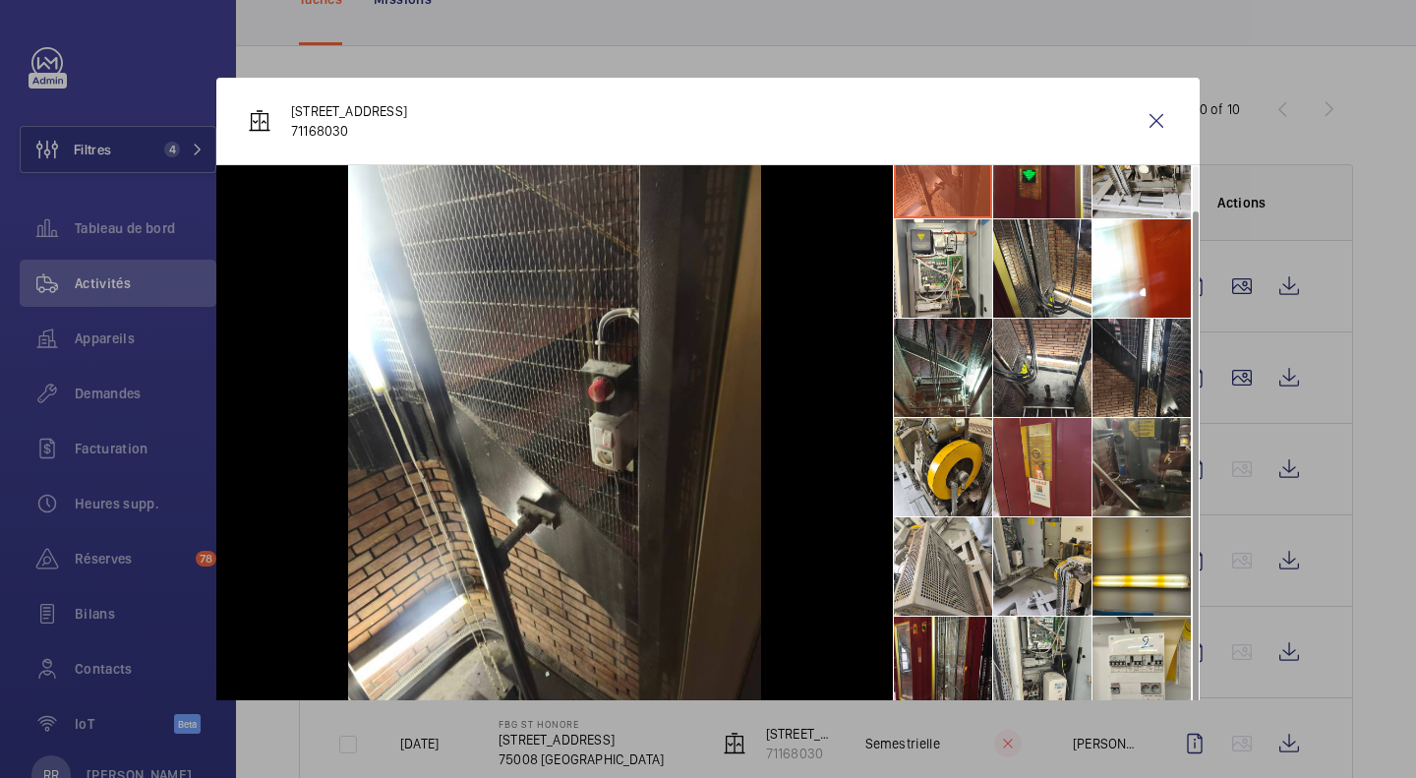
scroll to position [0, 0]
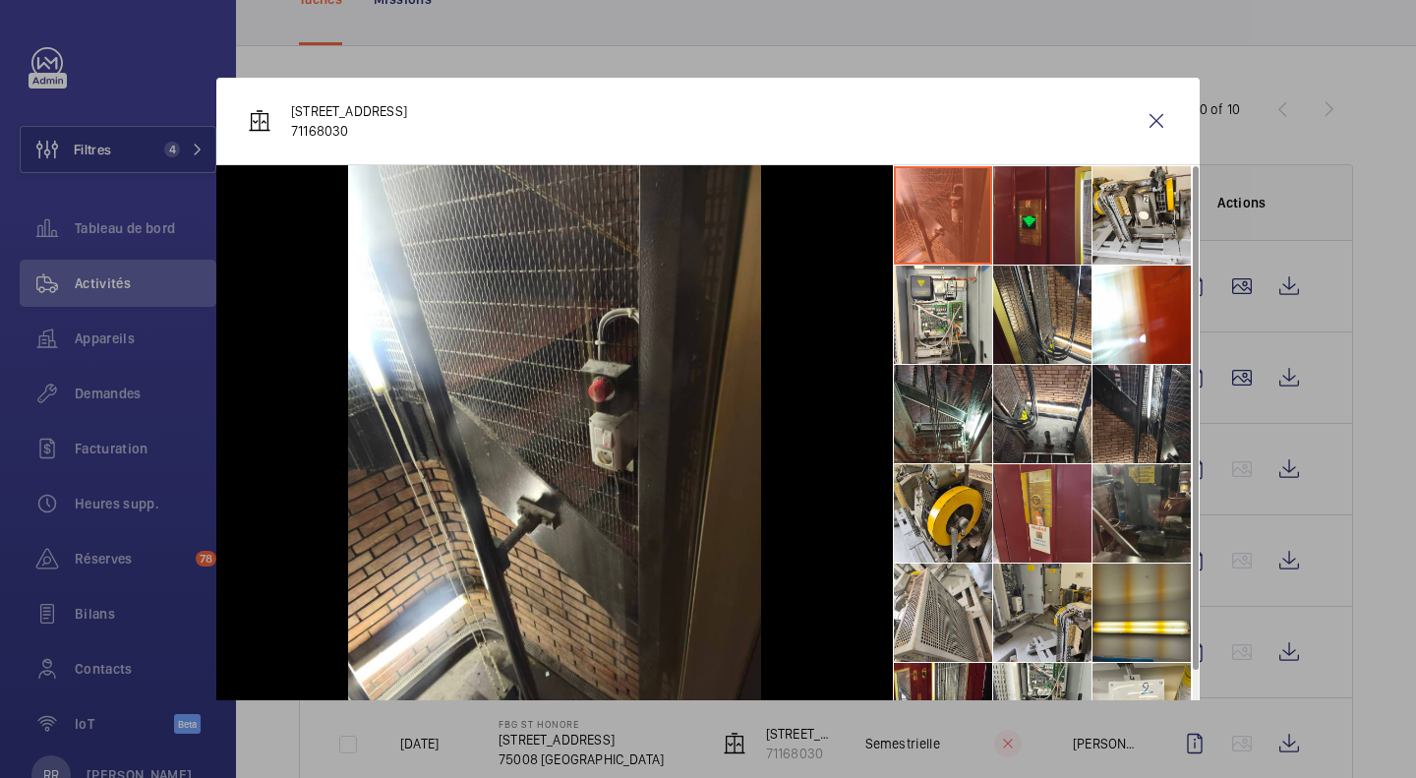
click at [1132, 218] on li at bounding box center [1142, 215] width 98 height 98
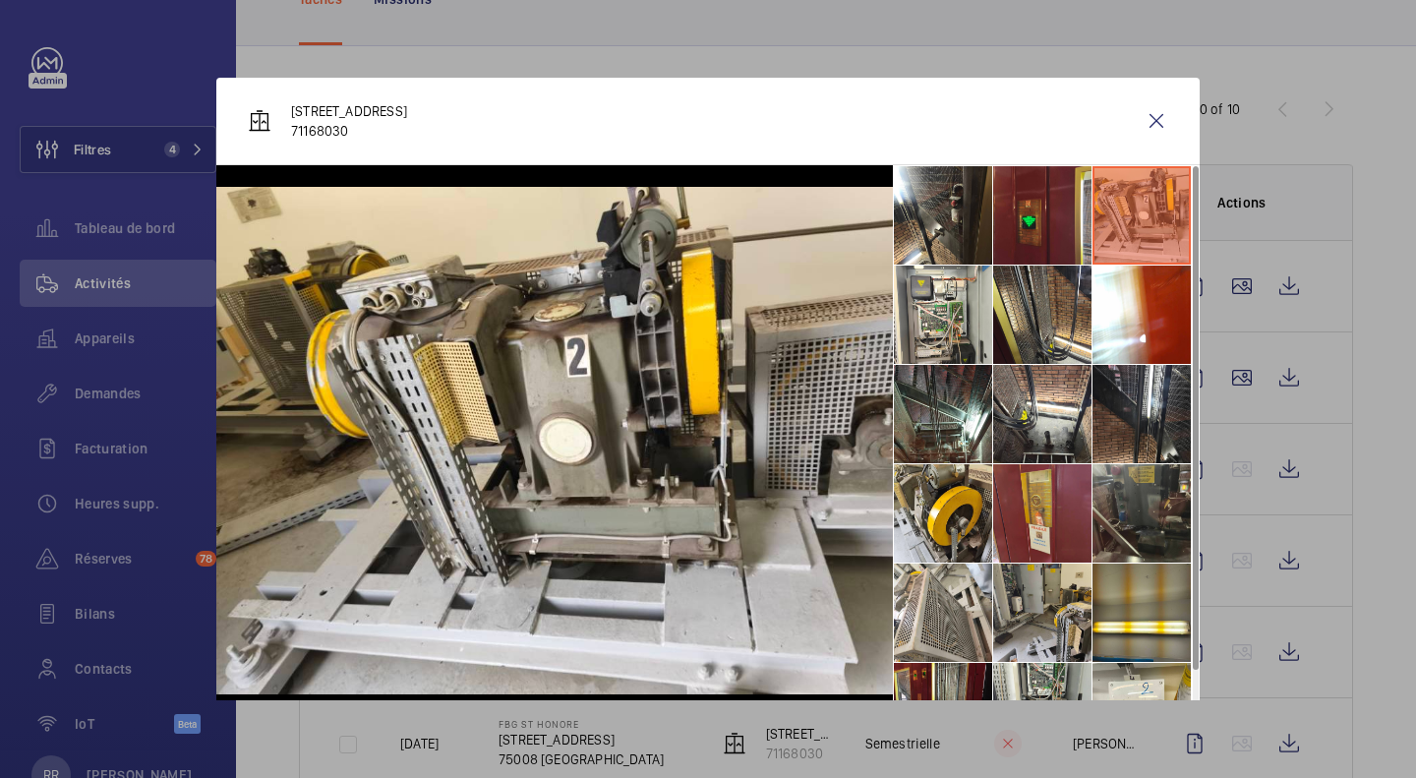
click at [999, 212] on li at bounding box center [1042, 215] width 98 height 98
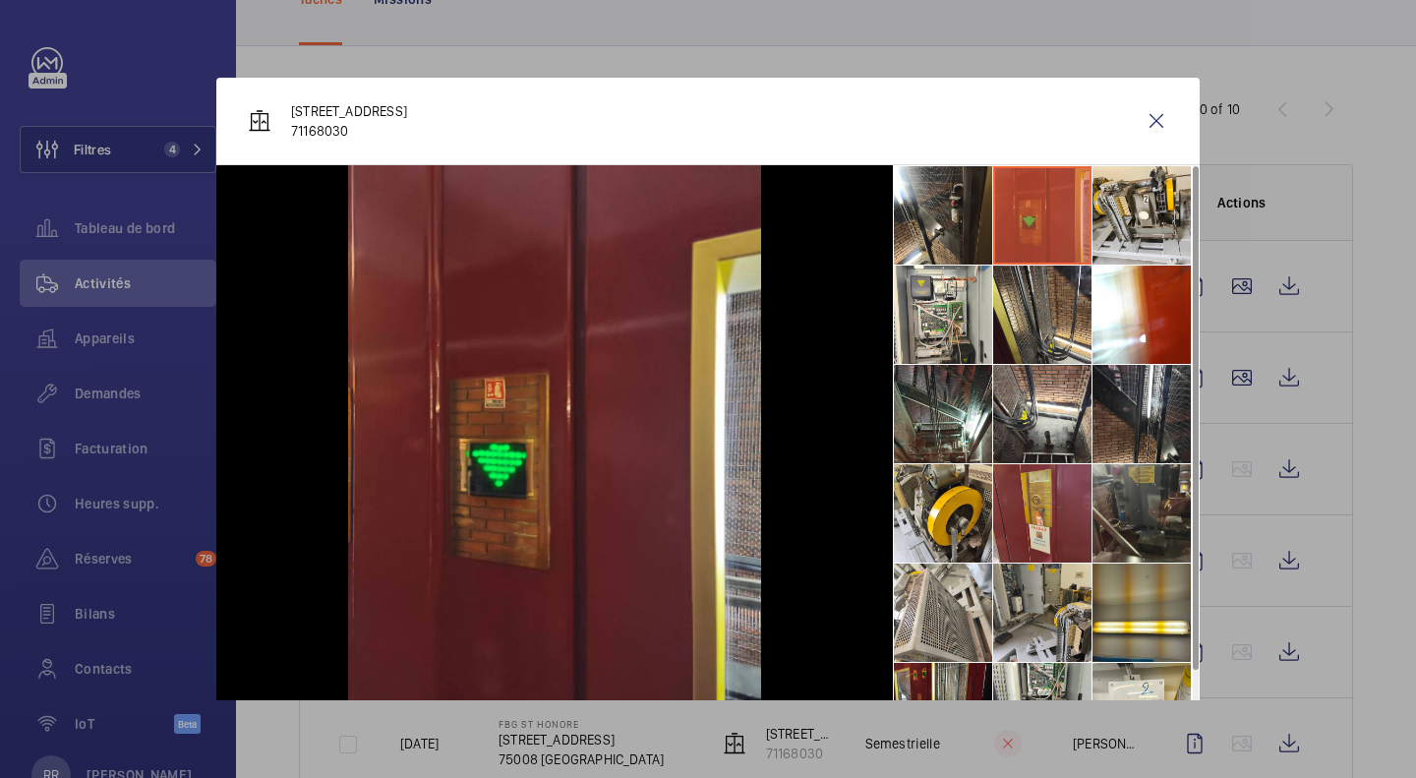
click at [1133, 122] on wm-front-icon-button at bounding box center [1156, 120] width 47 height 47
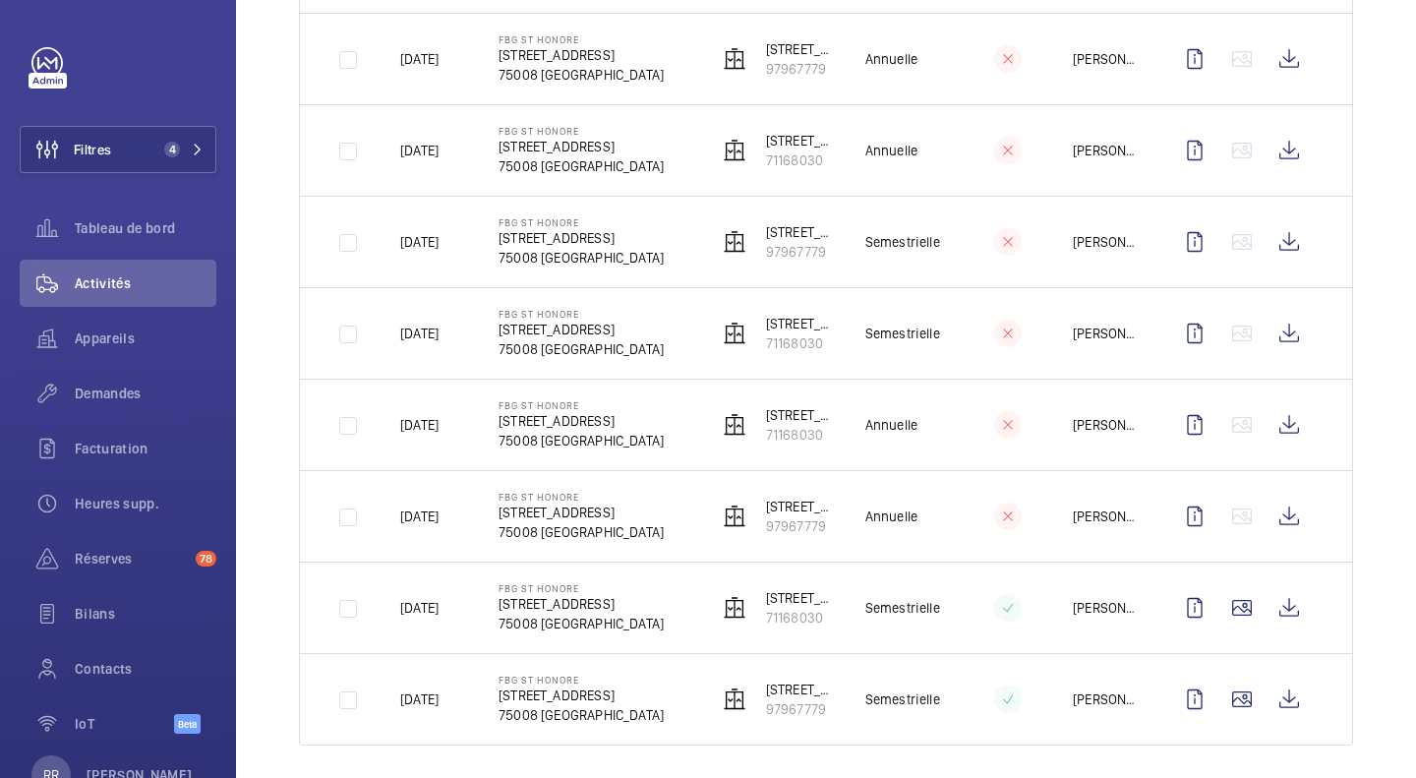
scroll to position [568, 0]
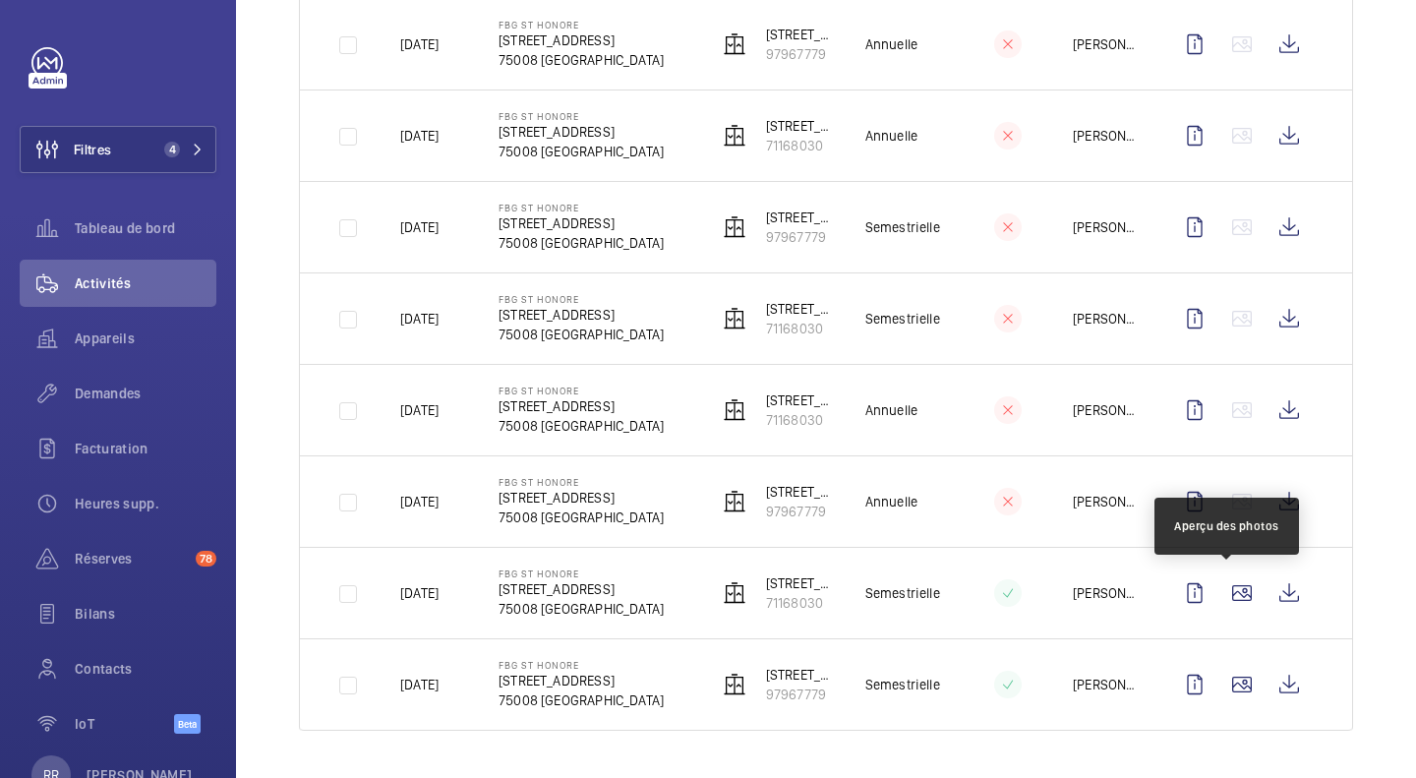
click at [1227, 593] on wm-front-icon-button at bounding box center [1242, 592] width 47 height 47
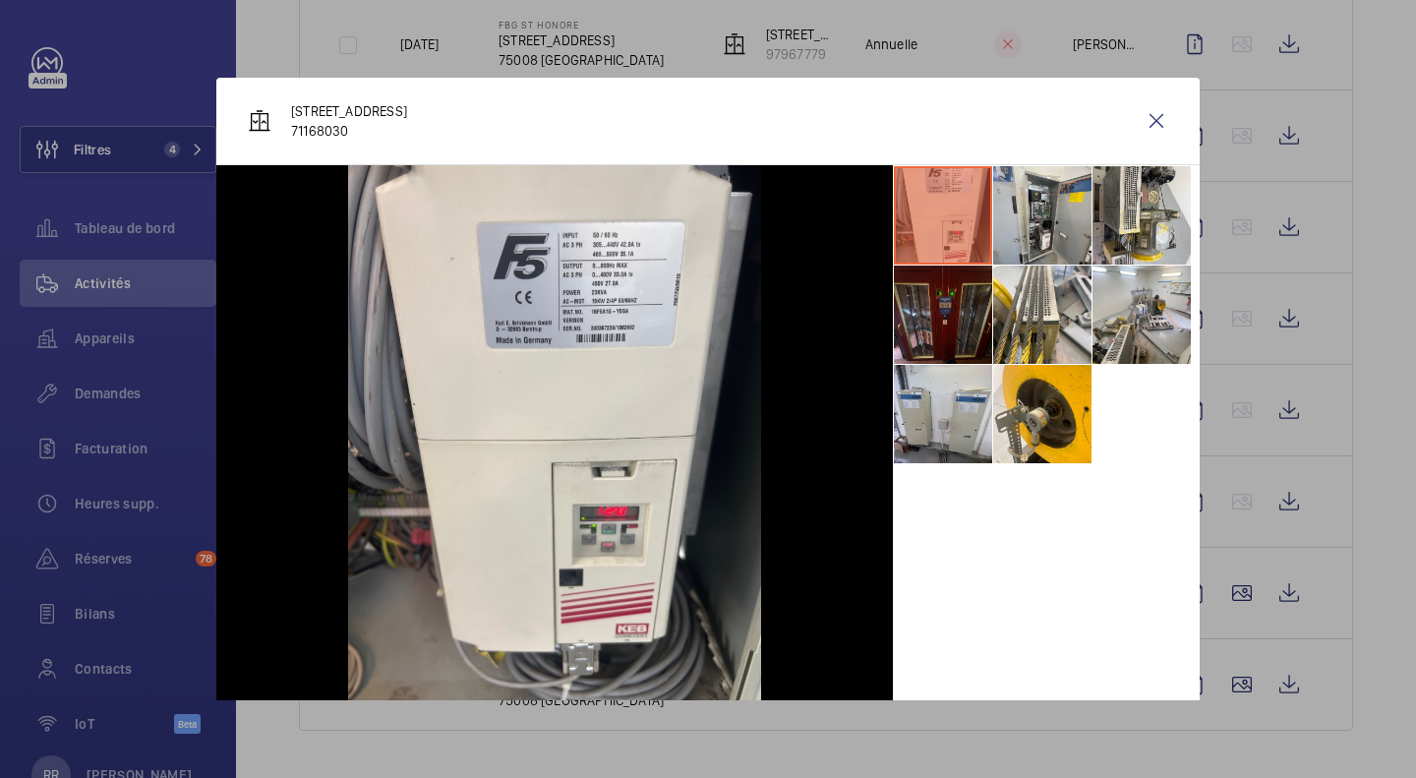
click at [1230, 682] on div at bounding box center [708, 389] width 1416 height 778
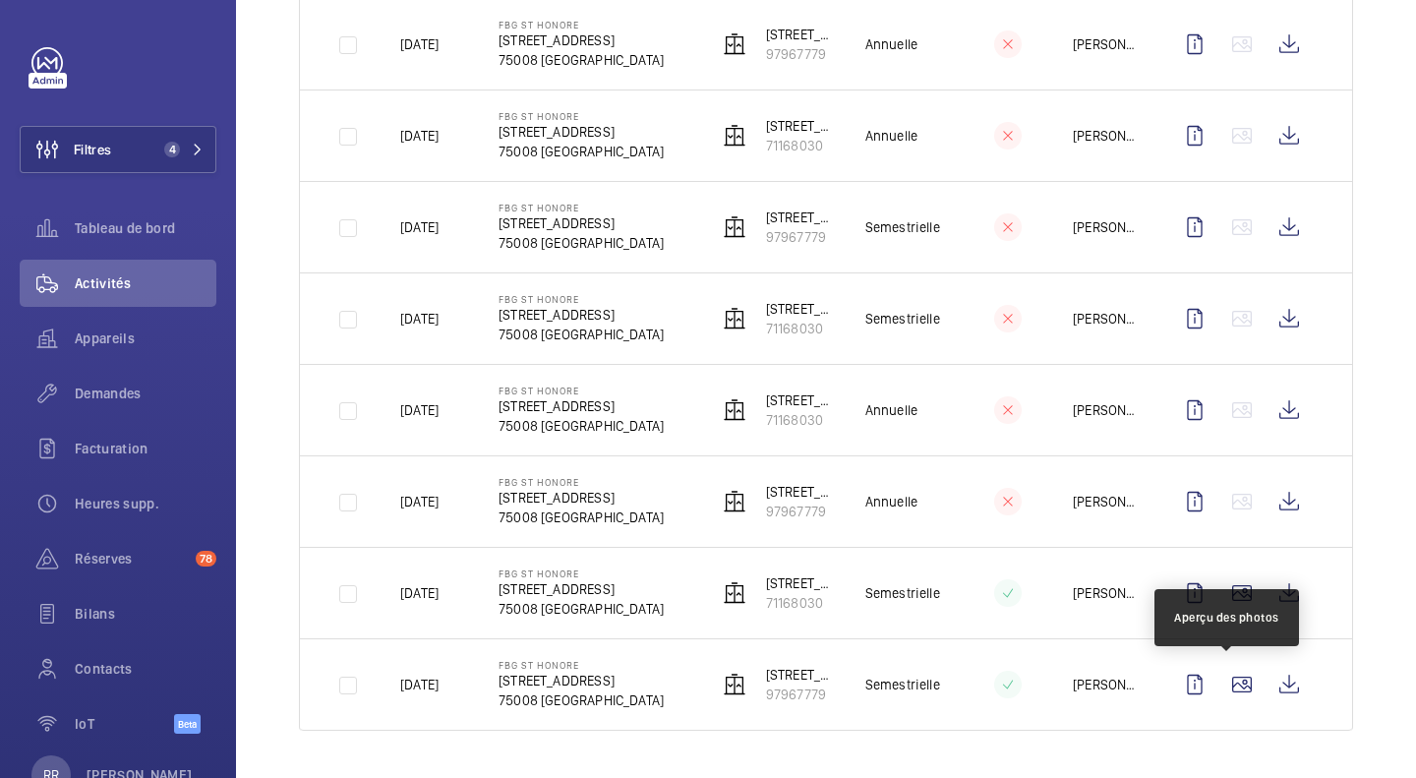
click at [1230, 682] on wm-front-icon-button at bounding box center [1242, 684] width 47 height 47
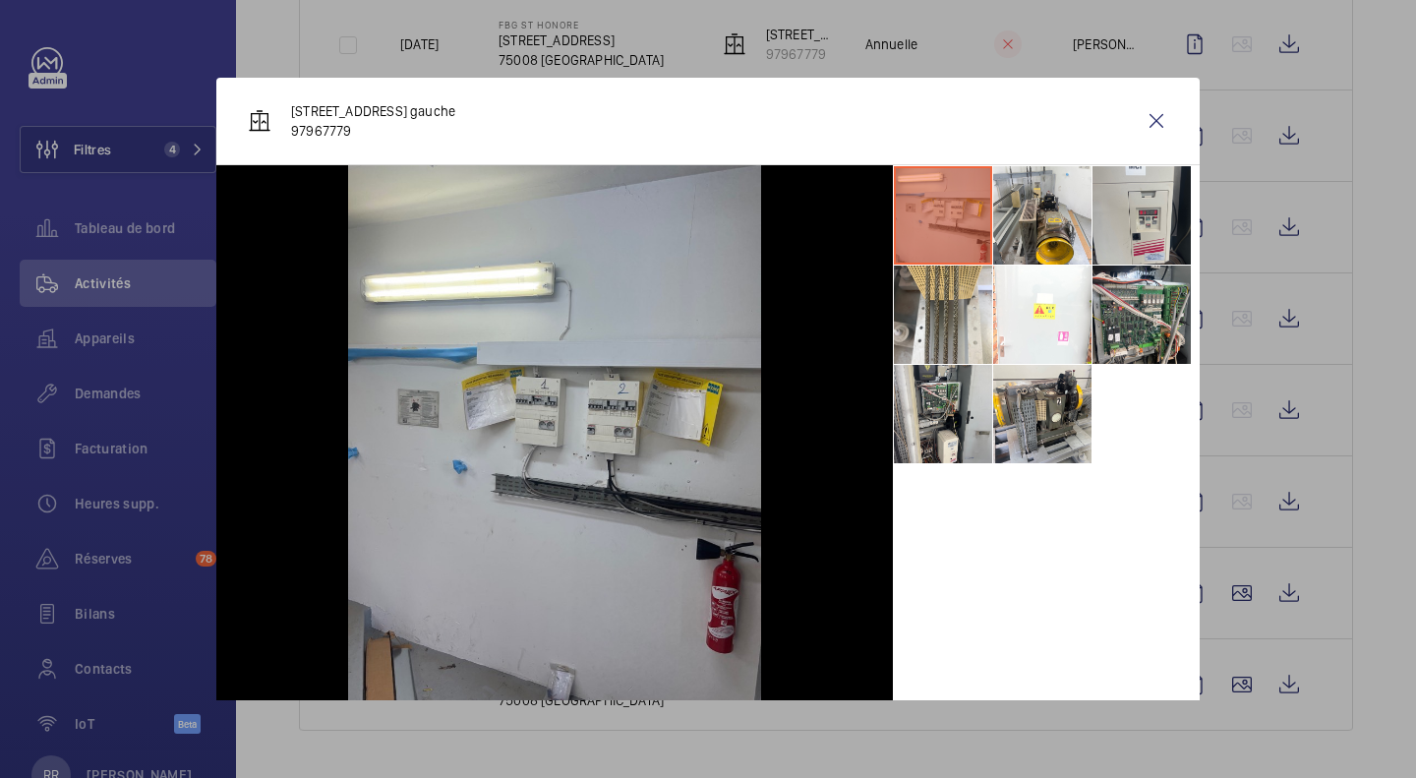
click at [1354, 493] on div at bounding box center [708, 389] width 1416 height 778
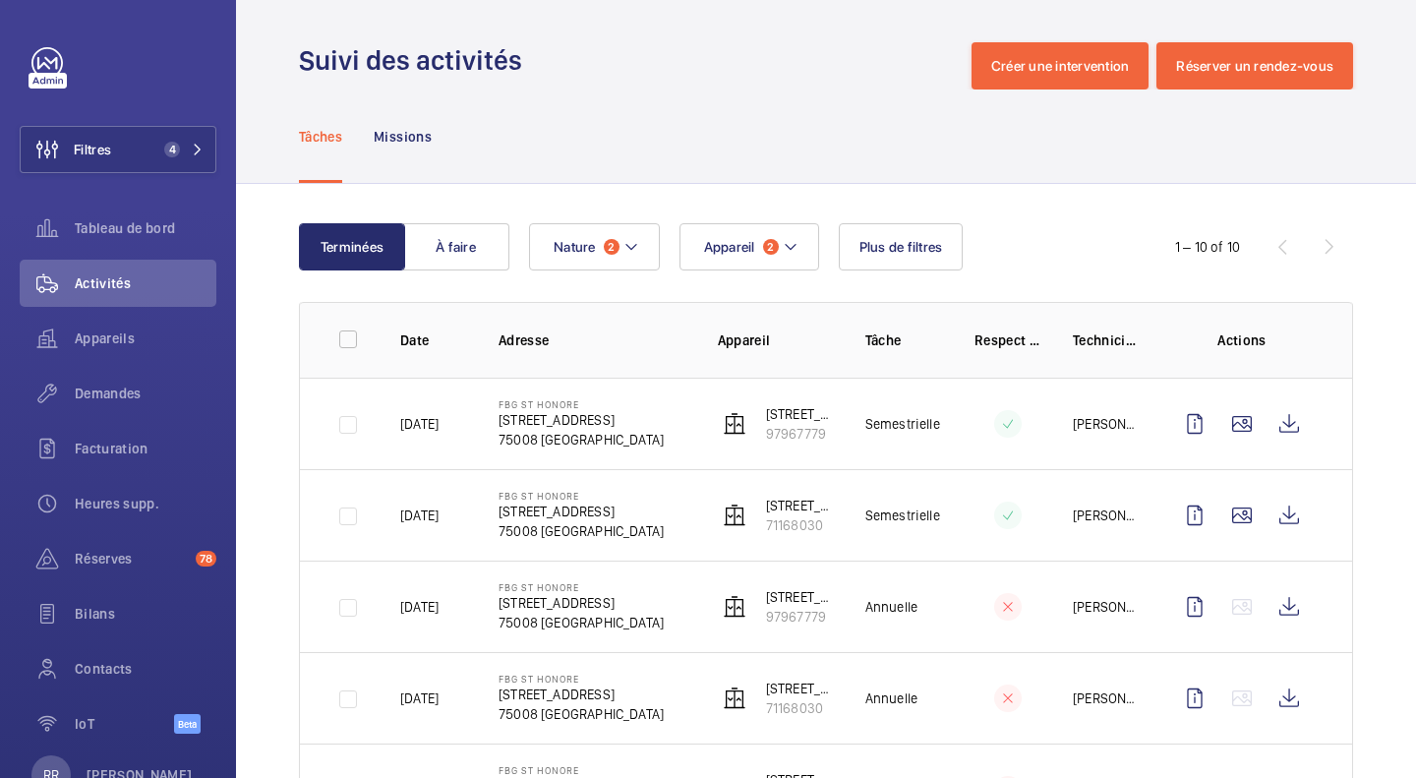
scroll to position [0, 0]
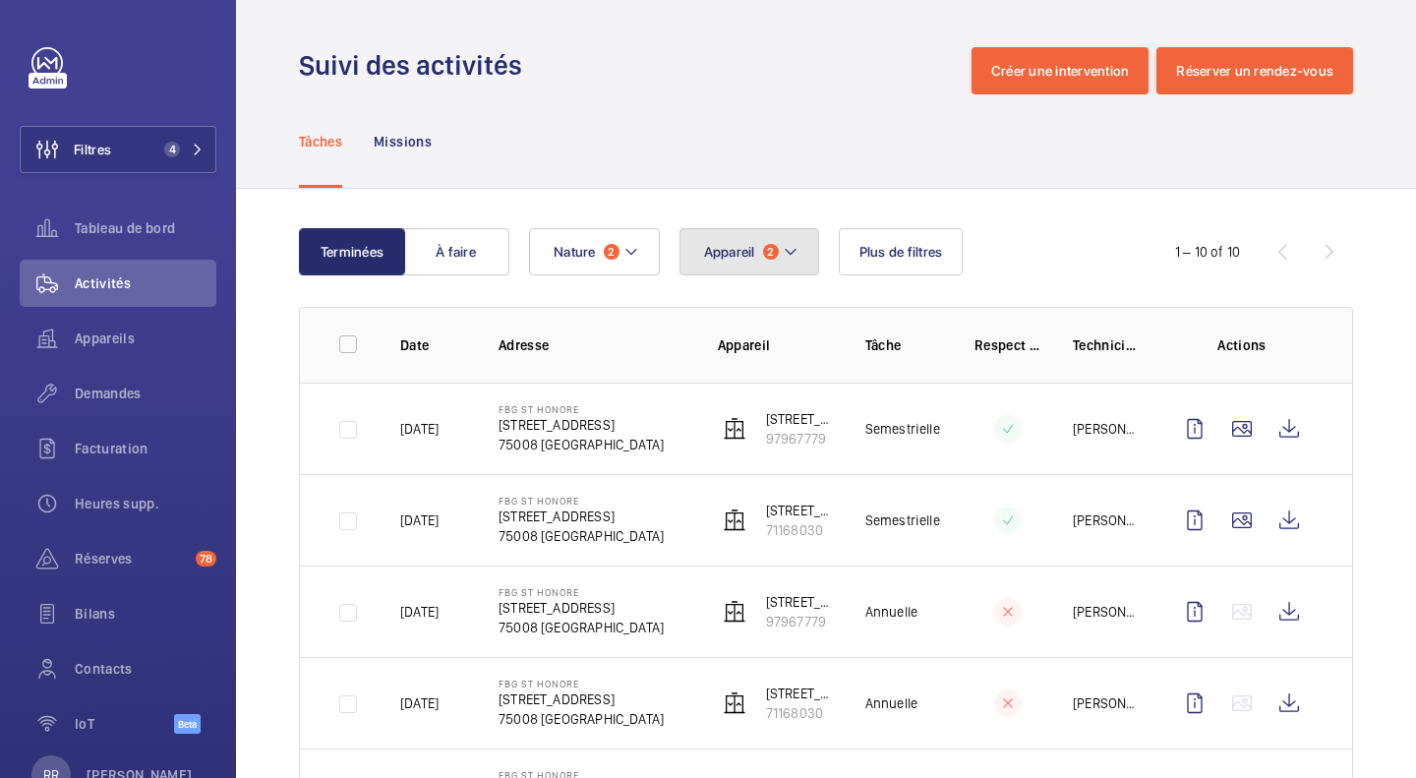
click at [738, 248] on span "Appareil" at bounding box center [729, 252] width 51 height 16
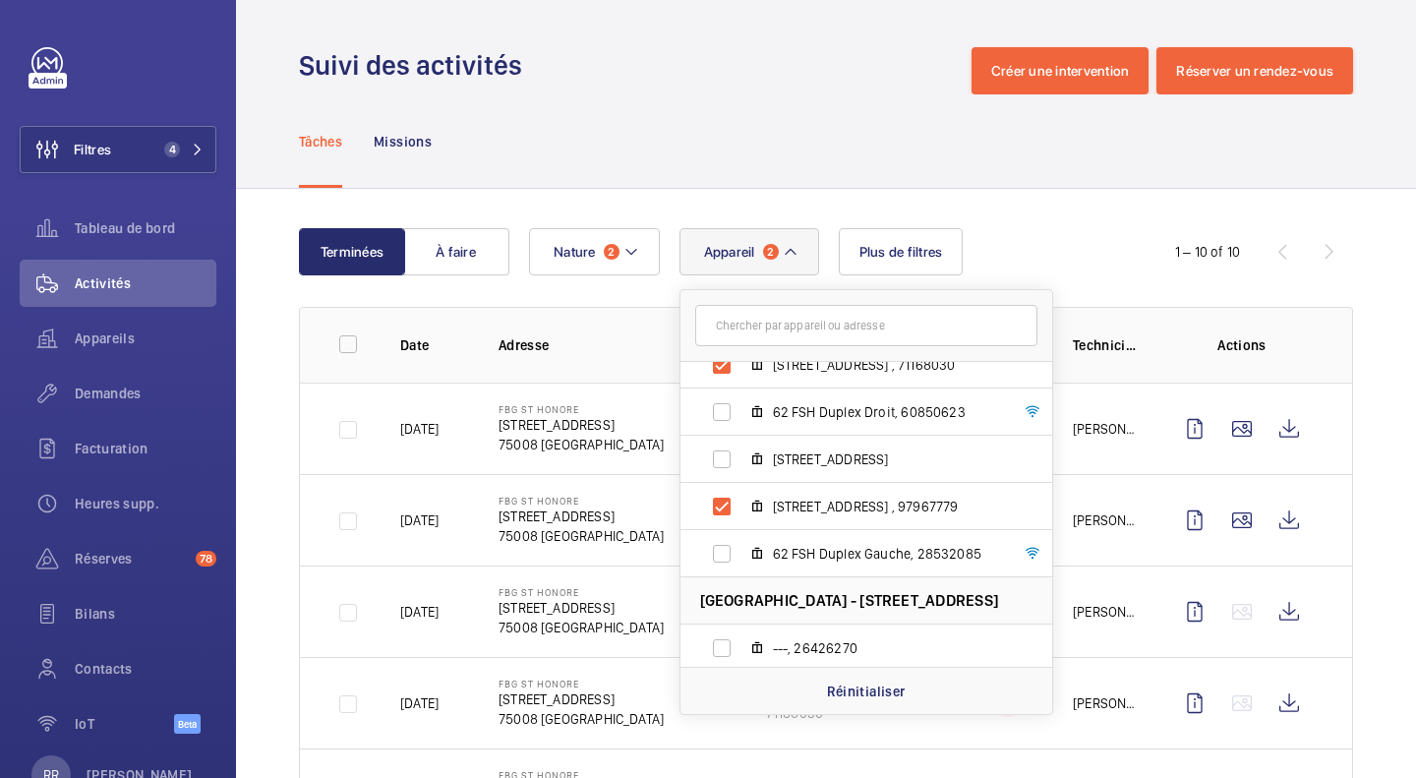
scroll to position [730, 0]
click at [1075, 247] on div "Appareil [GEOGRAPHIC_DATA][STREET_ADDRESS] - [STREET_ADDRESS][GEOGRAPHIC_DATA] …" at bounding box center [823, 251] width 588 height 47
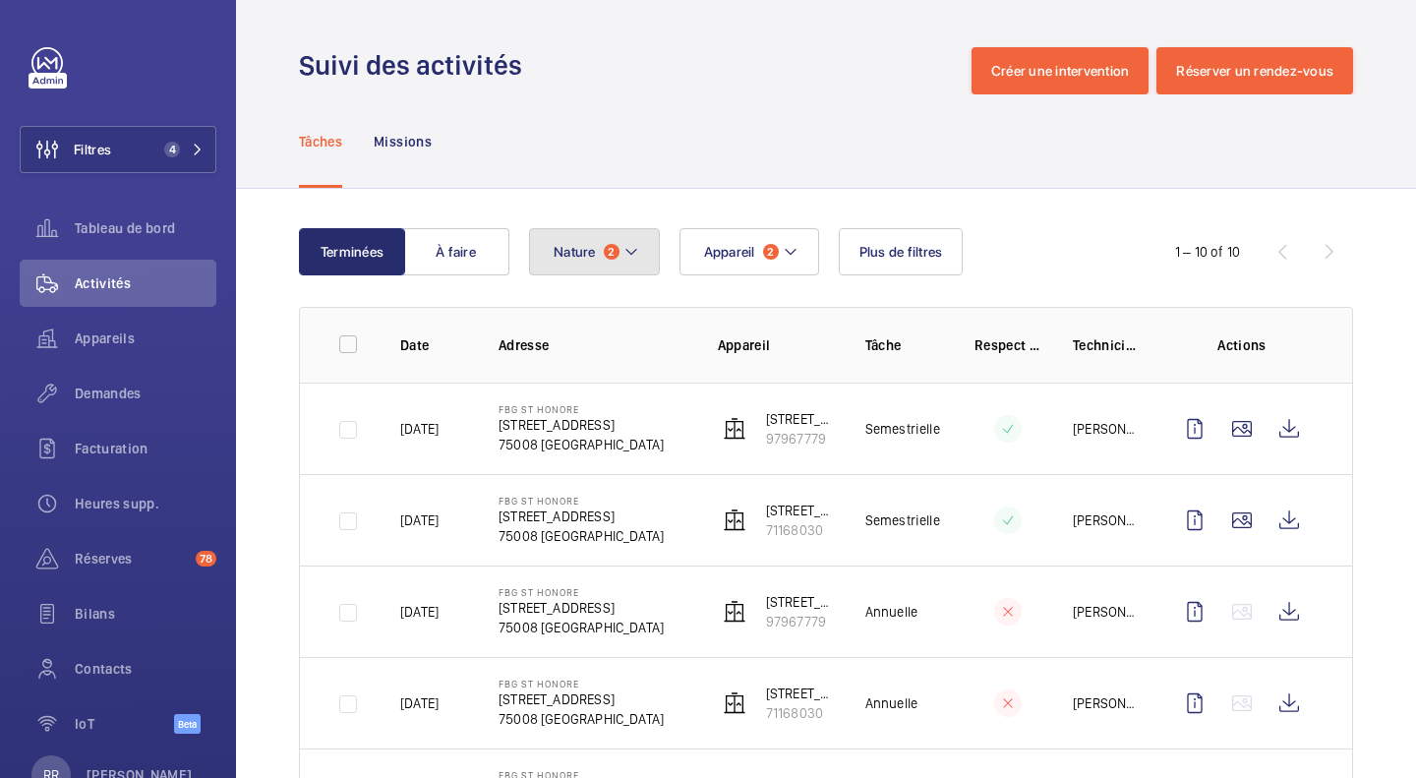
click at [630, 255] on mat-icon at bounding box center [632, 252] width 16 height 24
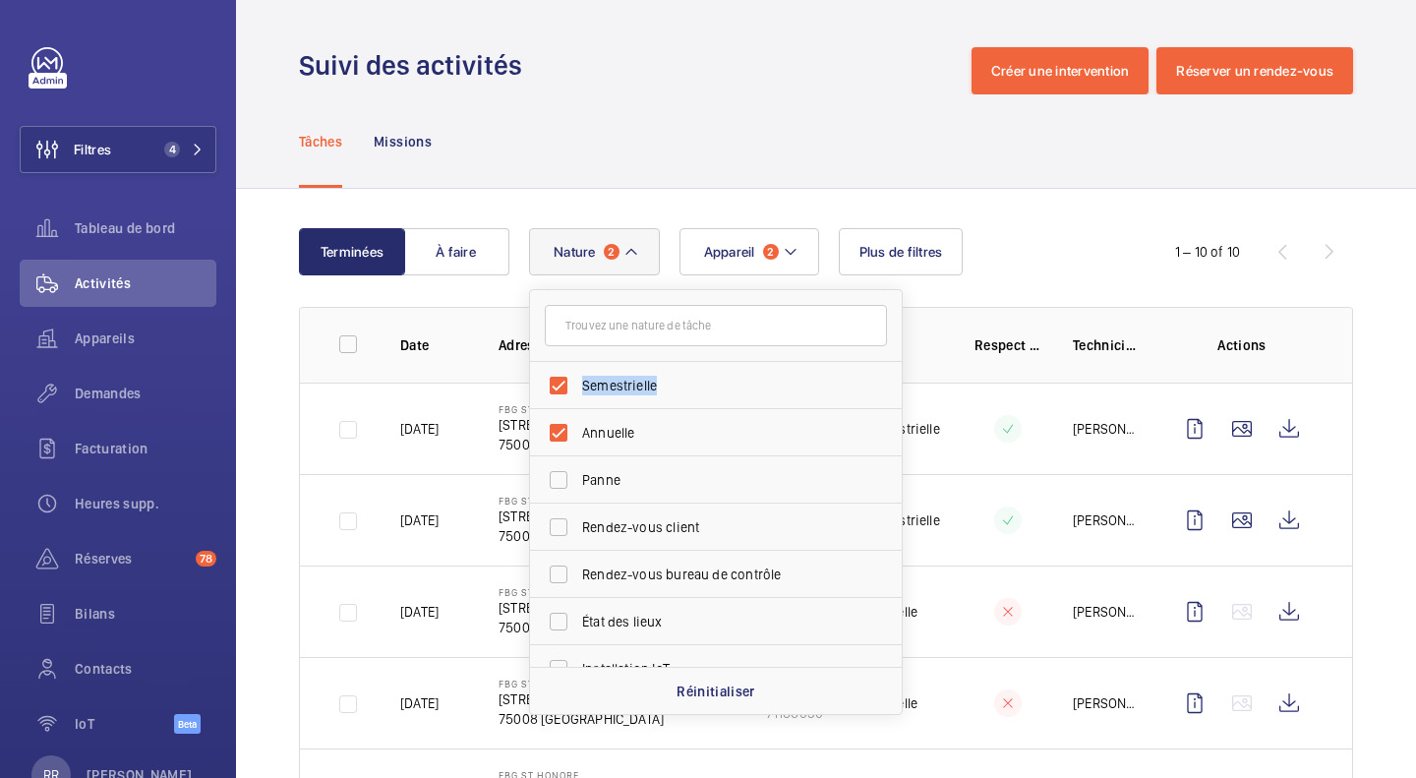
drag, startPoint x: 558, startPoint y: 373, endPoint x: 554, endPoint y: 430, distance: 57.2
click at [554, 430] on ul "Semestrielle Annuelle Panne Rendez-vous client Rendez-vous bureau de contrôle É…" at bounding box center [716, 669] width 372 height 614
click at [554, 430] on label "Annuelle" at bounding box center [701, 432] width 342 height 47
click at [554, 430] on input "Annuelle" at bounding box center [558, 432] width 39 height 39
checkbox input "false"
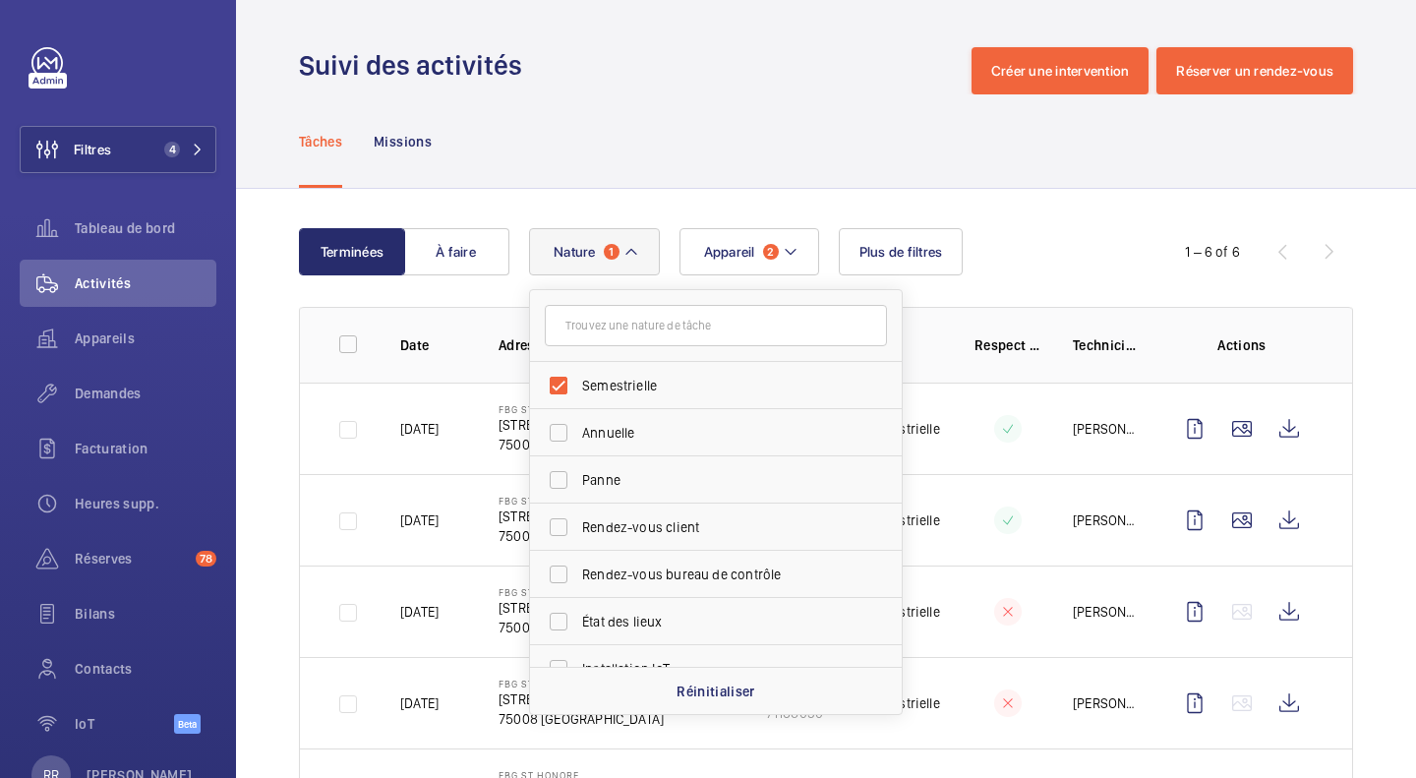
click at [555, 391] on label "Semestrielle" at bounding box center [701, 385] width 342 height 47
click at [555, 391] on input "Semestrielle" at bounding box center [558, 385] width 39 height 39
checkbox input "false"
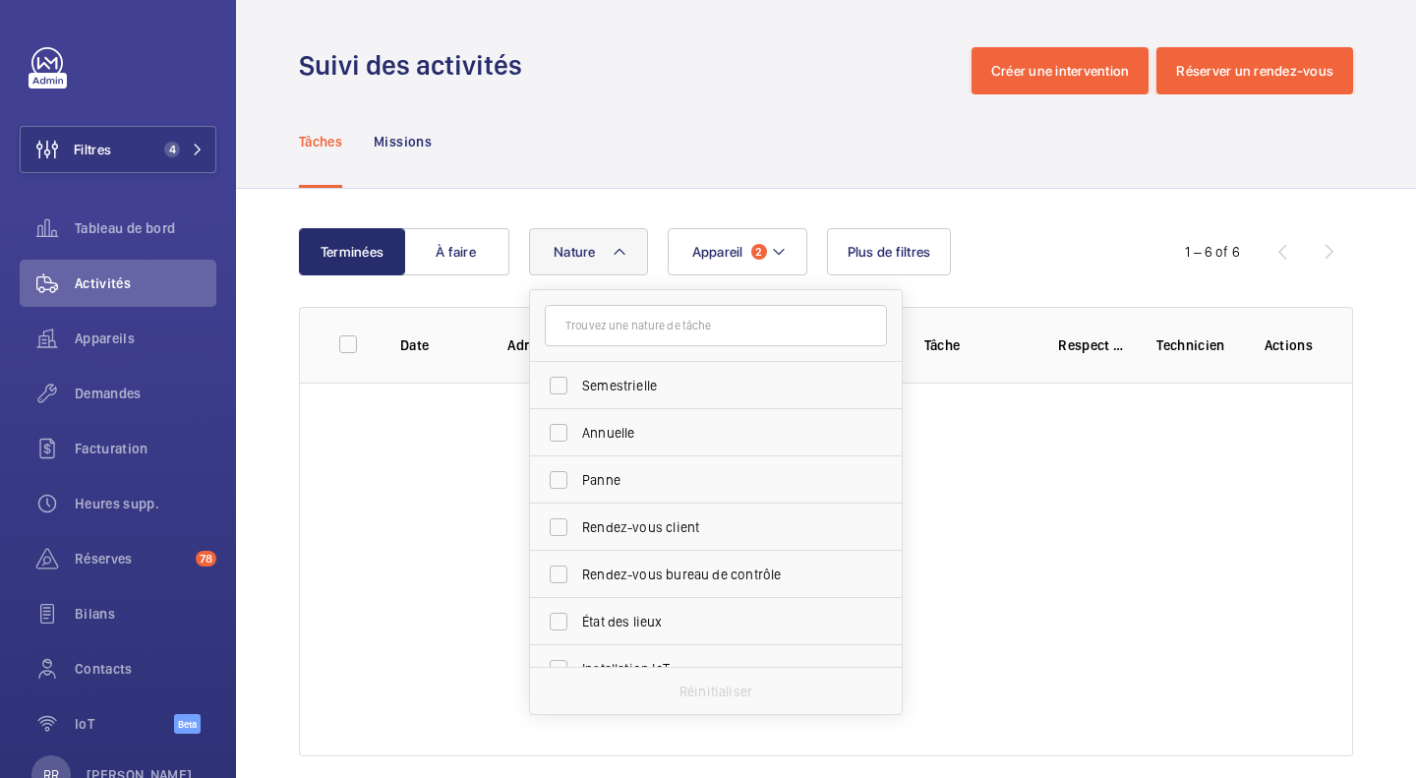
click at [1024, 254] on div "Appareil 2 Nature Semestrielle Annuelle Panne Rendez-vous client Rendez-vous bu…" at bounding box center [823, 251] width 588 height 47
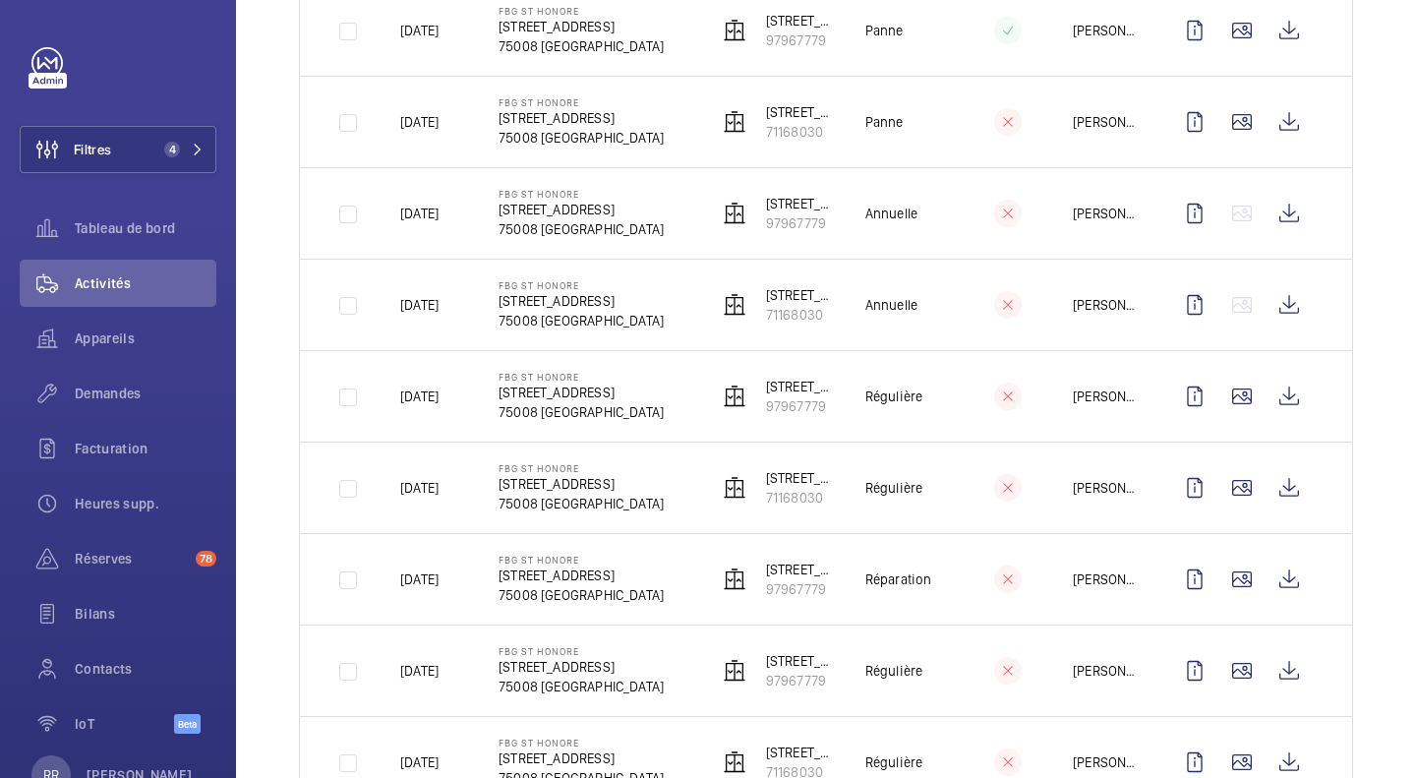
scroll to position [2397, 0]
